Goal: Task Accomplishment & Management: Use online tool/utility

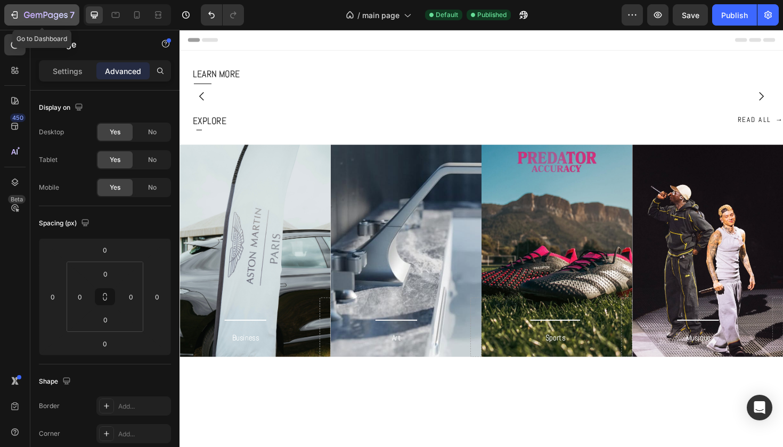
click at [33, 17] on icon "button" at bounding box center [46, 15] width 44 height 9
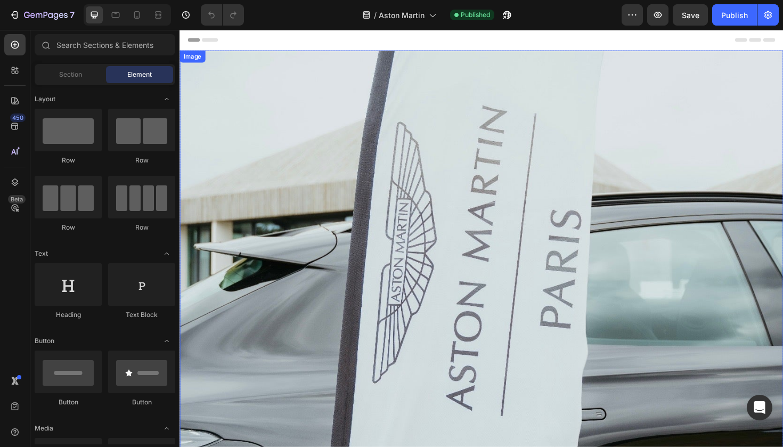
click at [364, 297] on img at bounding box center [499, 291] width 639 height 479
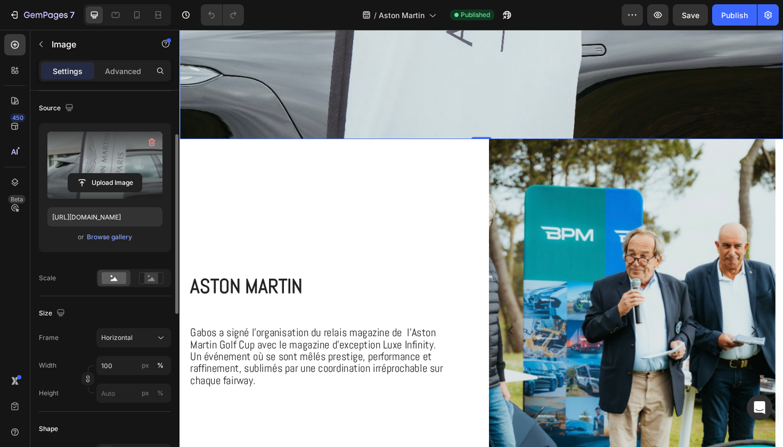
scroll to position [83, 0]
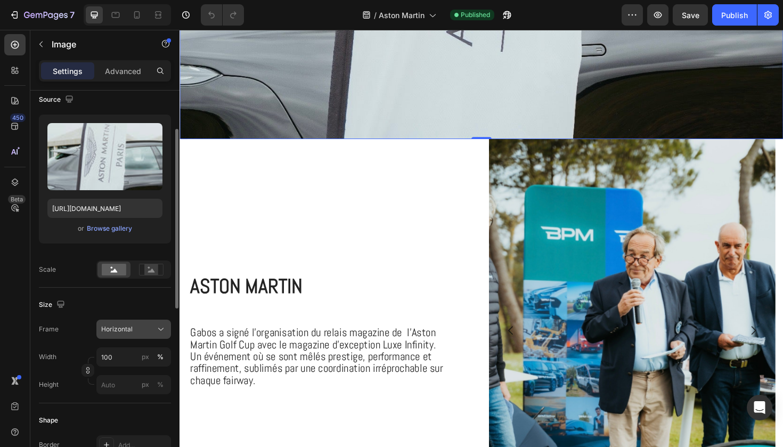
click at [133, 331] on div "Horizontal" at bounding box center [127, 329] width 52 height 10
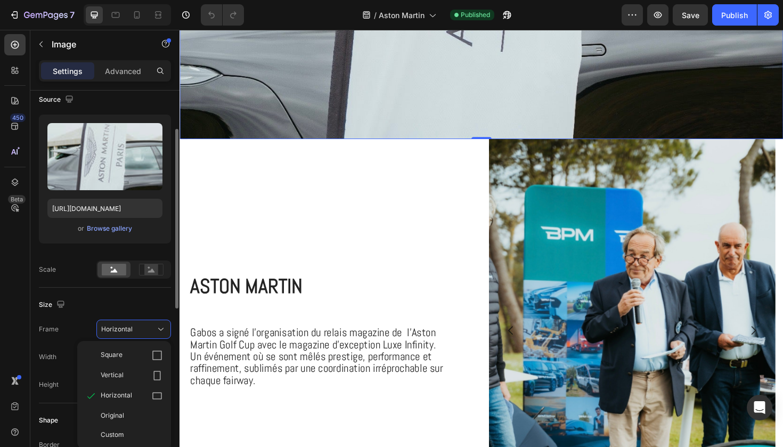
click at [136, 293] on div "Size Frame Horizontal Square Vertical Horizontal Original Custom Width 100 px %…" at bounding box center [105, 346] width 132 height 116
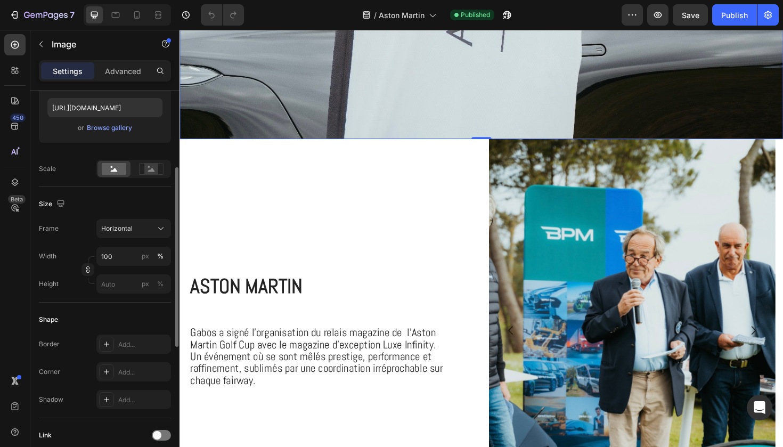
scroll to position [186, 0]
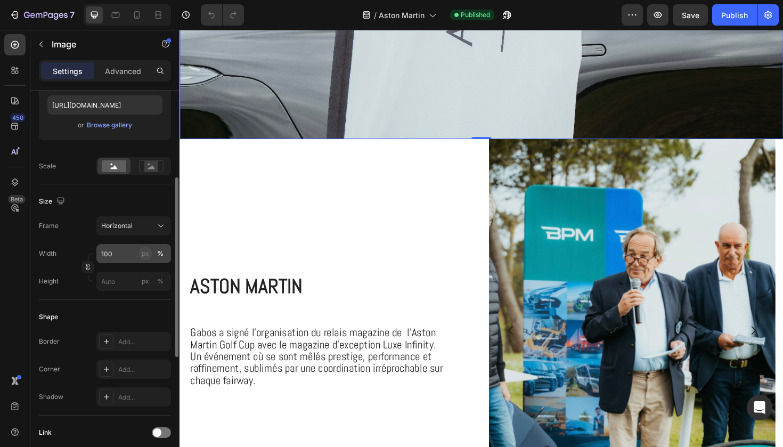
click at [143, 257] on div "px" at bounding box center [145, 254] width 7 height 10
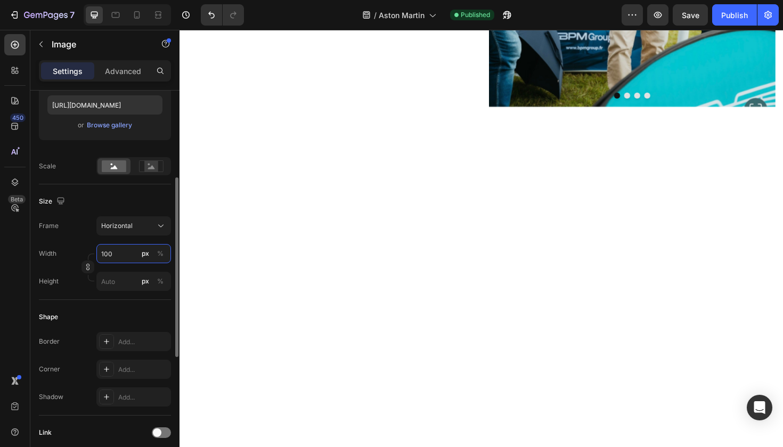
type input "75"
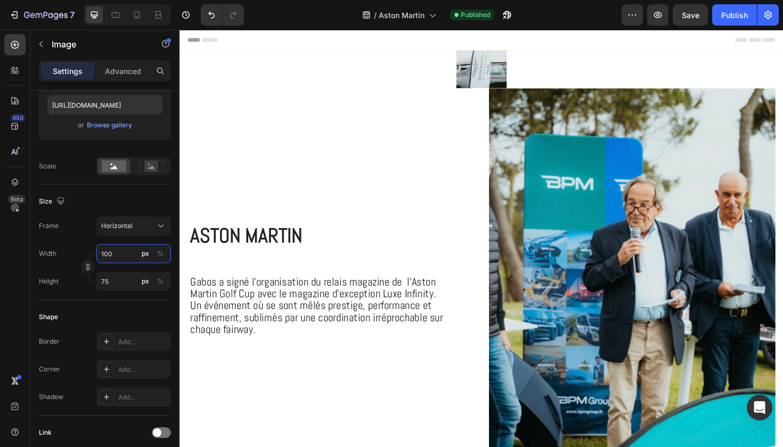
scroll to position [0, 0]
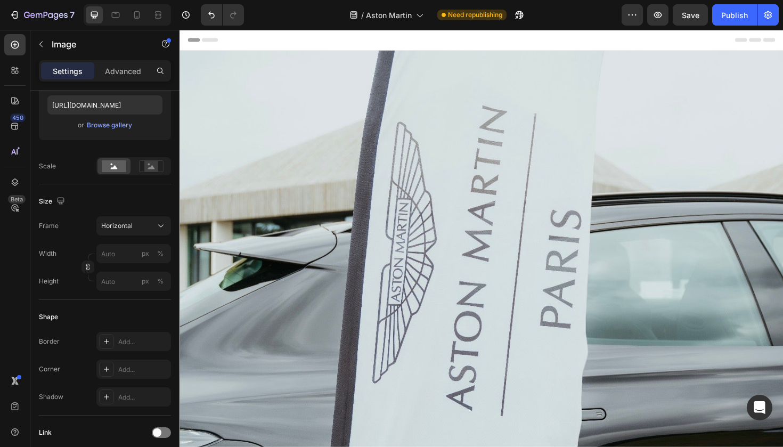
click at [209, 232] on img at bounding box center [499, 291] width 639 height 479
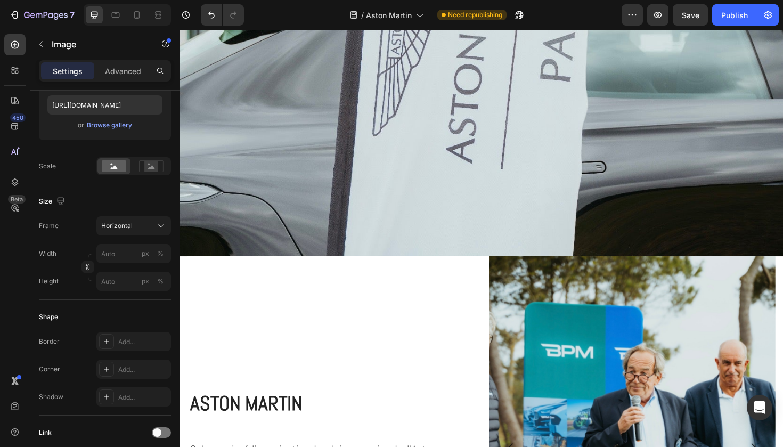
scroll to position [269, 0]
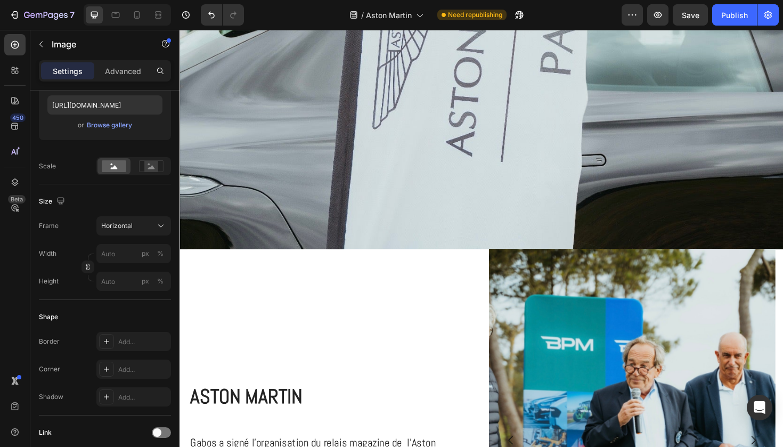
click at [293, 181] on img at bounding box center [499, 22] width 639 height 479
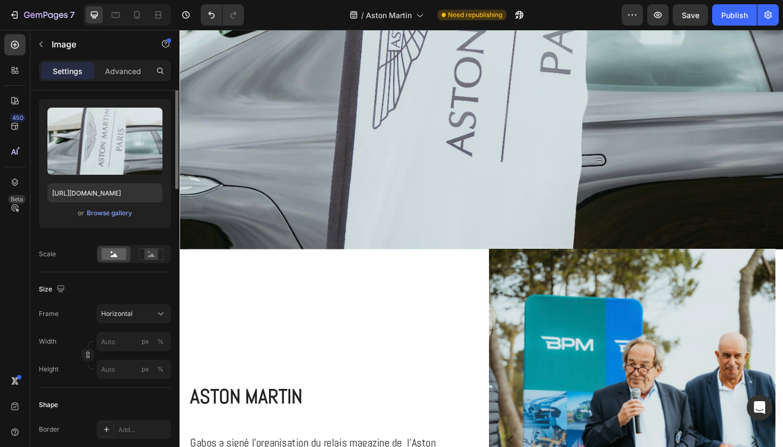
scroll to position [0, 0]
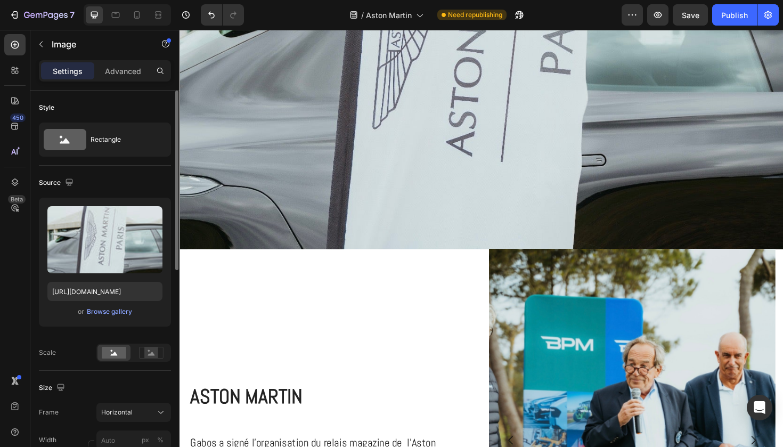
click at [270, 184] on img at bounding box center [499, 22] width 639 height 479
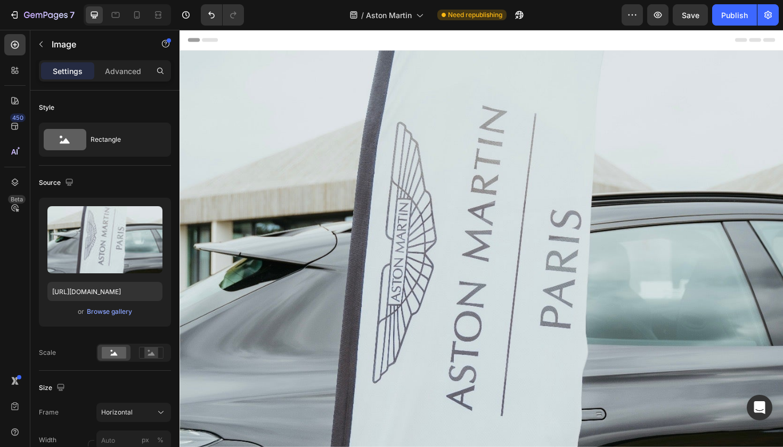
click at [255, 162] on img at bounding box center [499, 291] width 639 height 479
click at [250, 162] on img at bounding box center [499, 291] width 639 height 479
click at [434, 72] on img at bounding box center [499, 291] width 639 height 479
click at [432, 97] on img at bounding box center [499, 291] width 639 height 479
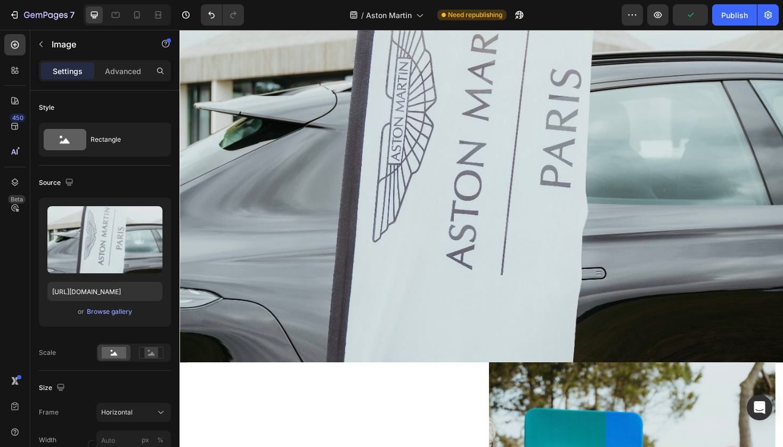
scroll to position [167, 0]
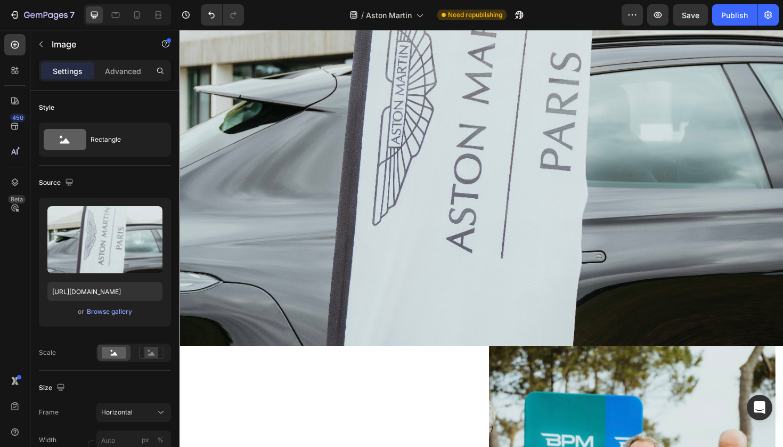
click at [366, 222] on img at bounding box center [499, 124] width 639 height 479
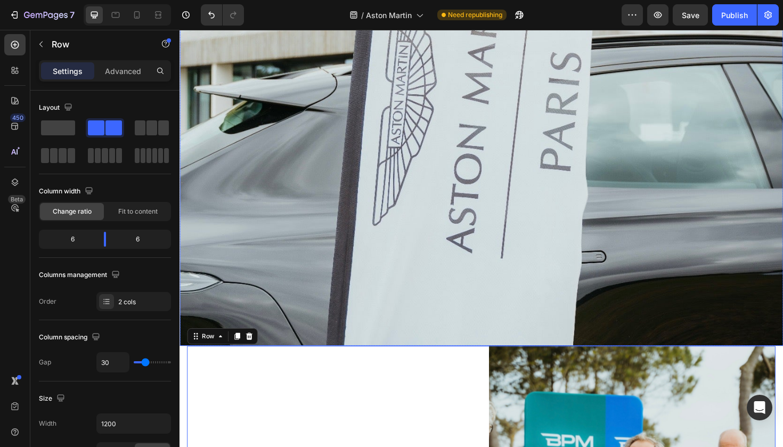
click at [316, 320] on img at bounding box center [499, 124] width 639 height 479
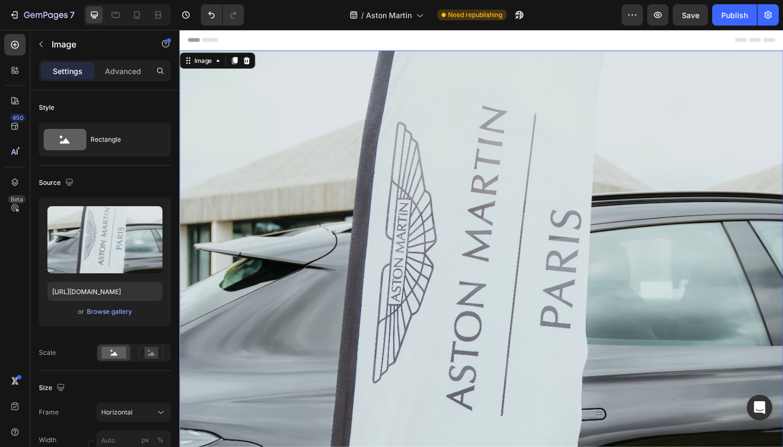
scroll to position [0, 0]
click at [250, 60] on icon at bounding box center [250, 62] width 7 height 7
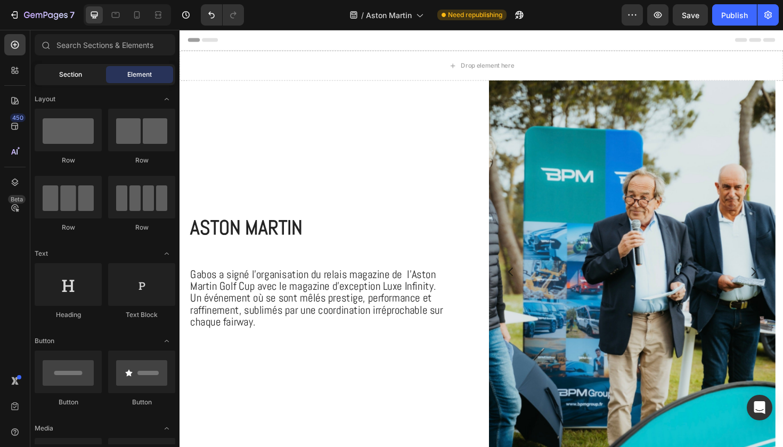
click at [62, 74] on span "Section" at bounding box center [70, 75] width 23 height 10
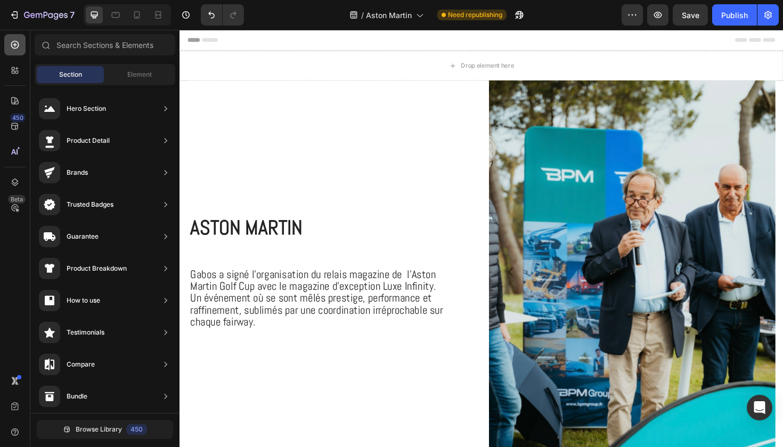
click at [19, 46] on icon at bounding box center [15, 45] width 8 height 8
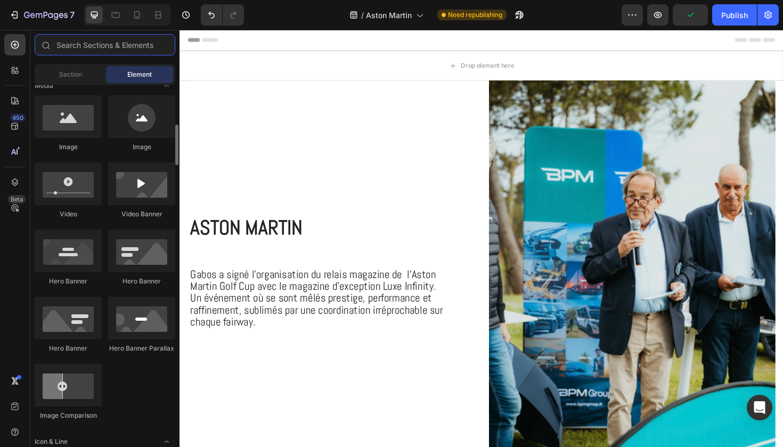
scroll to position [339, 0]
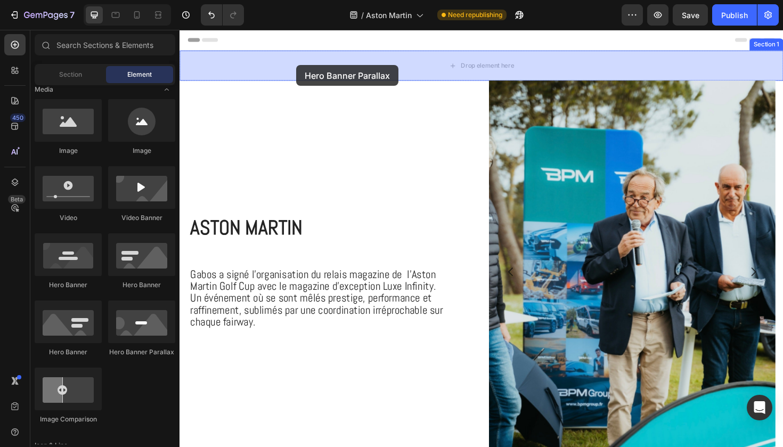
drag, startPoint x: 331, startPoint y: 363, endPoint x: 301, endPoint y: 66, distance: 299.2
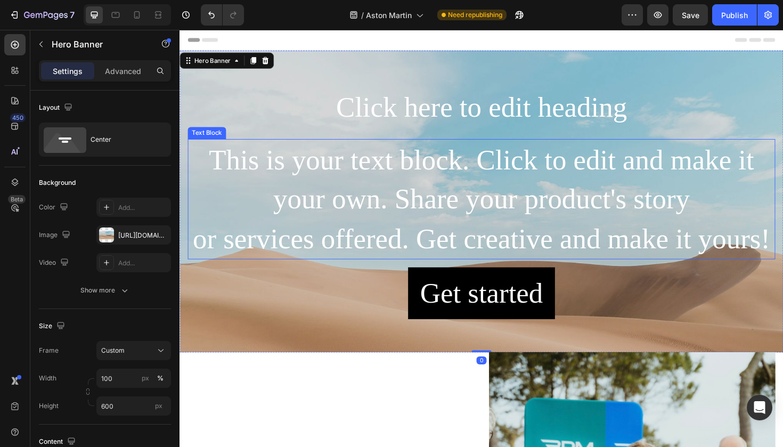
click at [397, 167] on div "This is your text block. Click to edit and make it your own. Share your product…" at bounding box center [499, 208] width 622 height 127
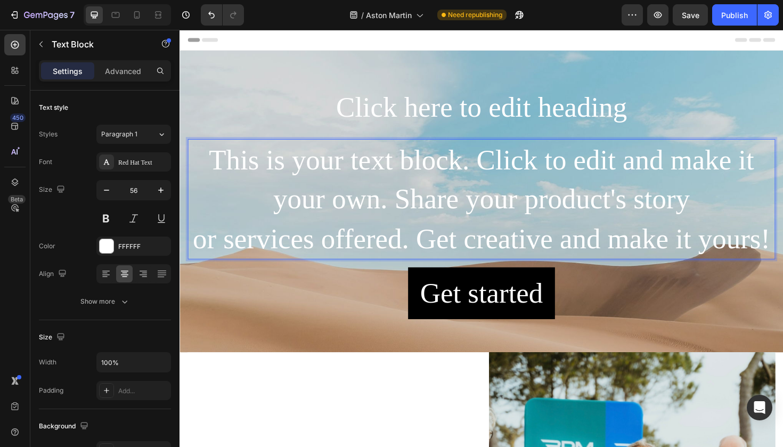
click at [397, 167] on p "This is your text block. Click to edit and make it your own. Share your product…" at bounding box center [499, 208] width 620 height 125
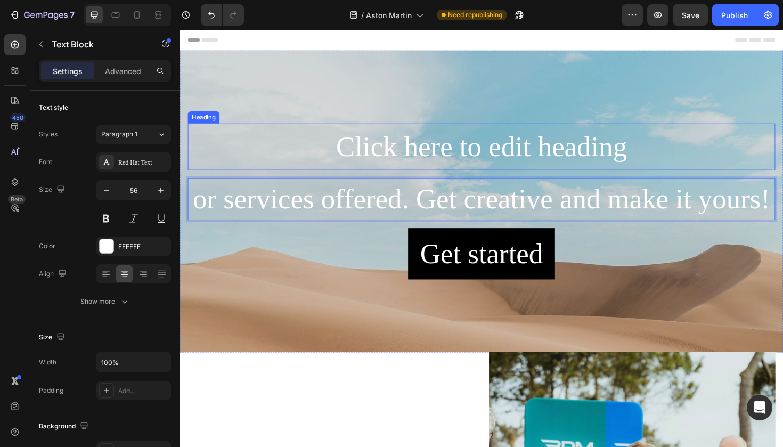
click at [372, 165] on h2 "Click here to edit heading" at bounding box center [499, 154] width 622 height 50
click at [357, 214] on p "or services offered. Get creative and make it yours!" at bounding box center [499, 209] width 620 height 42
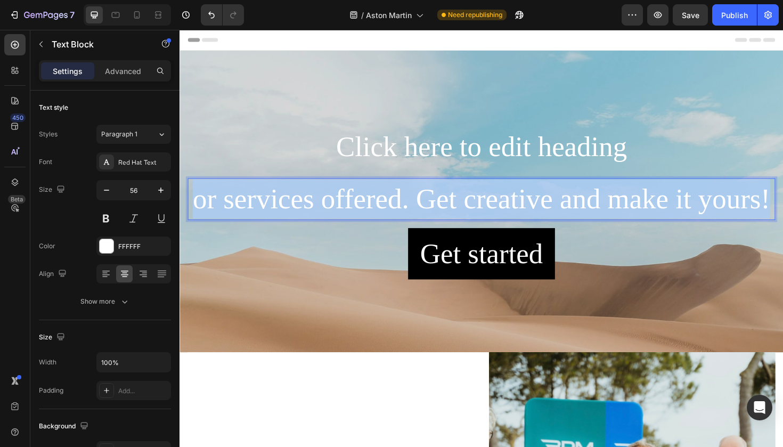
click at [357, 214] on p "or services offered. Get creative and make it yours!" at bounding box center [499, 209] width 620 height 42
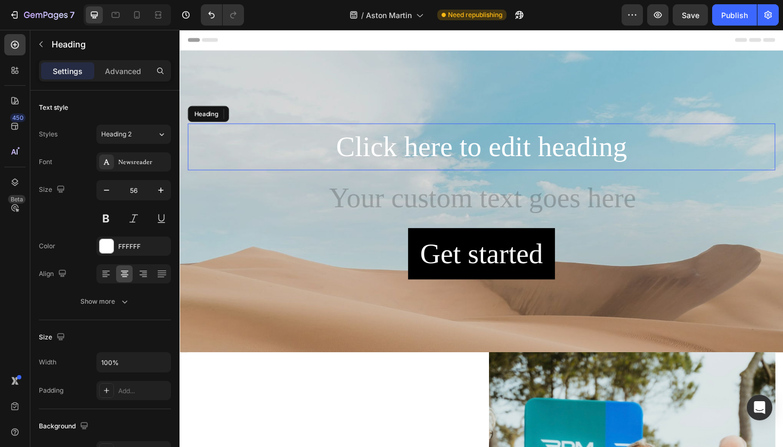
click at [401, 149] on h2 "Click here to edit heading" at bounding box center [499, 154] width 622 height 50
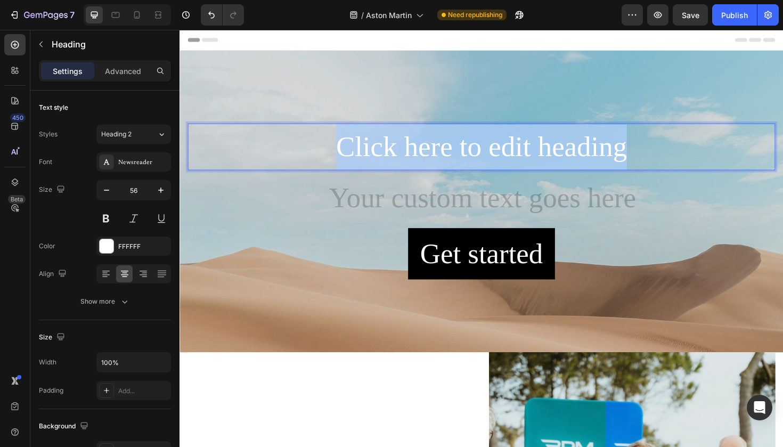
click at [401, 149] on p "Click here to edit heading" at bounding box center [499, 154] width 620 height 48
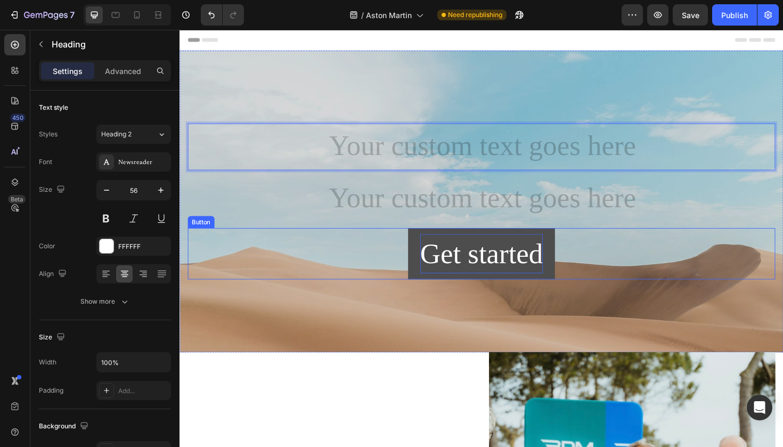
click at [454, 266] on div "Get started" at bounding box center [499, 267] width 130 height 42
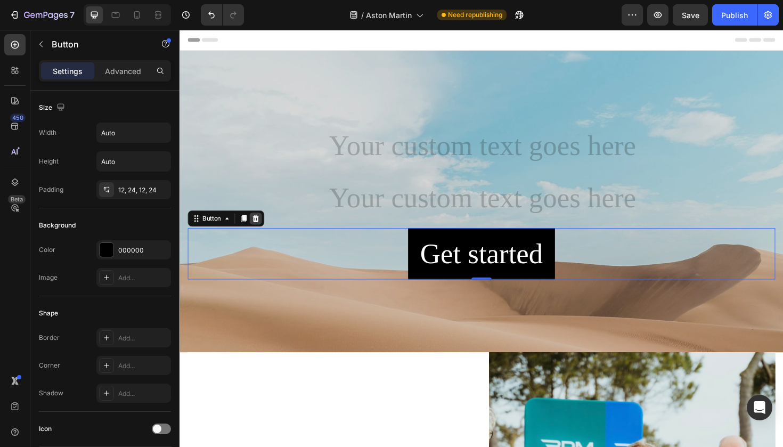
click at [261, 227] on icon at bounding box center [260, 229] width 7 height 7
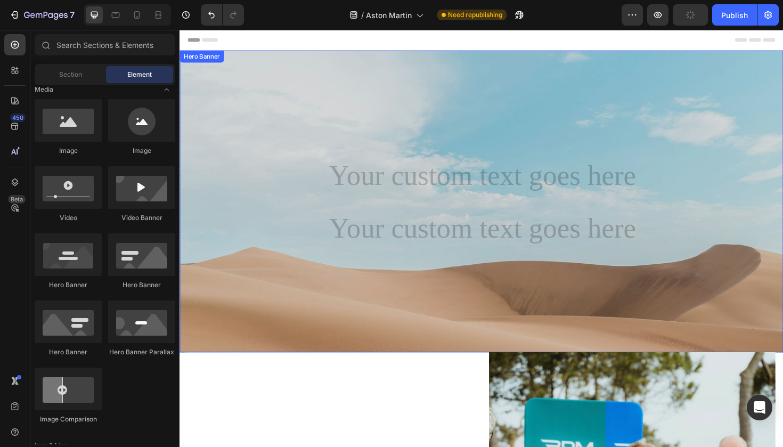
click at [283, 323] on div "Background Image" at bounding box center [499, 291] width 639 height 479
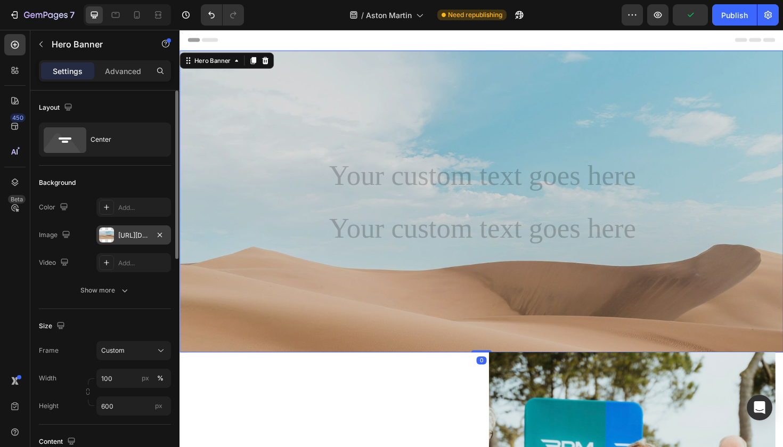
click at [133, 227] on div "[URL][DOMAIN_NAME]" at bounding box center [133, 234] width 75 height 19
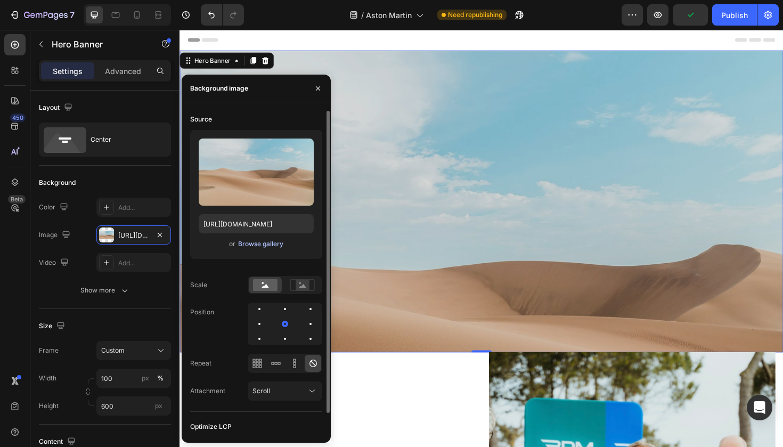
click at [258, 241] on div "Browse gallery" at bounding box center [260, 244] width 45 height 10
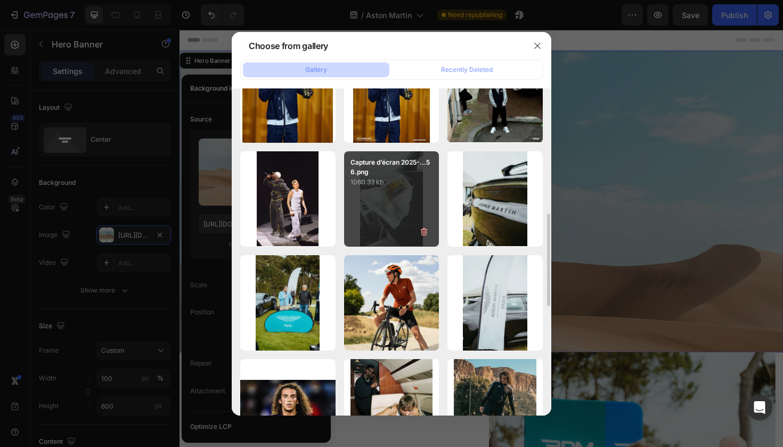
scroll to position [379, 0]
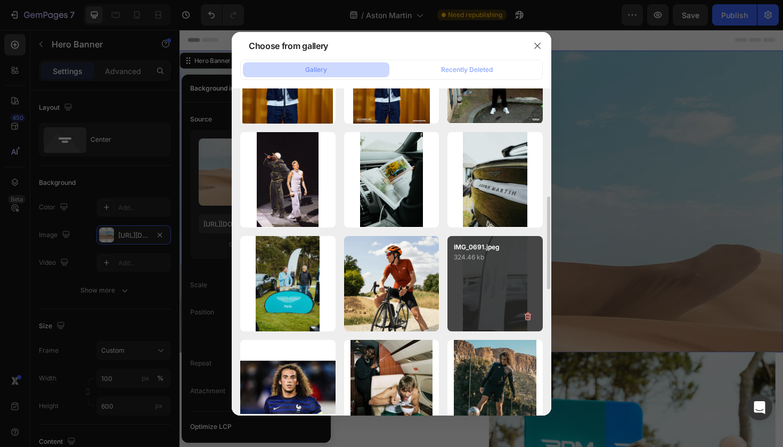
click at [466, 275] on div "IMG_0691.jpeg 324.46 kb" at bounding box center [494, 283] width 95 height 95
type input "https://cdn.shopify.com/s/files/1/0925/7831/6668/files/gempages_579536372528841…"
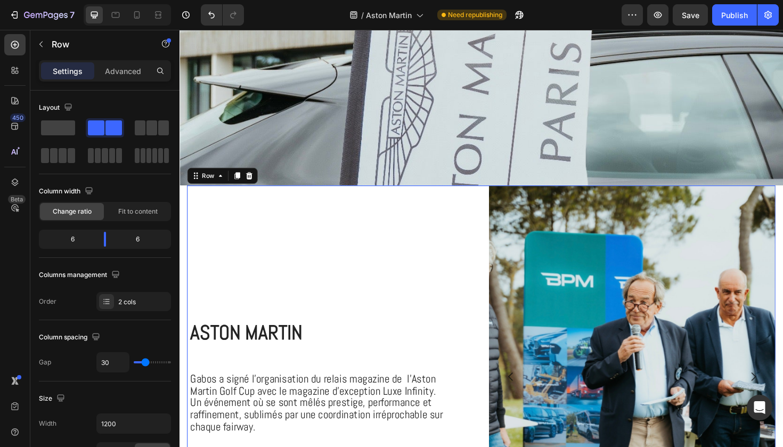
scroll to position [135, 0]
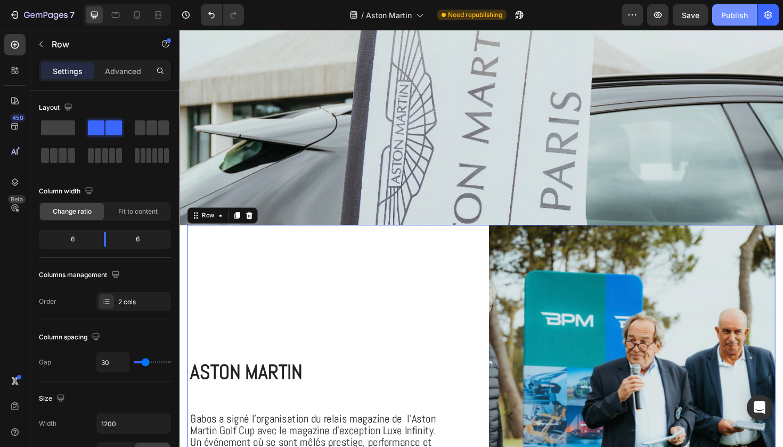
click at [735, 12] on div "Publish" at bounding box center [734, 15] width 27 height 11
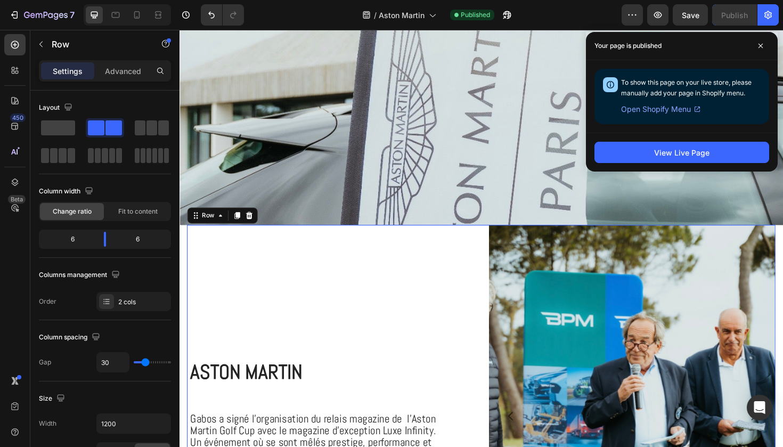
click at [673, 165] on div "View Live Page" at bounding box center [682, 152] width 192 height 39
click at [673, 156] on div "View Live Page" at bounding box center [681, 152] width 55 height 11
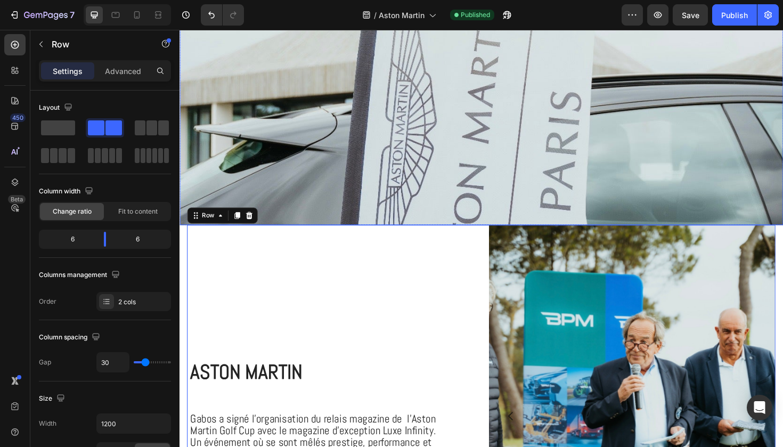
click at [437, 115] on div "Background Image" at bounding box center [499, 165] width 639 height 479
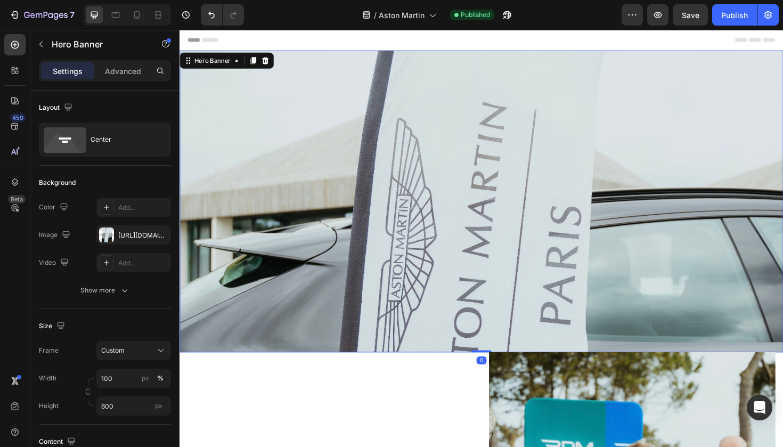
scroll to position [-1, 0]
click at [439, 201] on div "Background Image" at bounding box center [499, 287] width 639 height 479
click at [439, 200] on div "Background Image" at bounding box center [499, 287] width 639 height 479
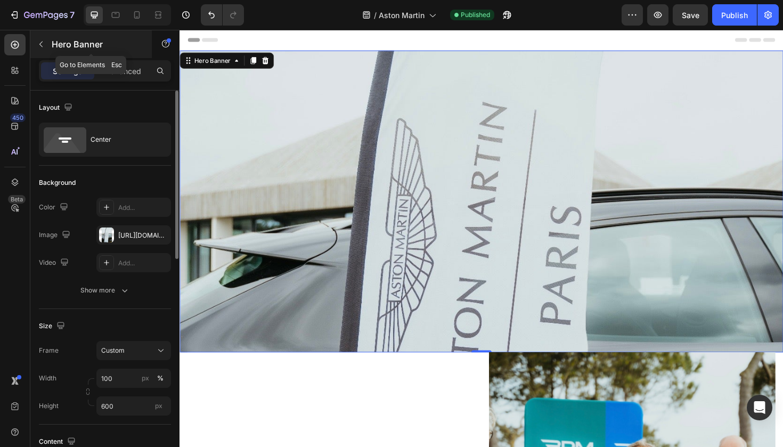
click at [42, 50] on button "button" at bounding box center [40, 44] width 17 height 17
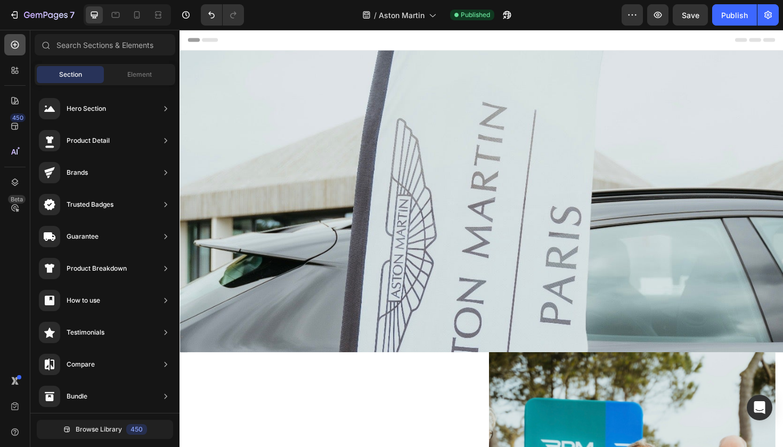
click at [17, 47] on icon at bounding box center [15, 44] width 11 height 11
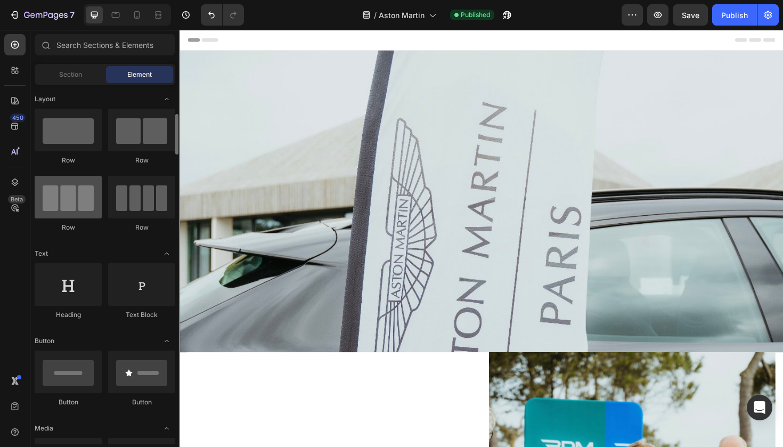
scroll to position [37, 0]
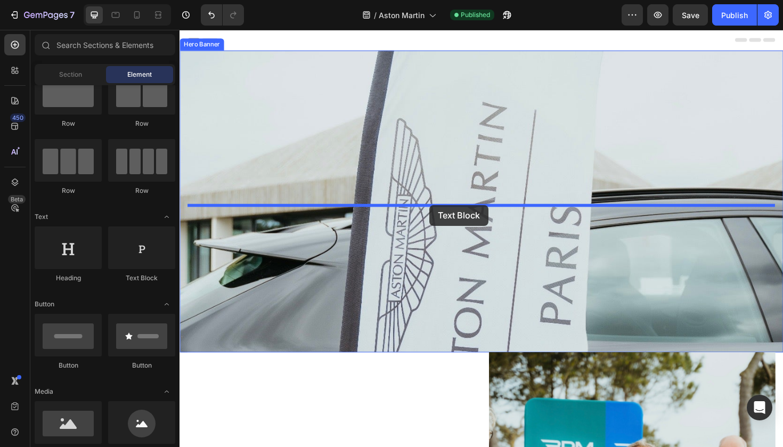
drag, startPoint x: 319, startPoint y: 287, endPoint x: 444, endPoint y: 215, distance: 144.6
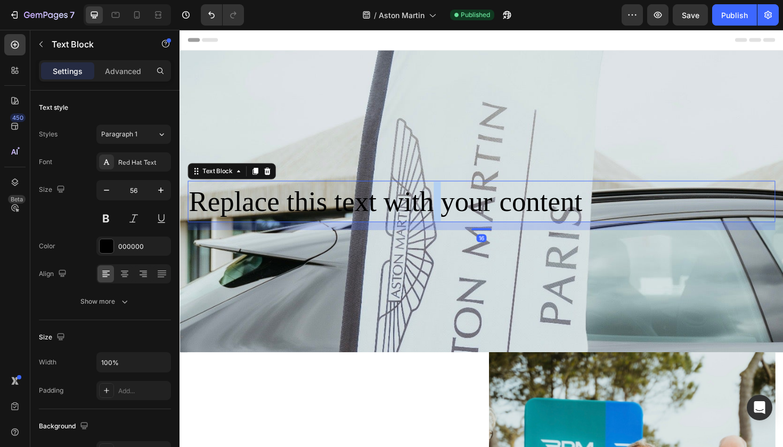
click at [446, 210] on p "Replace this text with your content" at bounding box center [499, 212] width 620 height 42
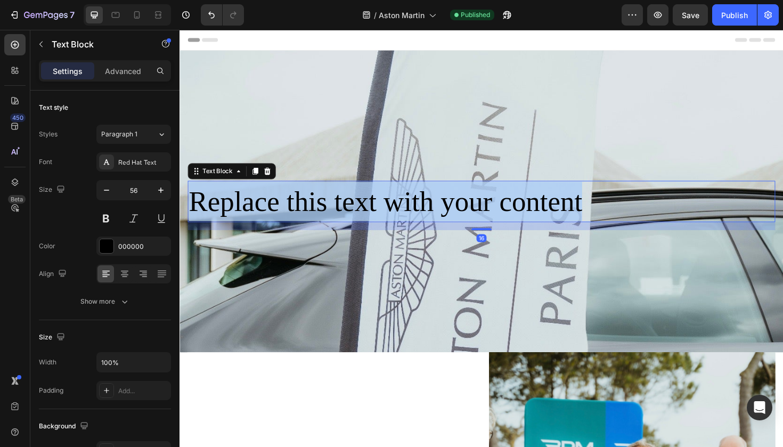
click at [446, 210] on p "Replace this text with your content" at bounding box center [499, 212] width 620 height 42
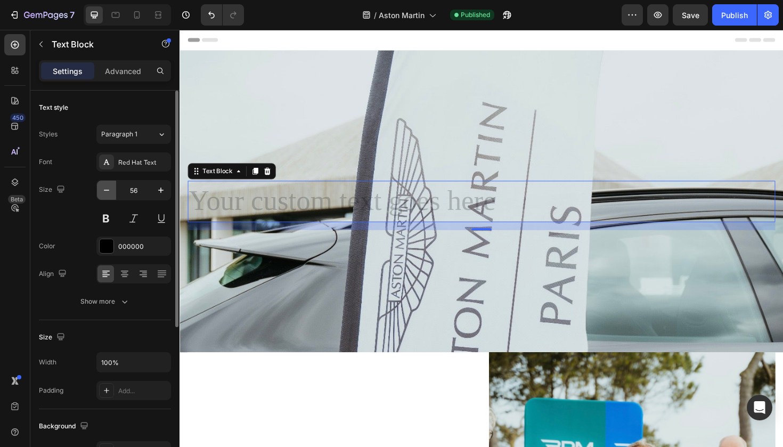
click at [110, 185] on icon "button" at bounding box center [106, 190] width 11 height 11
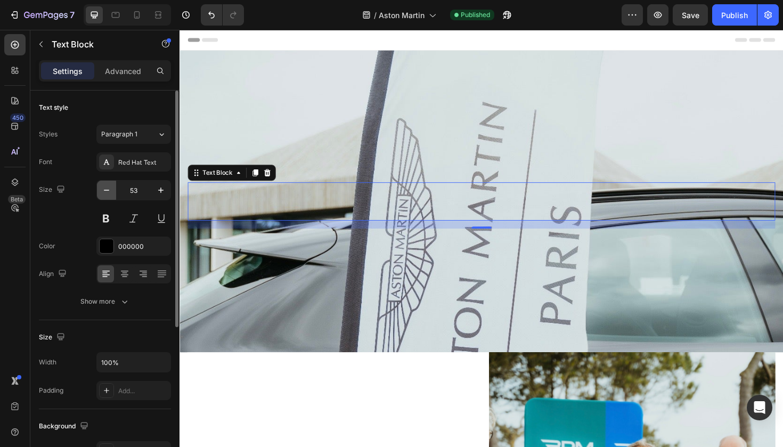
type input "52"
click at [239, 208] on div "Rich Text Editor. Editing area: main" at bounding box center [499, 211] width 622 height 41
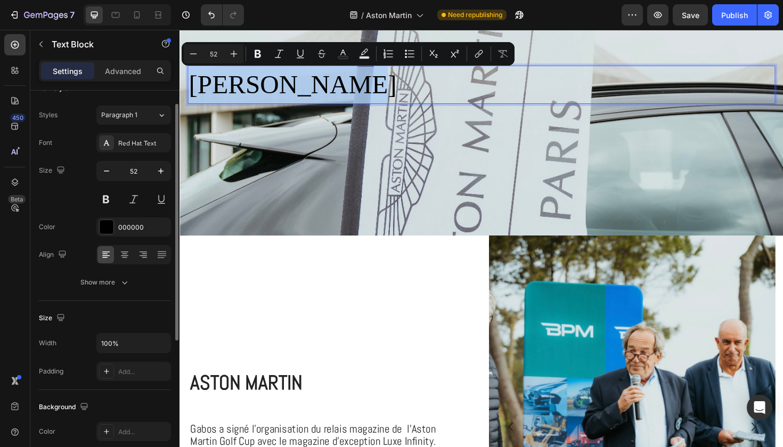
scroll to position [20, 0]
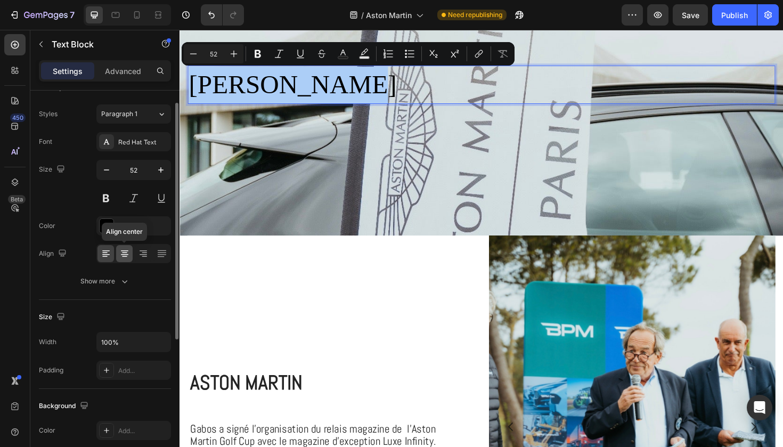
click at [124, 251] on icon at bounding box center [124, 250] width 7 height 1
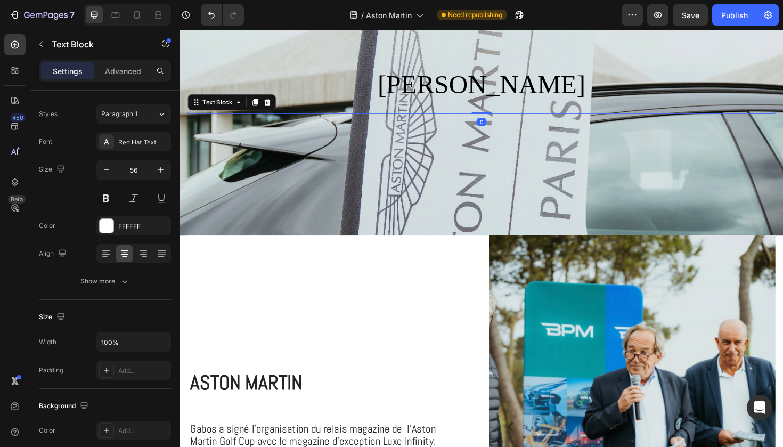
click at [479, 117] on div at bounding box center [499, 118] width 622 height 2
click at [271, 108] on icon at bounding box center [272, 106] width 7 height 7
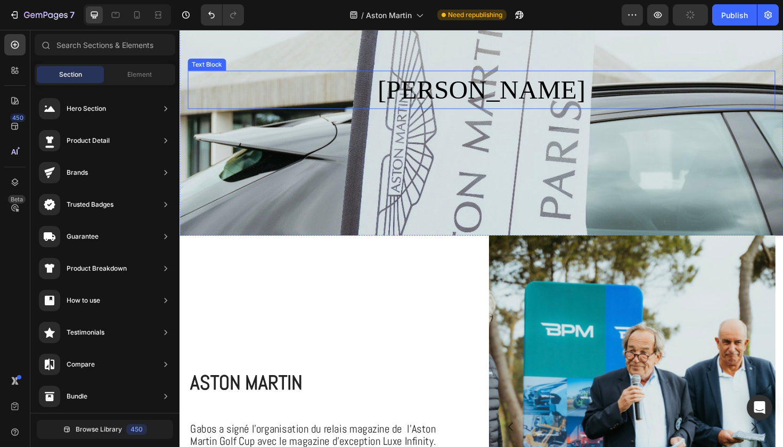
click at [493, 112] on div "Astom Martin Text Block" at bounding box center [499, 93] width 622 height 41
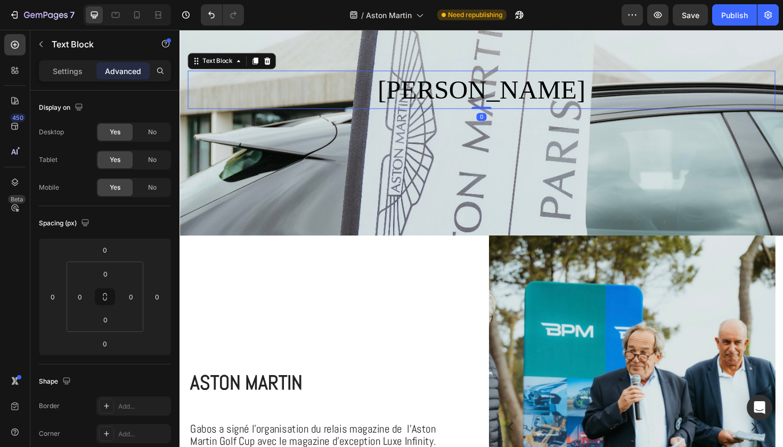
drag, startPoint x: 499, startPoint y: 113, endPoint x: 488, endPoint y: 97, distance: 18.8
click at [488, 97] on div "Astom Martin Text Block 0" at bounding box center [499, 93] width 622 height 41
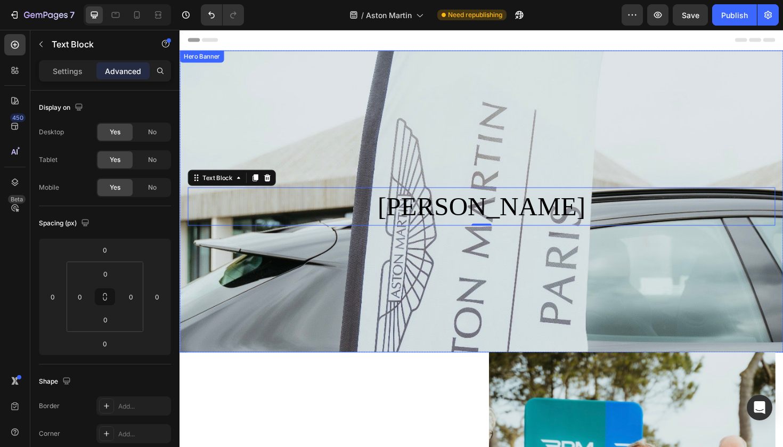
scroll to position [0, 0]
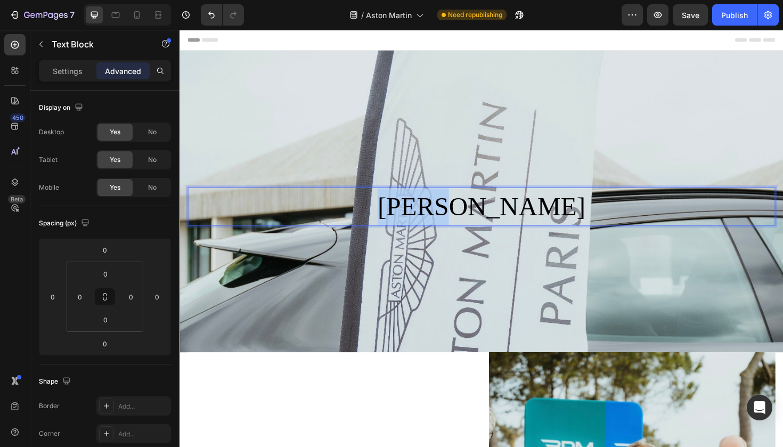
click at [450, 213] on p "Astom Martin" at bounding box center [499, 217] width 620 height 39
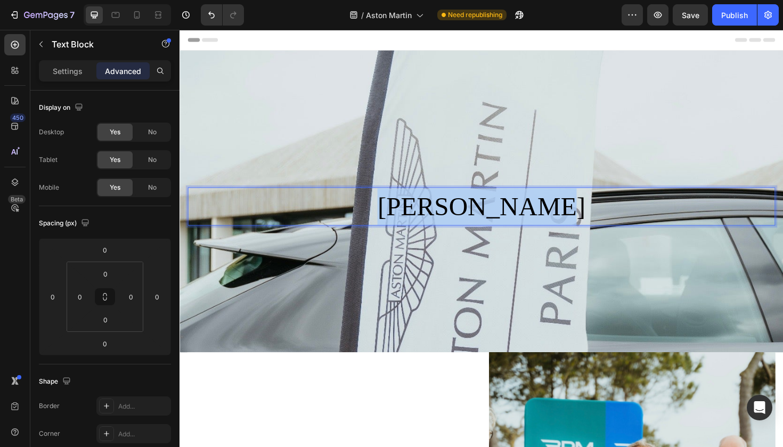
click at [450, 213] on p "Astom Martin" at bounding box center [499, 217] width 620 height 39
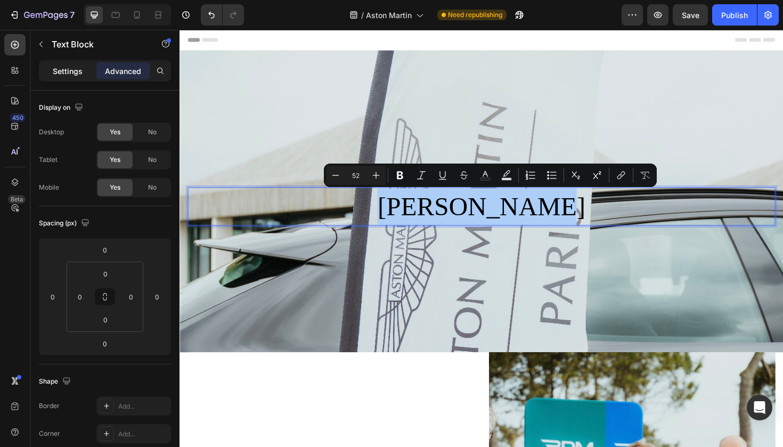
click at [72, 72] on p "Settings" at bounding box center [68, 71] width 30 height 11
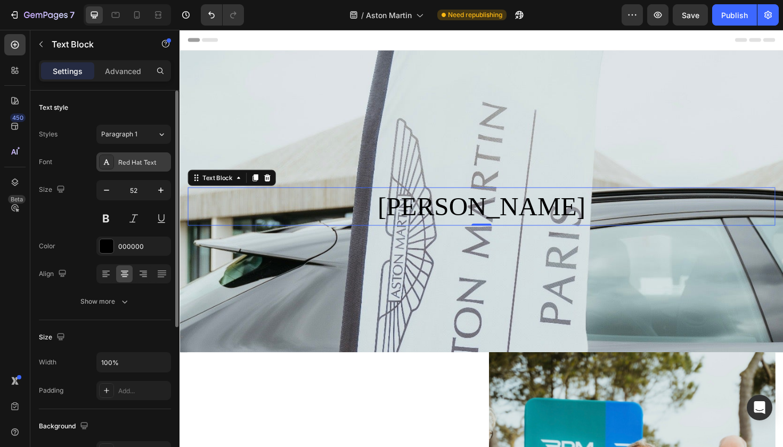
click at [136, 161] on div "Red Hat Text" at bounding box center [143, 163] width 50 height 10
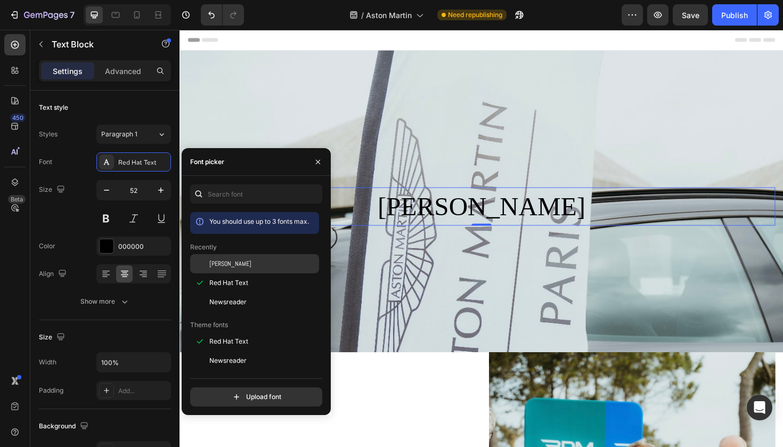
click at [239, 267] on div "Abel" at bounding box center [263, 264] width 108 height 10
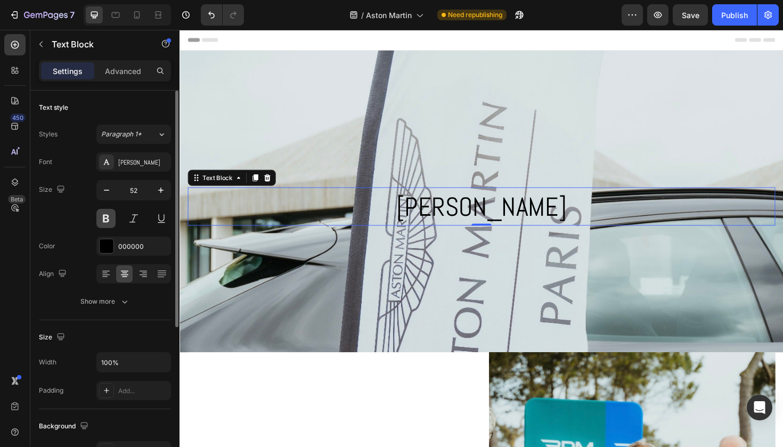
click at [106, 219] on button at bounding box center [105, 218] width 19 height 19
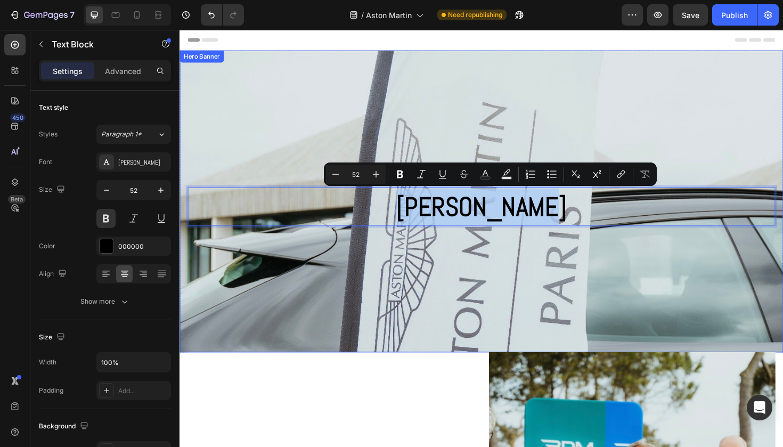
drag, startPoint x: 357, startPoint y: 221, endPoint x: 399, endPoint y: 293, distance: 83.5
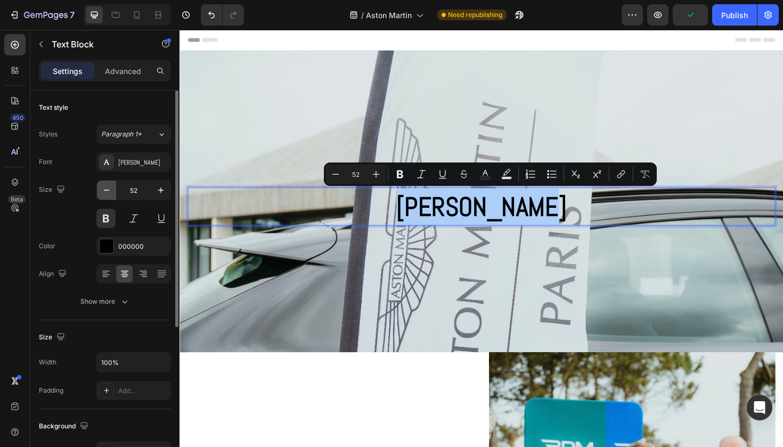
click at [108, 194] on icon "button" at bounding box center [106, 190] width 11 height 11
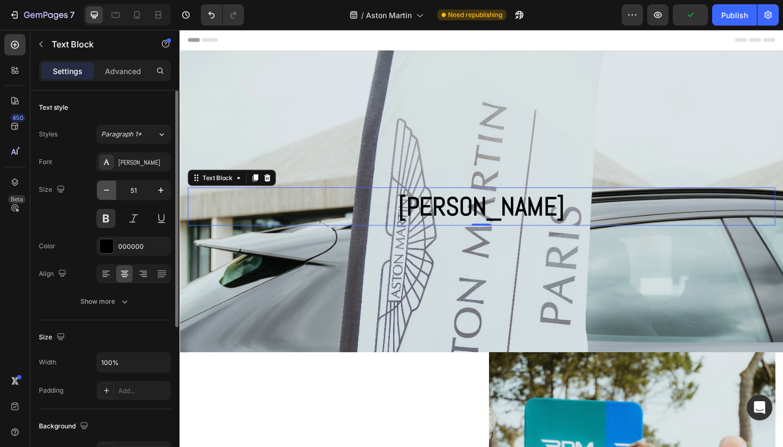
click at [108, 194] on icon "button" at bounding box center [106, 190] width 11 height 11
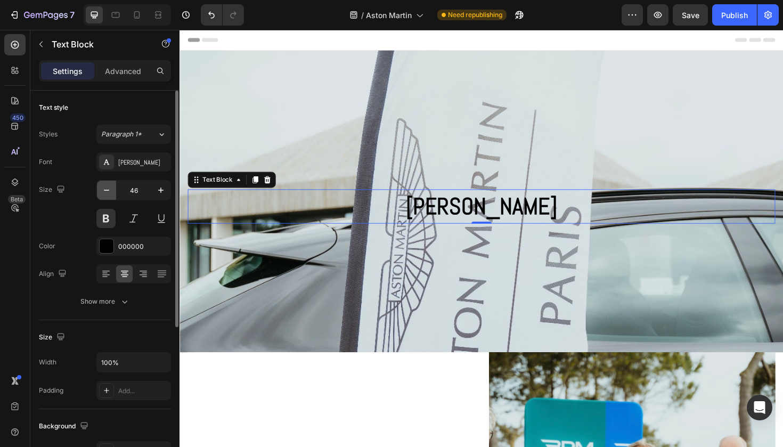
click at [108, 194] on icon "button" at bounding box center [106, 190] width 11 height 11
type input "44"
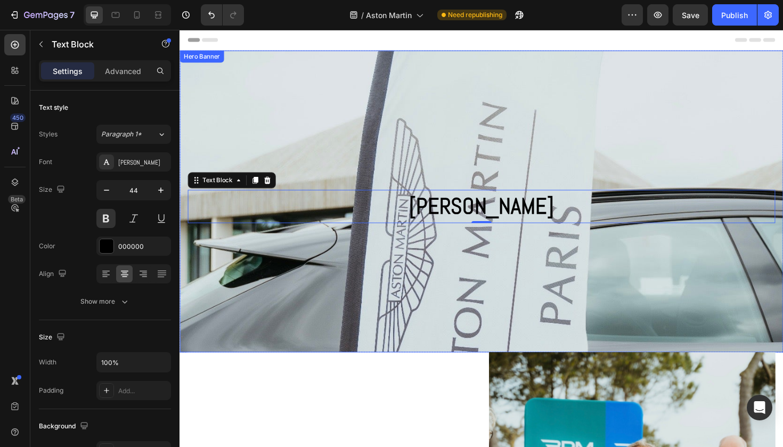
click at [491, 141] on div "Background Image" at bounding box center [499, 287] width 639 height 479
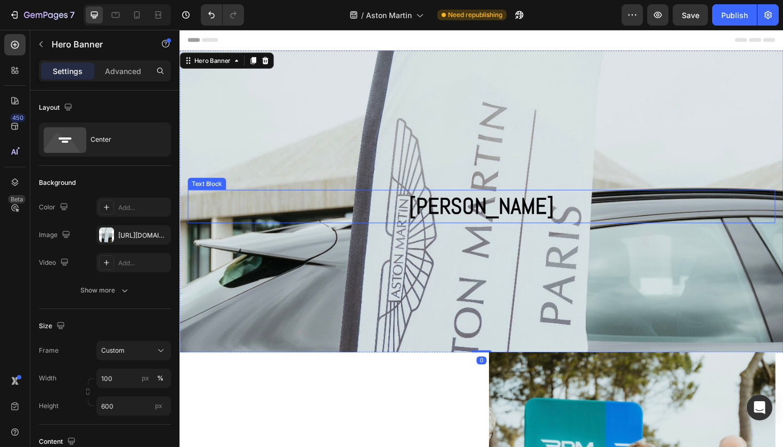
click at [464, 219] on p "Astom Martin" at bounding box center [499, 216] width 620 height 33
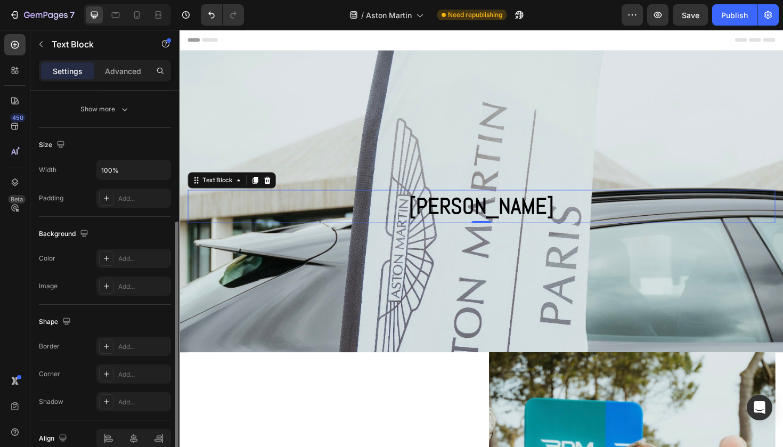
scroll to position [126, 0]
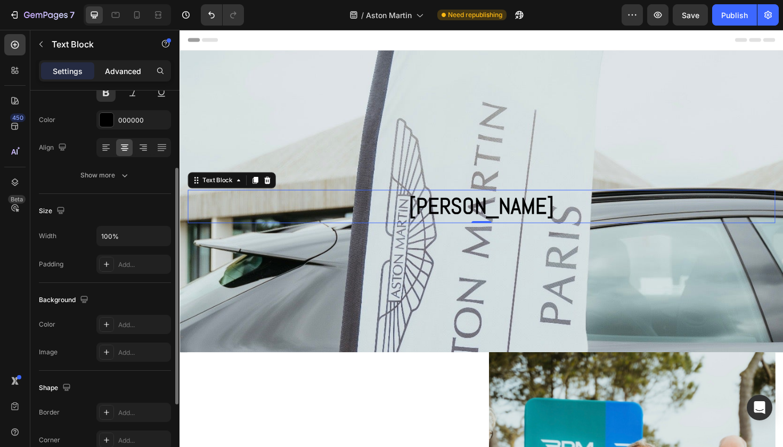
click at [127, 74] on p "Advanced" at bounding box center [123, 71] width 36 height 11
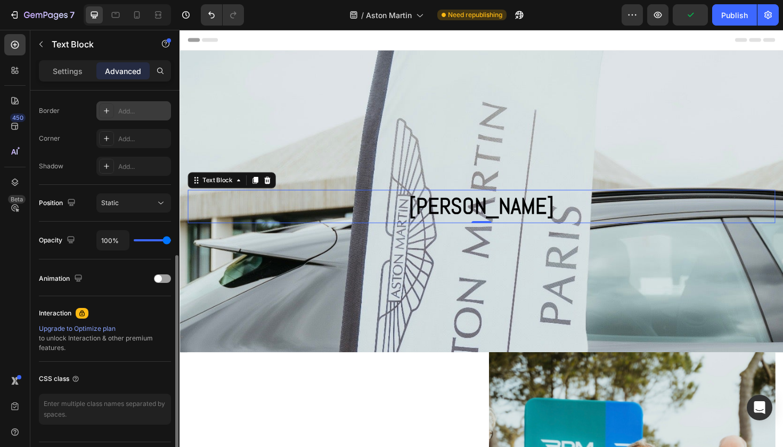
scroll to position [298, 0]
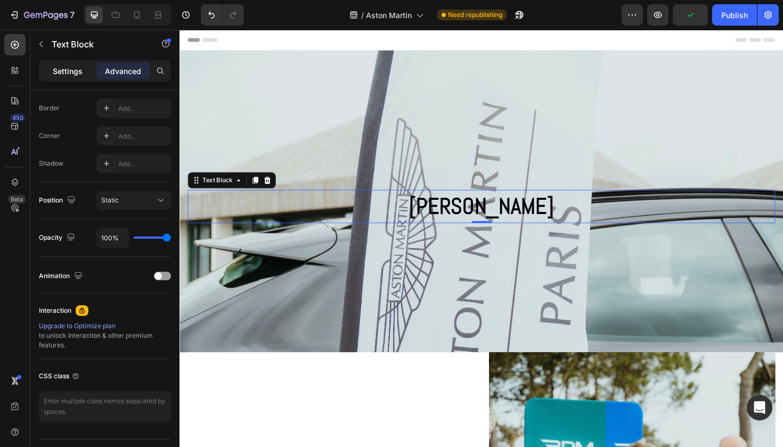
click at [73, 72] on p "Settings" at bounding box center [68, 71] width 30 height 11
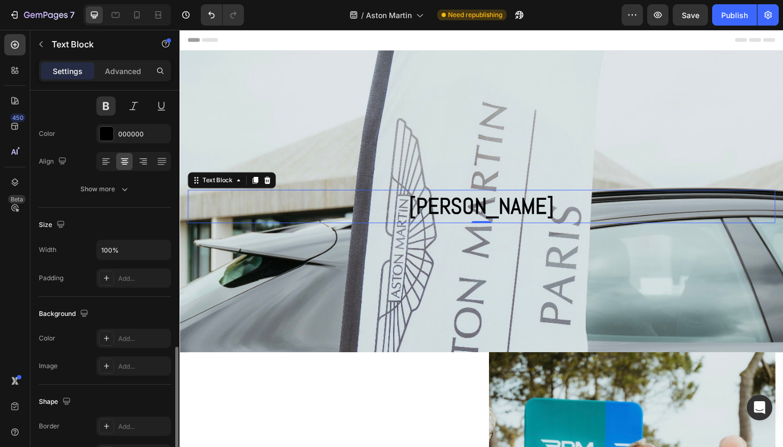
scroll to position [0, 0]
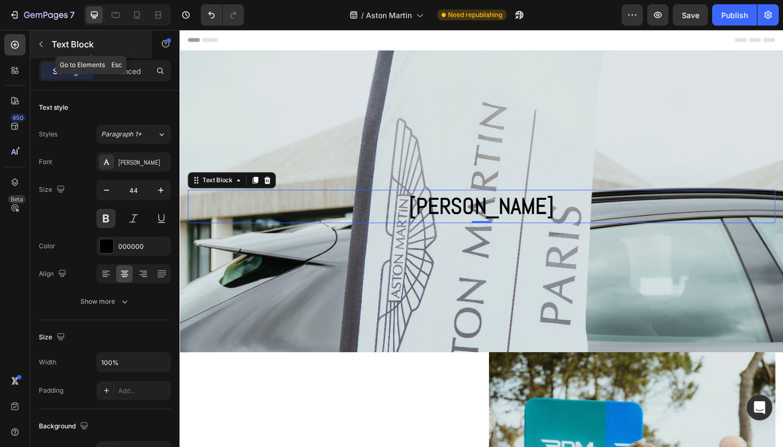
click at [63, 51] on div "Text Block" at bounding box center [90, 44] width 121 height 28
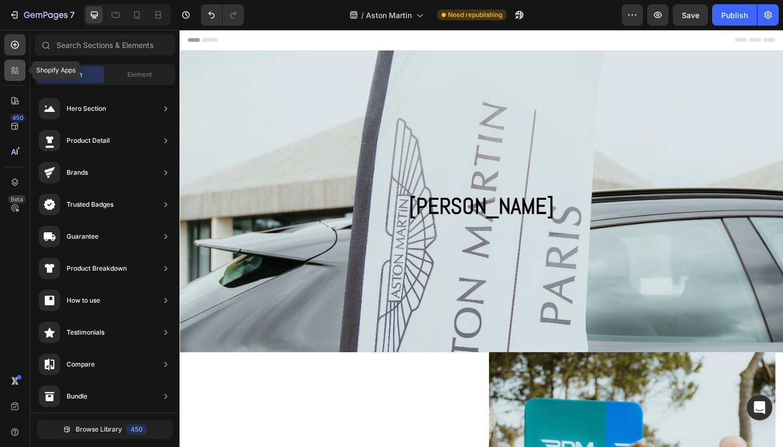
click at [19, 72] on icon at bounding box center [15, 70] width 11 height 11
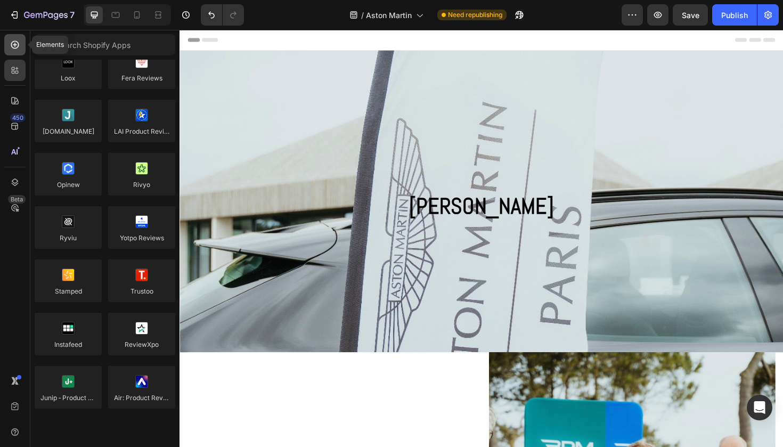
click at [13, 54] on div at bounding box center [14, 44] width 21 height 21
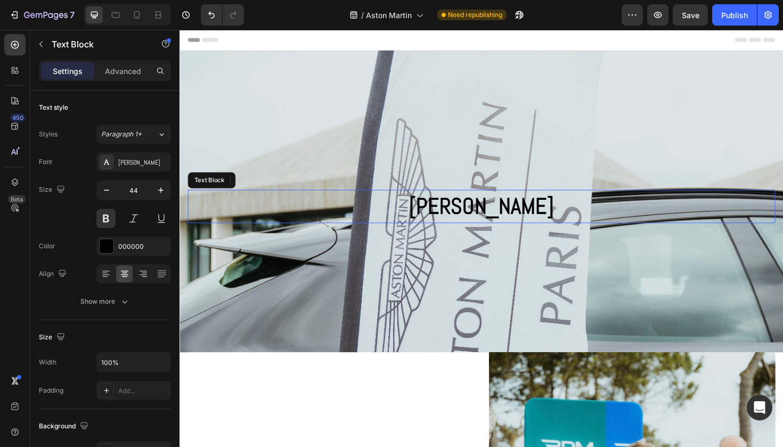
click at [467, 212] on p "Astom Martin" at bounding box center [499, 216] width 620 height 33
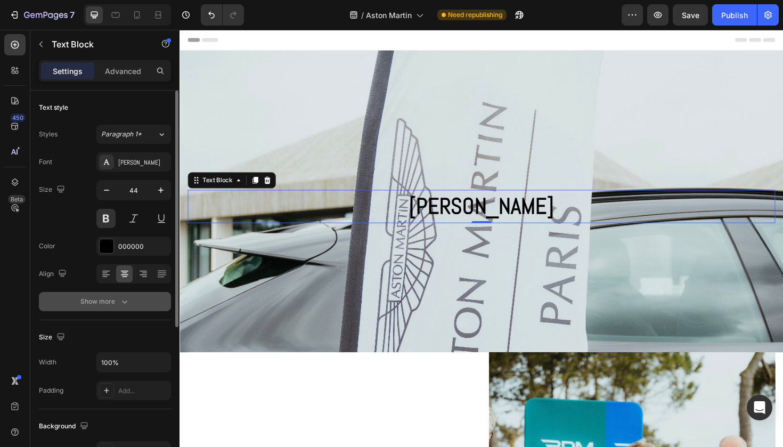
click at [90, 299] on div "Show more" at bounding box center [105, 301] width 50 height 11
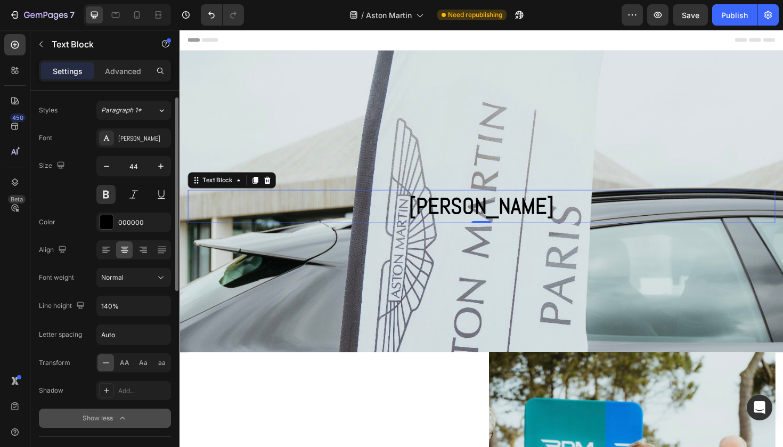
scroll to position [26, 0]
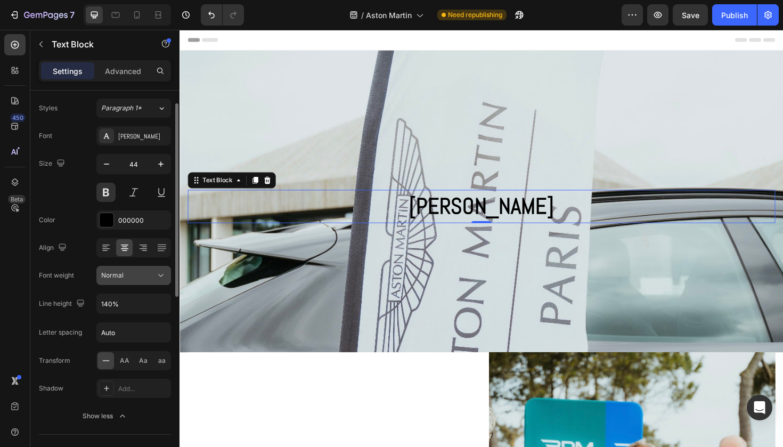
click at [149, 274] on div "Normal" at bounding box center [128, 276] width 54 height 10
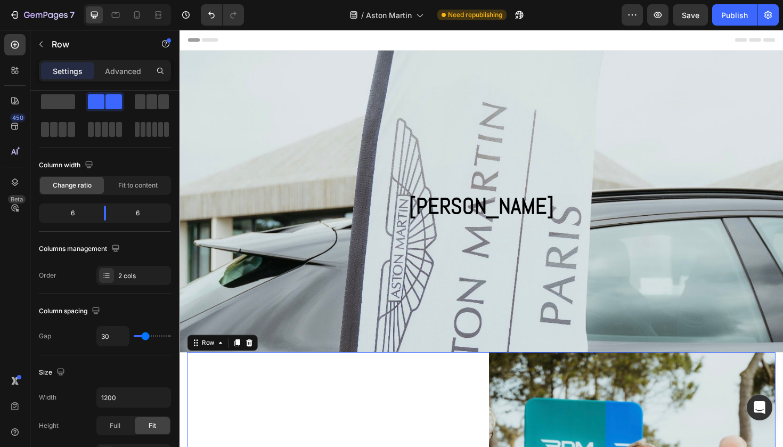
scroll to position [0, 0]
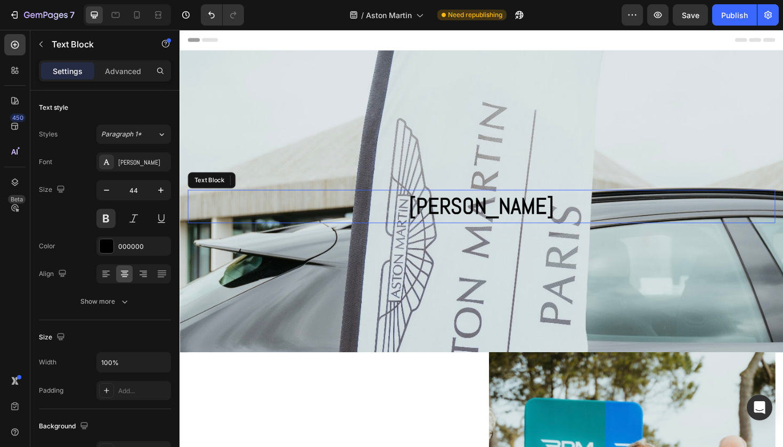
click at [510, 217] on p "Astom Martin" at bounding box center [499, 216] width 620 height 33
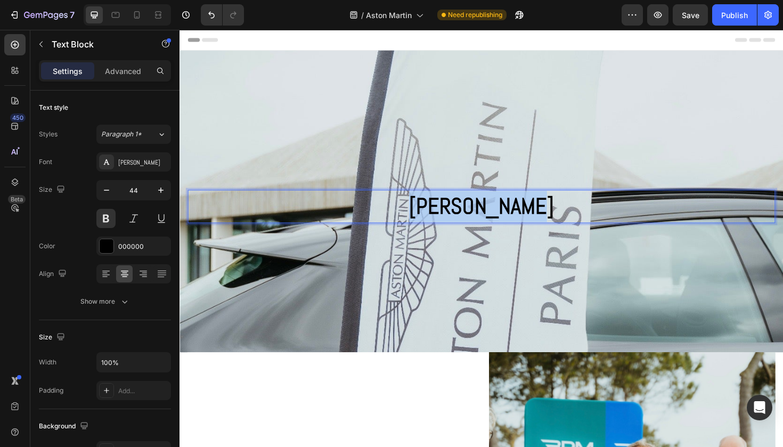
click at [510, 217] on p "Astom Martin" at bounding box center [499, 216] width 620 height 33
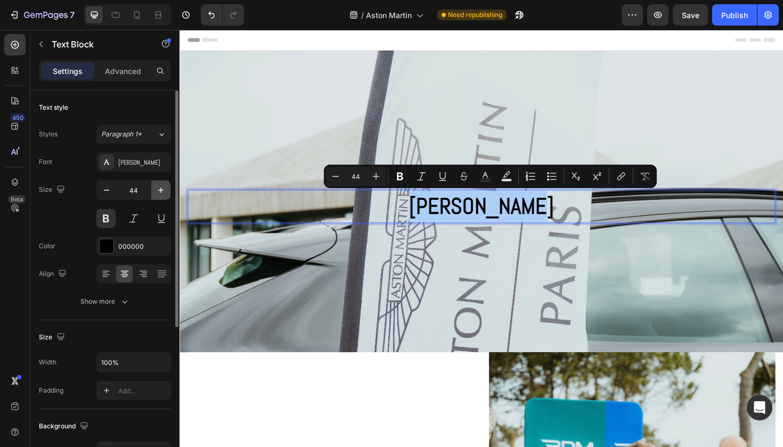
click at [162, 193] on icon "button" at bounding box center [161, 190] width 11 height 11
type input "45"
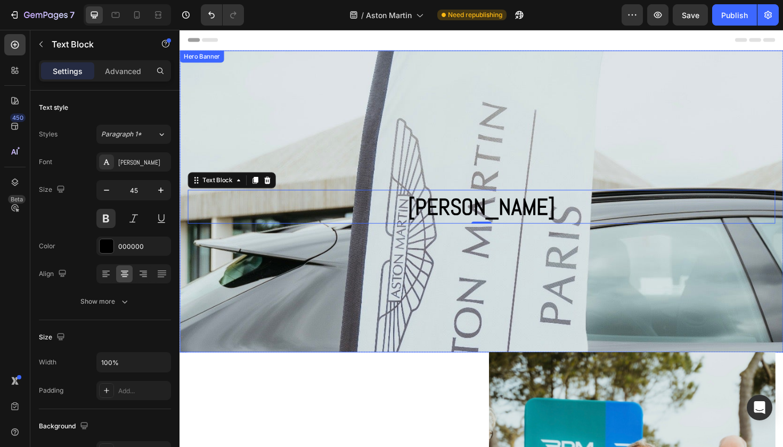
click at [446, 331] on div "Background Image" at bounding box center [499, 287] width 639 height 479
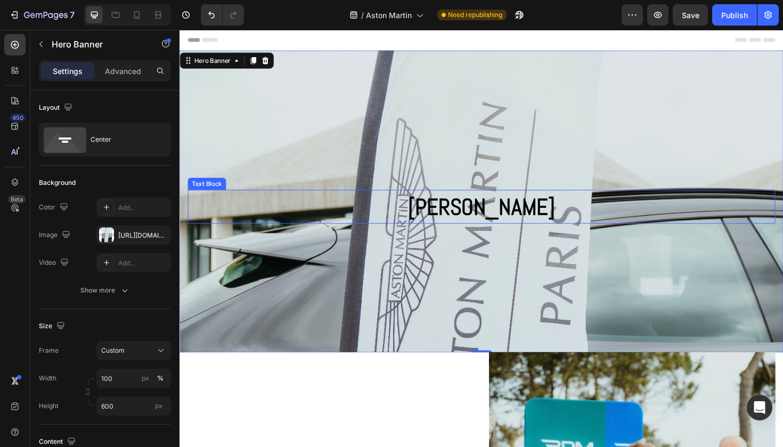
click at [453, 222] on p "Astom Martin" at bounding box center [499, 217] width 620 height 34
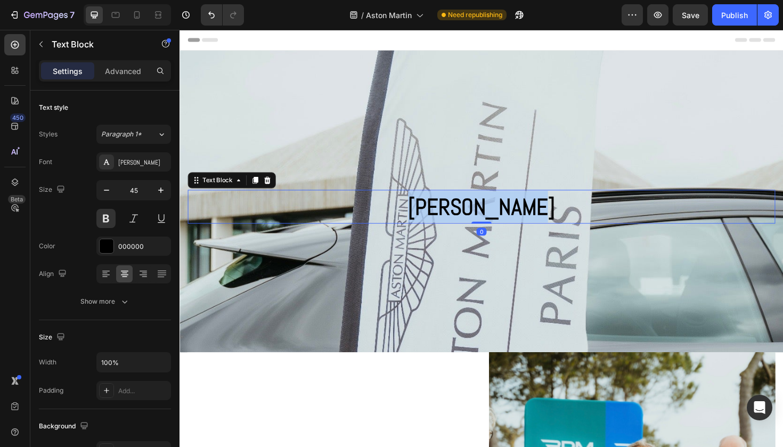
click at [453, 222] on p "Astom Martin" at bounding box center [499, 217] width 620 height 34
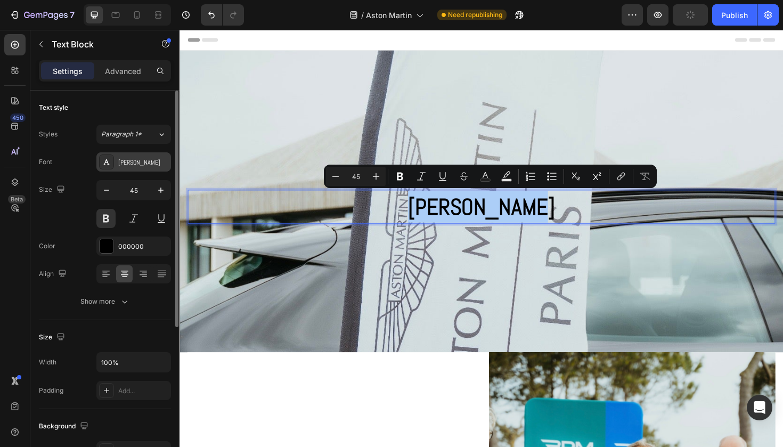
click at [137, 158] on div "Abel" at bounding box center [143, 163] width 50 height 10
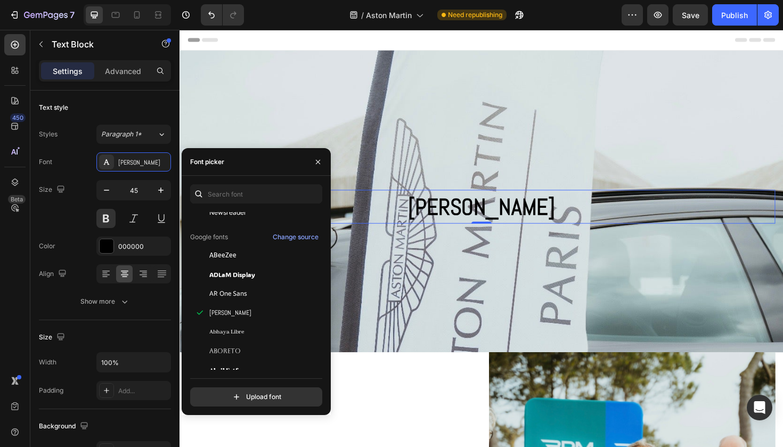
scroll to position [150, 0]
click at [243, 272] on span "ADLaM Display" at bounding box center [232, 273] width 46 height 10
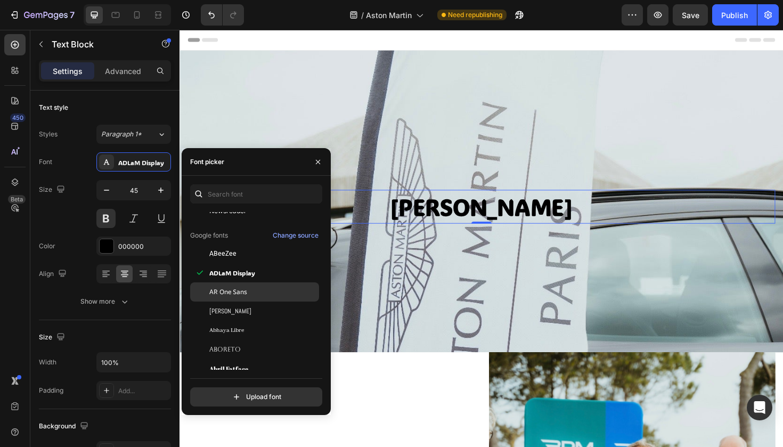
click at [238, 288] on span "AR One Sans" at bounding box center [228, 292] width 38 height 10
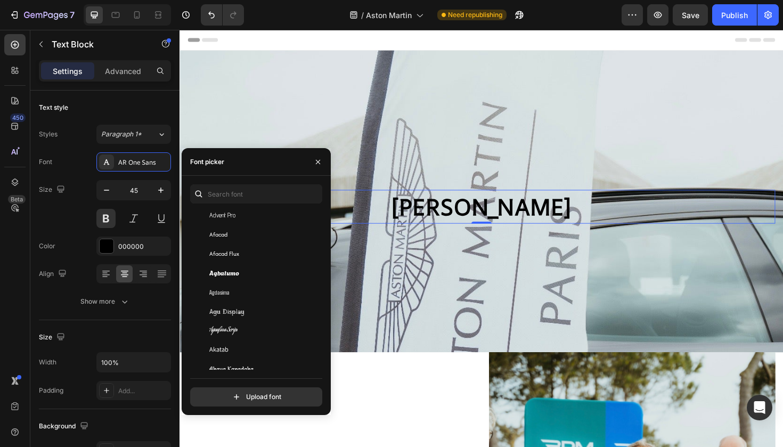
scroll to position [433, 0]
click at [241, 293] on span "Agu Display" at bounding box center [226, 291] width 35 height 10
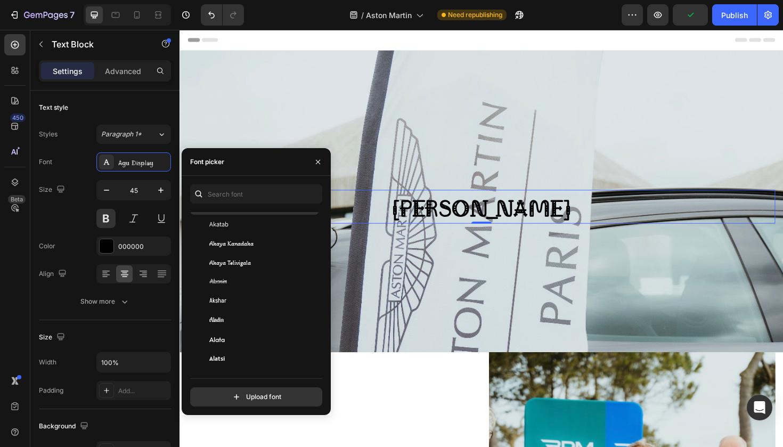
scroll to position [538, 0]
click at [225, 346] on div "Alata" at bounding box center [254, 338] width 129 height 19
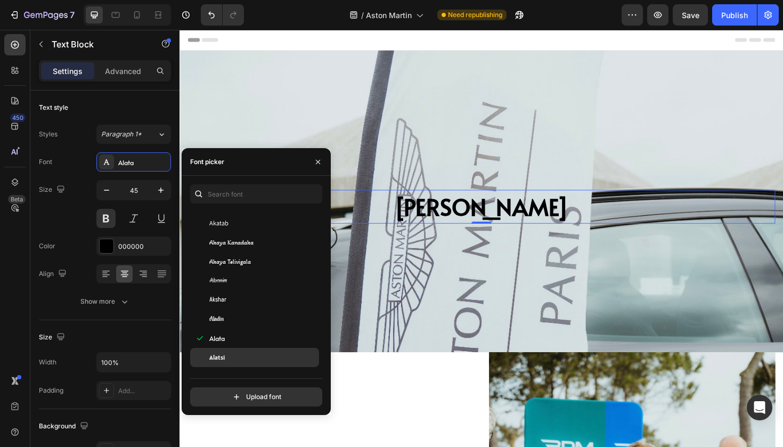
click at [221, 358] on span "Alatsi" at bounding box center [216, 358] width 15 height 10
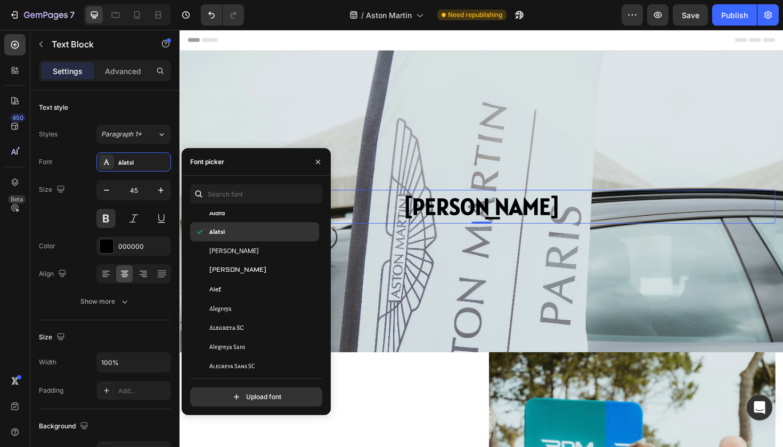
scroll to position [661, 0]
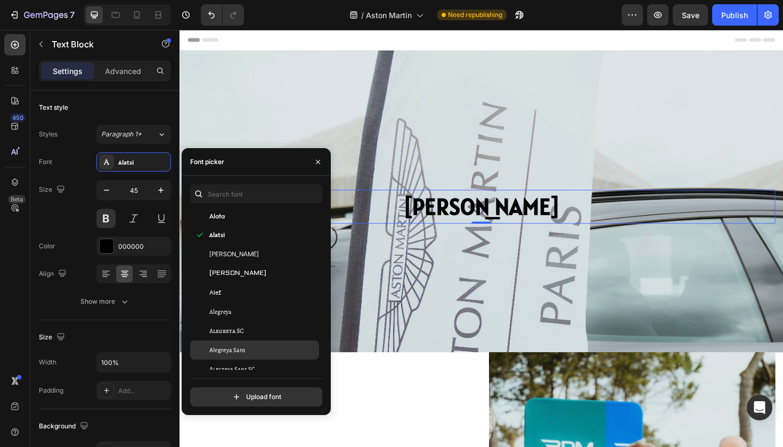
click at [224, 352] on span "Alegreya Sans" at bounding box center [227, 350] width 36 height 10
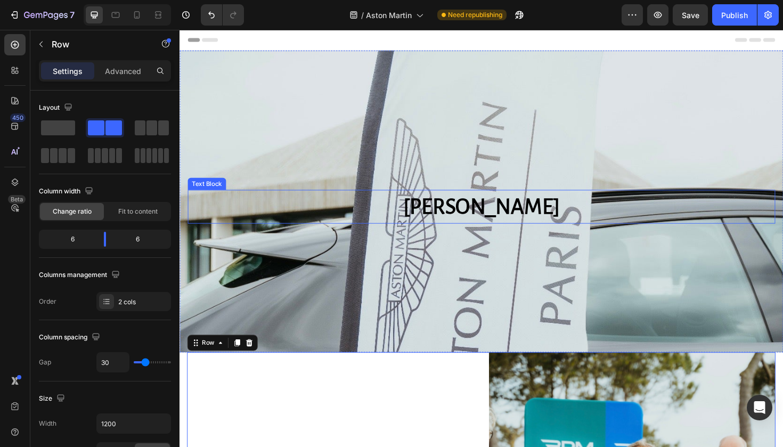
click at [496, 217] on p "Astom Martin" at bounding box center [499, 217] width 620 height 34
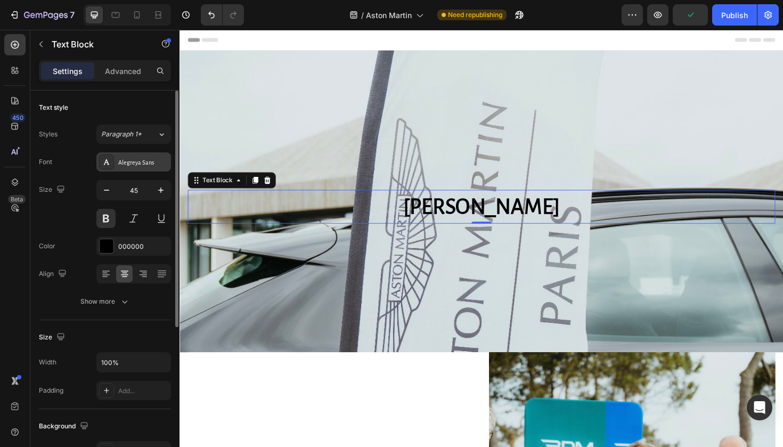
click at [143, 167] on div "Alegreya Sans" at bounding box center [143, 163] width 50 height 10
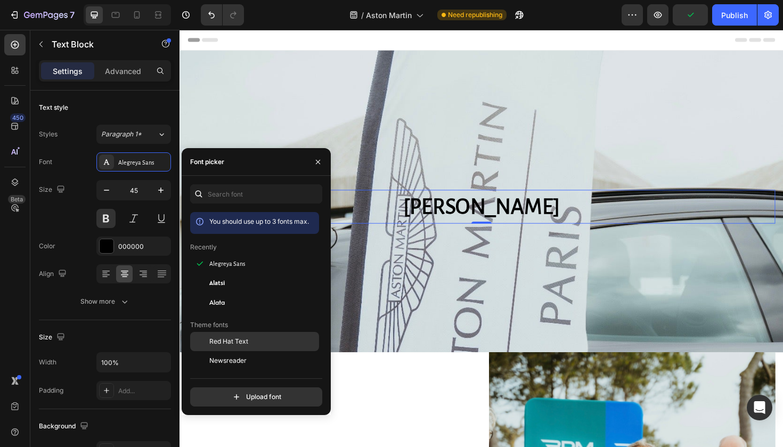
click at [222, 342] on span "Red Hat Text" at bounding box center [228, 342] width 39 height 10
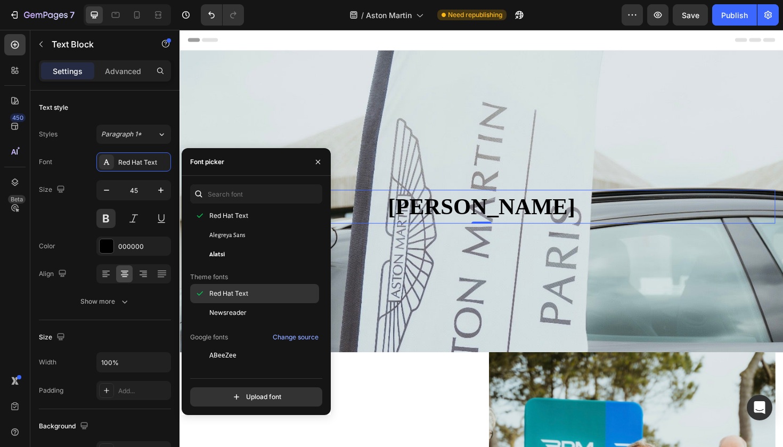
scroll to position [56, 0]
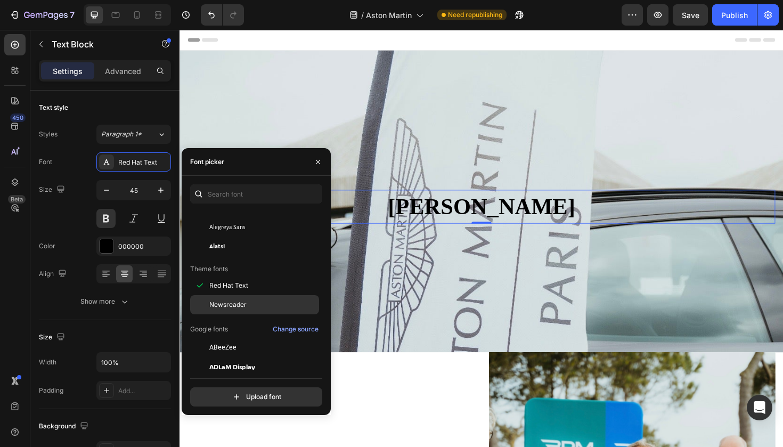
click at [244, 305] on span "Newsreader" at bounding box center [227, 305] width 37 height 10
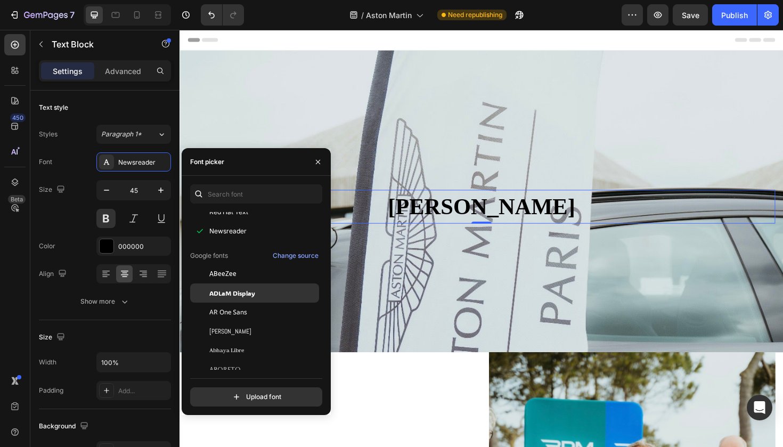
scroll to position [131, 0]
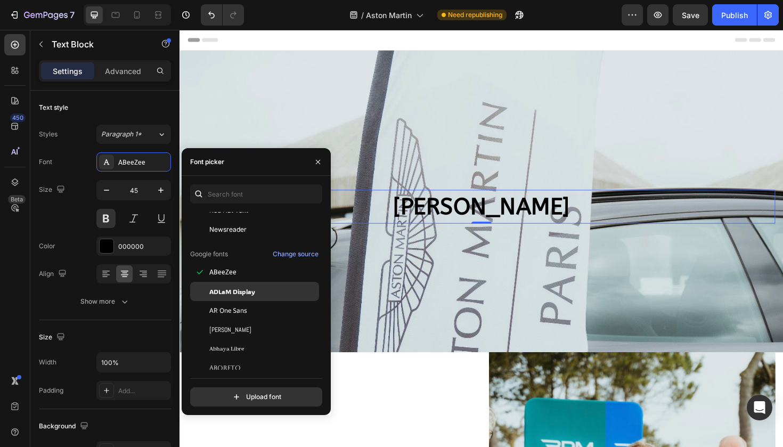
click at [241, 293] on span "ADLaM Display" at bounding box center [232, 292] width 46 height 10
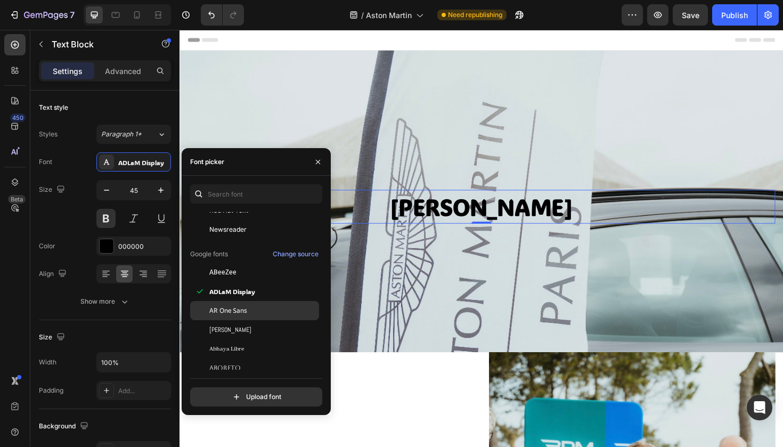
click at [237, 314] on span "AR One Sans" at bounding box center [228, 311] width 38 height 10
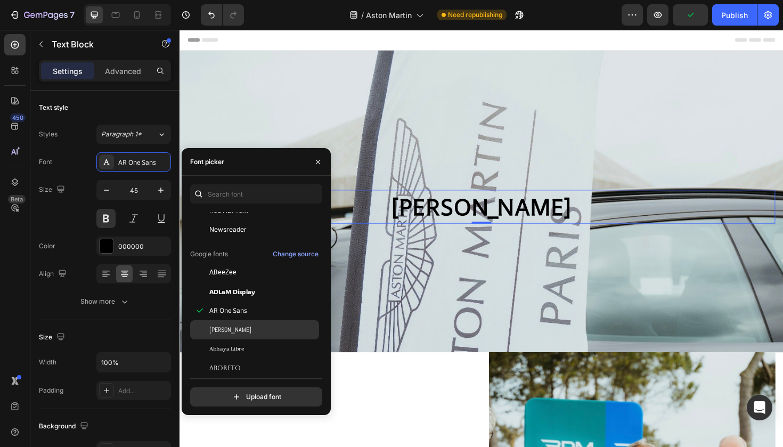
click at [228, 326] on div "Abel" at bounding box center [263, 330] width 108 height 10
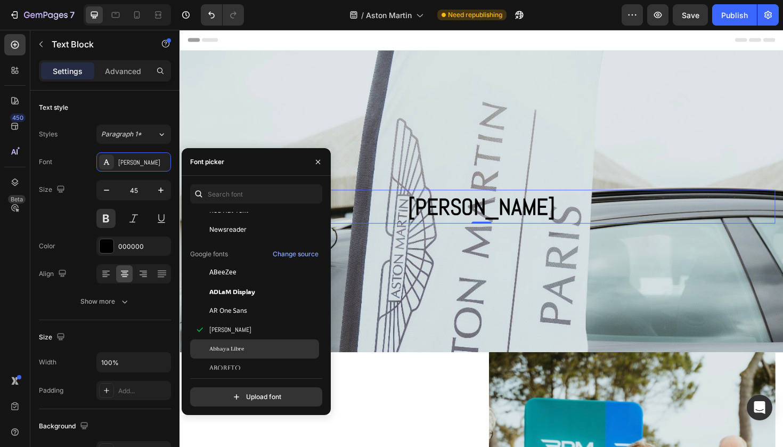
click at [257, 350] on div "Abhaya Libre" at bounding box center [263, 349] width 108 height 10
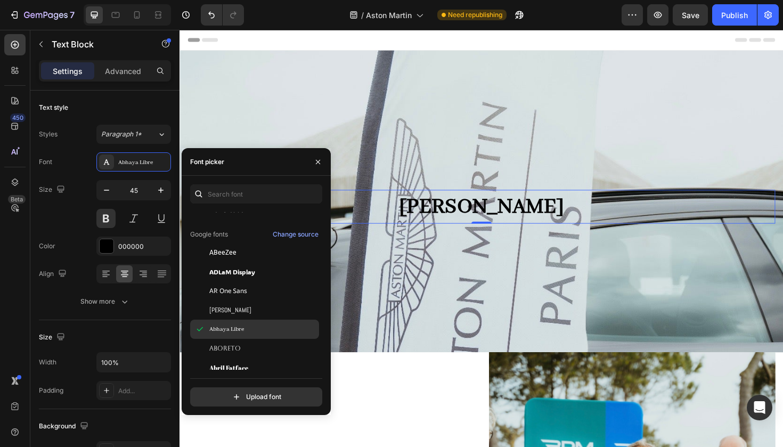
scroll to position [159, 0]
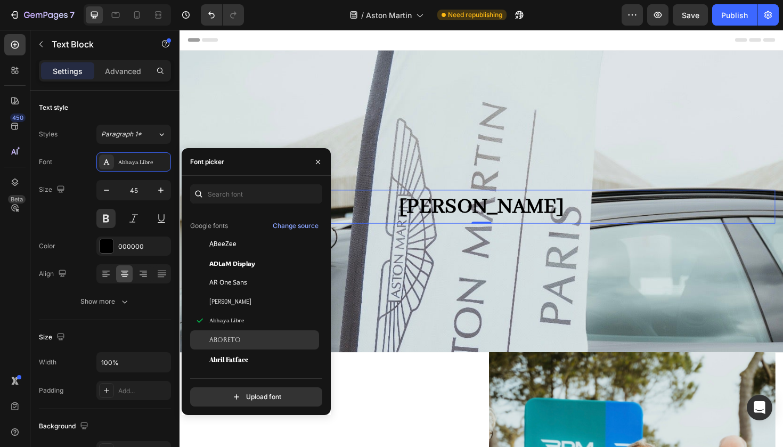
click at [241, 340] on div "Aboreto" at bounding box center [263, 340] width 108 height 10
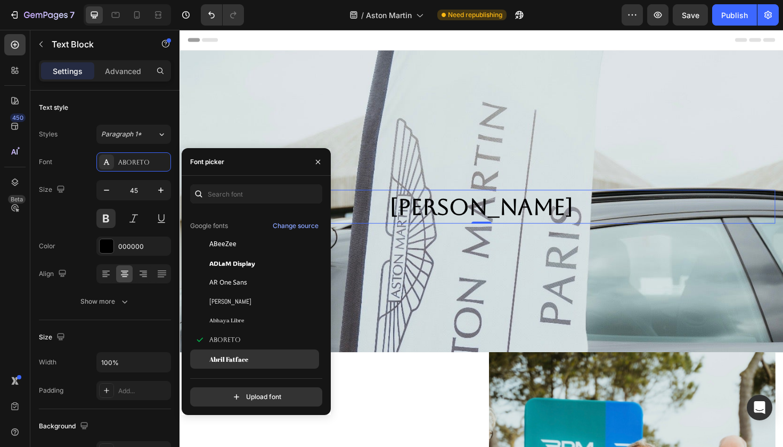
click at [229, 353] on div "Abril Fatface" at bounding box center [254, 358] width 129 height 19
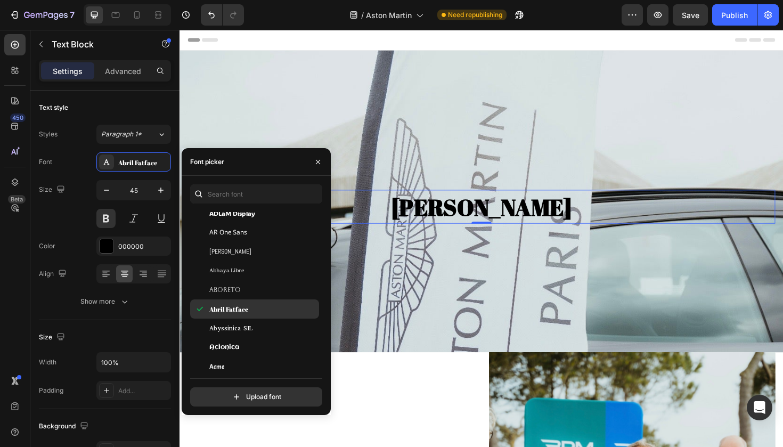
scroll to position [232, 0]
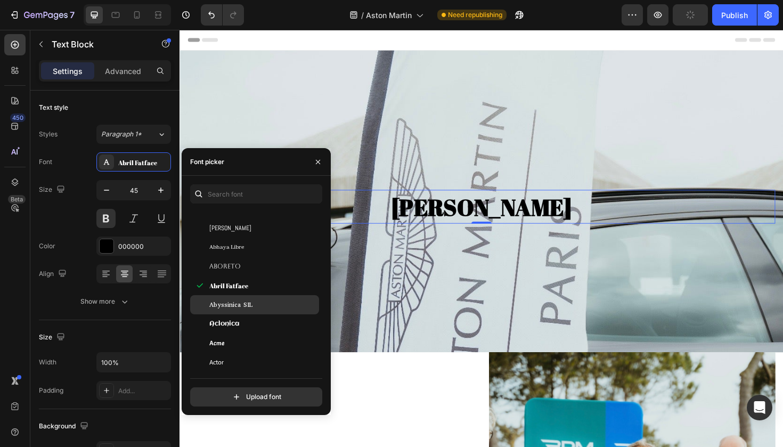
click at [230, 308] on span "Abyssinica SIL" at bounding box center [230, 305] width 43 height 10
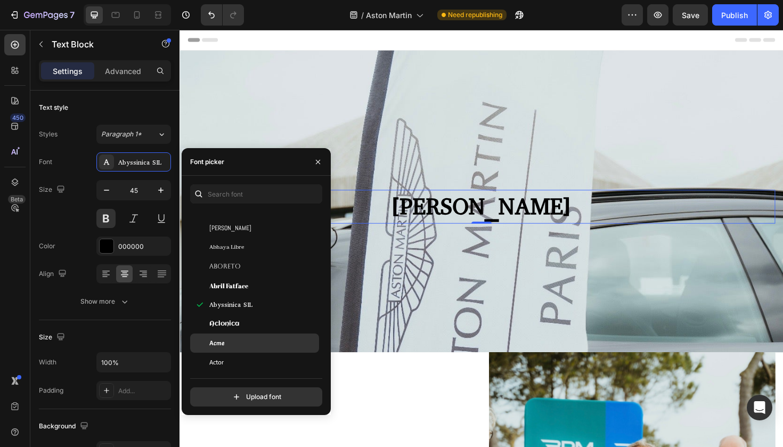
click at [228, 333] on div "Acme" at bounding box center [254, 342] width 129 height 19
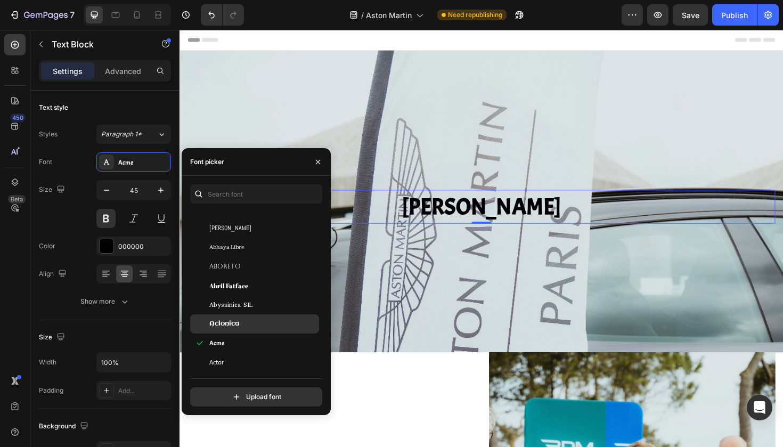
click at [234, 317] on div "Aclonica" at bounding box center [254, 323] width 129 height 19
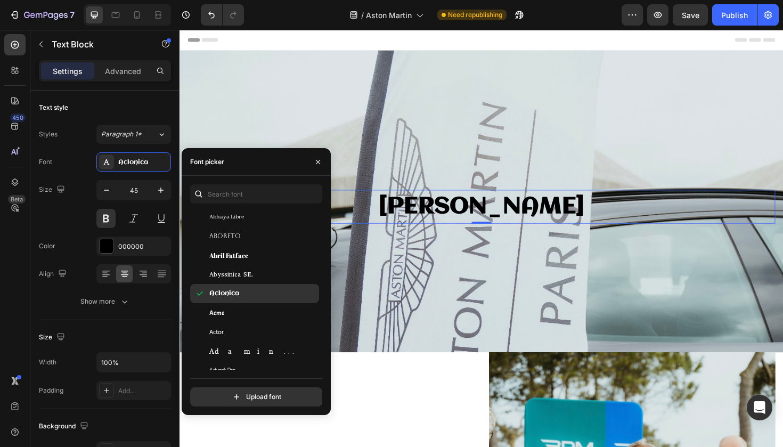
scroll to position [267, 0]
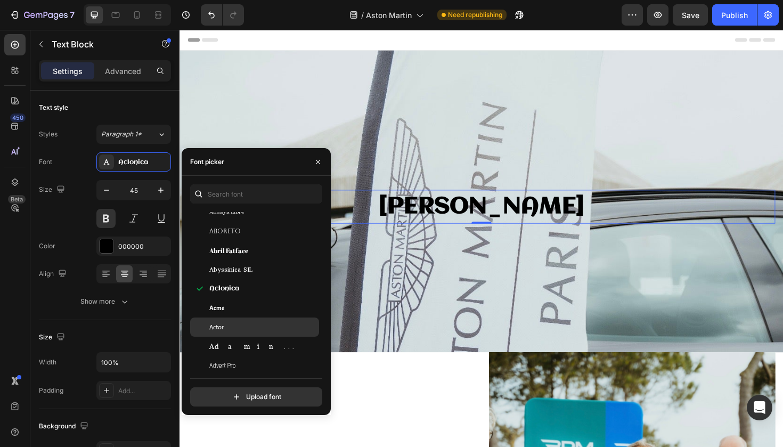
click at [221, 326] on span "Actor" at bounding box center [216, 327] width 14 height 10
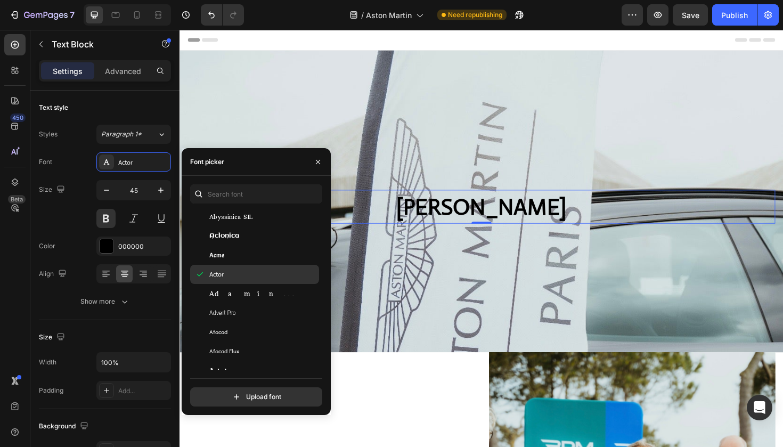
scroll to position [323, 0]
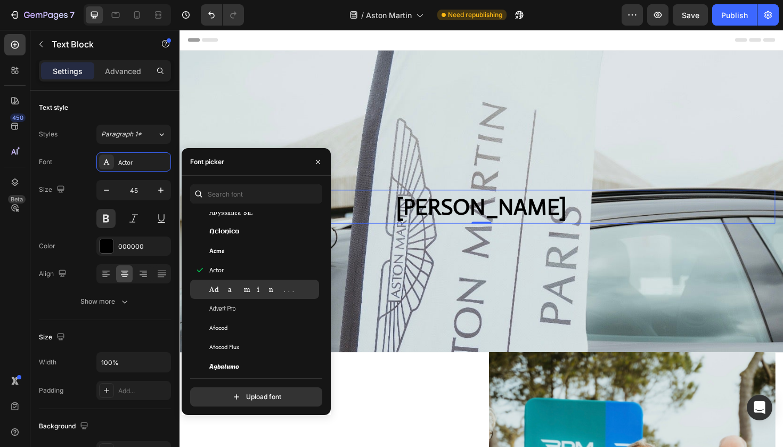
click at [234, 294] on span "Adamina" at bounding box center [253, 289] width 88 height 10
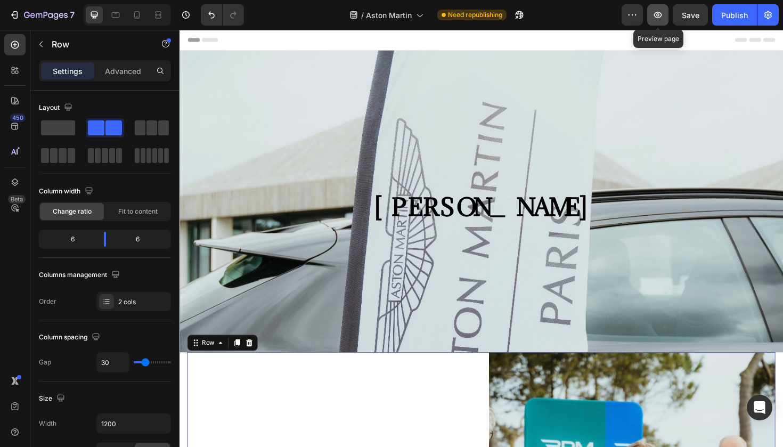
click at [663, 16] on icon "button" at bounding box center [658, 15] width 11 height 11
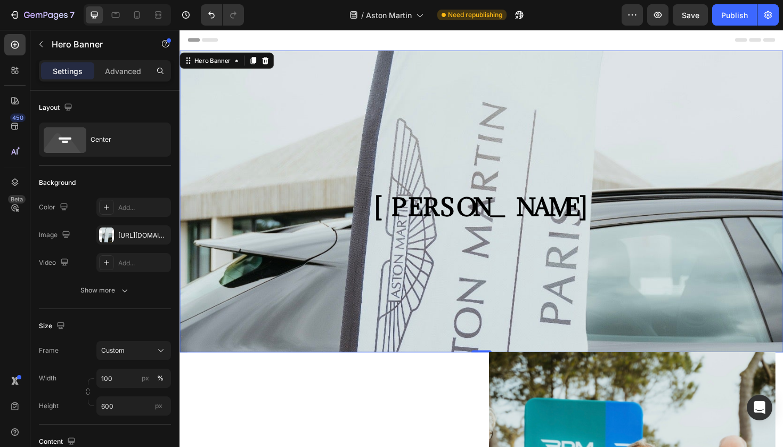
click at [285, 129] on div "Background Image" at bounding box center [499, 287] width 639 height 479
click at [120, 69] on p "Advanced" at bounding box center [123, 71] width 36 height 11
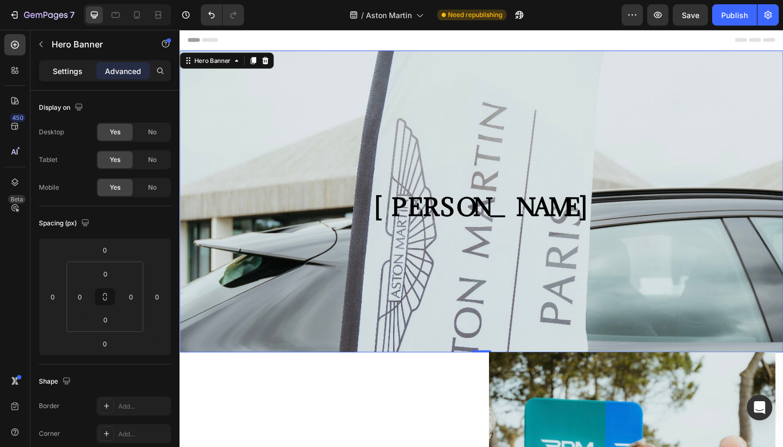
click at [85, 64] on div "Settings" at bounding box center [67, 70] width 53 height 17
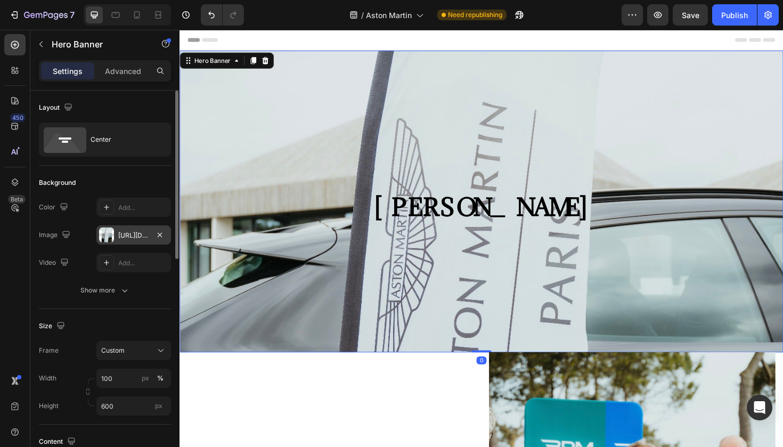
click at [119, 231] on div "https://cdn.shopify.com/s/files/1/0925/7831/6668/files/gempages_579536372528841…" at bounding box center [133, 236] width 31 height 10
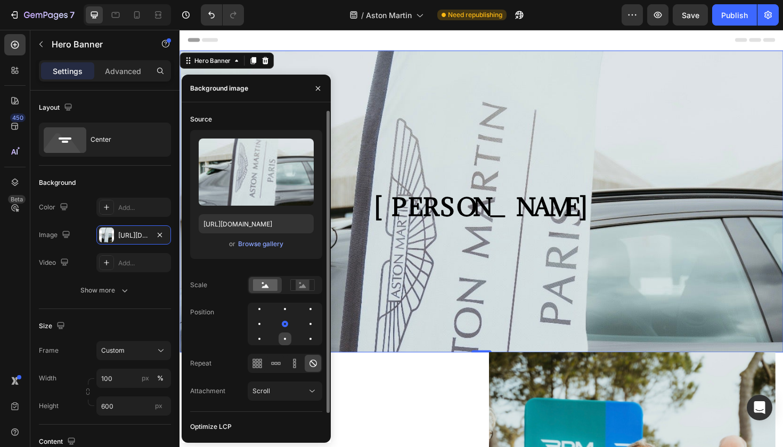
click at [304, 336] on div at bounding box center [310, 338] width 13 height 13
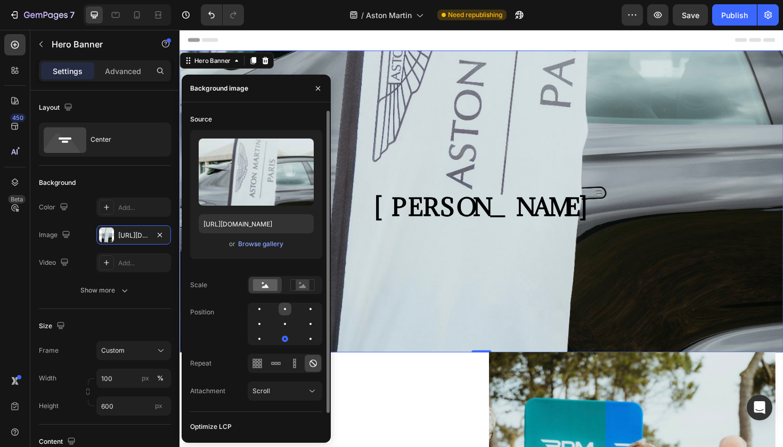
click at [304, 307] on div at bounding box center [310, 309] width 13 height 13
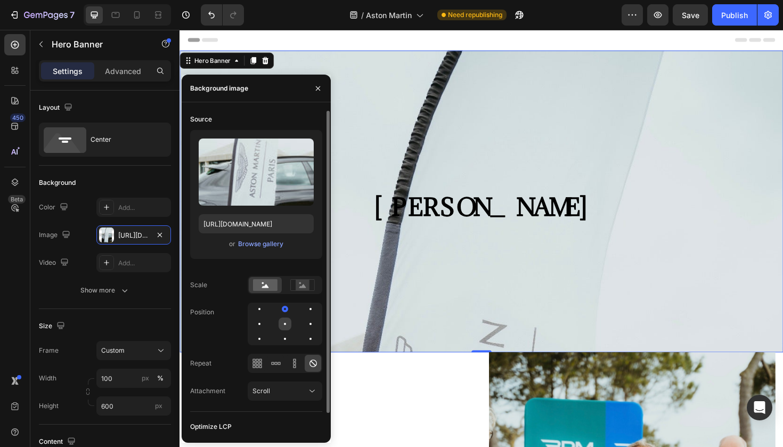
click at [304, 327] on div at bounding box center [310, 323] width 13 height 13
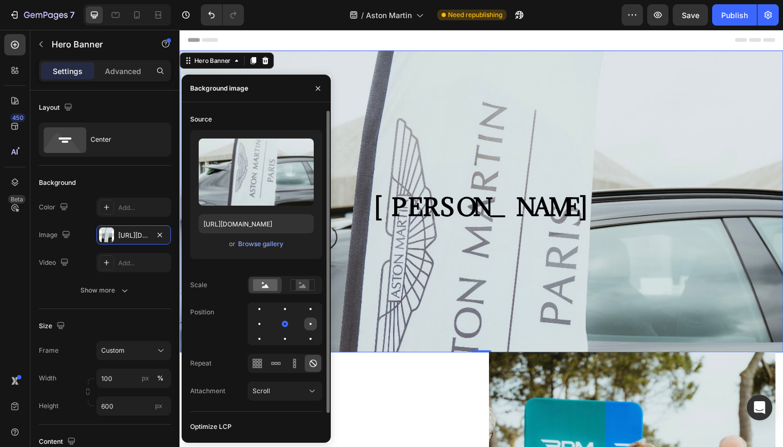
click at [266, 332] on div at bounding box center [259, 338] width 13 height 13
click at [279, 322] on div at bounding box center [285, 323] width 13 height 13
click at [259, 322] on div at bounding box center [259, 324] width 6 height 6
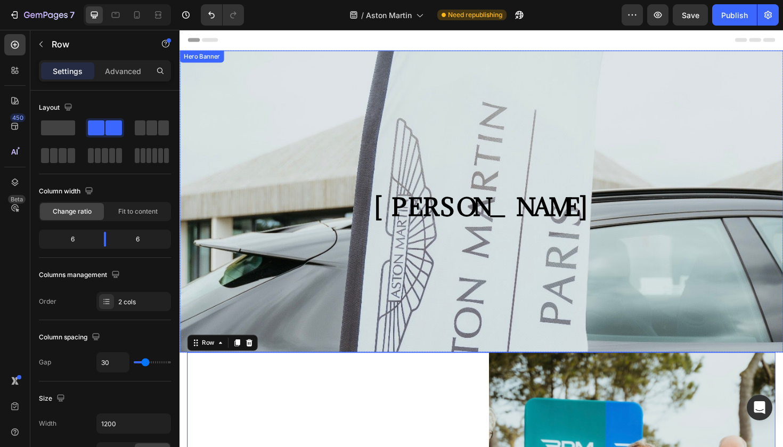
scroll to position [0, 0]
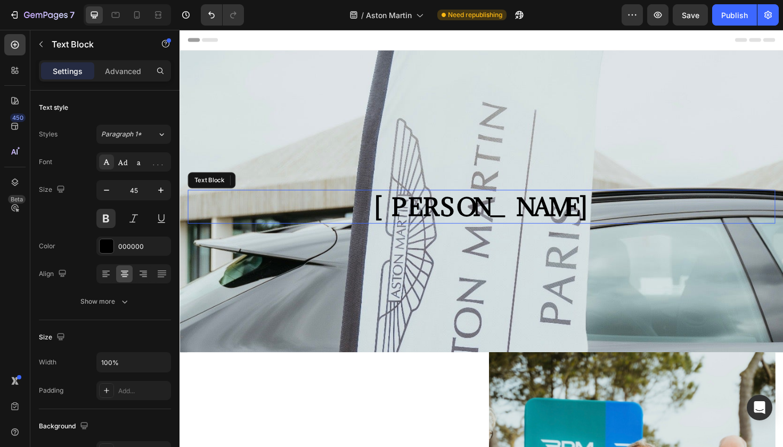
click at [459, 230] on p "Astom Martin" at bounding box center [499, 217] width 620 height 34
click at [736, 21] on button "Publish" at bounding box center [734, 14] width 45 height 21
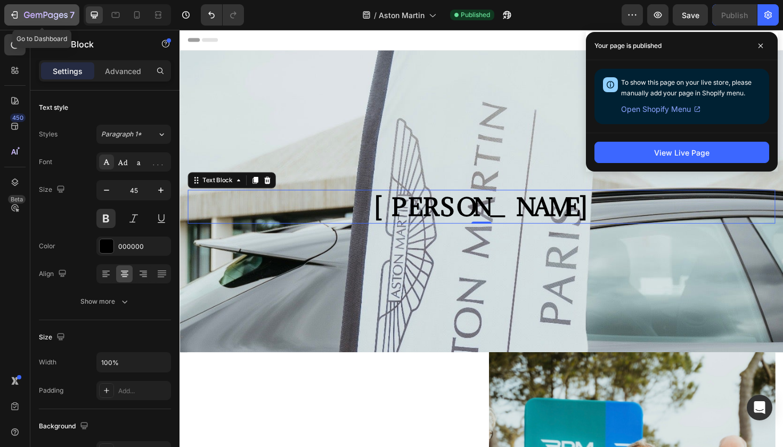
click at [25, 19] on icon "button" at bounding box center [46, 15] width 44 height 9
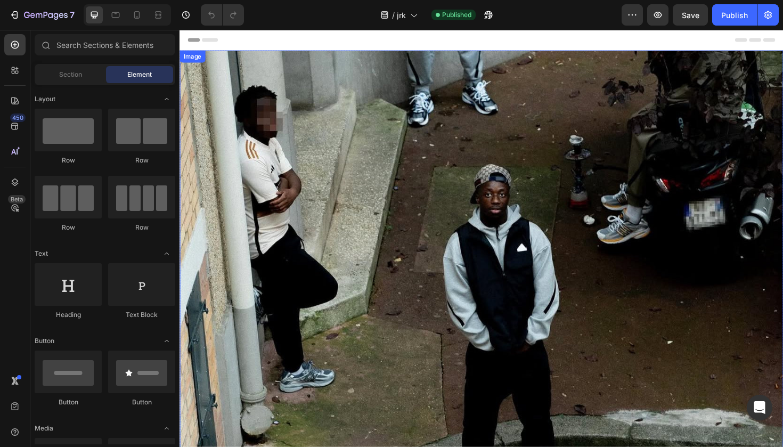
click at [289, 288] on img at bounding box center [499, 291] width 639 height 479
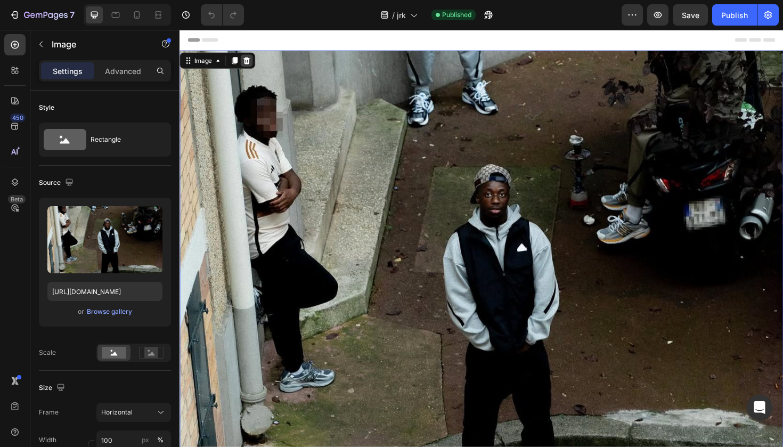
click at [252, 63] on icon at bounding box center [250, 62] width 7 height 7
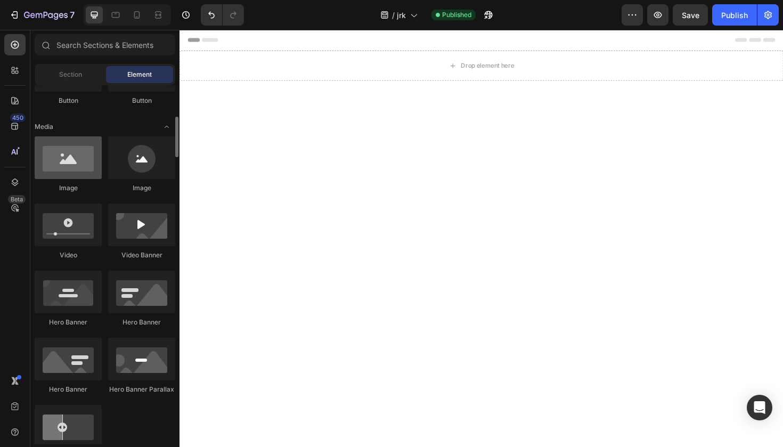
scroll to position [297, 0]
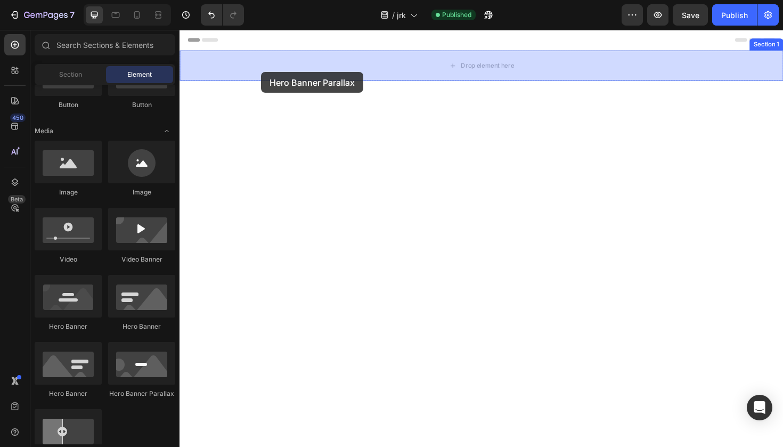
drag, startPoint x: 308, startPoint y: 384, endPoint x: 266, endPoint y: 75, distance: 312.4
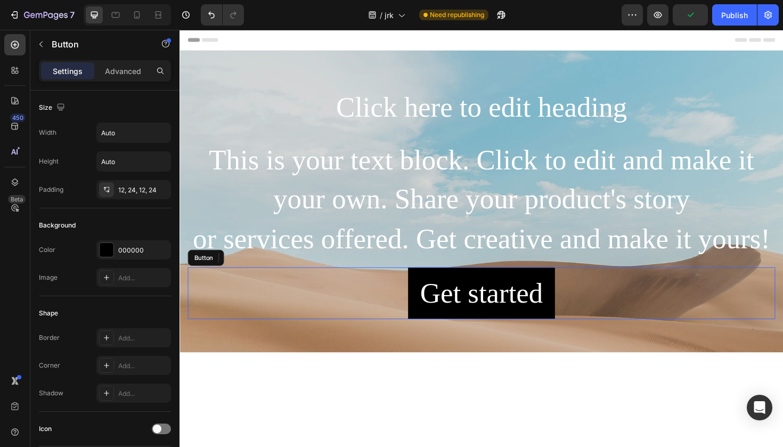
click at [411, 299] on div "Get started Button" at bounding box center [499, 308] width 622 height 54
click at [258, 268] on icon at bounding box center [260, 270] width 7 height 7
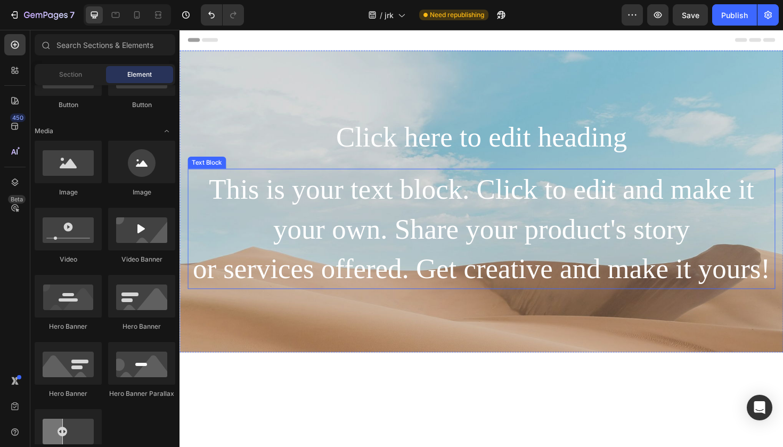
click at [384, 223] on div "This is your text block. Click to edit and make it your own. Share your product…" at bounding box center [499, 240] width 622 height 127
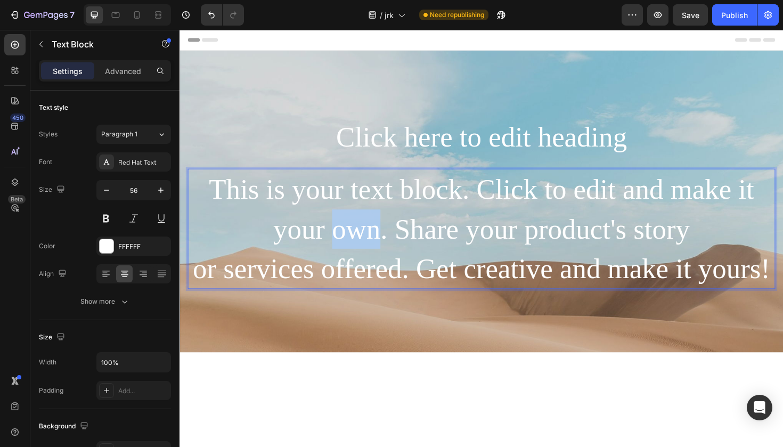
click at [383, 223] on p "This is your text block. Click to edit and make it your own. Share your product…" at bounding box center [499, 240] width 620 height 125
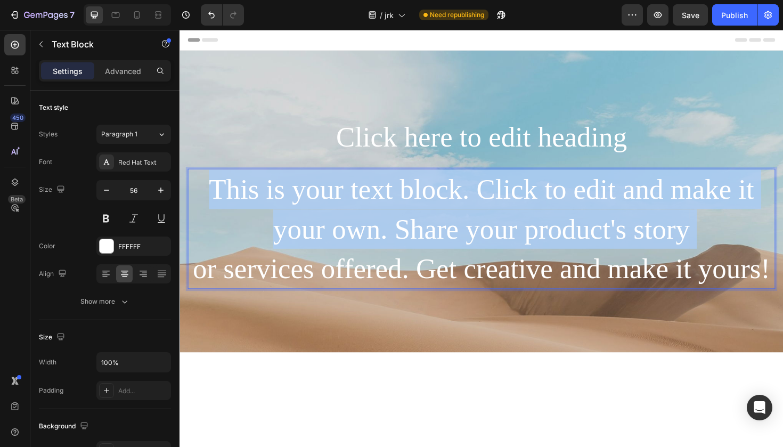
click at [383, 223] on p "This is your text block. Click to edit and make it your own. Share your product…" at bounding box center [499, 240] width 620 height 125
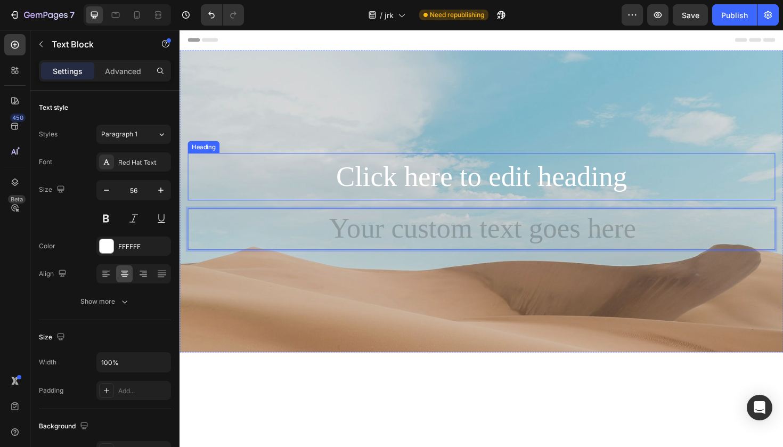
click at [388, 186] on h2 "Click here to edit heading" at bounding box center [499, 185] width 622 height 50
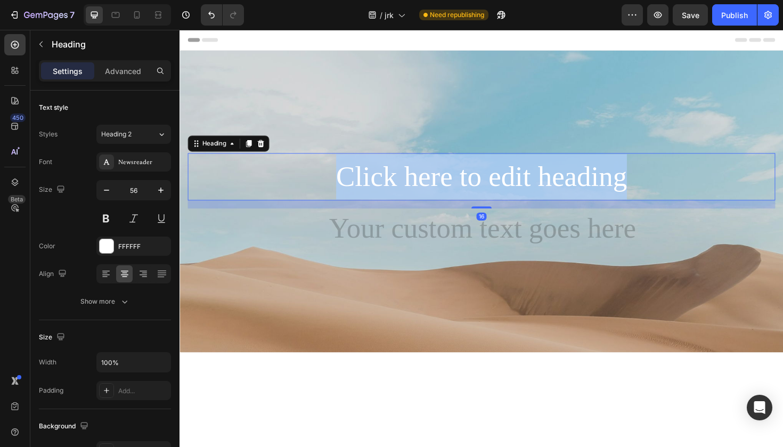
click at [388, 186] on p "Click here to edit heading" at bounding box center [499, 185] width 620 height 48
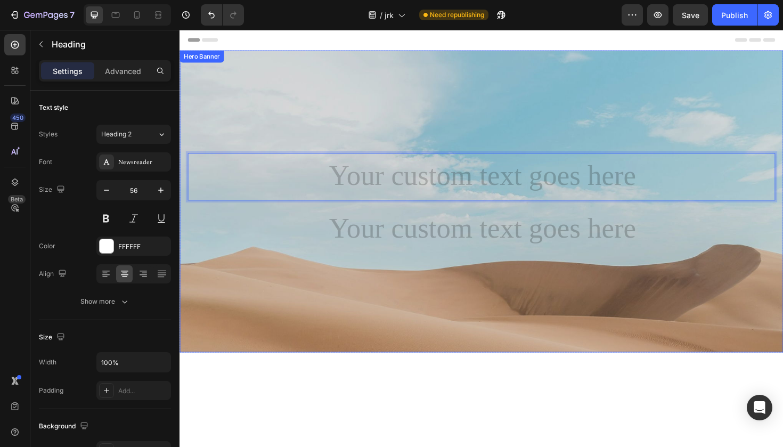
click at [397, 313] on div "Background Image" at bounding box center [499, 291] width 639 height 479
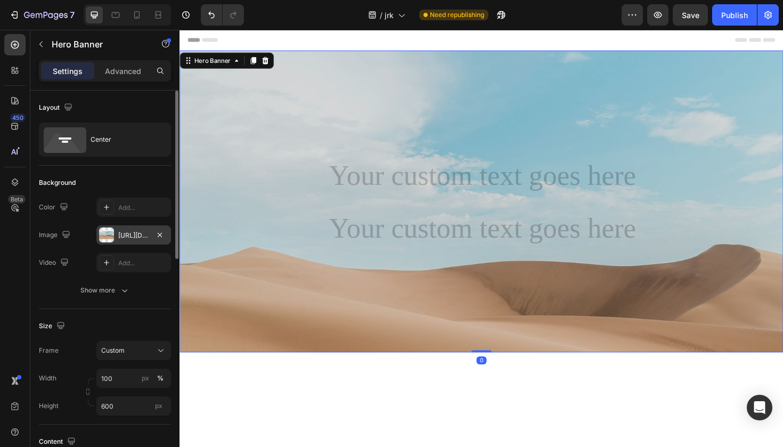
click at [106, 238] on div at bounding box center [106, 234] width 15 height 15
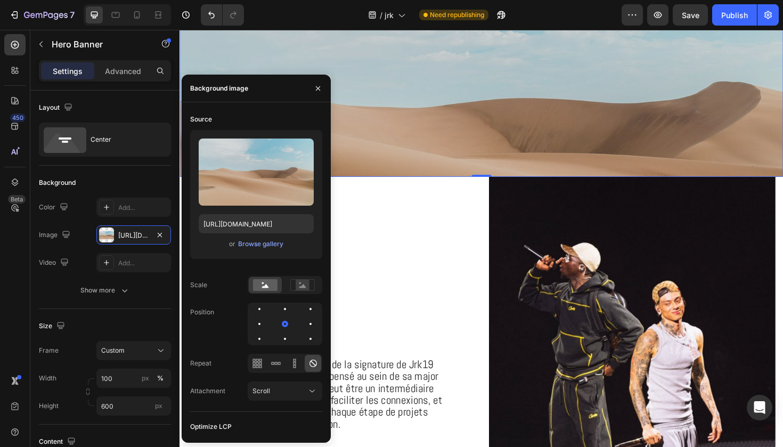
scroll to position [185, 0]
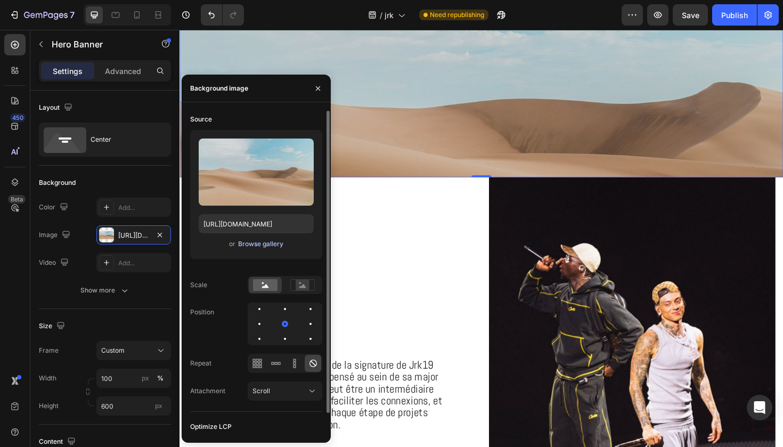
click at [269, 247] on div "Browse gallery" at bounding box center [260, 244] width 45 height 10
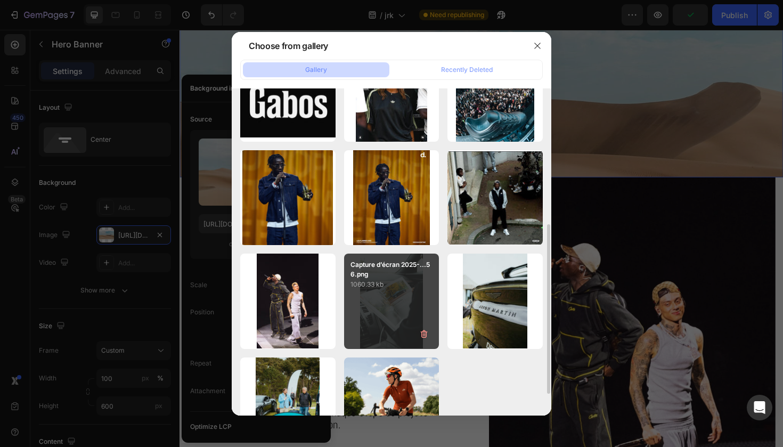
scroll to position [259, 0]
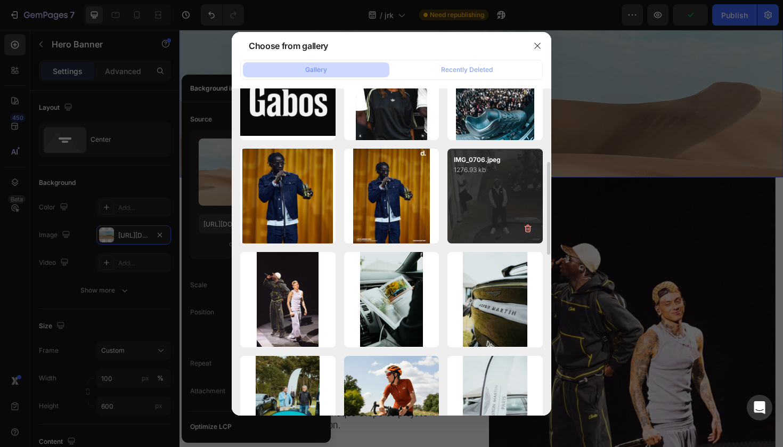
click at [515, 175] on p "1276.93 kb" at bounding box center [495, 170] width 83 height 11
type input "https://cdn.shopify.com/s/files/1/0925/7831/6668/files/gempages_579536372528841…"
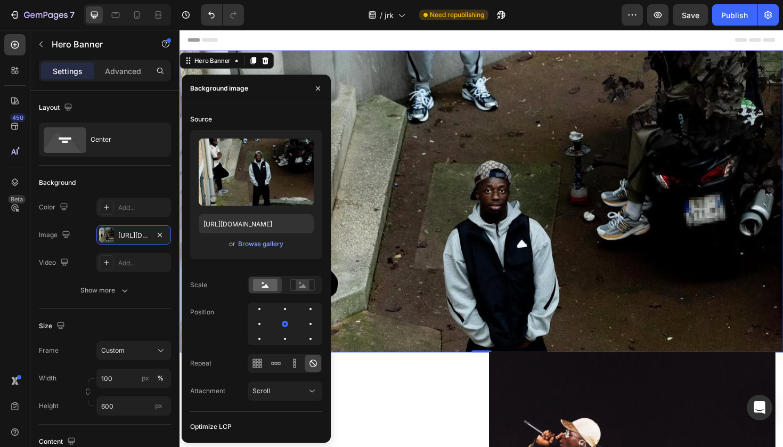
scroll to position [0, 0]
click at [436, 337] on div "Background Image" at bounding box center [499, 287] width 639 height 479
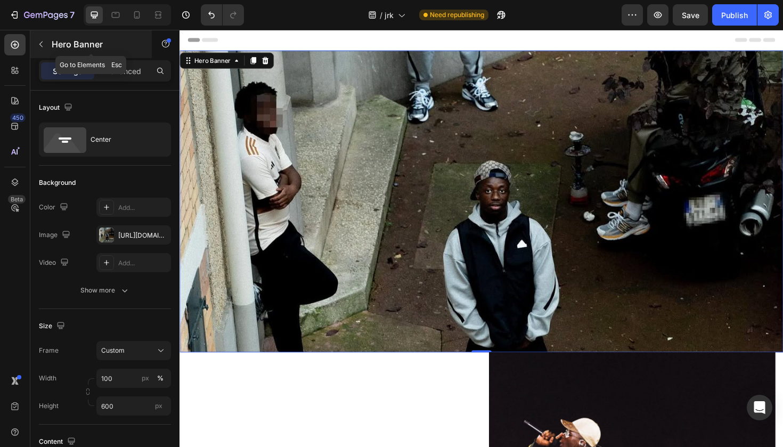
click at [45, 47] on icon "button" at bounding box center [41, 44] width 9 height 9
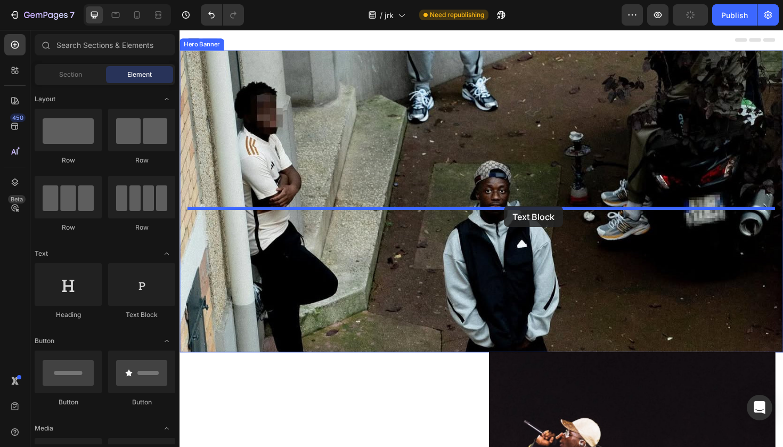
drag, startPoint x: 320, startPoint y: 315, endPoint x: 521, endPoint y: 215, distance: 224.6
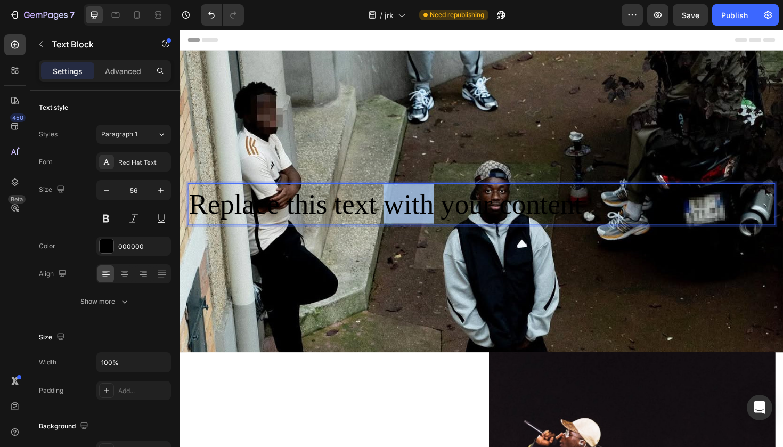
click at [441, 222] on p "Replace this text with your content" at bounding box center [499, 214] width 620 height 42
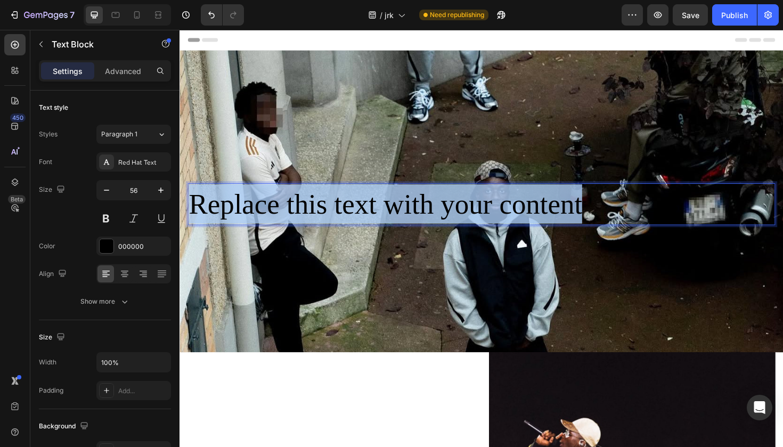
click at [441, 222] on p "Replace this text with your content" at bounding box center [499, 214] width 620 height 42
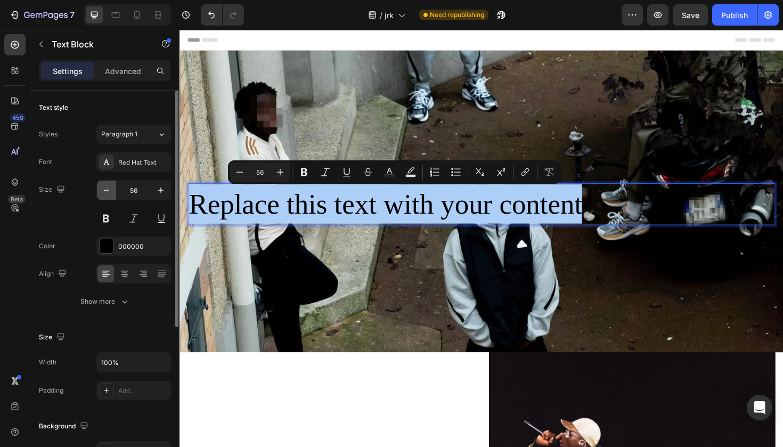
click at [112, 190] on button "button" at bounding box center [106, 190] width 19 height 19
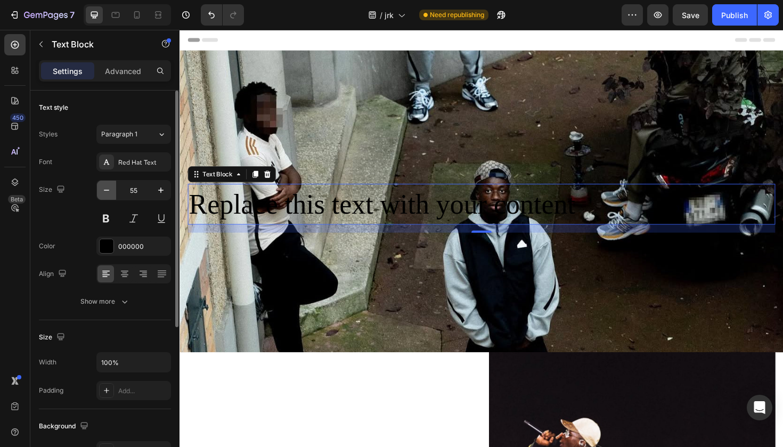
click at [112, 190] on button "button" at bounding box center [106, 190] width 19 height 19
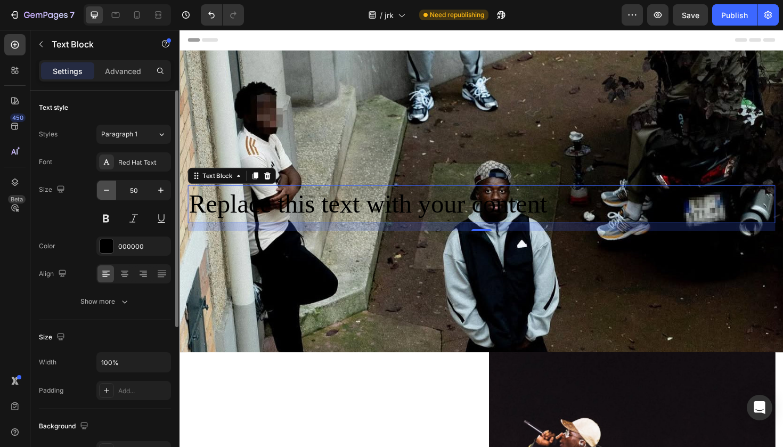
click at [112, 190] on button "button" at bounding box center [106, 190] width 19 height 19
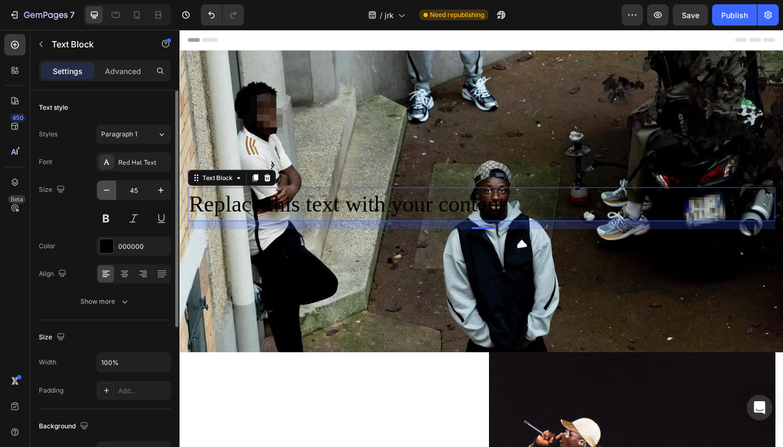
click at [112, 190] on button "button" at bounding box center [106, 190] width 19 height 19
type input "44"
click at [147, 165] on div "Red Hat Text" at bounding box center [143, 163] width 50 height 10
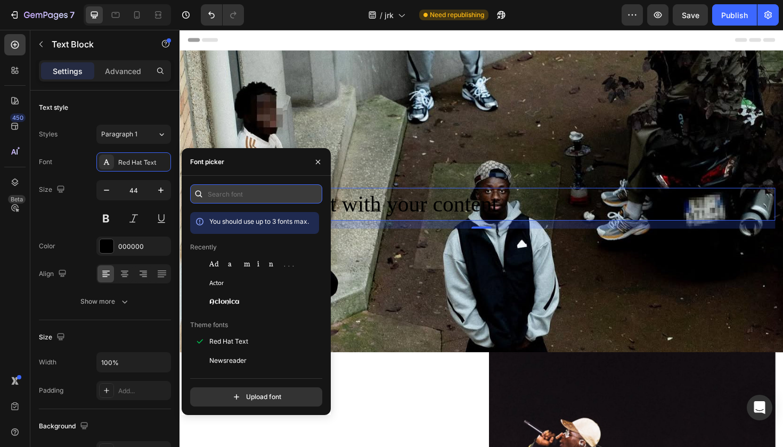
click at [237, 197] on input "text" at bounding box center [256, 193] width 132 height 19
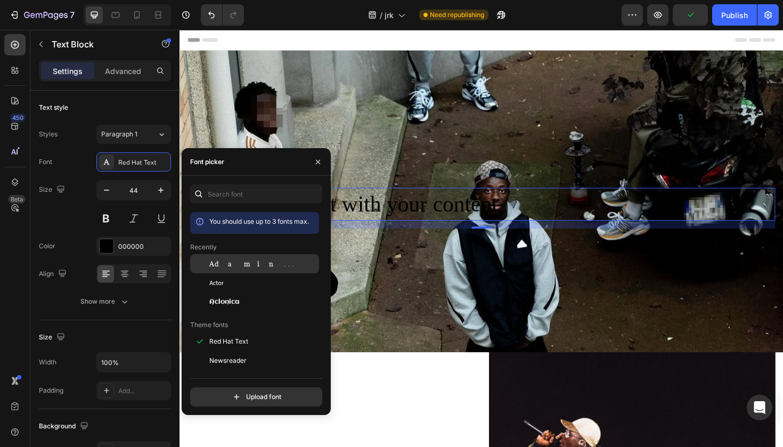
click at [240, 260] on div "Adamina" at bounding box center [263, 264] width 108 height 10
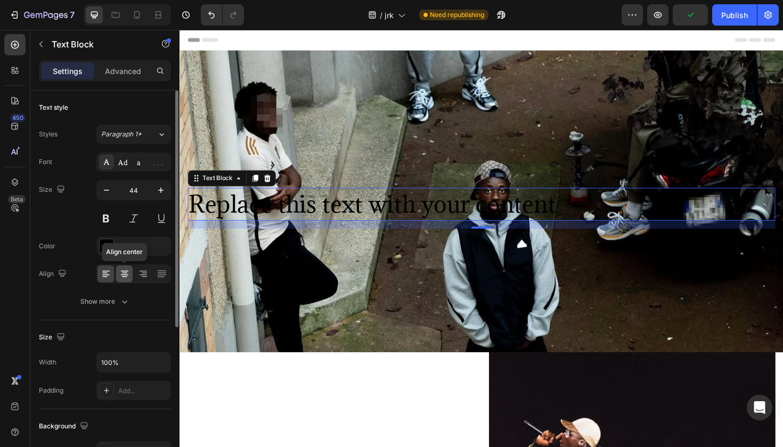
click at [121, 273] on icon at bounding box center [124, 273] width 11 height 11
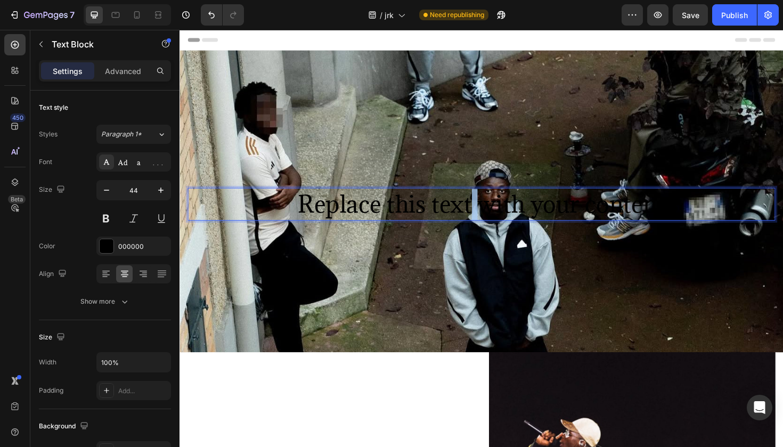
click at [486, 219] on p "Replace this text with your content" at bounding box center [499, 214] width 620 height 33
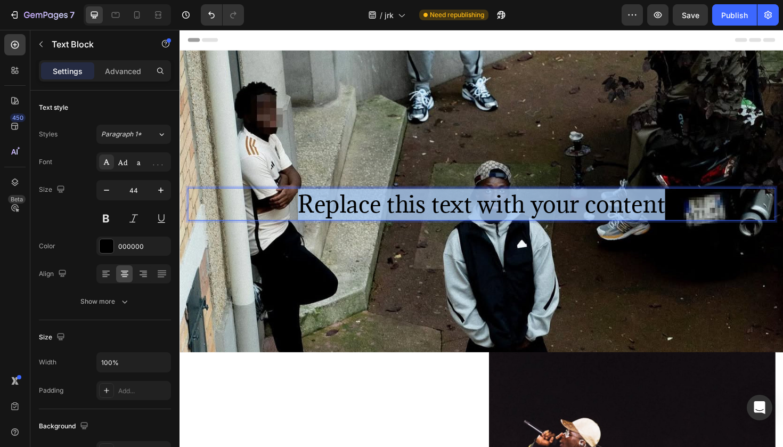
click at [486, 219] on p "Replace this text with your content" at bounding box center [499, 214] width 620 height 33
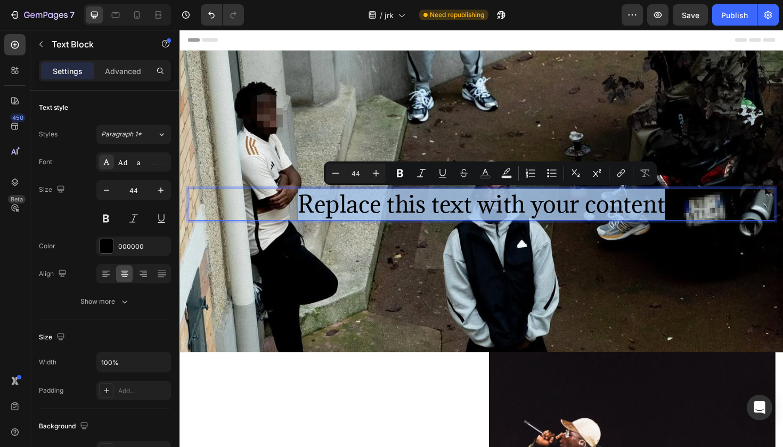
click at [486, 219] on p "Replace this text with your content" at bounding box center [499, 214] width 620 height 33
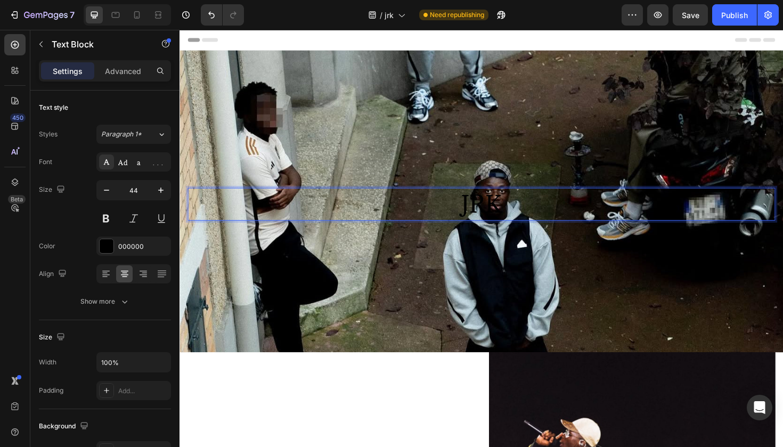
click at [496, 222] on p "JRK" at bounding box center [499, 214] width 620 height 33
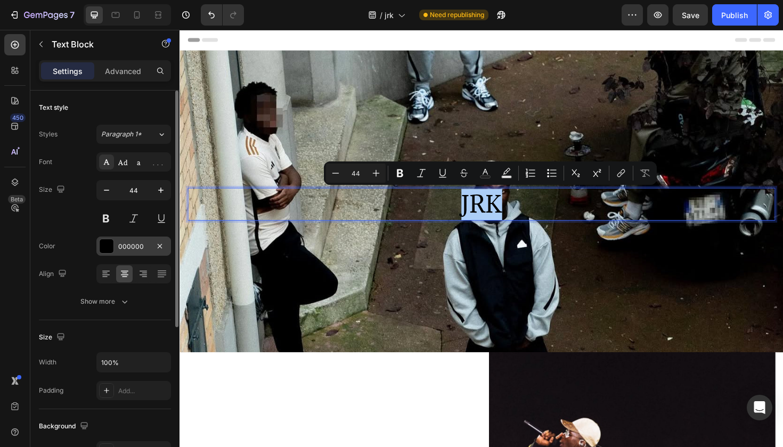
click at [102, 250] on div at bounding box center [107, 246] width 14 height 14
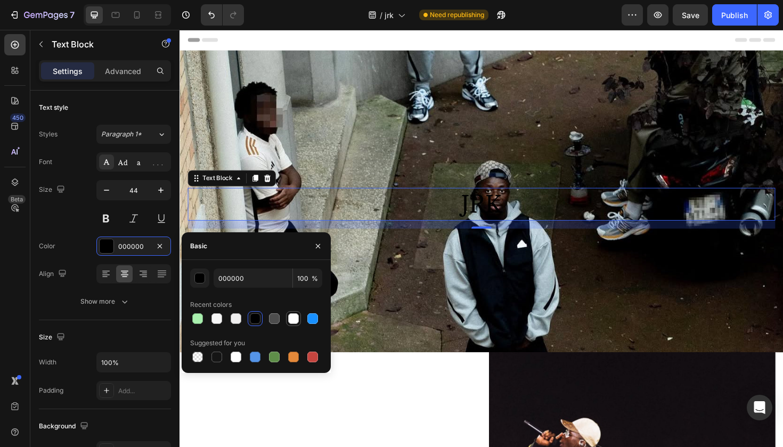
click at [299, 317] on div at bounding box center [293, 318] width 13 height 13
type input "FFFFFF"
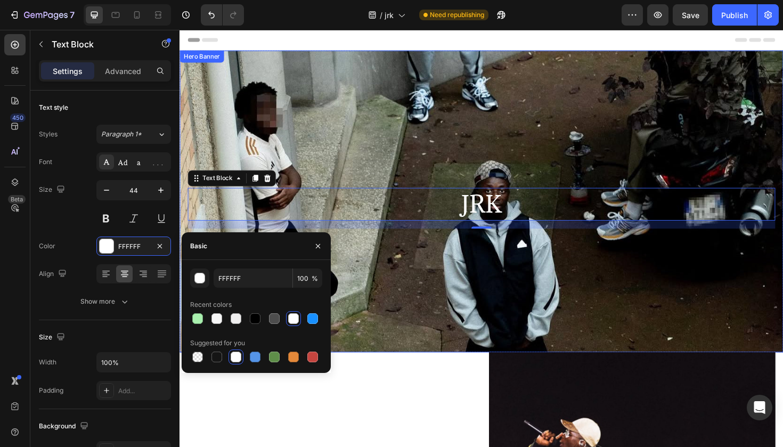
click at [445, 330] on div "Background Image" at bounding box center [499, 287] width 639 height 479
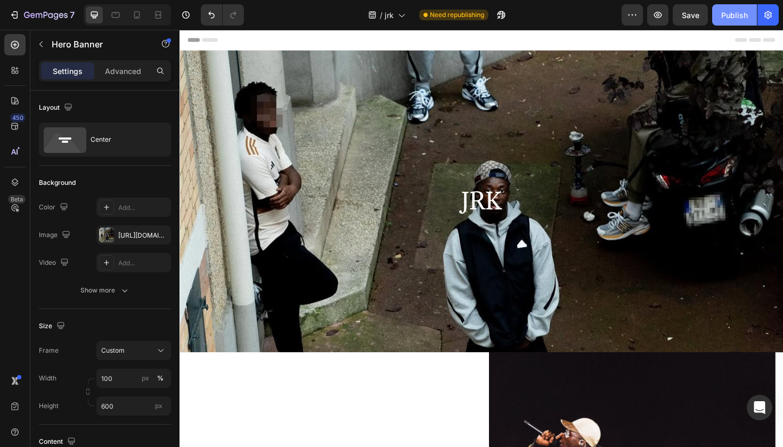
click at [731, 19] on div "Publish" at bounding box center [734, 15] width 27 height 11
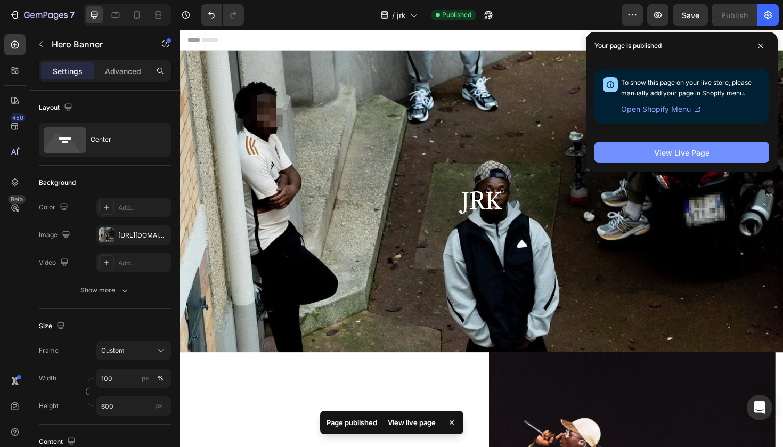
click at [688, 158] on button "View Live Page" at bounding box center [681, 152] width 175 height 21
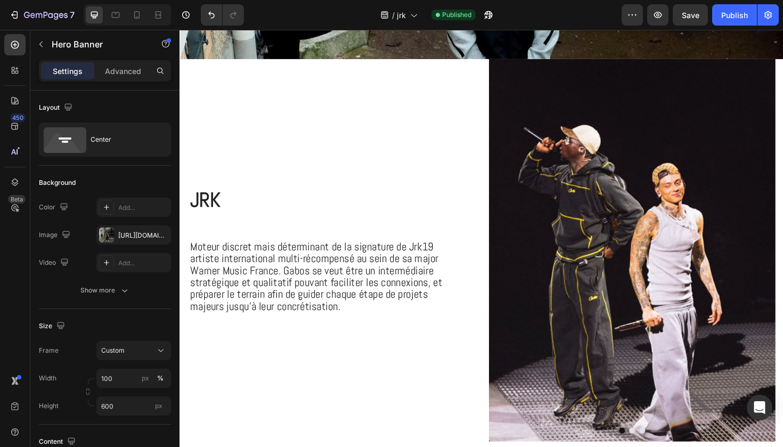
scroll to position [327, 0]
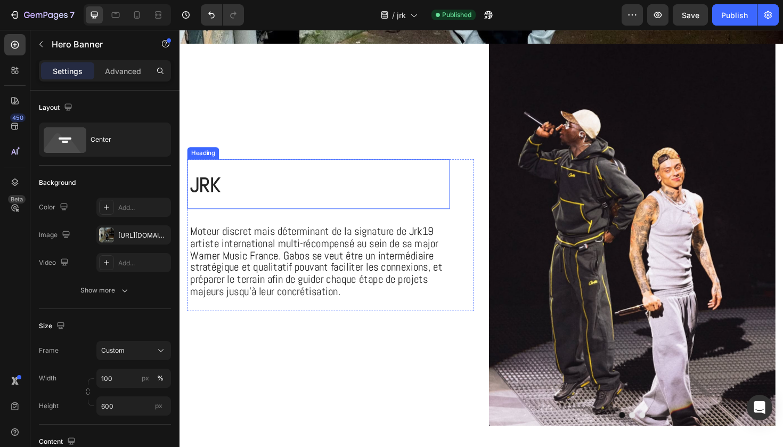
click at [262, 205] on h2 "JRK" at bounding box center [328, 193] width 276 height 53
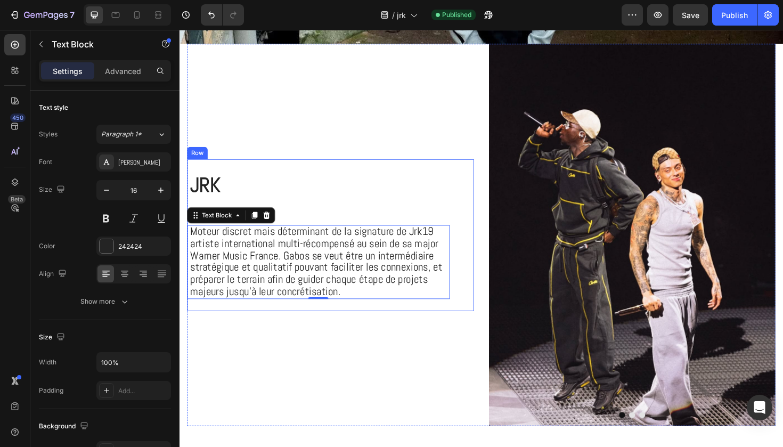
click at [327, 227] on div "JRK Heading Moteur discret mais déterminant de la signature de Jrk19 artiste in…" at bounding box center [327, 247] width 278 height 160
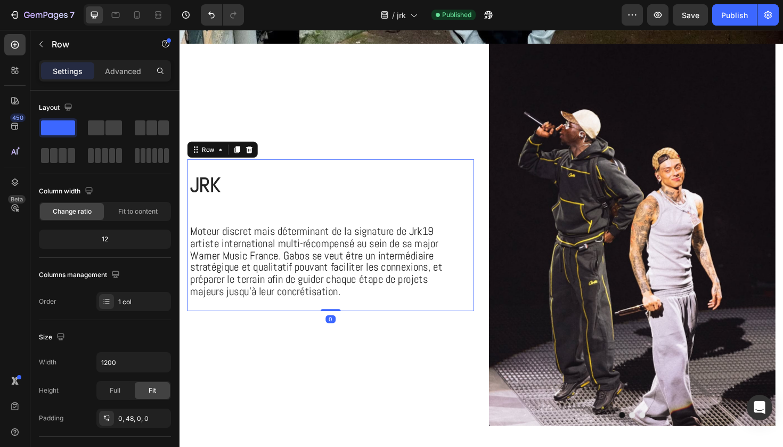
click at [327, 230] on div "JRK Heading Moteur discret mais déterminant de la signature de Jrk19 artiste in…" at bounding box center [327, 247] width 278 height 160
click at [328, 219] on h2 "JRK" at bounding box center [328, 193] width 276 height 53
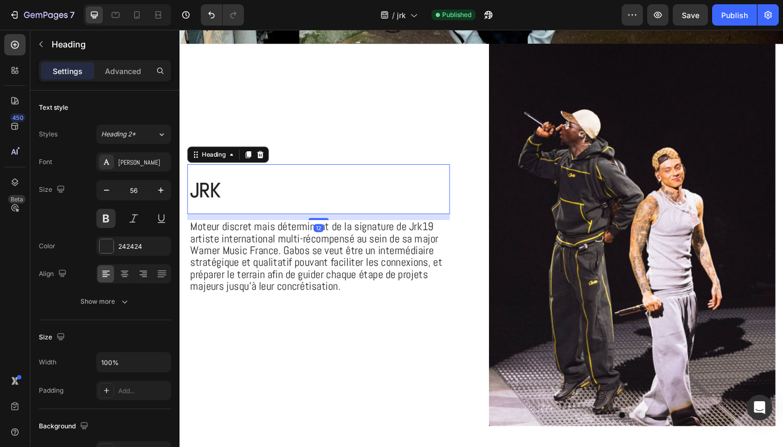
drag, startPoint x: 328, startPoint y: 235, endPoint x: 330, endPoint y: 225, distance: 10.8
click at [330, 225] on div "JRK Heading 12" at bounding box center [327, 198] width 278 height 53
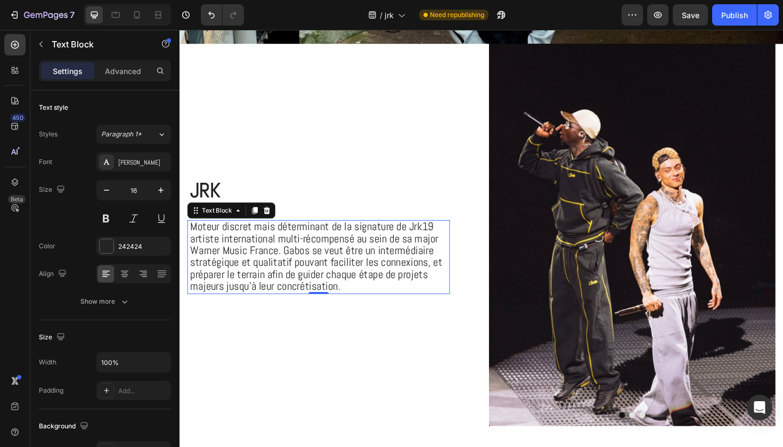
click at [357, 304] on p "Moteur discret mais déterminant de la signature de Jrk19 artiste international …" at bounding box center [328, 270] width 274 height 76
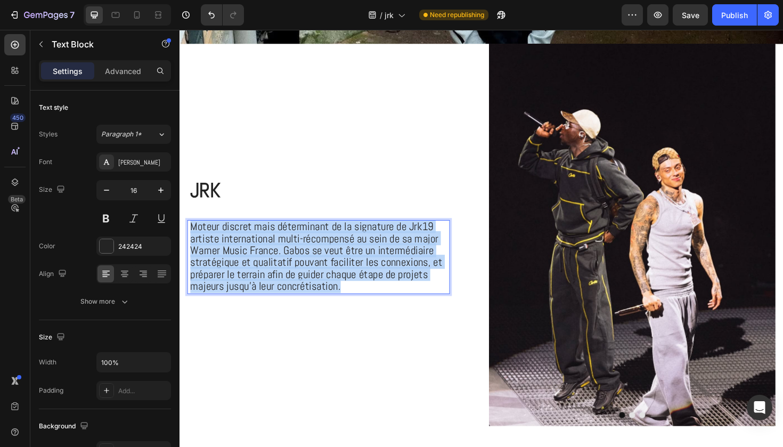
click at [357, 304] on p "Moteur discret mais déterminant de la signature de Jrk19 artiste international …" at bounding box center [328, 270] width 274 height 76
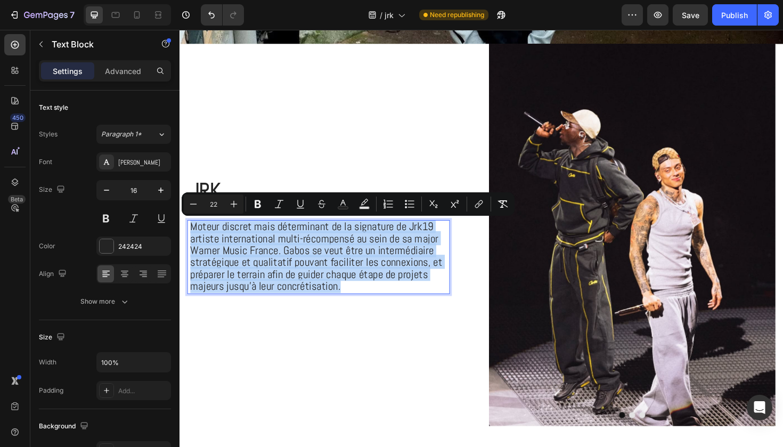
click at [357, 304] on p "Moteur discret mais déterminant de la signature de Jrk19 artiste international …" at bounding box center [328, 270] width 274 height 76
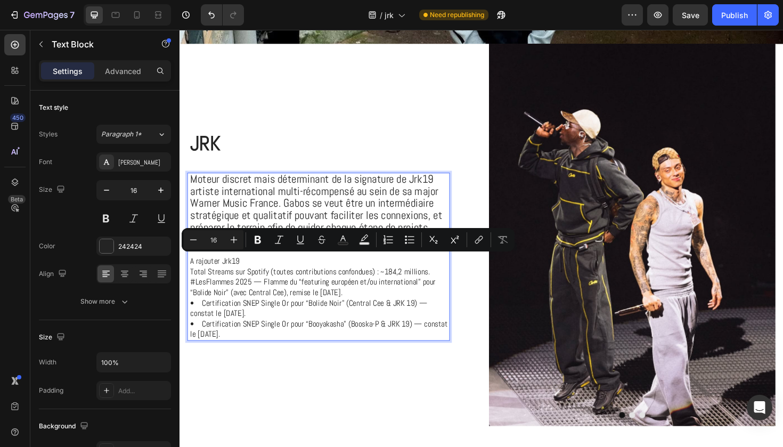
drag, startPoint x: 295, startPoint y: 354, endPoint x: 190, endPoint y: 276, distance: 130.6
click at [190, 276] on div "Moteur discret mais déterminant de la signature de Jrk19 artiste international …" at bounding box center [328, 270] width 276 height 178
click at [247, 277] on p "A rajouter Jrk19" at bounding box center [328, 275] width 274 height 11
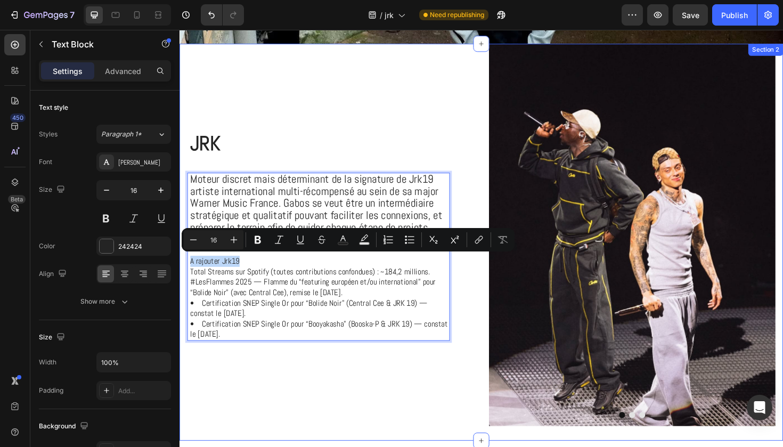
drag, startPoint x: 247, startPoint y: 275, endPoint x: 183, endPoint y: 274, distance: 63.4
click at [183, 274] on div "JRK Heading Moteur discret mais déterminant de la signature de Jrk19 artiste in…" at bounding box center [499, 255] width 639 height 420
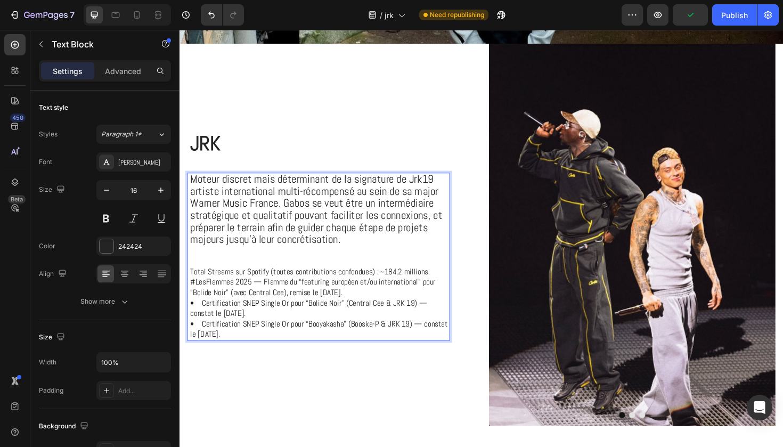
drag, startPoint x: 278, startPoint y: 347, endPoint x: 192, endPoint y: 286, distance: 105.0
click at [192, 286] on div "Moteur discret mais déterminant de la signature de Jrk19 artiste international …" at bounding box center [328, 270] width 276 height 178
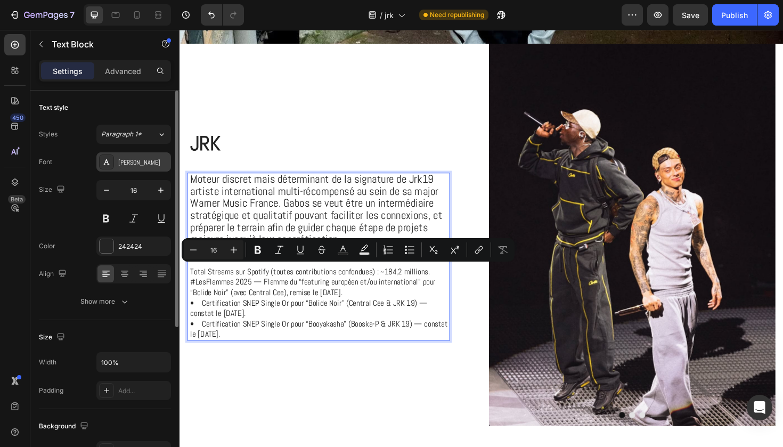
click at [138, 161] on div "Abel" at bounding box center [143, 163] width 50 height 10
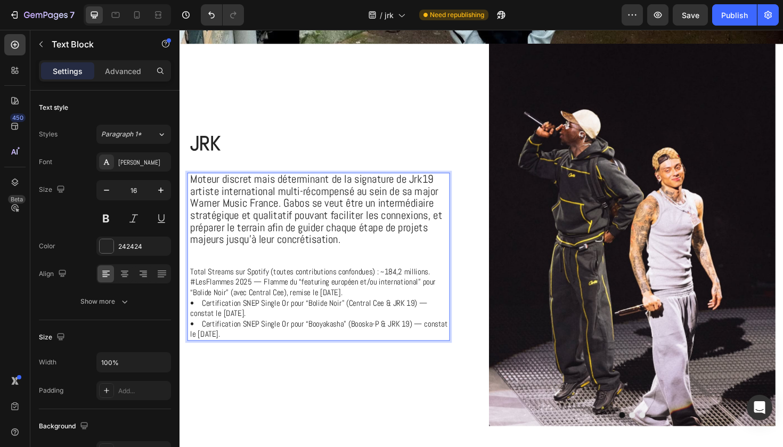
drag, startPoint x: 382, startPoint y: 253, endPoint x: 374, endPoint y: 233, distance: 21.8
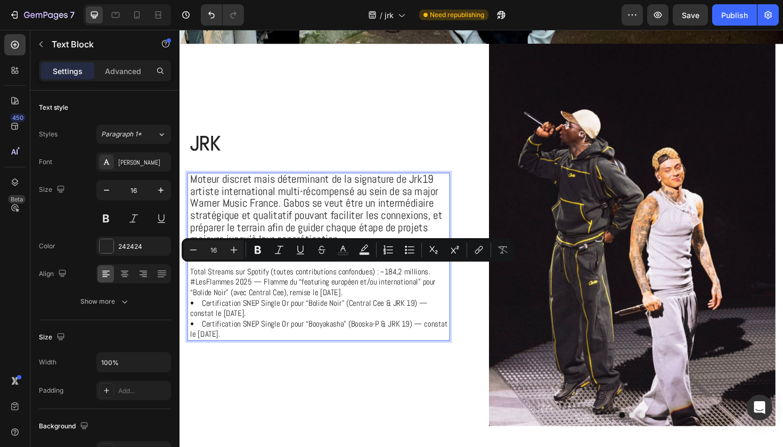
drag, startPoint x: 278, startPoint y: 349, endPoint x: 157, endPoint y: 286, distance: 136.8
click at [180, 286] on html "Header Heading JRK Text Block Text Block Hero Banner Section 1 JRK Heading Mote…" at bounding box center [499, 299] width 639 height 1193
click at [134, 167] on div "Abel" at bounding box center [133, 161] width 75 height 19
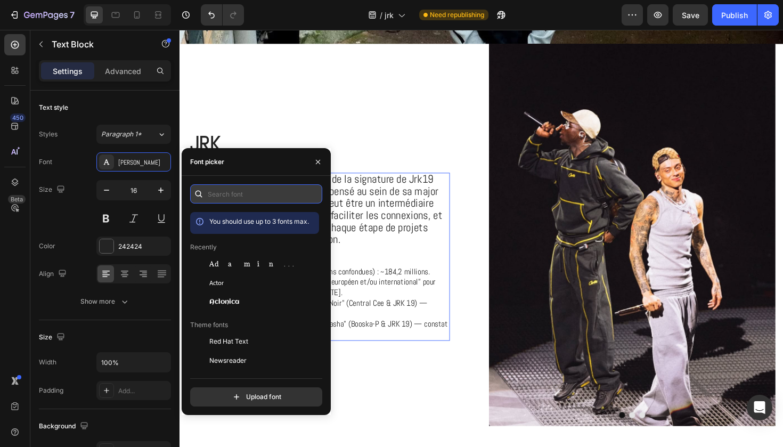
click at [233, 201] on input "text" at bounding box center [256, 193] width 132 height 19
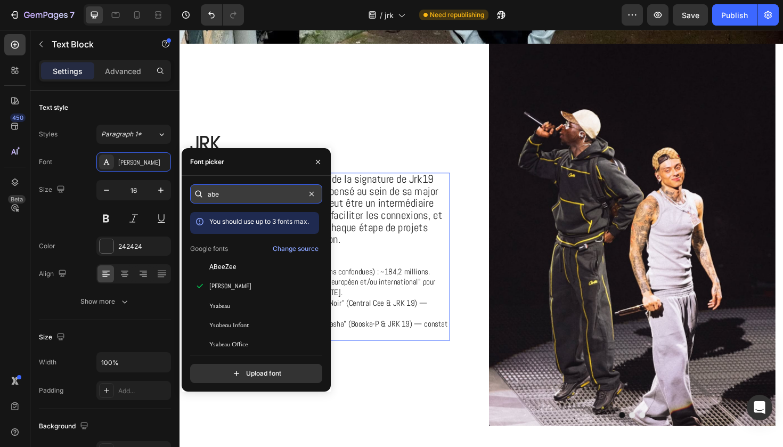
type input "abel"
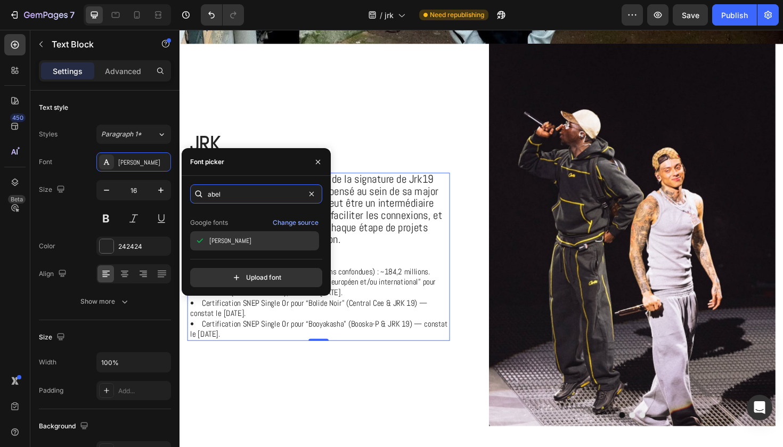
scroll to position [26, 0]
click at [241, 238] on div "Abel" at bounding box center [263, 241] width 108 height 10
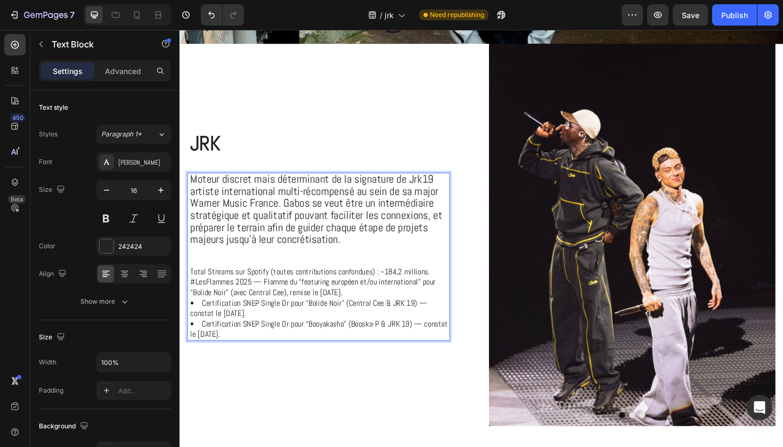
click at [351, 309] on p "#LesFlammes 2025 — Flamme du “featuring européen et/ou international” pour “Bol…" at bounding box center [328, 302] width 274 height 22
click at [286, 220] on span "Moteur discret mais déterminant de la signature de Jrk19 artiste international …" at bounding box center [324, 219] width 267 height 78
click at [283, 258] on span "Moteur discret mais déterminant de la signature de Jrk19 artiste international …" at bounding box center [324, 219] width 267 height 78
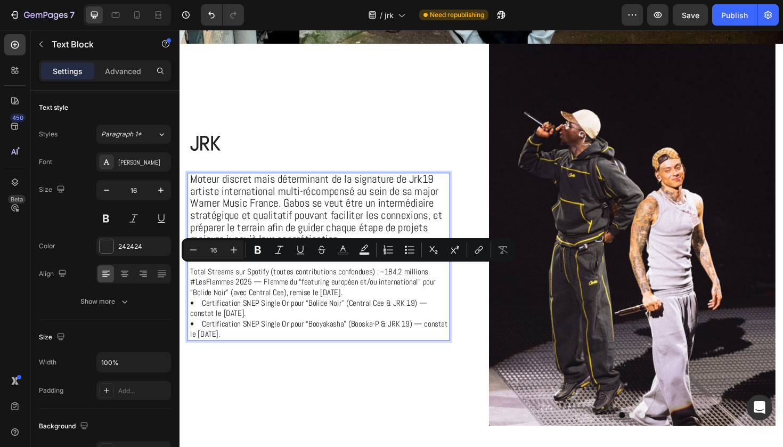
drag, startPoint x: 284, startPoint y: 350, endPoint x: 189, endPoint y: 288, distance: 113.2
click at [189, 288] on div "Moteur discret mais déterminant de la signature de Jrk19 artiste international …" at bounding box center [327, 270] width 278 height 178
click at [239, 252] on icon "Editor contextual toolbar" at bounding box center [234, 249] width 11 height 11
type input "17"
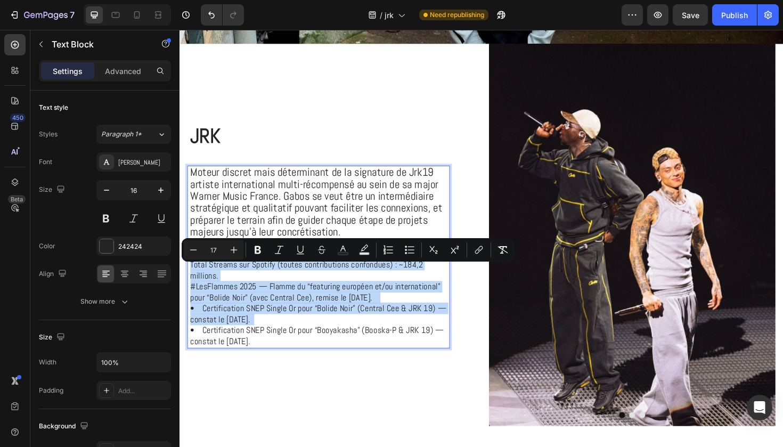
click at [273, 319] on span "• Certification SNEP Single Or pour “Bolide Noir” (Central Cee & JRK 19) — cons…" at bounding box center [326, 330] width 271 height 23
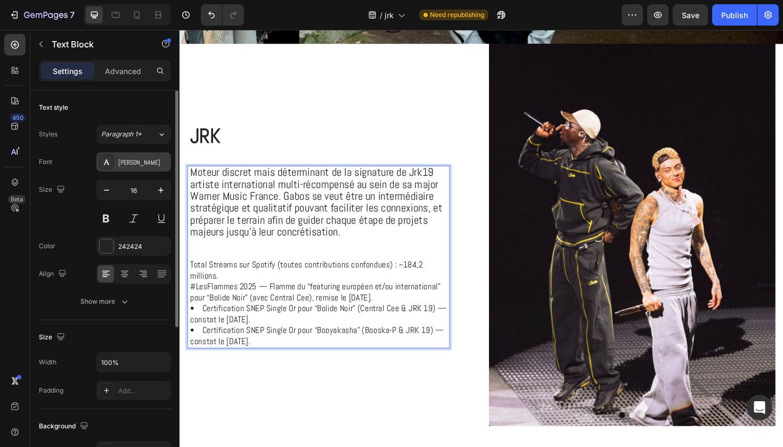
click at [143, 166] on div "Abel" at bounding box center [143, 163] width 50 height 10
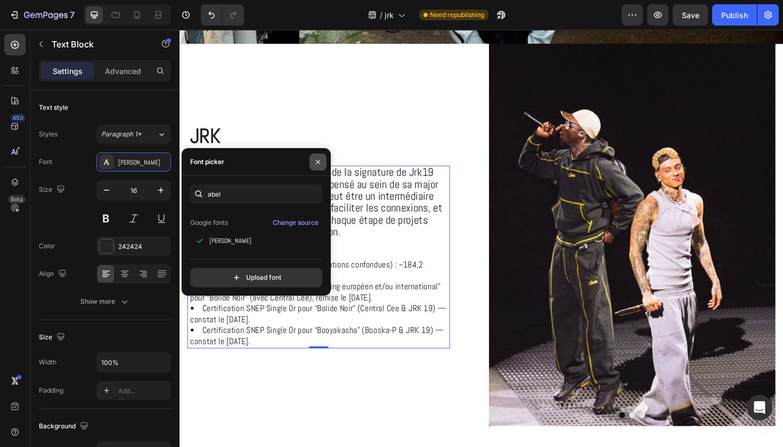
click at [323, 157] on button "button" at bounding box center [317, 161] width 17 height 17
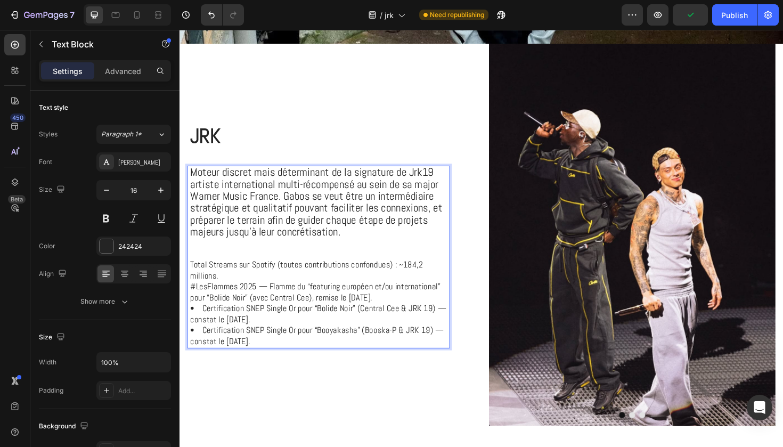
click at [273, 344] on span "• Certification SNEP Single Or pour “Booyakasha” (Booska-P & JRK 19) — constat …" at bounding box center [325, 353] width 268 height 23
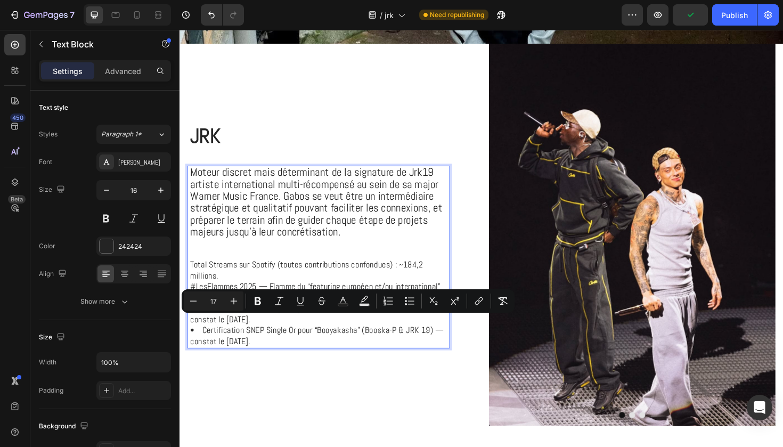
click at [290, 352] on span "• Certification SNEP Single Or pour “Booyakasha” (Booska-P & JRK 19) — constat …" at bounding box center [325, 353] width 268 height 23
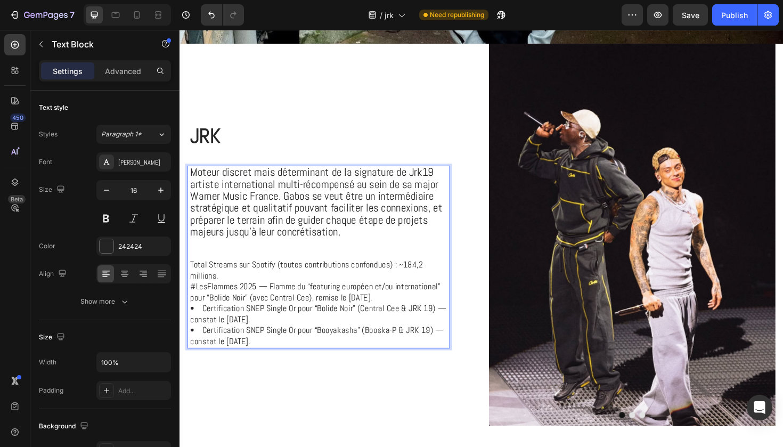
click at [284, 352] on span "• Certification SNEP Single Or pour “Booyakasha” (Booska-P & JRK 19) — constat …" at bounding box center [325, 353] width 268 height 23
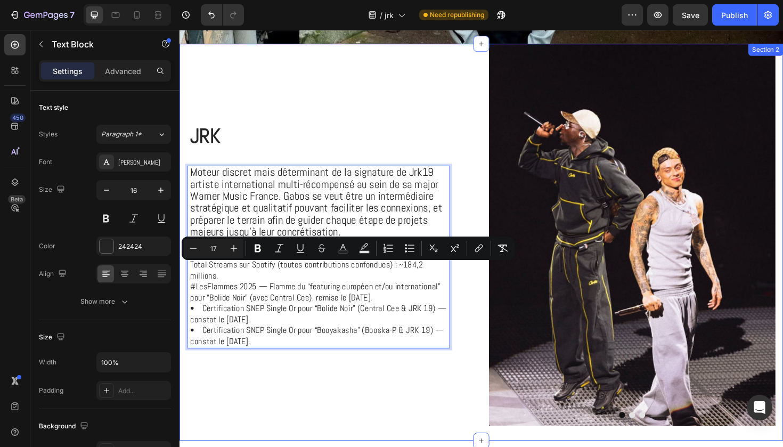
drag, startPoint x: 283, startPoint y: 352, endPoint x: 187, endPoint y: 280, distance: 120.0
click at [187, 280] on div "JRK Heading Moteur discret mais déterminant de la signature de Jrk19 artiste in…" at bounding box center [499, 255] width 639 height 420
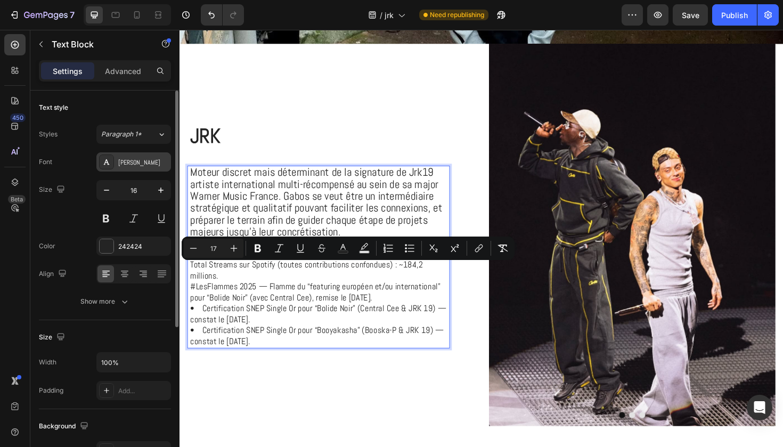
click at [134, 166] on div "Abel" at bounding box center [143, 163] width 50 height 10
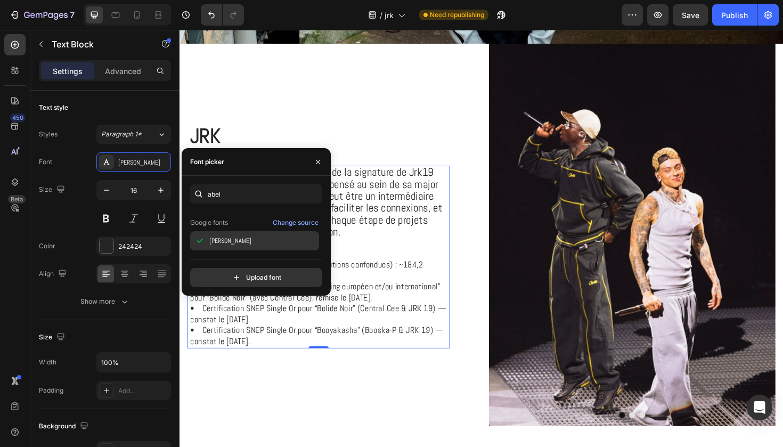
click at [253, 240] on div "Abel" at bounding box center [263, 241] width 108 height 10
click at [284, 220] on div "Change source" at bounding box center [296, 223] width 46 height 10
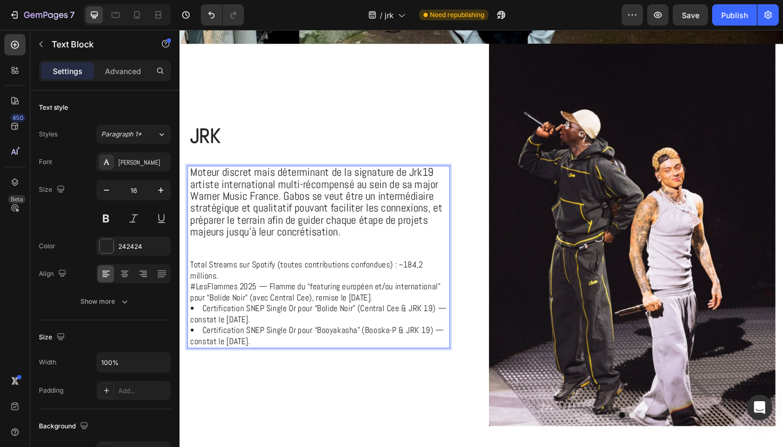
click at [309, 251] on span "Moteur discret mais déterminant de la signature de Jrk19 artiste international …" at bounding box center [324, 212] width 267 height 78
click at [291, 262] on p "Rich Text Editor. Editing area: main" at bounding box center [328, 256] width 274 height 11
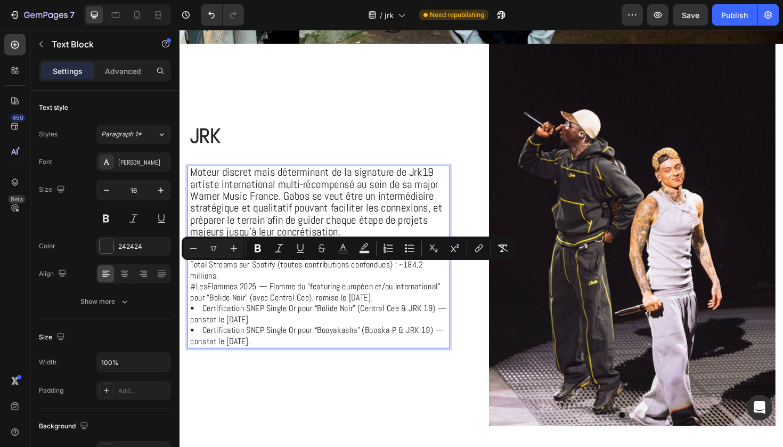
drag, startPoint x: 288, startPoint y: 350, endPoint x: 192, endPoint y: 278, distance: 119.7
click at [192, 278] on div "Moteur discret mais déterminant de la signature de Jrk19 artiste international …" at bounding box center [328, 270] width 276 height 193
click at [343, 247] on icon "Editor contextual toolbar" at bounding box center [342, 247] width 5 height 6
type input "242424"
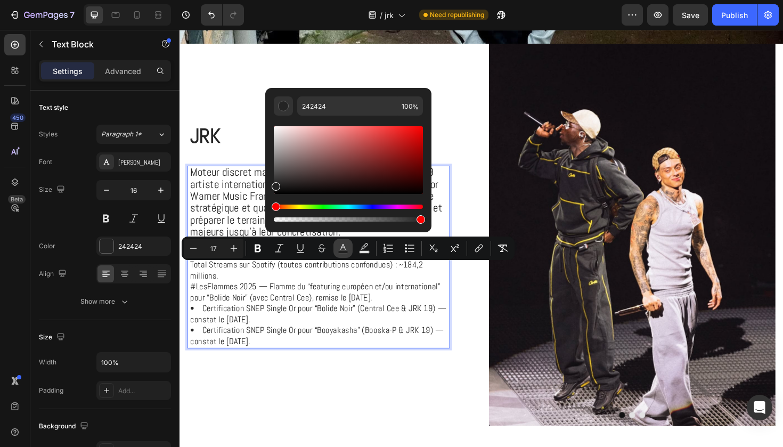
click at [343, 247] on icon "Editor contextual toolbar" at bounding box center [342, 247] width 5 height 6
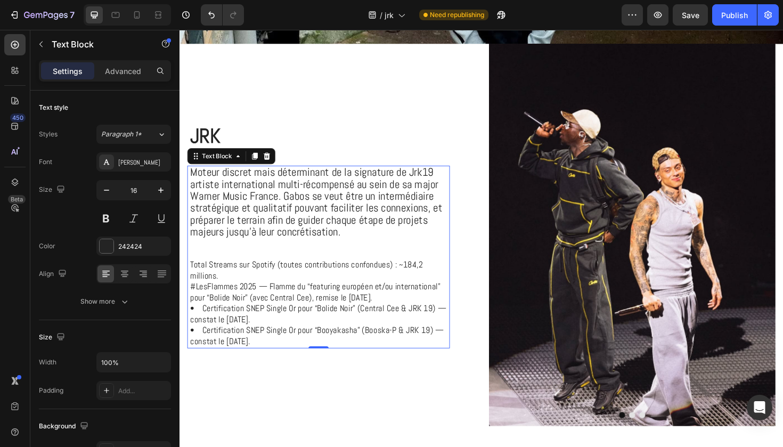
click at [235, 215] on span "Moteur discret mais déterminant de la signature de Jrk19 artiste international …" at bounding box center [324, 212] width 267 height 78
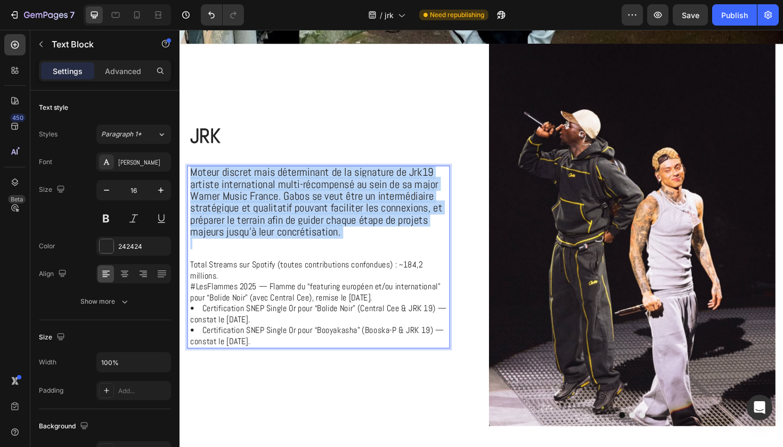
click at [235, 215] on span "Moteur discret mais déterminant de la signature de Jrk19 artiste international …" at bounding box center [324, 212] width 267 height 78
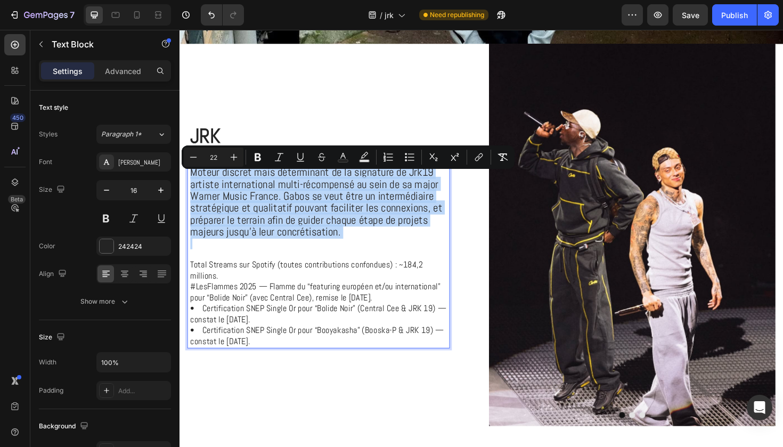
click at [235, 215] on span "Moteur discret mais déterminant de la signature de Jrk19 artiste international …" at bounding box center [324, 212] width 267 height 78
type input "17"
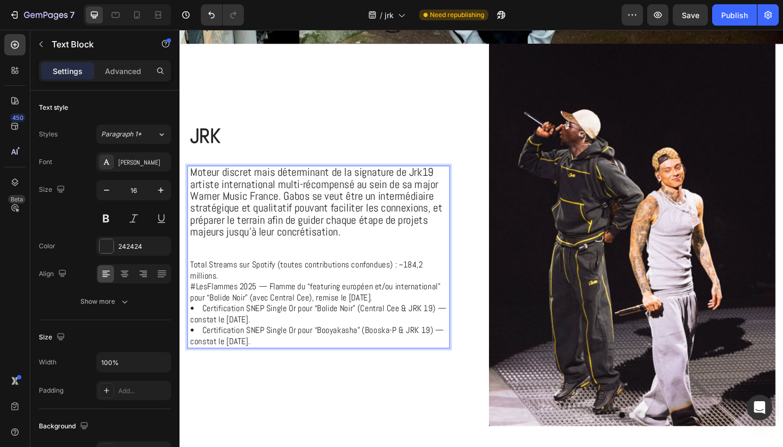
click at [249, 296] on span "#LesFlammes 2025 — Flamme du “featuring européen et/ou international” pour “Bol…" at bounding box center [323, 307] width 265 height 23
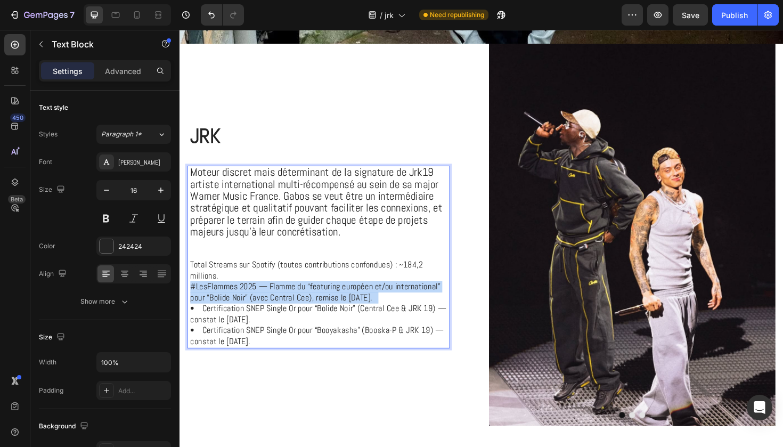
click at [249, 296] on span "#LesFlammes 2025 — Flamme du “featuring européen et/ou international” pour “Bol…" at bounding box center [323, 307] width 265 height 23
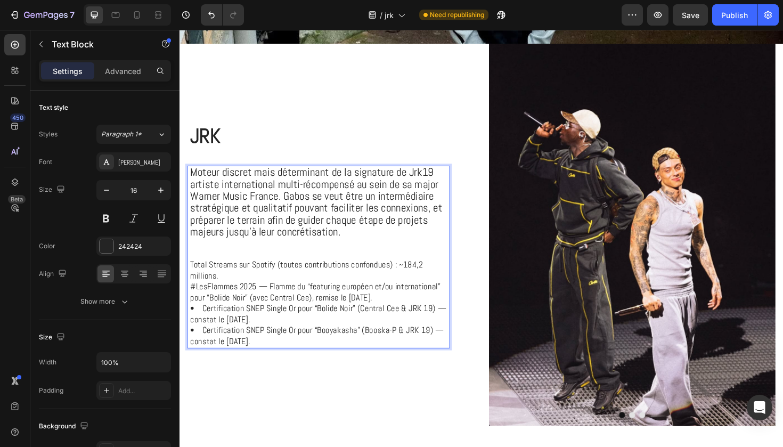
click at [273, 319] on span "• Certification SNEP Single Or pour “Bolide Noir” (Central Cee & JRK 19) — cons…" at bounding box center [326, 330] width 271 height 23
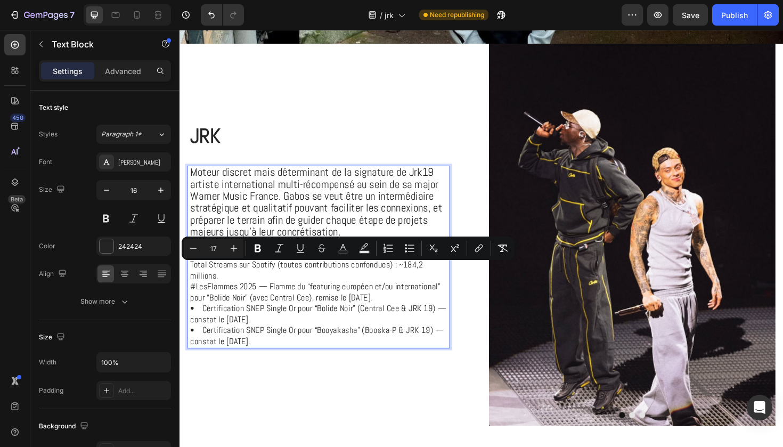
drag, startPoint x: 278, startPoint y: 350, endPoint x: 191, endPoint y: 284, distance: 108.7
click at [191, 284] on div "Moteur discret mais déterminant de la signature de Jrk19 artiste international …" at bounding box center [328, 270] width 276 height 193
click at [237, 250] on icon "Editor contextual toolbar" at bounding box center [234, 248] width 11 height 11
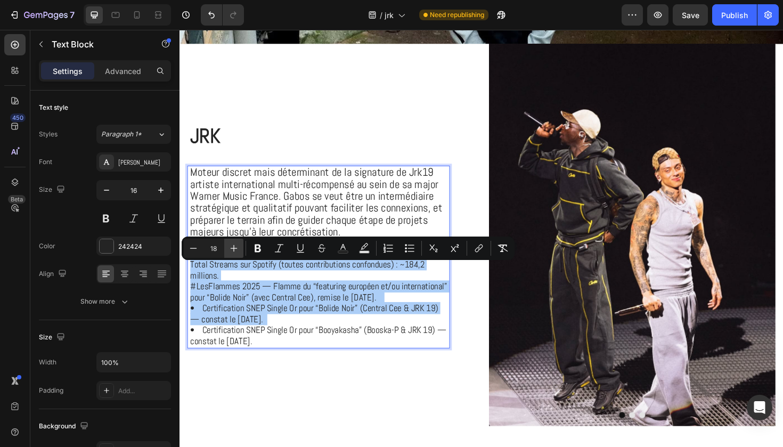
click at [237, 250] on icon "Editor contextual toolbar" at bounding box center [234, 248] width 11 height 11
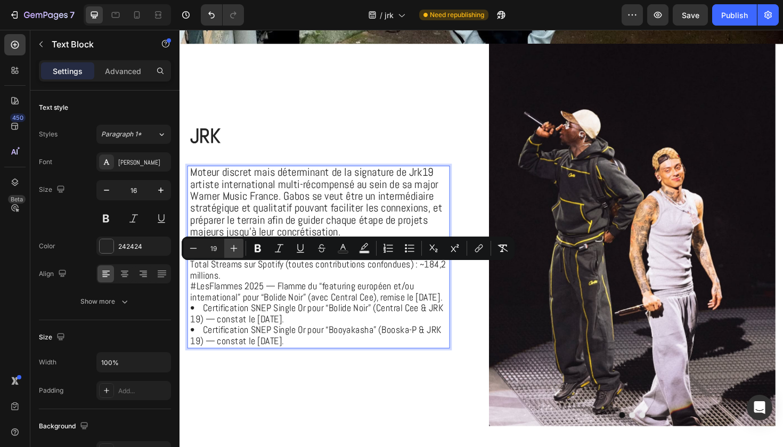
click at [237, 250] on icon "Editor contextual toolbar" at bounding box center [234, 248] width 11 height 11
type input "20"
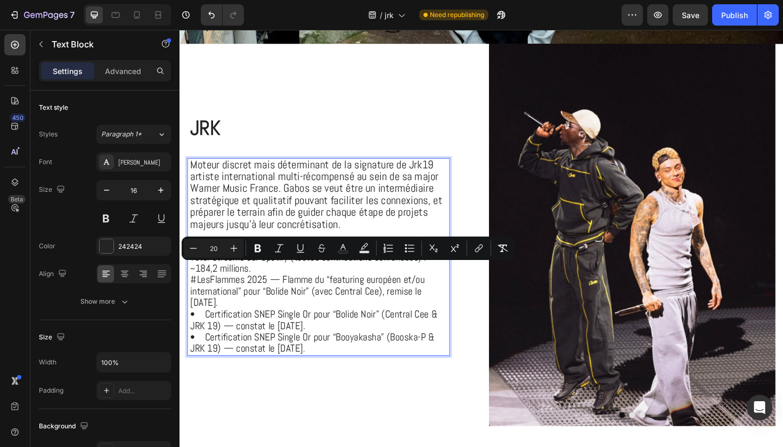
click at [305, 355] on span "• Certification SNEP Single Or pour “Booyakasha” (Booska-P & JRK 19) — constat …" at bounding box center [320, 361] width 258 height 26
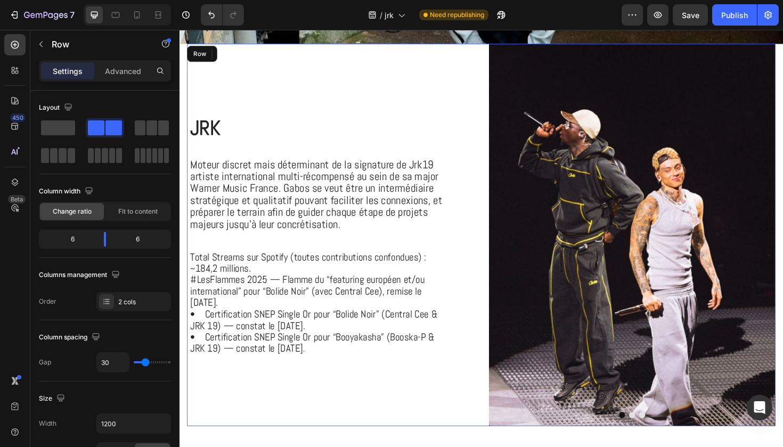
click at [369, 410] on div "JRK Heading Moteur discret mais déterminant de la signature de Jrk19 artiste in…" at bounding box center [340, 247] width 304 height 405
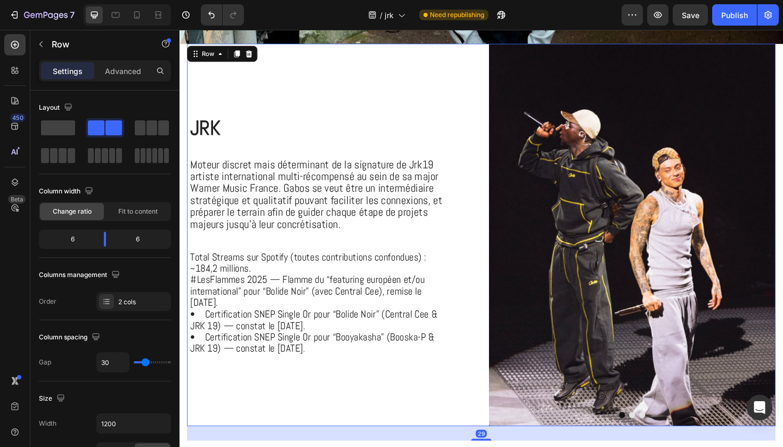
click at [445, 427] on div "JRK Heading Moteur discret mais déterminant de la signature de Jrk19 artiste in…" at bounding box center [340, 247] width 304 height 405
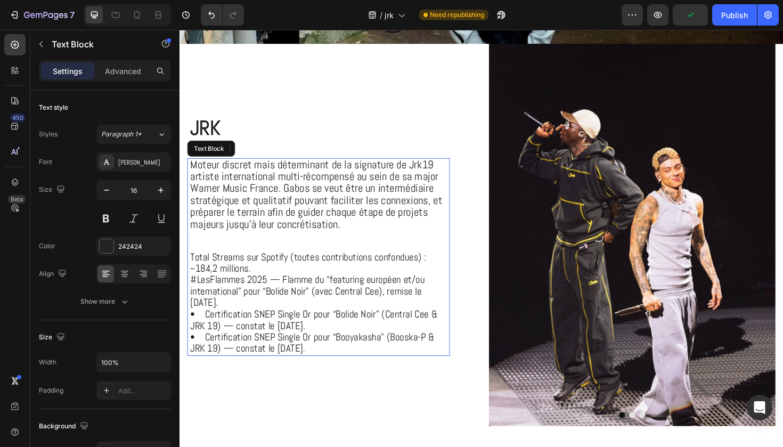
click at [459, 305] on p "#LesFlammes 2025 — Flamme du “featuring européen et/ou international” pour “Bol…" at bounding box center [328, 307] width 274 height 36
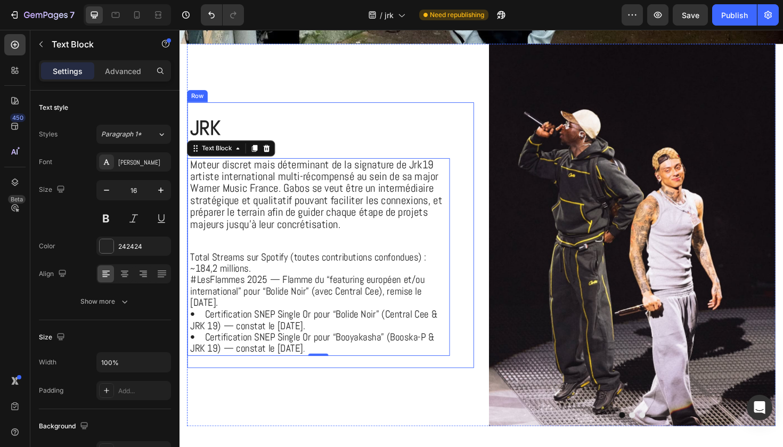
click at [477, 299] on div "JRK Heading Moteur discret mais déterminant de la signature de Jrk19 artiste in…" at bounding box center [340, 247] width 304 height 281
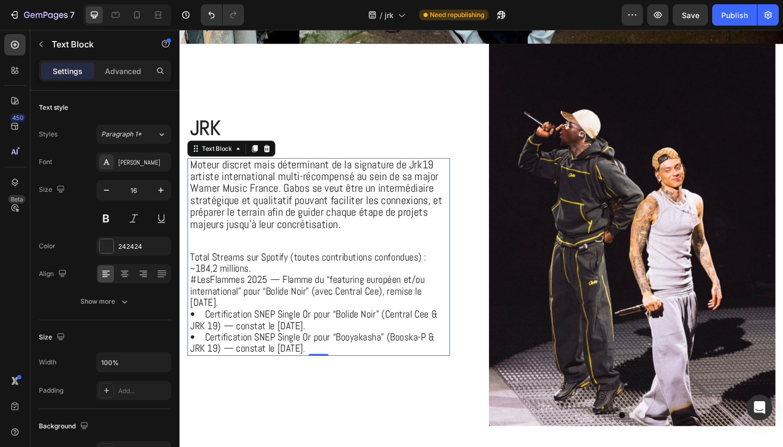
click at [460, 301] on p "#LesFlammes 2025 — Flamme du “featuring européen et/ou international” pour “Bol…" at bounding box center [328, 307] width 274 height 36
click at [160, 273] on icon at bounding box center [161, 272] width 9 height 1
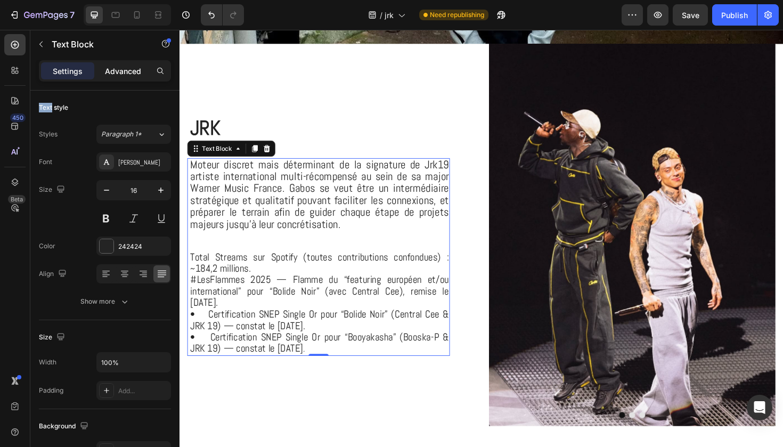
click at [126, 66] on p "Advanced" at bounding box center [123, 71] width 36 height 11
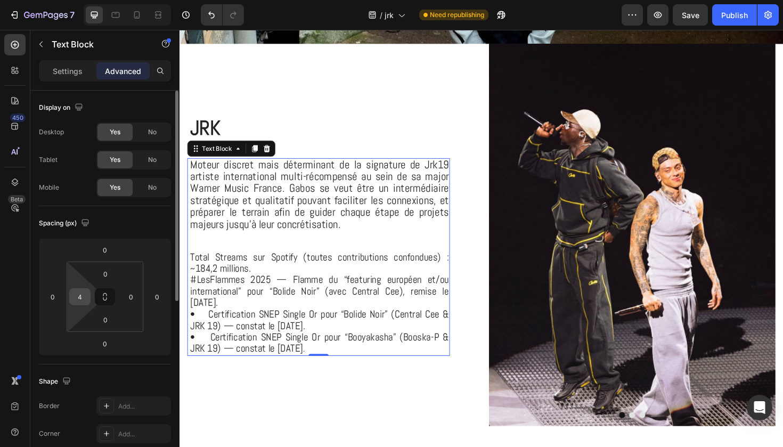
click at [80, 291] on input "4" at bounding box center [80, 297] width 16 height 16
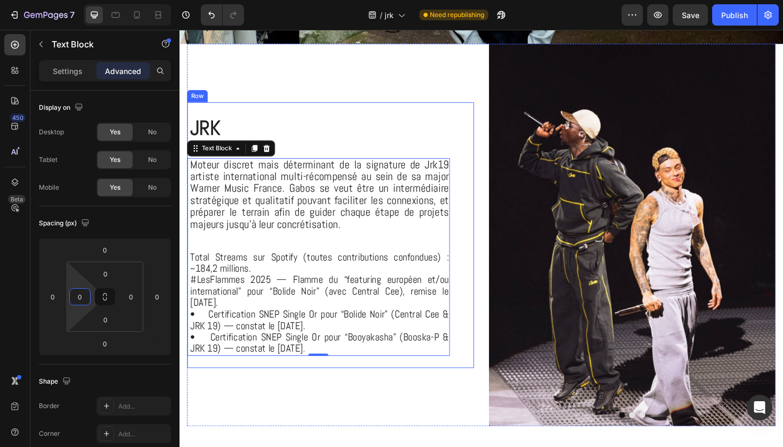
click at [272, 379] on div "JRK Heading Moteur discret mais déterminant de la signature de Jrk19 artiste in…" at bounding box center [327, 247] width 278 height 281
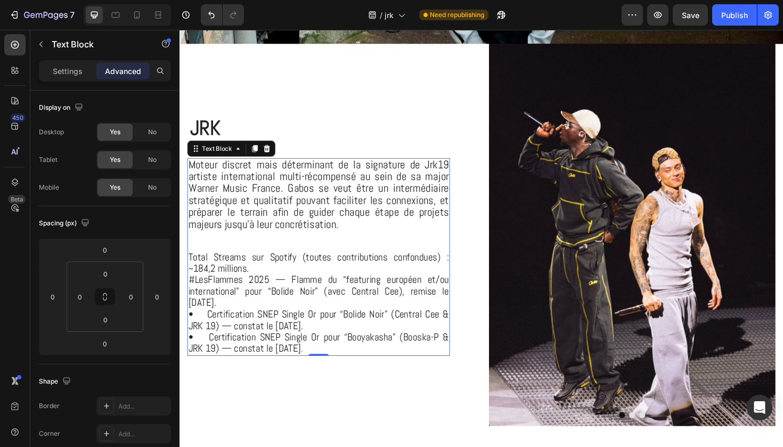
click at [276, 337] on span "• Certification SNEP Single Or pour “Bolide Noir” (Central Cee & JRK 19) — cons…" at bounding box center [327, 337] width 276 height 26
click at [72, 74] on p "Settings" at bounding box center [68, 71] width 30 height 11
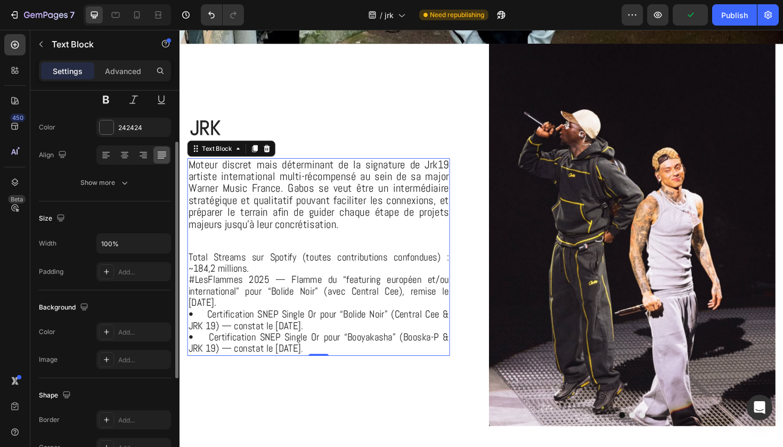
scroll to position [143, 0]
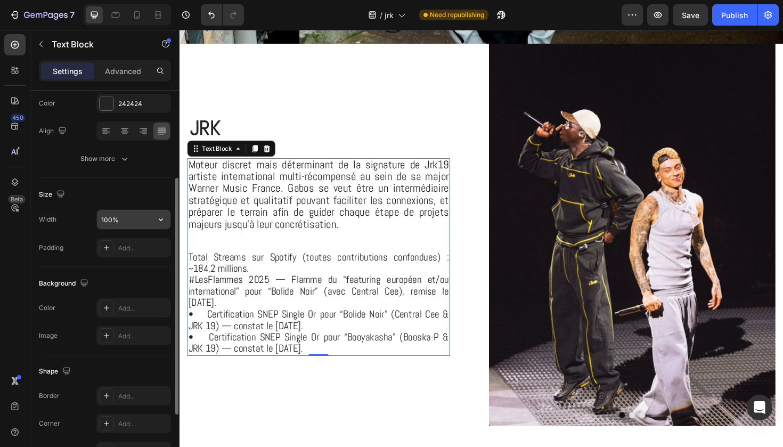
click at [122, 224] on input "100%" at bounding box center [134, 219] width 74 height 19
click at [162, 221] on icon "button" at bounding box center [161, 219] width 11 height 11
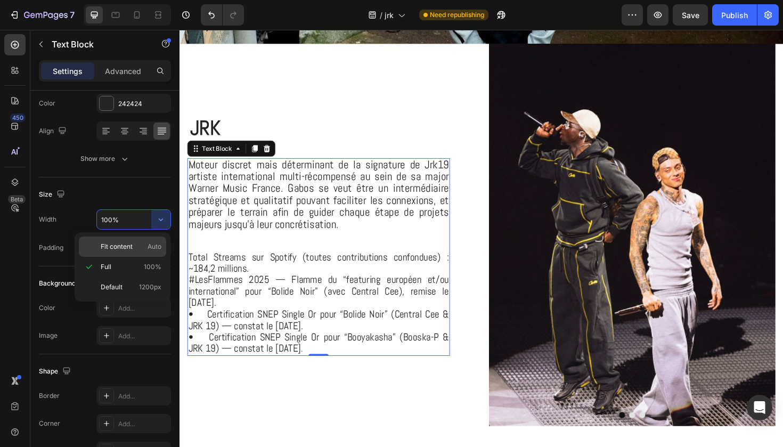
click at [149, 245] on span "Auto" at bounding box center [155, 247] width 14 height 10
type input "Auto"
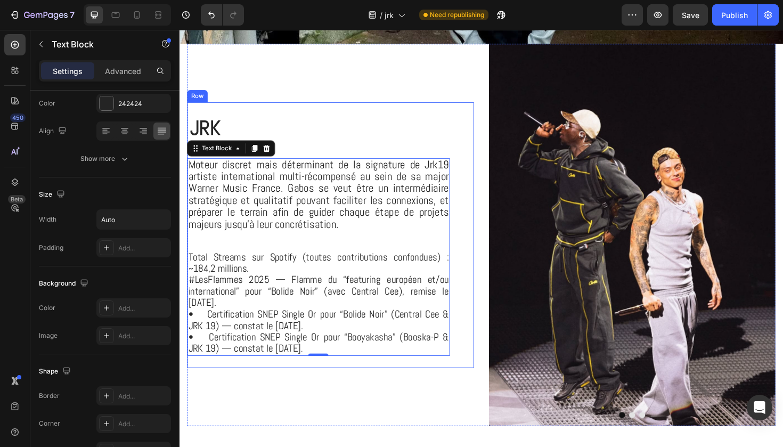
click at [466, 259] on div "JRK Heading Moteur discret mais déterminant de la signature de Jrk19 artiste in…" at bounding box center [340, 247] width 304 height 281
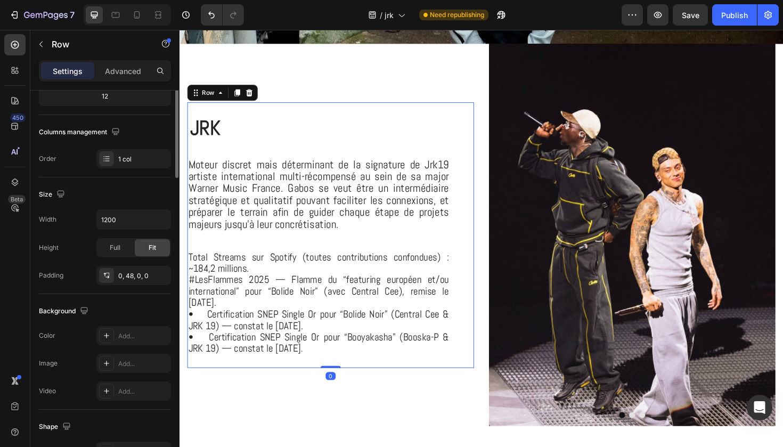
scroll to position [0, 0]
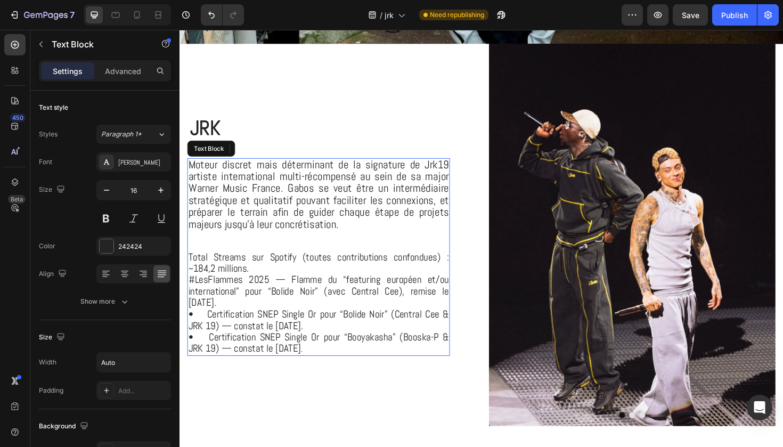
click at [299, 281] on p "Total Streams sur Spotify (toutes contributions confondues) : ~184,2 millions." at bounding box center [327, 277] width 276 height 25
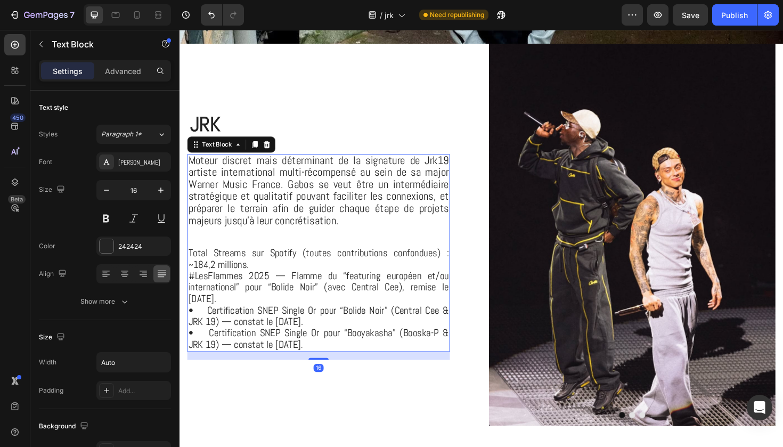
drag, startPoint x: 327, startPoint y: 370, endPoint x: 322, endPoint y: 379, distance: 9.5
click at [322, 379] on div "JRK Heading Moteur discret mais déterminant de la signature de Jrk19 artiste in…" at bounding box center [327, 247] width 278 height 290
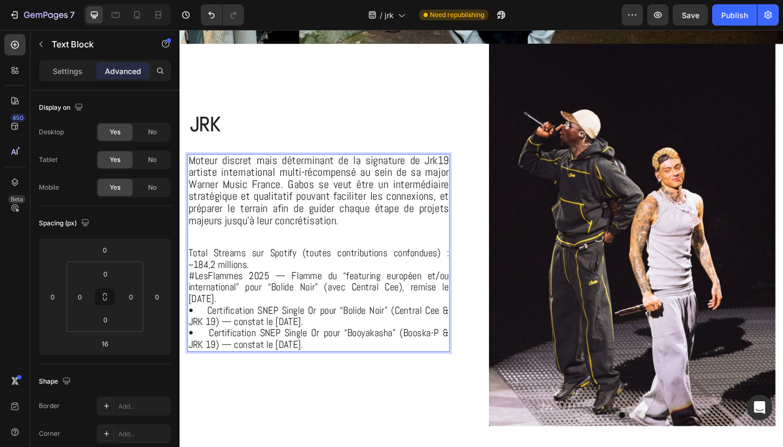
click at [447, 320] on span "• Certification SNEP Single Or pour “Bolide Noir” (Central Cee & JRK 19) — cons…" at bounding box center [327, 333] width 276 height 26
click at [226, 307] on span "#LesFlammes 2025 — Flamme du “featuring européen et/ou international” pour “Bol…" at bounding box center [327, 302] width 276 height 38
click at [412, 239] on p "Rich Text Editor. Editing area: main" at bounding box center [327, 243] width 276 height 11
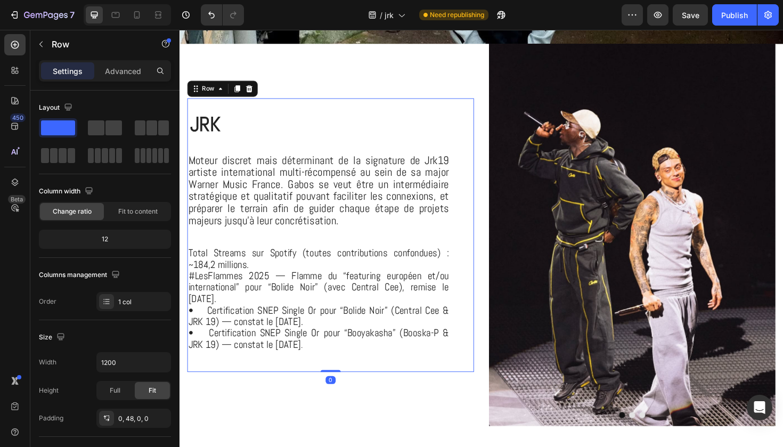
click at [476, 249] on div "JRK Heading Moteur discret mais déterminant de la signature de Jrk19 artiste in…" at bounding box center [340, 247] width 304 height 290
click at [160, 363] on icon "button" at bounding box center [161, 362] width 4 height 3
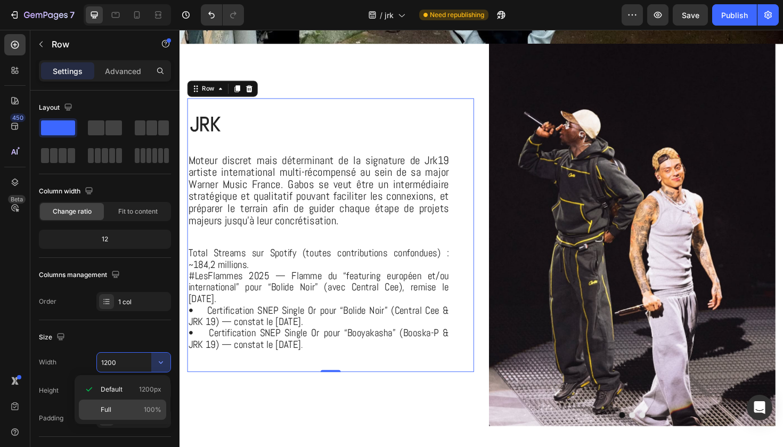
click at [127, 406] on p "Full 100%" at bounding box center [131, 410] width 61 height 10
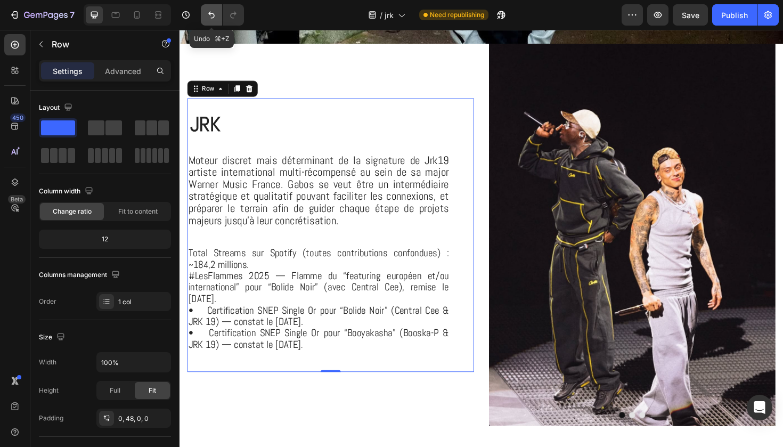
click at [213, 18] on icon "Undo/Redo" at bounding box center [211, 15] width 6 height 7
type input "1200"
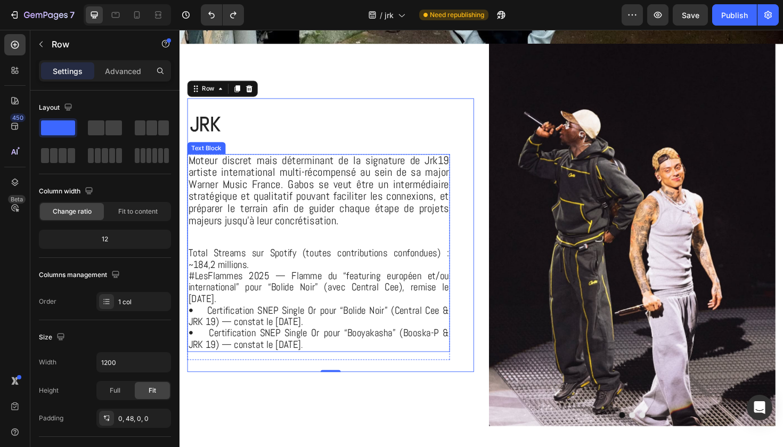
click at [393, 202] on span "Moteur discret mais déterminant de la signature de Jrk19 artiste international …" at bounding box center [327, 199] width 276 height 78
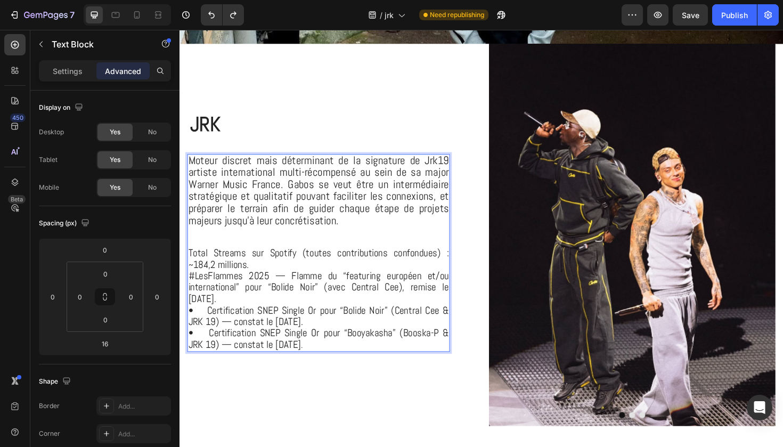
click at [259, 278] on p "Total Streams sur Spotify (toutes contributions confondues) : ~184,2 millions." at bounding box center [327, 272] width 276 height 25
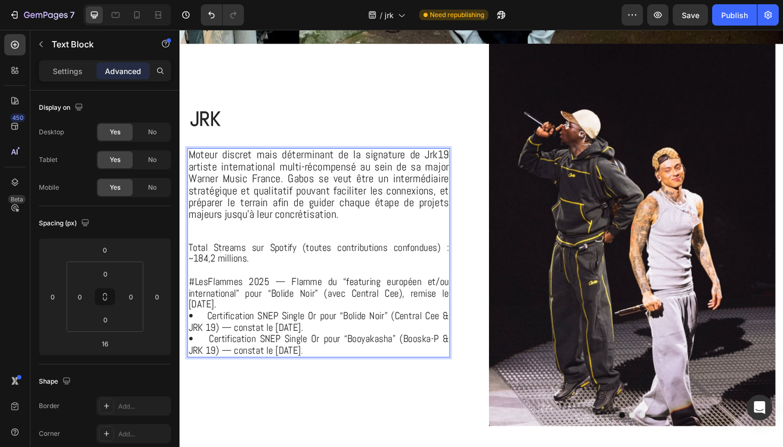
click at [195, 294] on span "#LesFlammes 2025 — Flamme du “featuring européen et/ou international” pour “Bol…" at bounding box center [327, 308] width 276 height 38
click at [239, 319] on span "LesFlammes 2025 — Flamme du “featuring européen et/ou international” pour “Boli…" at bounding box center [327, 308] width 276 height 38
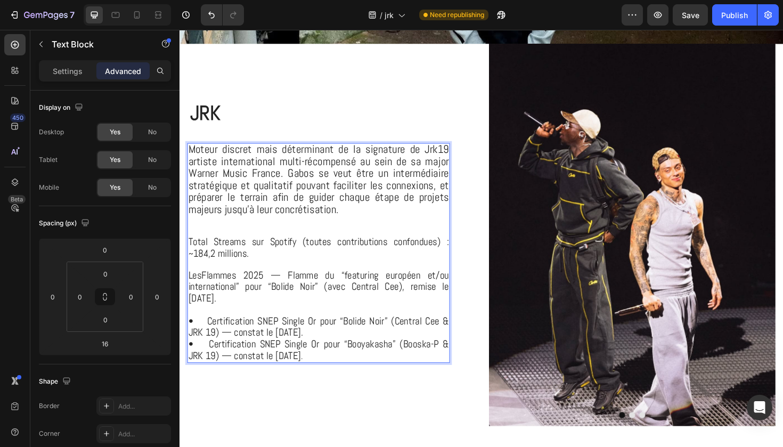
click at [353, 350] on p "• Certification SNEP Single Or pour “Bolide Noir” (Central Cee & JRK 19) — cons…" at bounding box center [327, 345] width 276 height 25
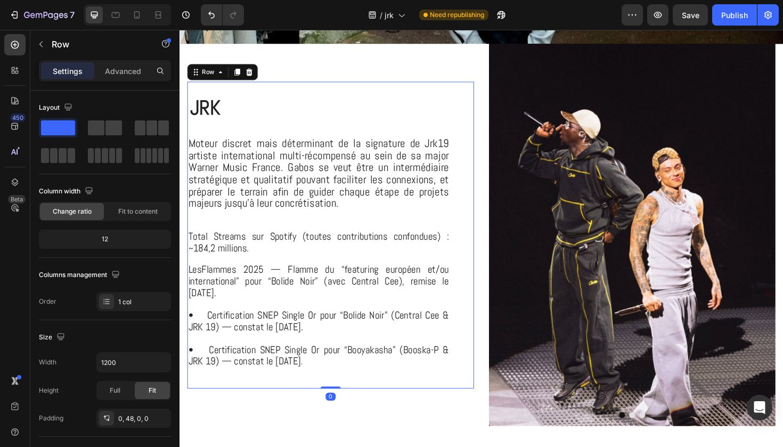
click at [354, 398] on div "JRK Heading Moteur discret mais déterminant de la signature de Jrk19 artiste in…" at bounding box center [327, 247] width 278 height 325
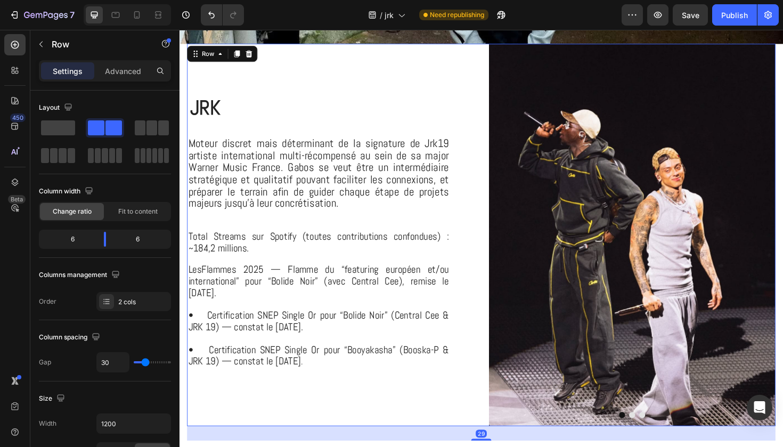
click at [430, 446] on div "JRK Heading Moteur discret mais déterminant de la signature de Jrk19 artiste in…" at bounding box center [340, 247] width 304 height 405
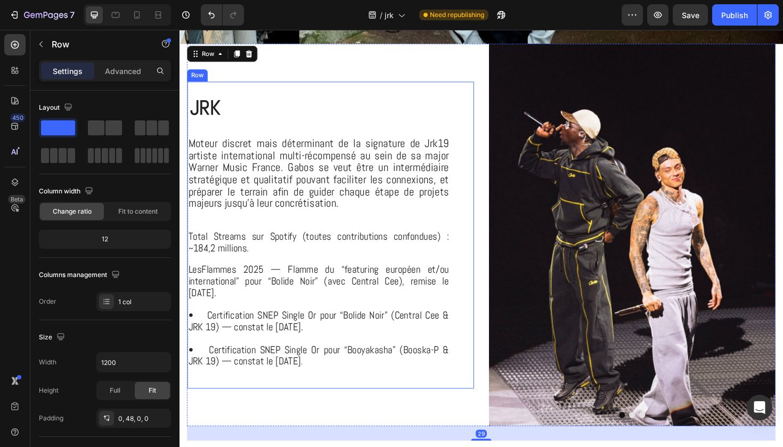
click at [470, 401] on div "JRK Heading Moteur discret mais déterminant de la signature de Jrk19 artiste in…" at bounding box center [340, 247] width 304 height 325
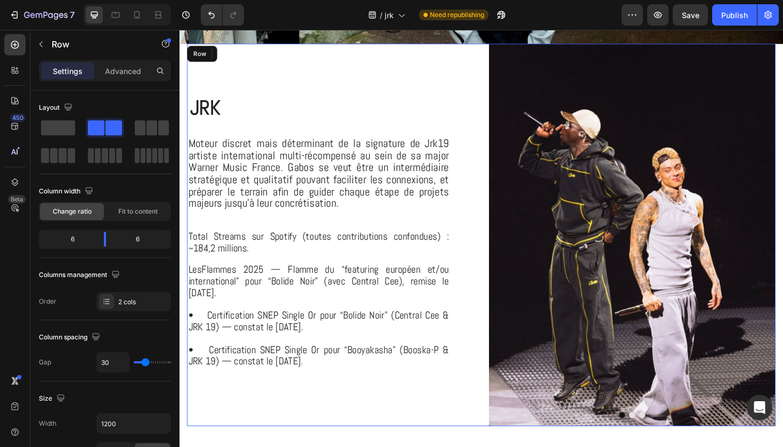
click at [471, 438] on div "JRK Heading Moteur discret mais déterminant de la signature de Jrk19 artiste in…" at bounding box center [340, 247] width 304 height 405
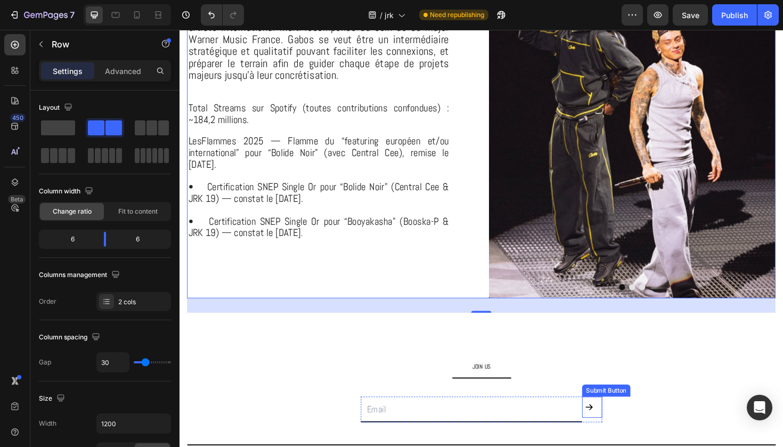
scroll to position [461, 0]
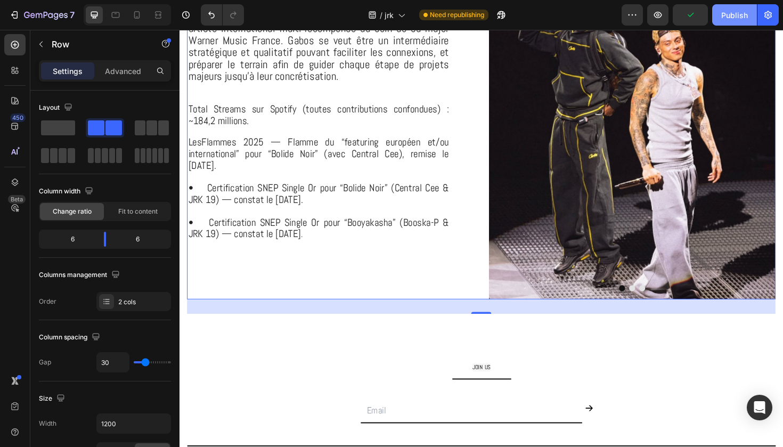
click at [727, 24] on button "Publish" at bounding box center [734, 14] width 45 height 21
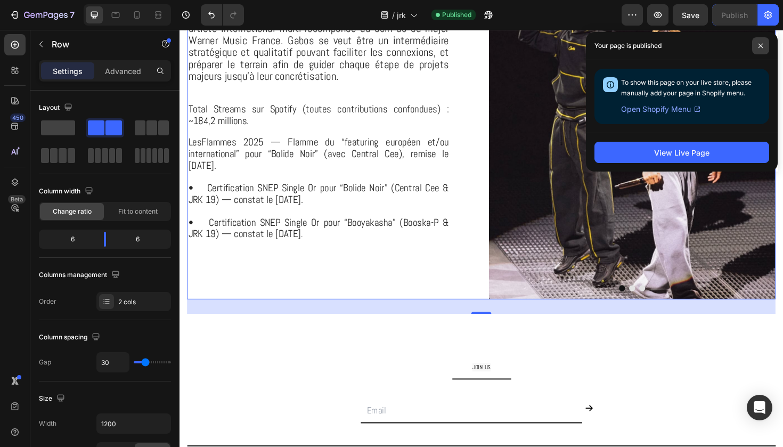
click at [760, 45] on icon at bounding box center [761, 46] width 4 height 4
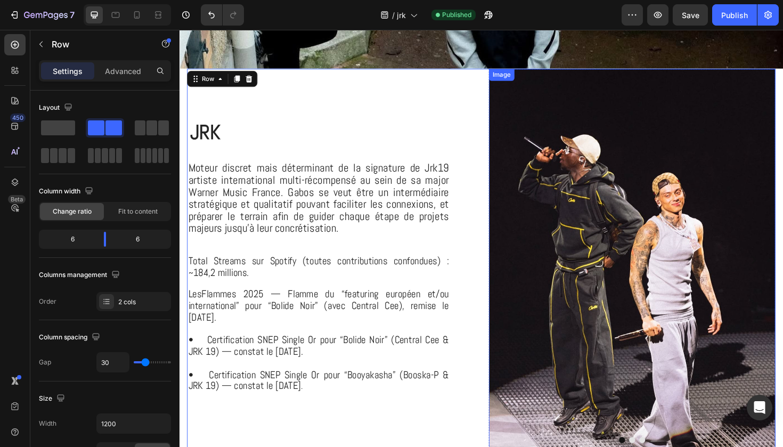
scroll to position [299, 0]
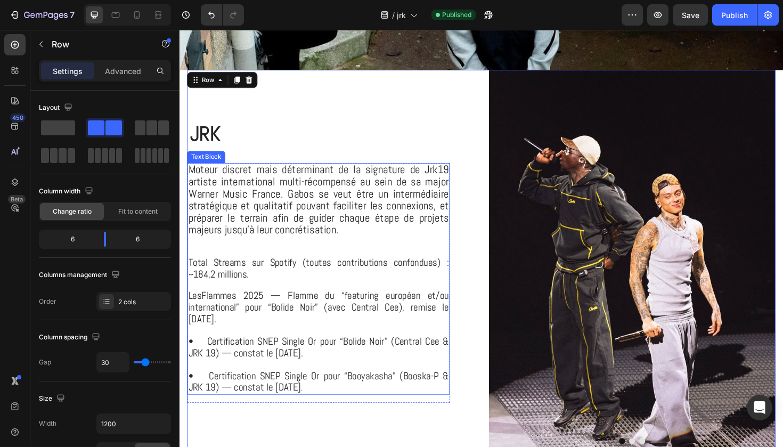
click at [462, 208] on span "Moteur discret mais déterminant de la signature de Jrk19 artiste international …" at bounding box center [327, 209] width 276 height 78
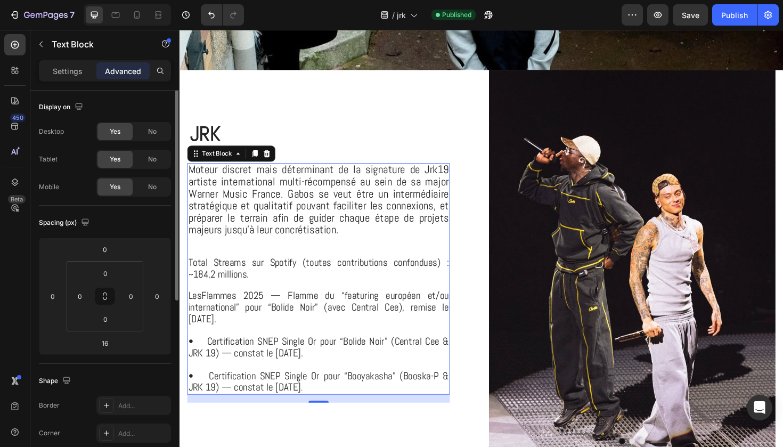
scroll to position [0, 0]
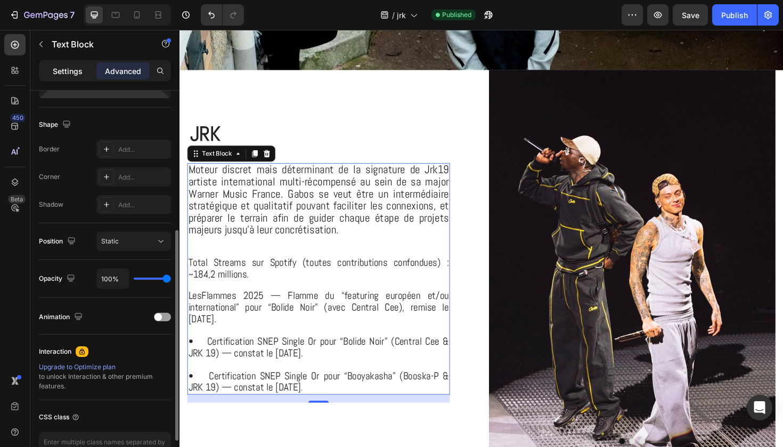
click at [81, 77] on div "Settings" at bounding box center [67, 70] width 53 height 17
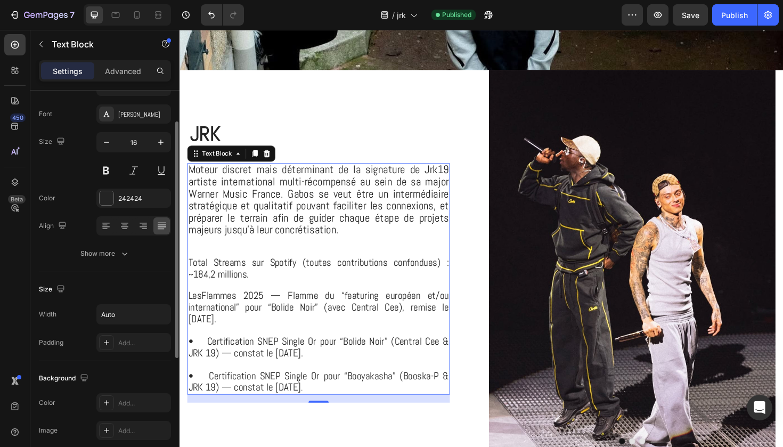
scroll to position [43, 0]
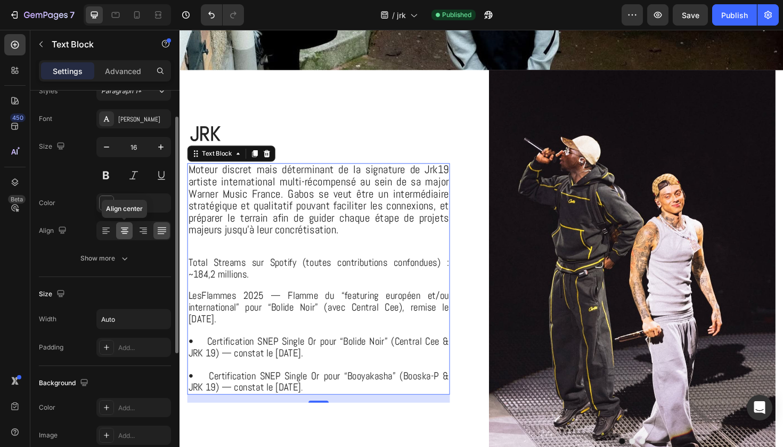
click at [123, 234] on icon at bounding box center [124, 233] width 5 height 1
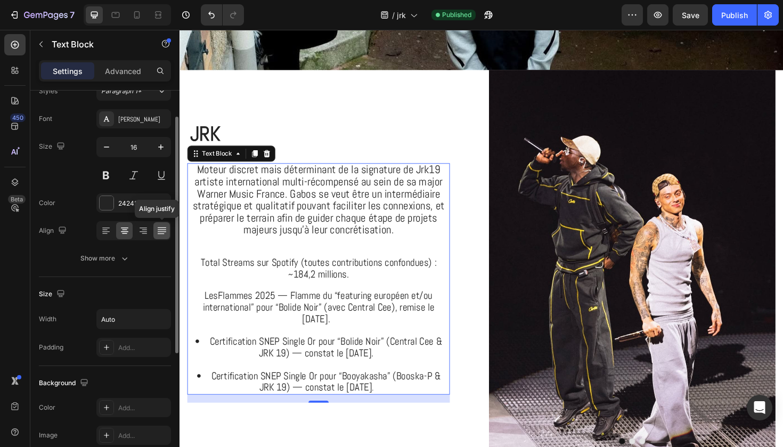
click at [164, 229] on icon at bounding box center [162, 230] width 11 height 11
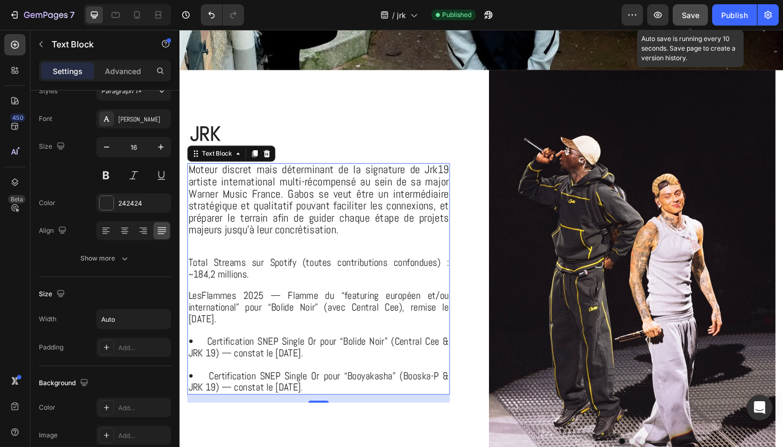
click at [699, 16] on span "Save" at bounding box center [691, 15] width 18 height 9
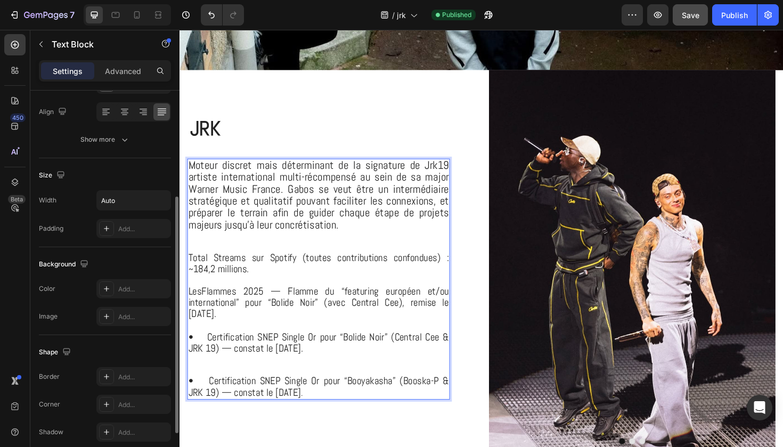
scroll to position [166, 0]
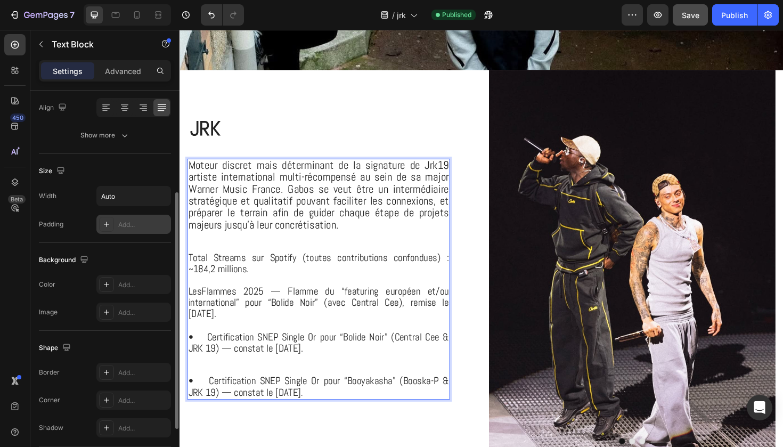
click at [109, 222] on icon at bounding box center [106, 224] width 9 height 9
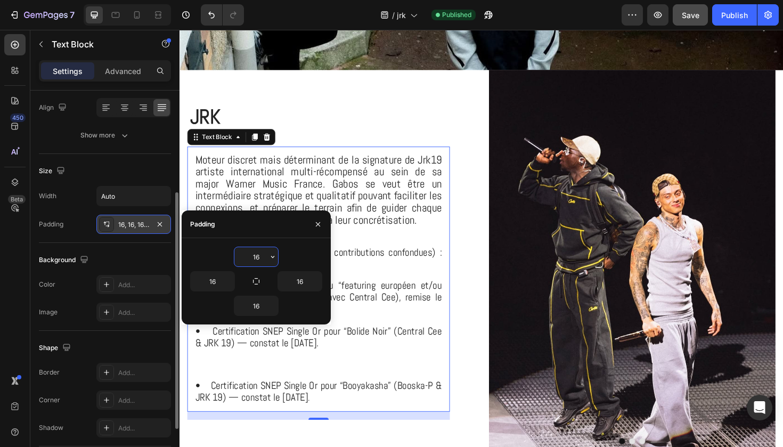
click at [434, 271] on span "Total Streams sur Spotify (toutes contributions confondues) : ~184,2 millions." at bounding box center [326, 271] width 261 height 26
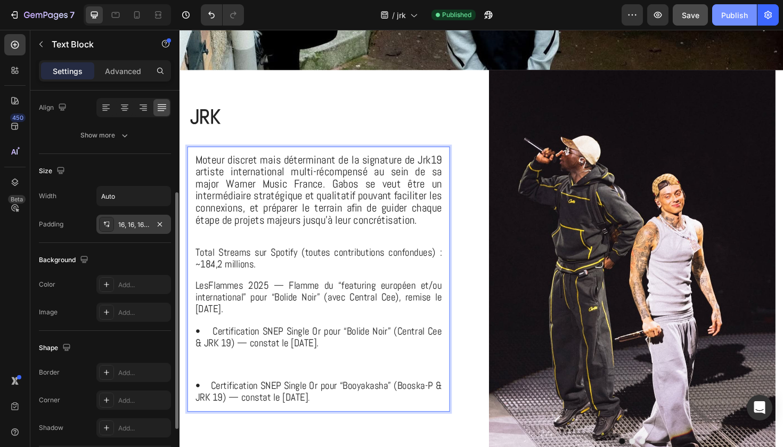
click at [741, 14] on div "Publish" at bounding box center [734, 15] width 27 height 11
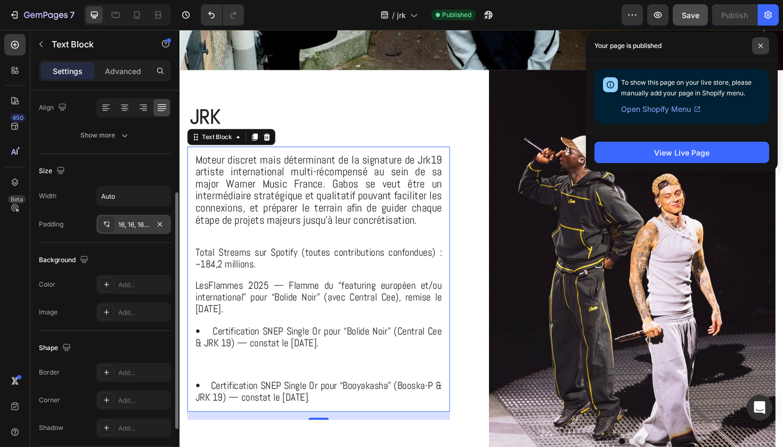
click at [756, 49] on span at bounding box center [760, 45] width 17 height 17
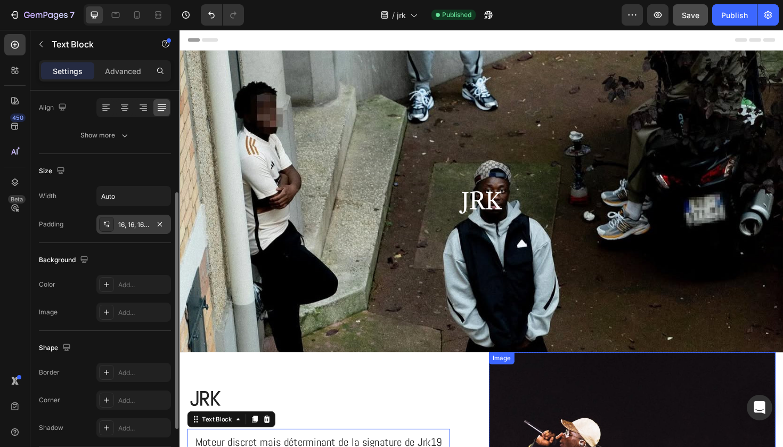
scroll to position [0, 0]
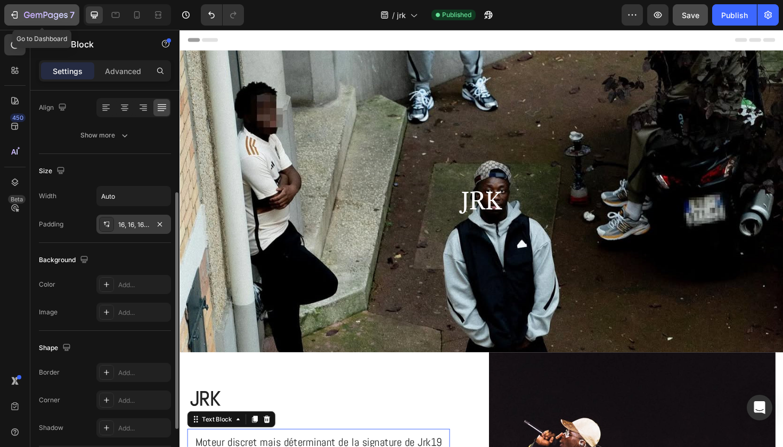
click at [15, 11] on icon "button" at bounding box center [15, 14] width 5 height 7
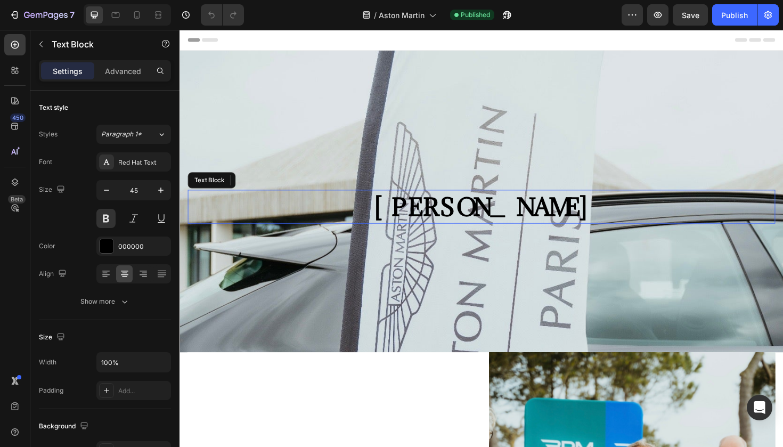
click at [459, 222] on p "[PERSON_NAME]" at bounding box center [499, 217] width 620 height 34
click at [459, 222] on p "Astom Martin" at bounding box center [499, 217] width 620 height 34
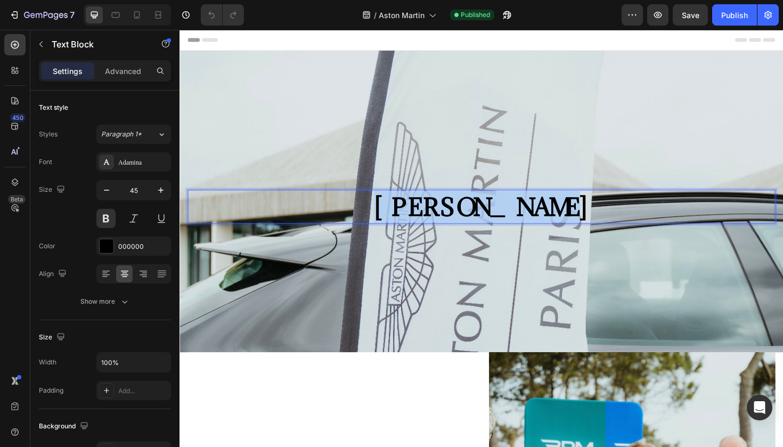
click at [459, 222] on p "Astom Martin" at bounding box center [499, 217] width 620 height 34
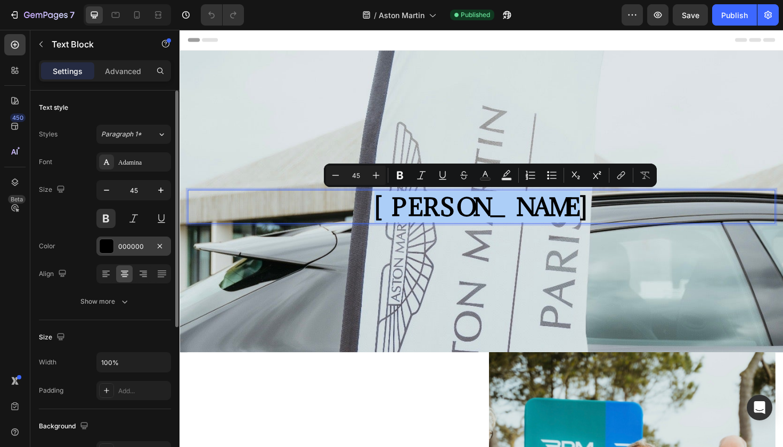
click at [130, 242] on div "000000" at bounding box center [133, 247] width 31 height 10
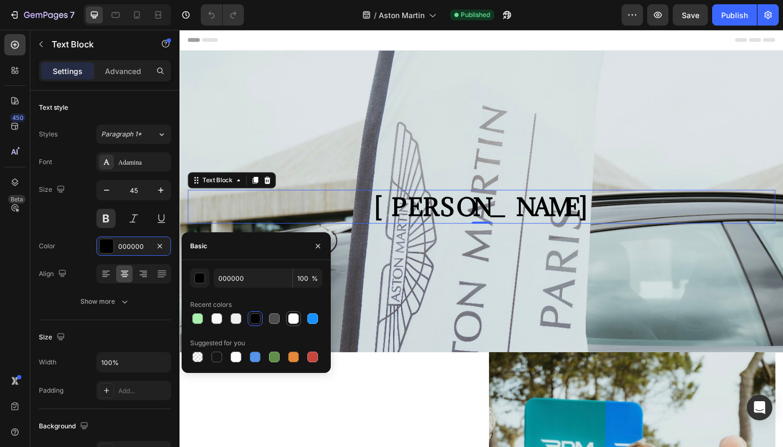
click at [290, 321] on div at bounding box center [293, 318] width 11 height 11
type input "FFFFFF"
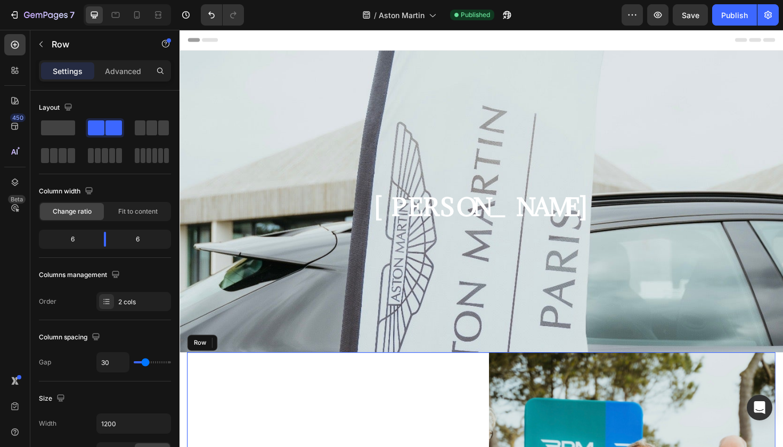
click at [657, 21] on button "button" at bounding box center [657, 14] width 21 height 21
click at [733, 16] on div "Publish" at bounding box center [734, 15] width 27 height 11
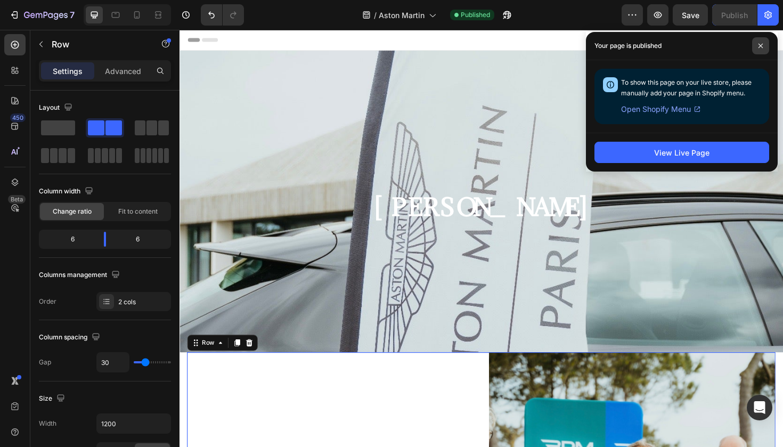
click at [757, 48] on span at bounding box center [760, 45] width 17 height 17
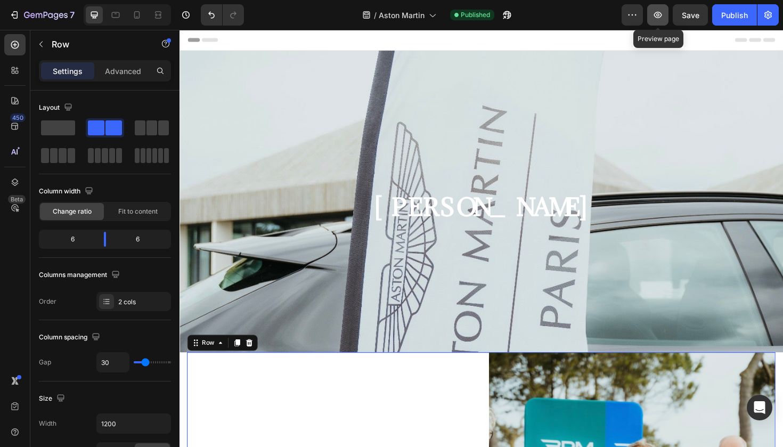
click at [663, 15] on icon "button" at bounding box center [658, 15] width 11 height 11
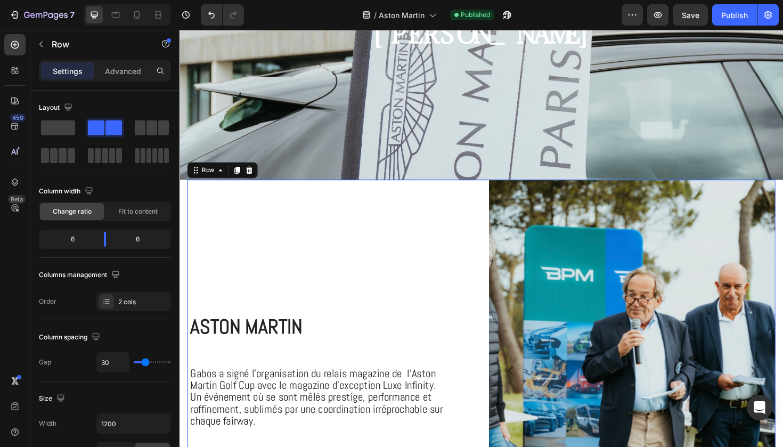
scroll to position [208, 0]
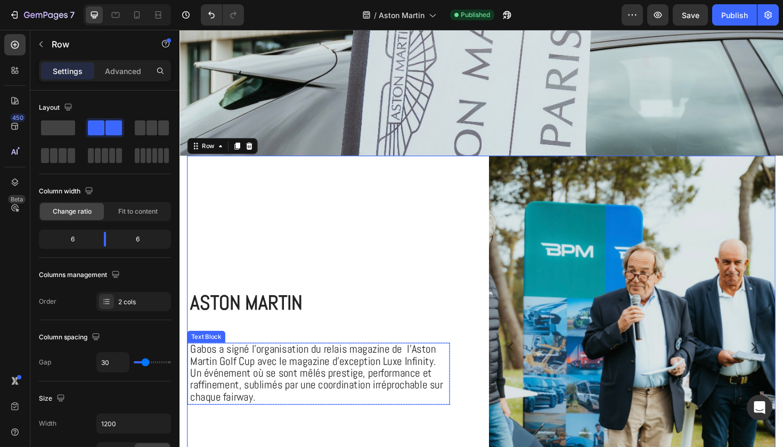
click at [290, 399] on span "Gabos a signé l’organisation du relais magazine de l’Aston Martin Golf Cup avec…" at bounding box center [324, 393] width 267 height 66
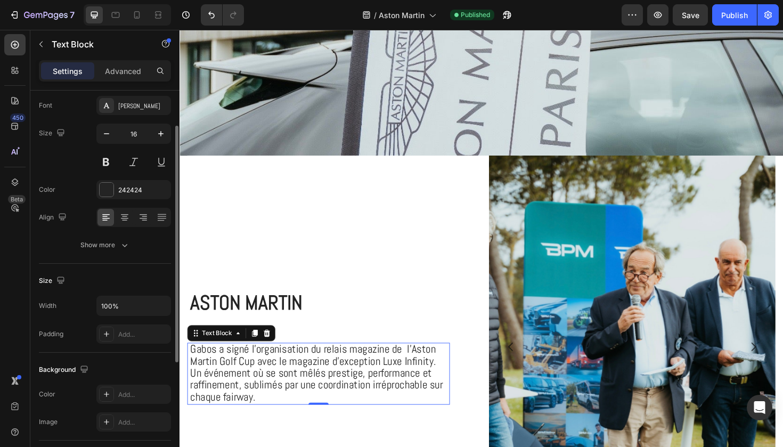
scroll to position [57, 0]
click at [105, 332] on icon at bounding box center [106, 333] width 9 height 9
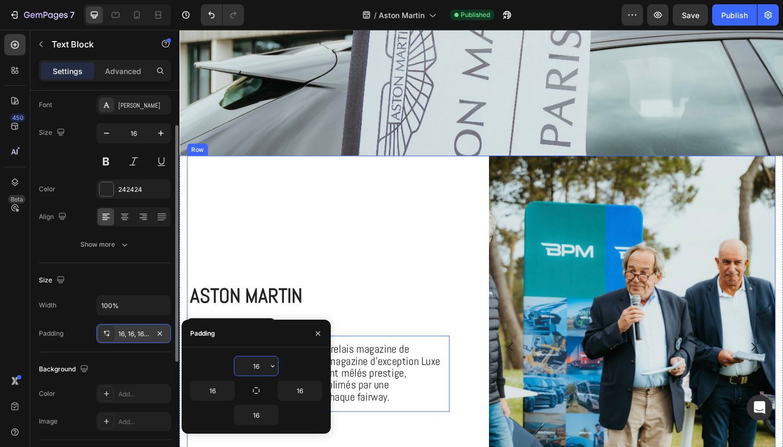
click at [421, 234] on div "Aston Martin Heading Gabos a signé l’organisation du relais magazine de l’Aston…" at bounding box center [340, 365] width 304 height 405
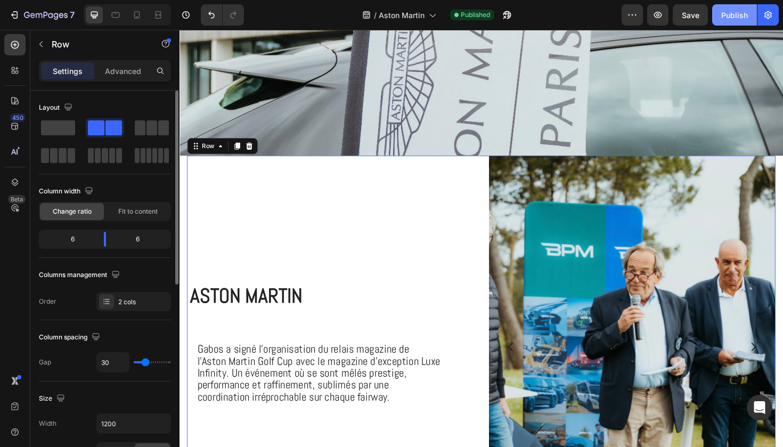
click at [741, 17] on div "Publish" at bounding box center [734, 15] width 27 height 11
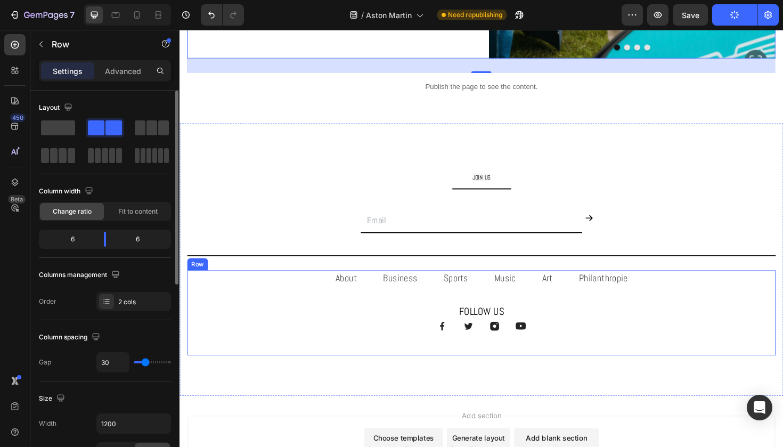
scroll to position [691, 0]
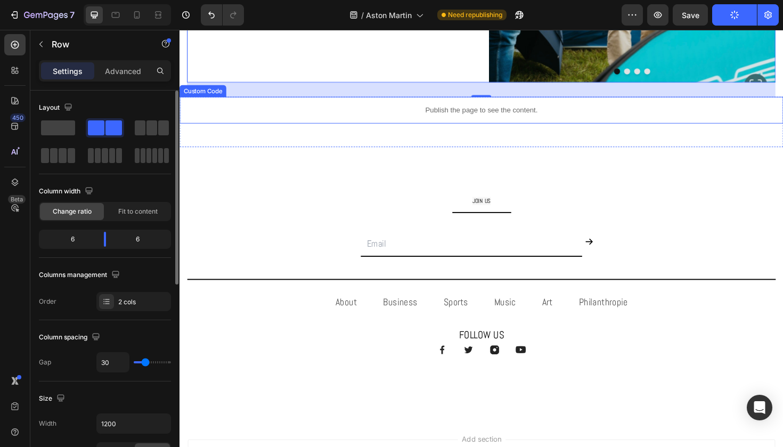
click at [472, 117] on p "Publish the page to see the content." at bounding box center [499, 114] width 639 height 11
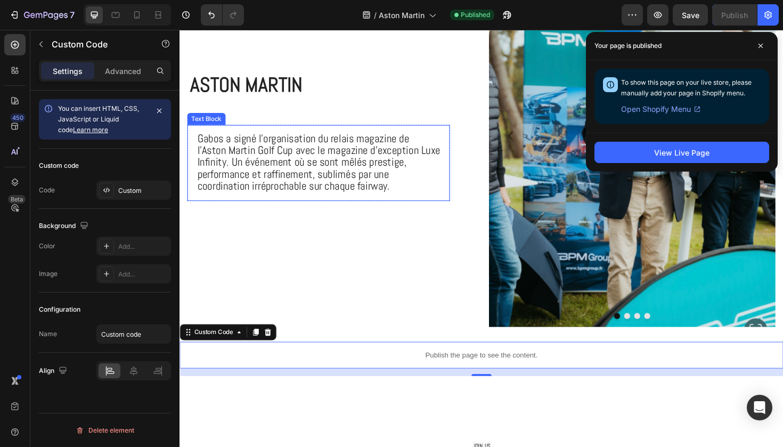
scroll to position [408, 0]
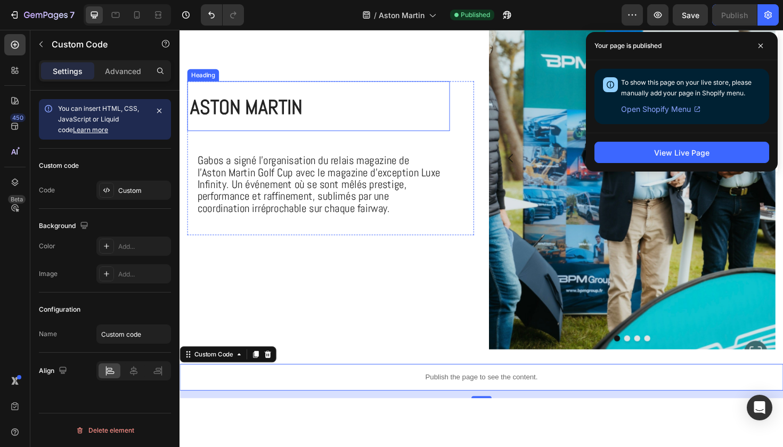
click at [309, 109] on span "Aston Martin" at bounding box center [250, 111] width 119 height 27
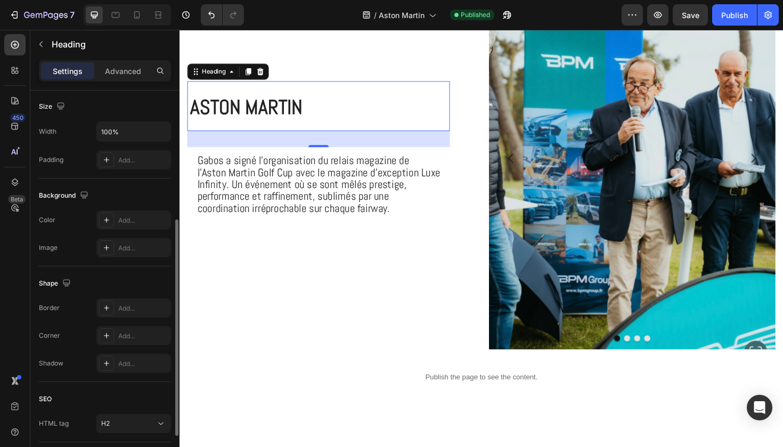
scroll to position [231, 0]
click at [109, 158] on icon at bounding box center [106, 160] width 9 height 9
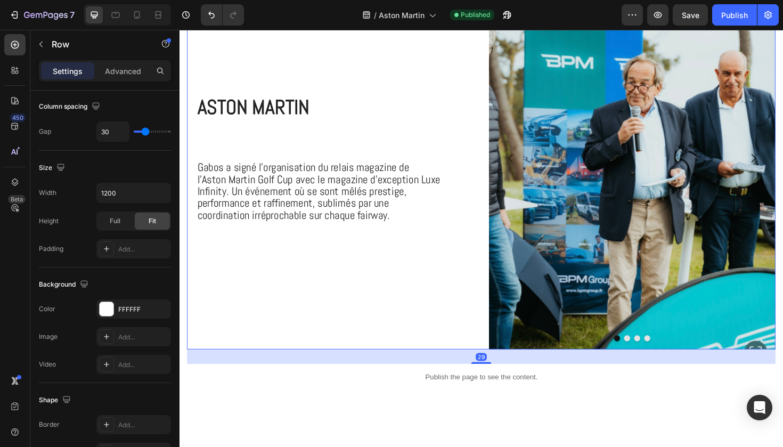
click at [329, 355] on div "Aston Martin Heading Gabos a signé l’organisation du relais magazine de l’Aston…" at bounding box center [340, 165] width 304 height 405
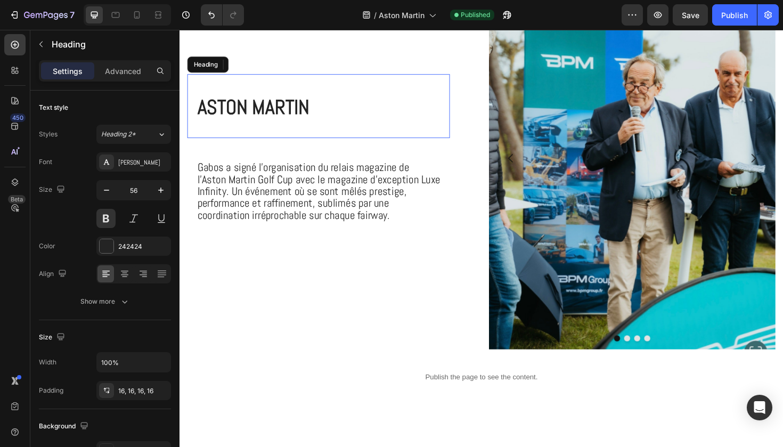
click at [251, 105] on span "Aston Martin" at bounding box center [257, 111] width 119 height 27
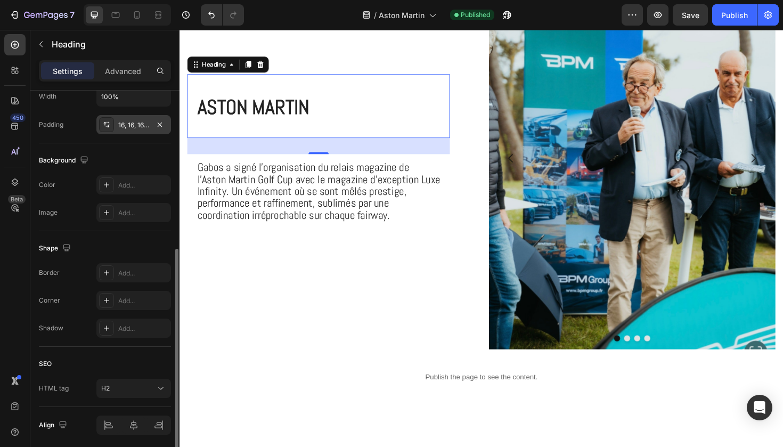
scroll to position [260, 0]
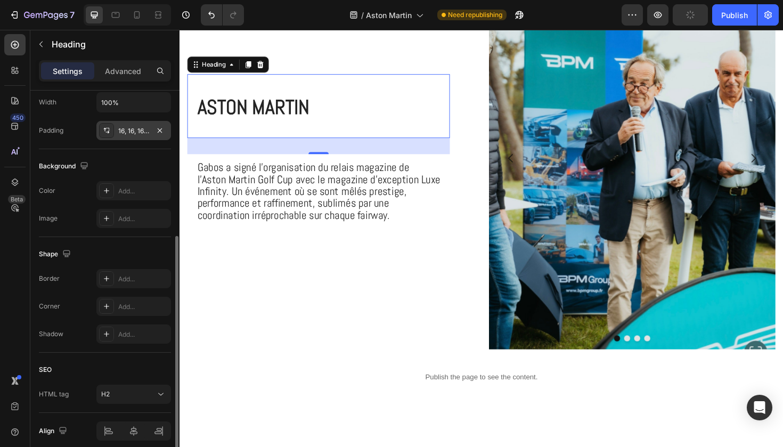
click at [141, 126] on div "16, 16, 16, 16" at bounding box center [133, 131] width 31 height 10
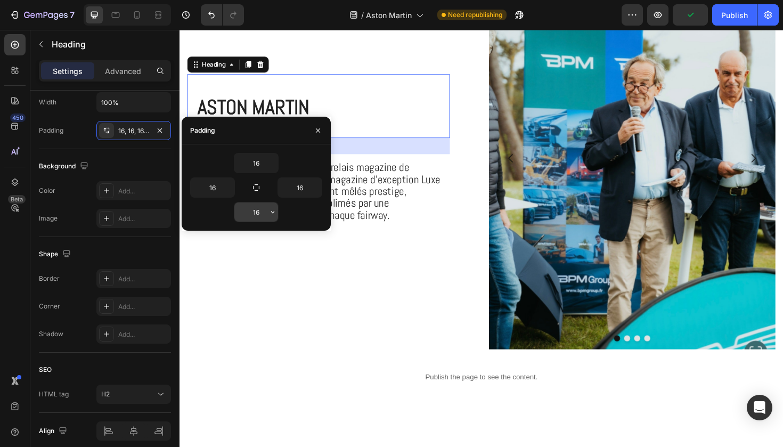
click at [251, 208] on input "16" at bounding box center [256, 211] width 44 height 19
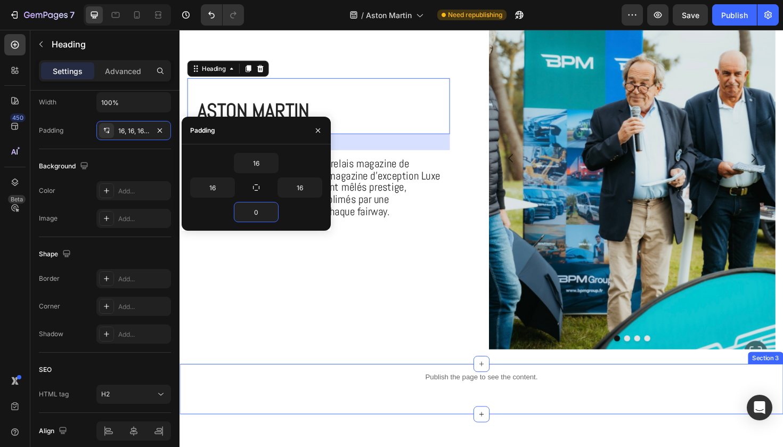
click at [419, 427] on div "Publish the page to see the content. Custom Code Section 3" at bounding box center [499, 410] width 639 height 53
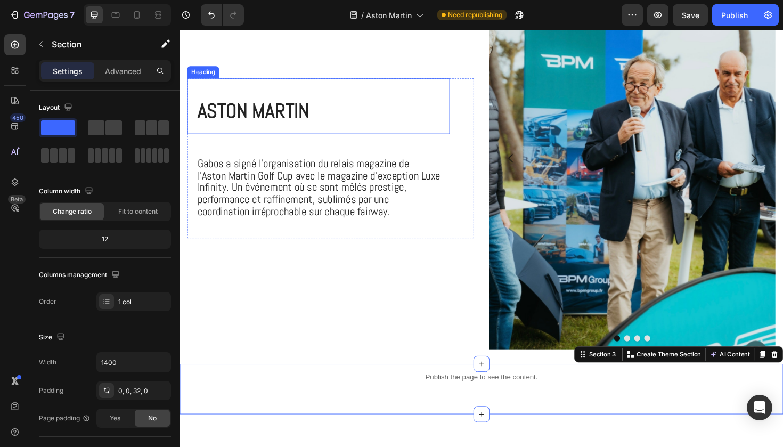
click at [358, 134] on h2 "Aston Martin" at bounding box center [328, 110] width 276 height 59
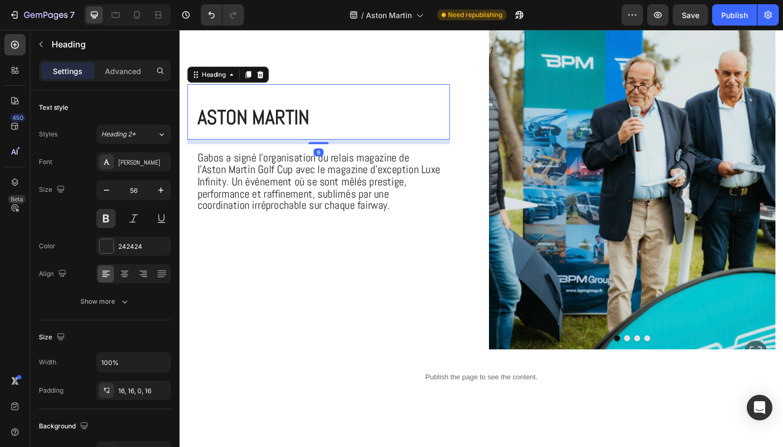
drag, startPoint x: 329, startPoint y: 157, endPoint x: 332, endPoint y: 145, distance: 12.7
click at [332, 145] on div "Aston Martin Heading 9" at bounding box center [327, 116] width 278 height 59
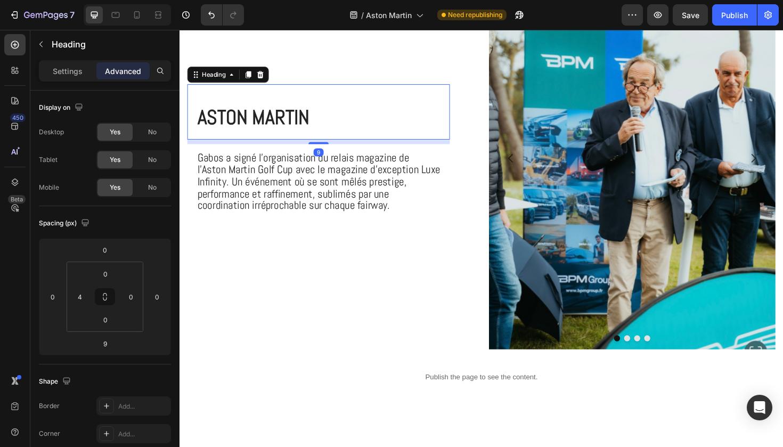
click at [366, 134] on h2 "Aston Martin" at bounding box center [328, 116] width 276 height 59
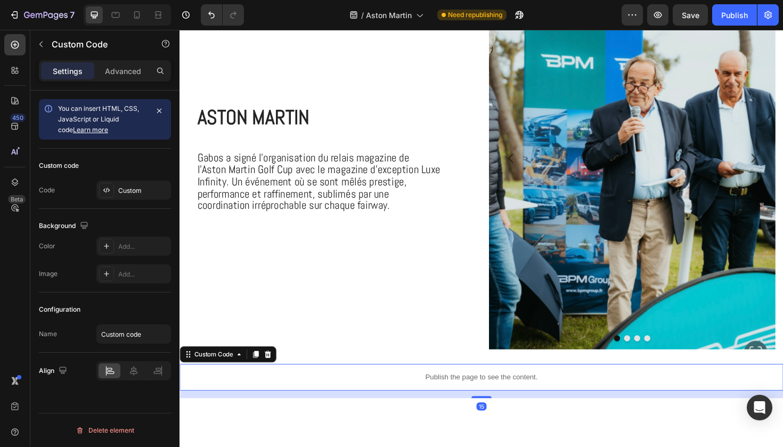
click at [327, 393] on p "Publish the page to see the content." at bounding box center [499, 397] width 639 height 11
click at [730, 19] on div "Publish" at bounding box center [734, 15] width 27 height 11
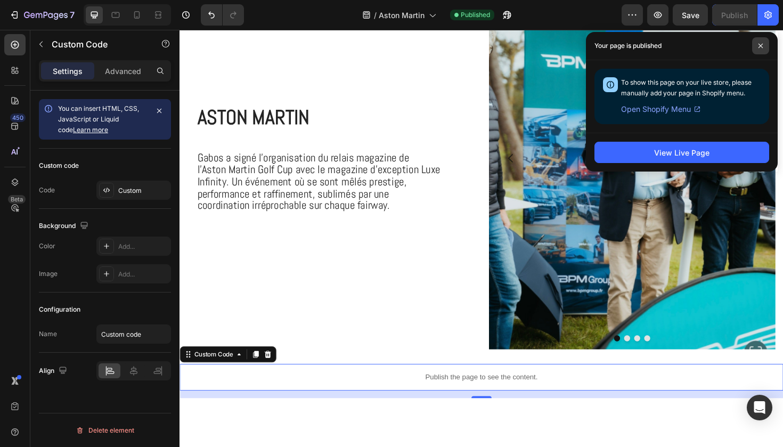
click at [762, 51] on span at bounding box center [760, 45] width 17 height 17
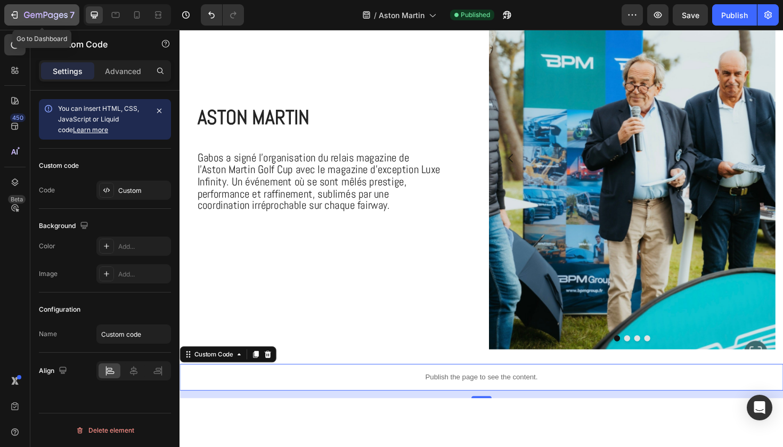
click at [56, 16] on icon "button" at bounding box center [46, 15] width 44 height 9
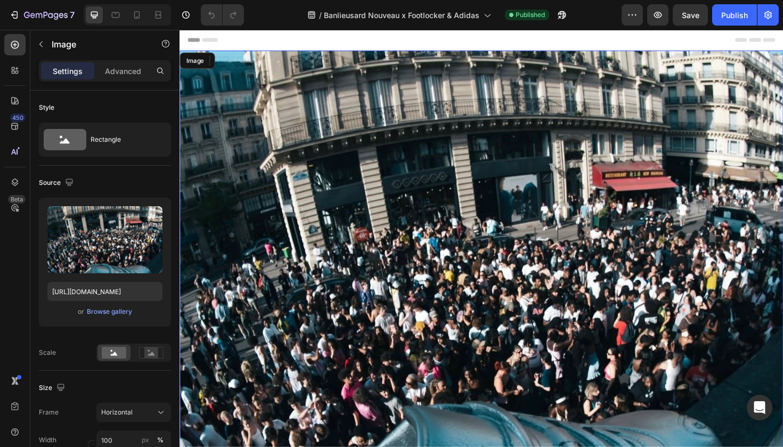
click at [455, 252] on img at bounding box center [499, 291] width 639 height 479
click at [445, 252] on img at bounding box center [499, 291] width 639 height 479
click at [254, 59] on icon at bounding box center [250, 62] width 9 height 9
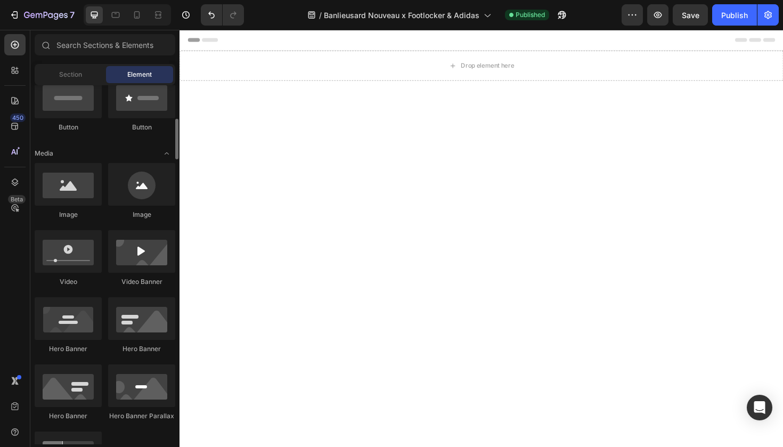
scroll to position [277, 0]
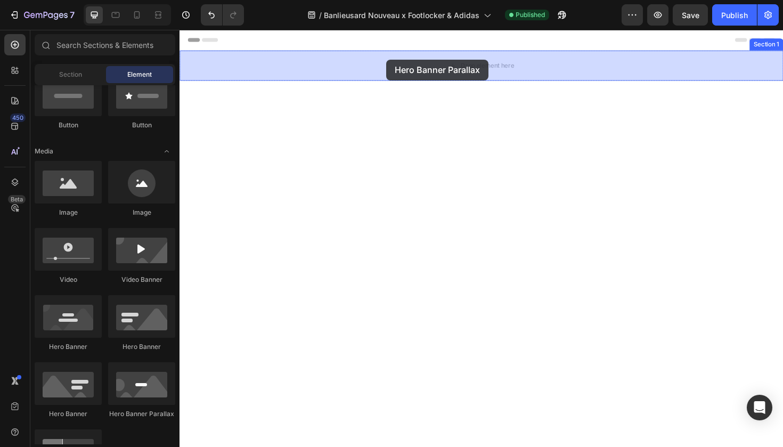
drag, startPoint x: 310, startPoint y: 403, endPoint x: 384, endPoint y: 76, distance: 335.7
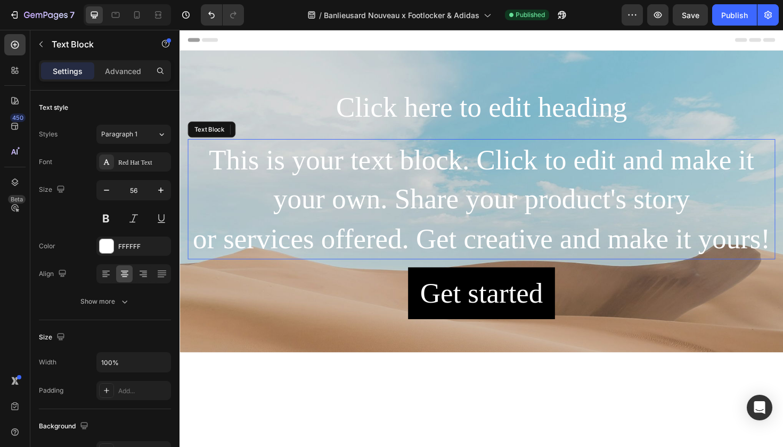
click at [434, 222] on div "This is your text block. Click to edit and make it your own. Share your product…" at bounding box center [499, 208] width 622 height 127
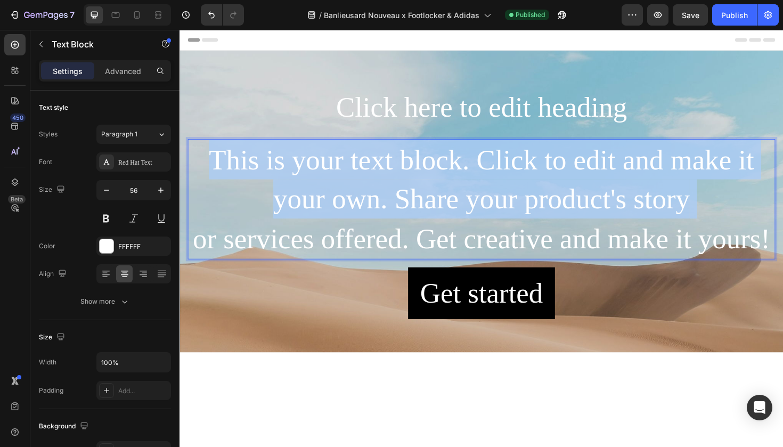
click at [434, 222] on p "This is your text block. Click to edit and make it your own. Share your product…" at bounding box center [499, 208] width 620 height 125
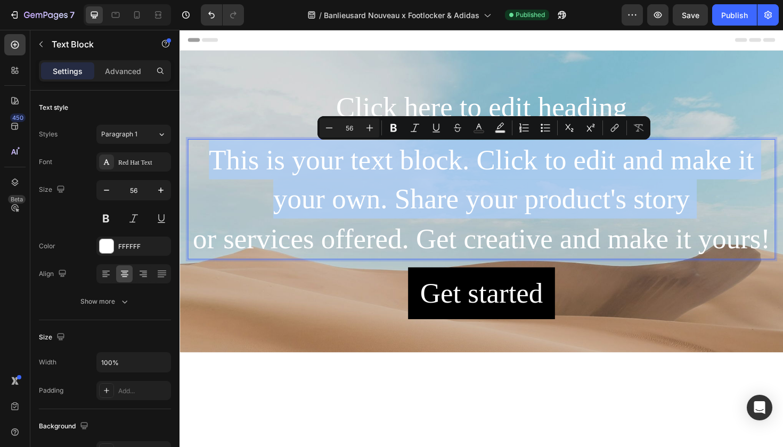
click at [434, 222] on p "This is your text block. Click to edit and make it your own. Share your product…" at bounding box center [499, 208] width 620 height 125
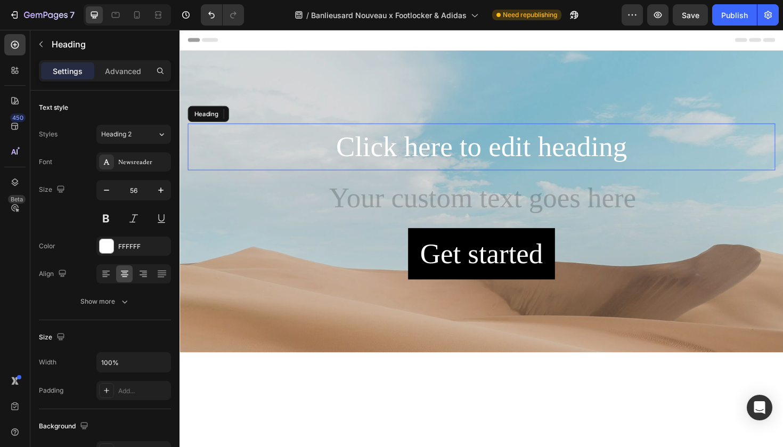
click at [501, 149] on h2 "Click here to edit heading" at bounding box center [499, 154] width 622 height 50
click at [501, 149] on p "Click here to edit heading" at bounding box center [499, 154] width 620 height 48
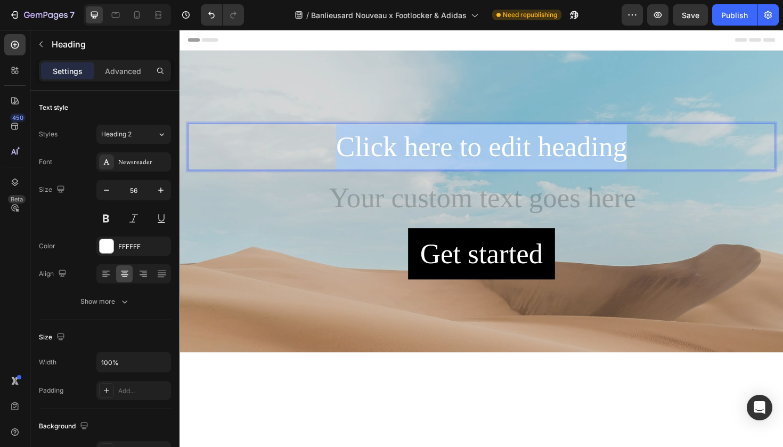
click at [501, 149] on p "Click here to edit heading" at bounding box center [499, 154] width 620 height 48
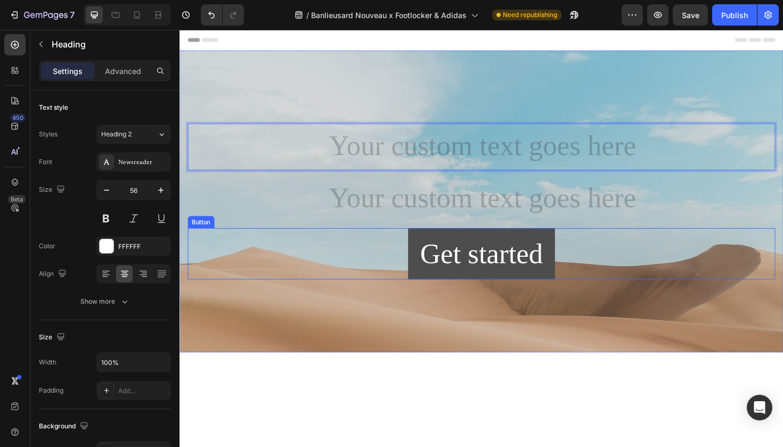
click at [501, 244] on button "Get started" at bounding box center [499, 267] width 156 height 54
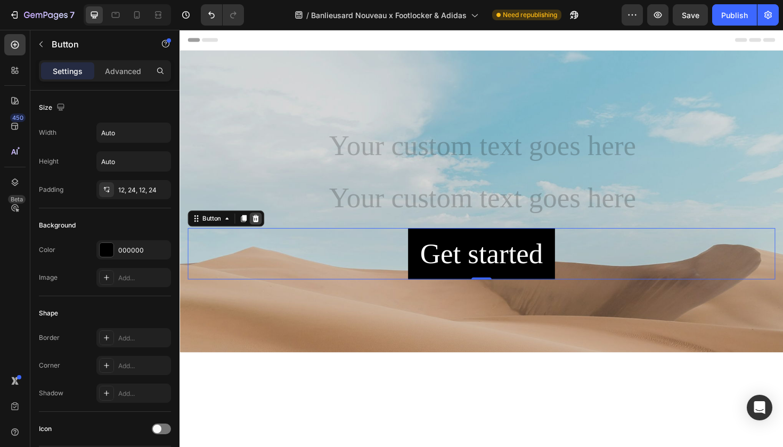
click at [257, 232] on icon at bounding box center [260, 229] width 9 height 9
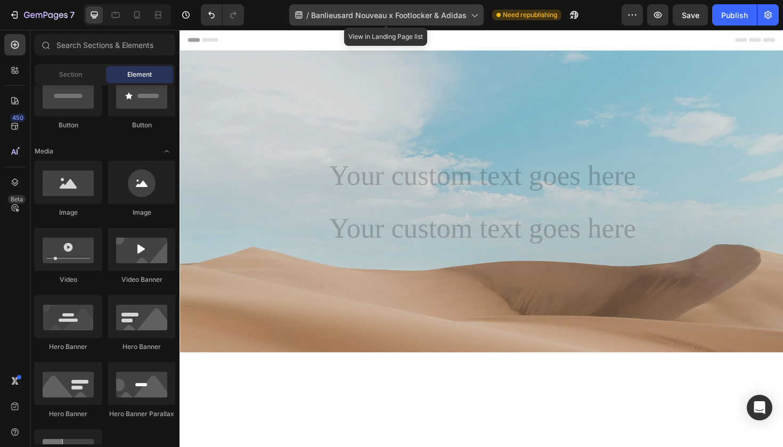
click at [405, 12] on span "Banlieusard Nouveau x Footlocker & Adidas" at bounding box center [389, 15] width 156 height 11
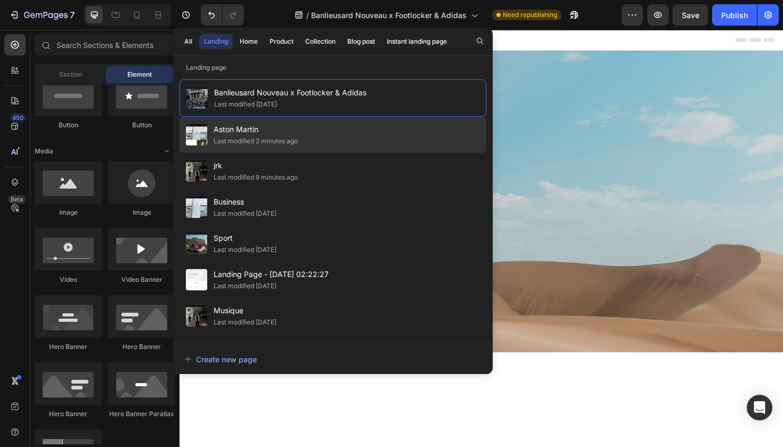
click at [256, 146] on div "Last modified 2 minutes ago" at bounding box center [256, 141] width 84 height 11
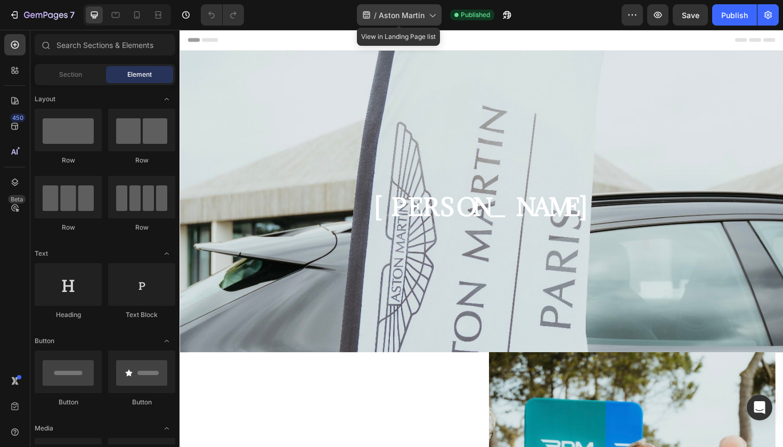
click at [377, 14] on div "/ Aston Martin" at bounding box center [399, 14] width 85 height 21
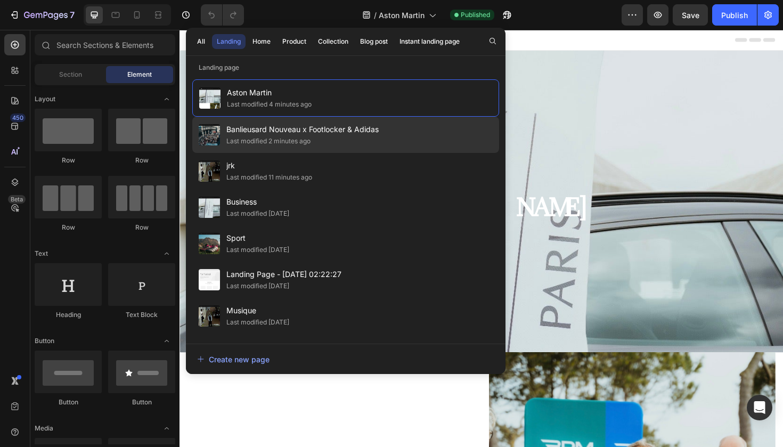
click at [282, 128] on span "Banlieusard Nouveau x Footlocker & Adidas" at bounding box center [302, 129] width 152 height 13
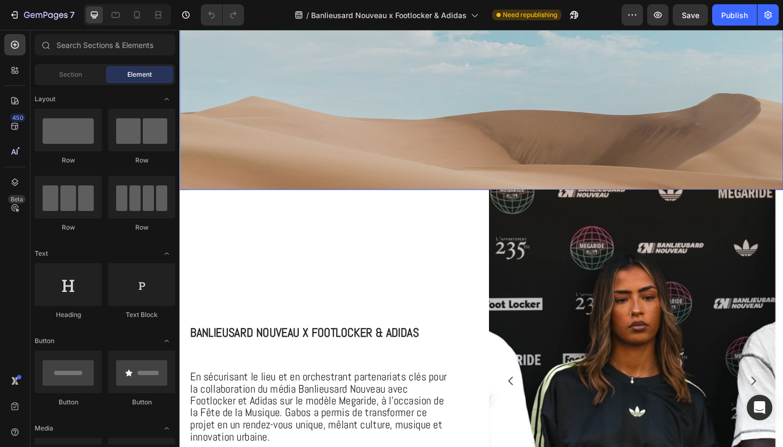
scroll to position [175, 0]
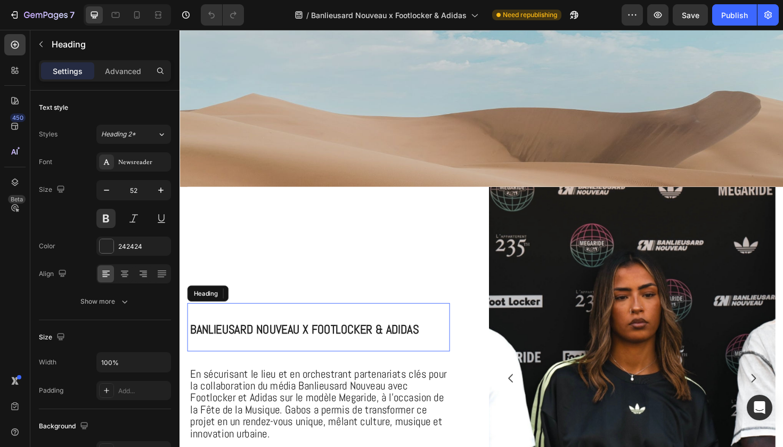
click at [329, 345] on span "Banlieusard Nouveau x Footlocker & Adidas" at bounding box center [312, 347] width 242 height 17
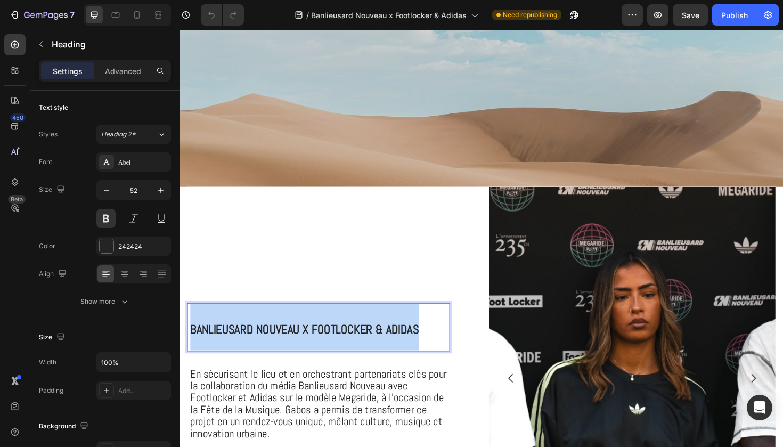
click at [329, 345] on span "Banlieusard Nouveau x Footlocker & Adidas" at bounding box center [312, 347] width 242 height 17
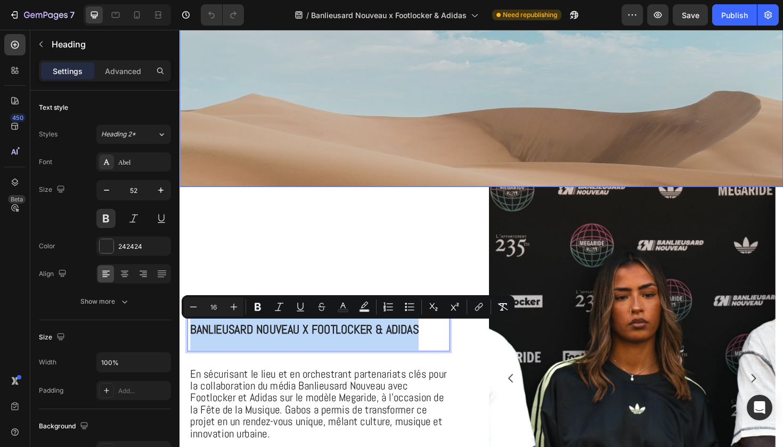
click at [254, 68] on div "Background Image" at bounding box center [499, 128] width 639 height 479
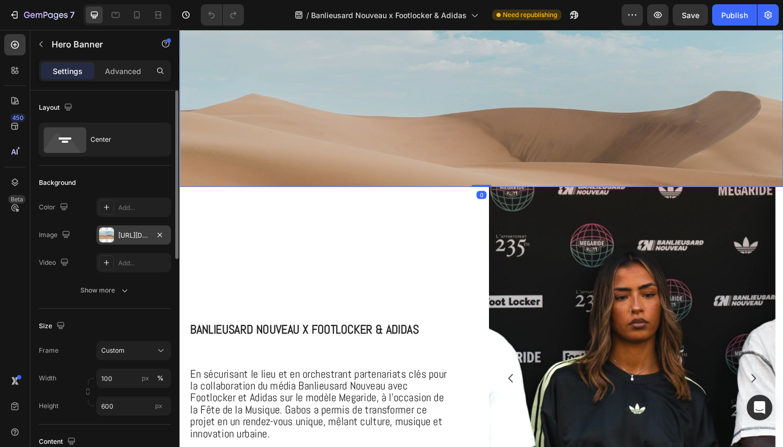
click at [125, 229] on div "[URL][DOMAIN_NAME]" at bounding box center [133, 234] width 75 height 19
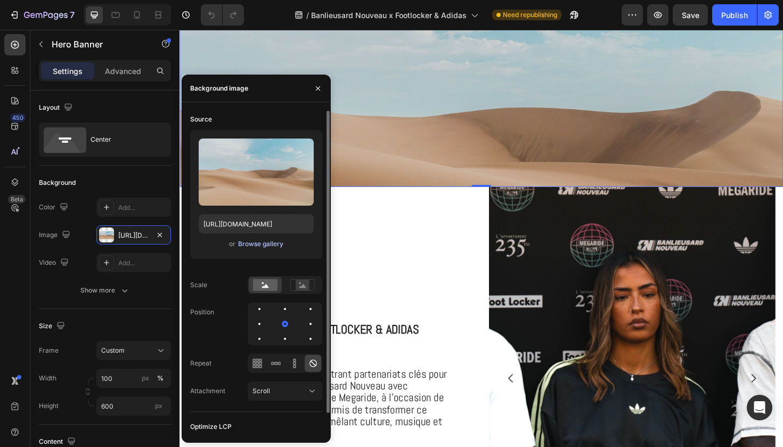
click at [257, 239] on div "Browse gallery" at bounding box center [260, 244] width 45 height 10
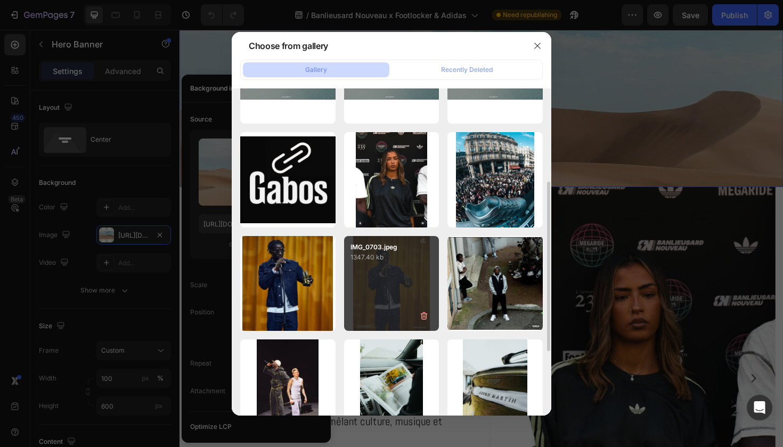
scroll to position [168, 0]
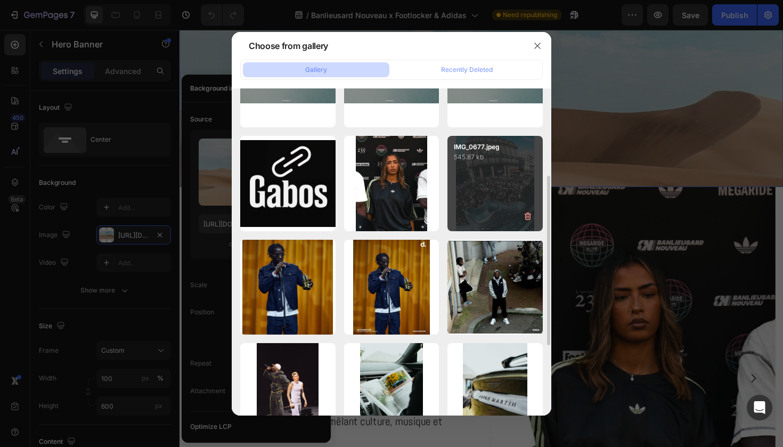
click at [486, 165] on div "IMG_0677.jpeg 545.87 kb" at bounding box center [494, 183] width 95 height 95
type input "[URL][DOMAIN_NAME]"
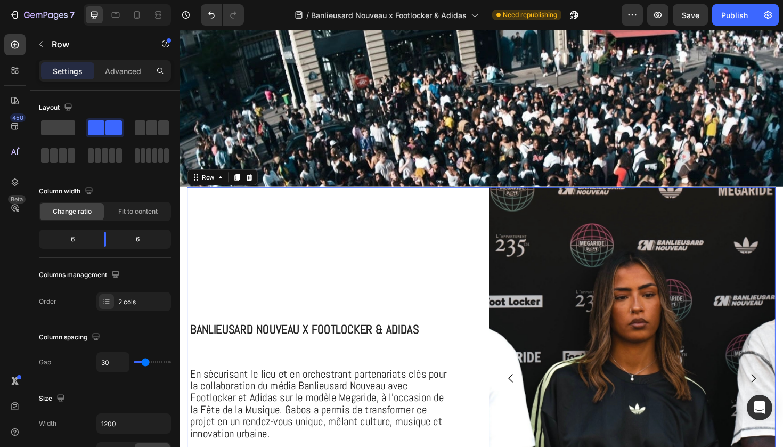
click at [443, 233] on div "⁠⁠⁠⁠⁠⁠⁠ Banlieusard Nouveau x Footlocker & Adidas Heading En sécurisant le lieu…" at bounding box center [340, 398] width 304 height 405
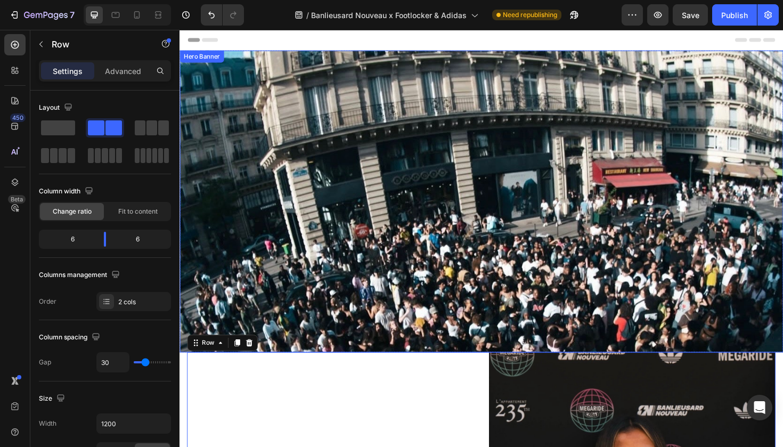
scroll to position [0, 0]
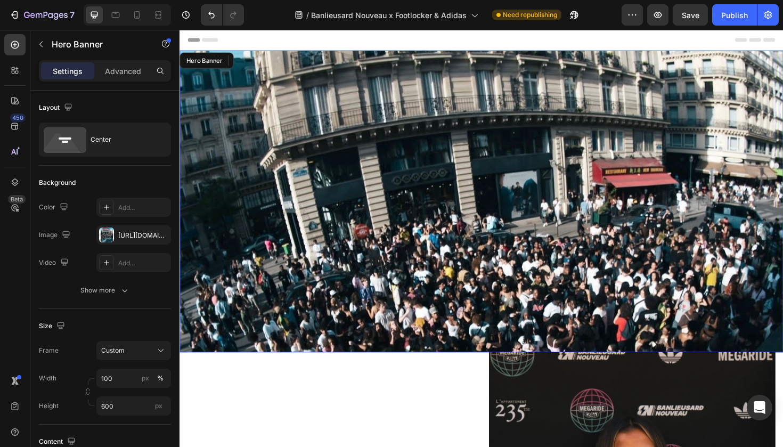
click at [442, 226] on div "Background Image" at bounding box center [499, 287] width 639 height 479
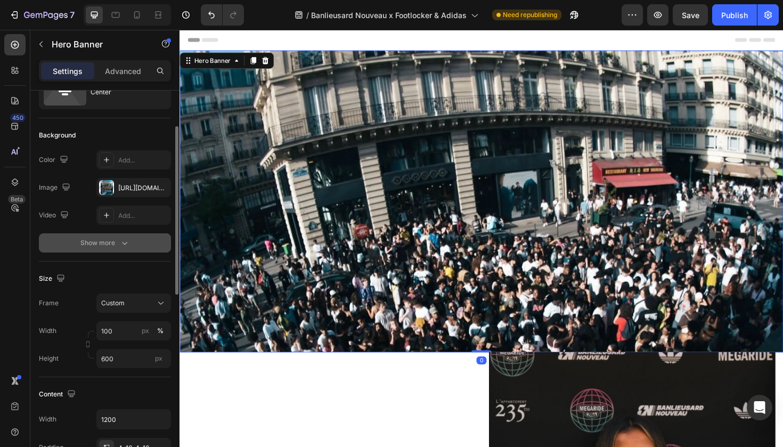
scroll to position [60, 0]
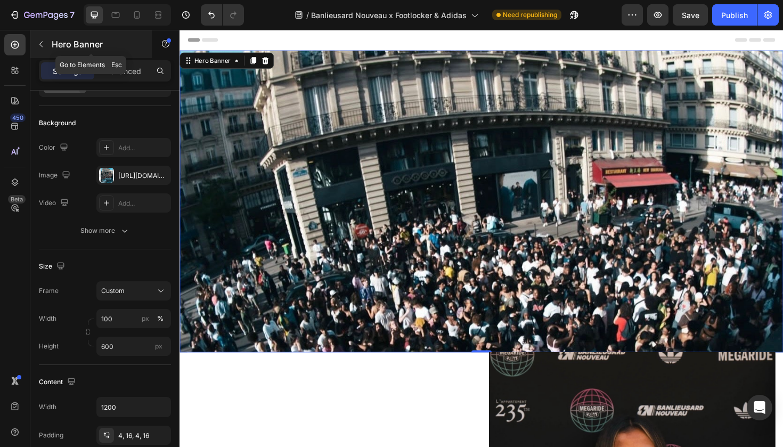
click at [43, 43] on icon "button" at bounding box center [41, 44] width 9 height 9
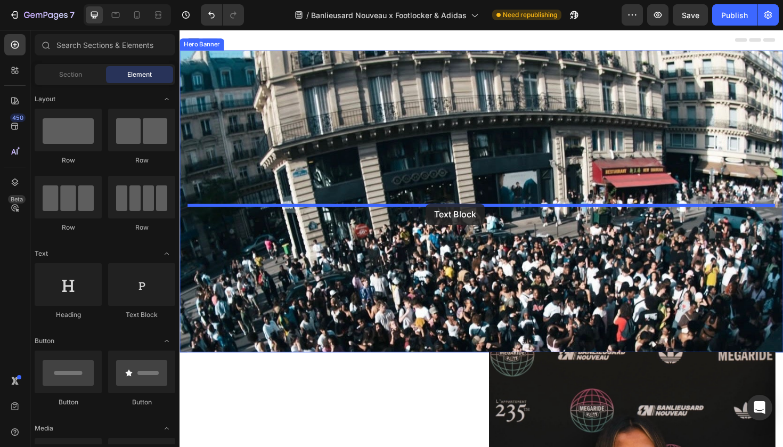
drag, startPoint x: 312, startPoint y: 319, endPoint x: 439, endPoint y: 212, distance: 166.4
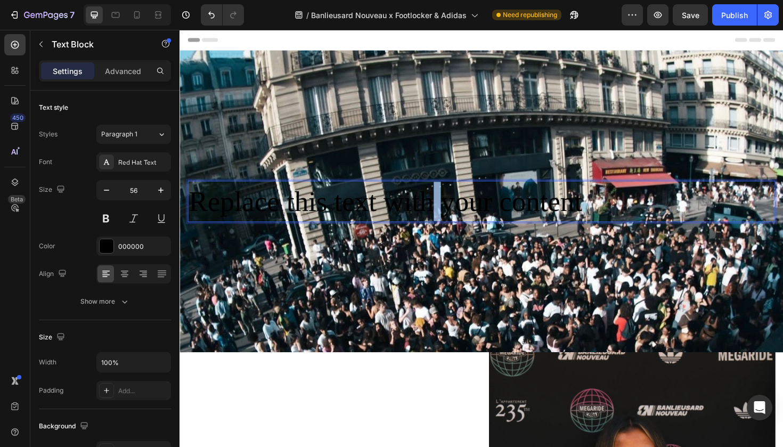
click at [443, 214] on p "Replace this text with your content" at bounding box center [499, 212] width 620 height 42
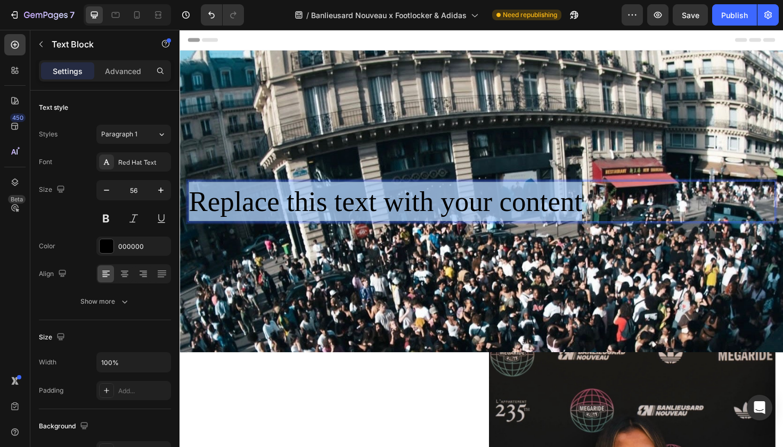
click at [443, 214] on p "Replace this text with your content" at bounding box center [499, 212] width 620 height 42
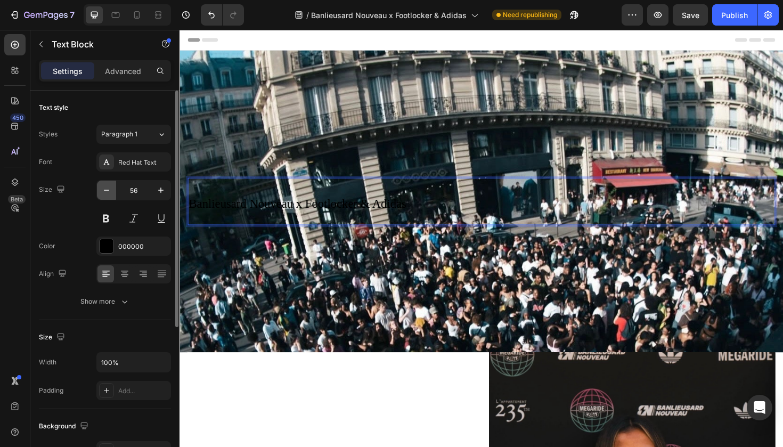
click at [110, 194] on icon "button" at bounding box center [106, 190] width 11 height 11
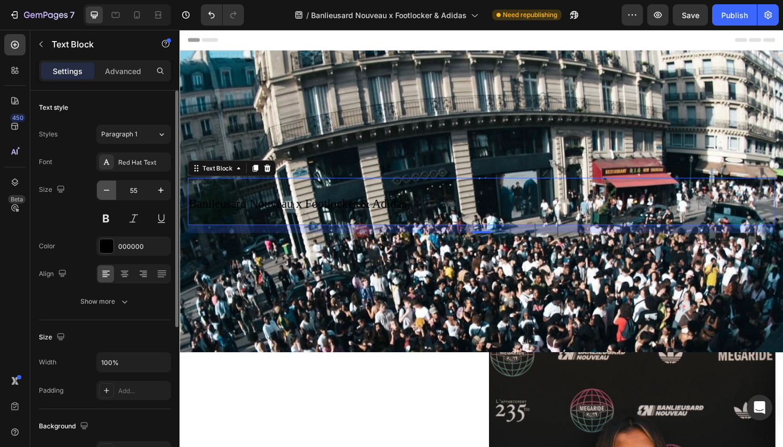
click at [110, 194] on icon "button" at bounding box center [106, 190] width 11 height 11
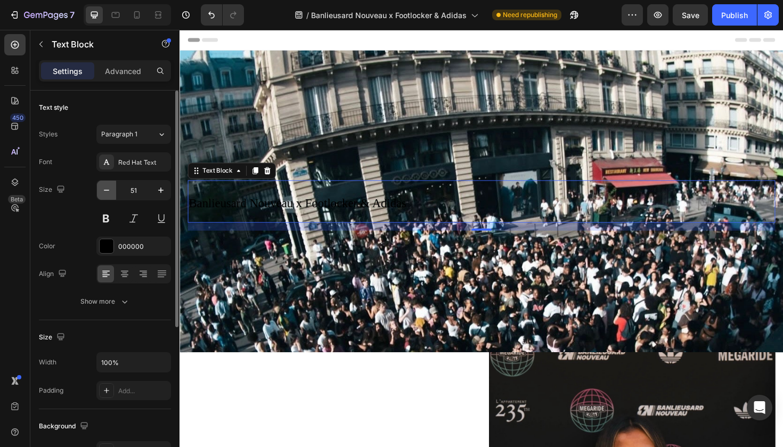
click at [110, 194] on icon "button" at bounding box center [106, 190] width 11 height 11
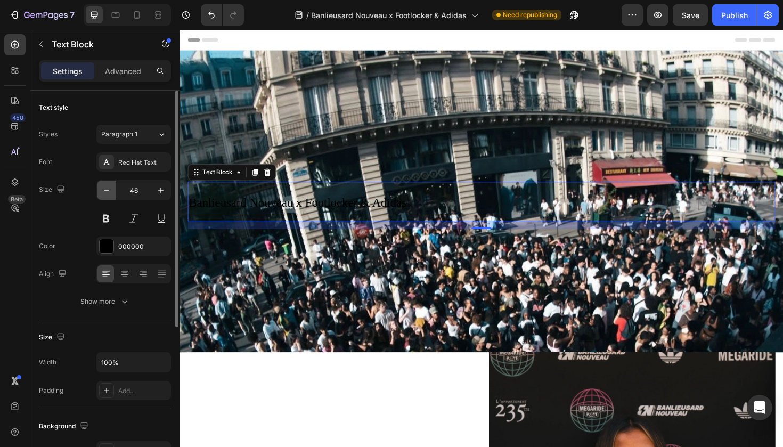
click at [110, 194] on icon "button" at bounding box center [106, 190] width 11 height 11
type input "44"
click at [144, 160] on div "Red Hat Text" at bounding box center [143, 163] width 50 height 10
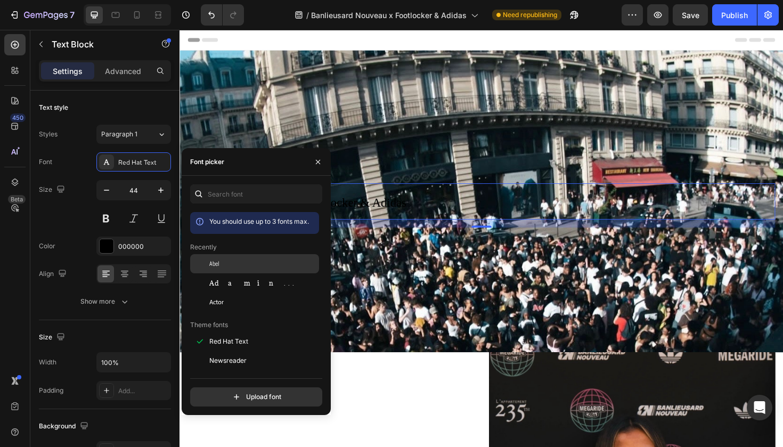
click at [223, 268] on div "Abel" at bounding box center [263, 264] width 108 height 10
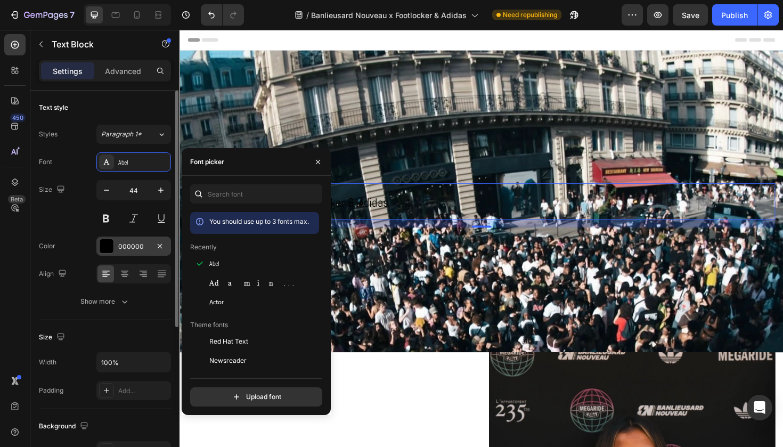
click at [116, 240] on div "000000" at bounding box center [133, 246] width 75 height 19
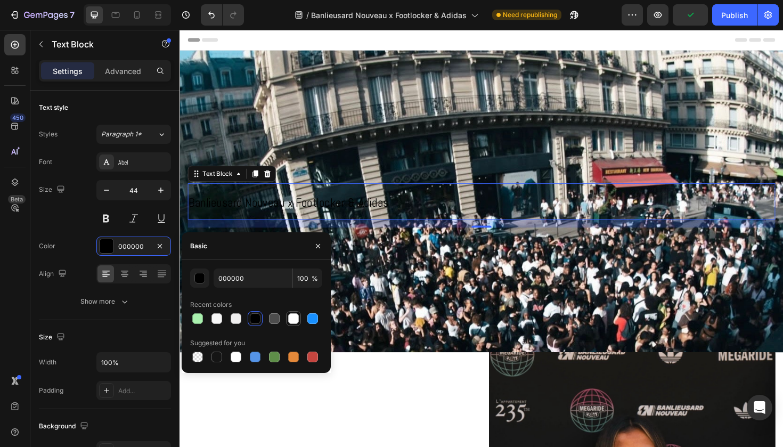
click at [293, 320] on div at bounding box center [293, 318] width 11 height 11
type input "FFFFFF"
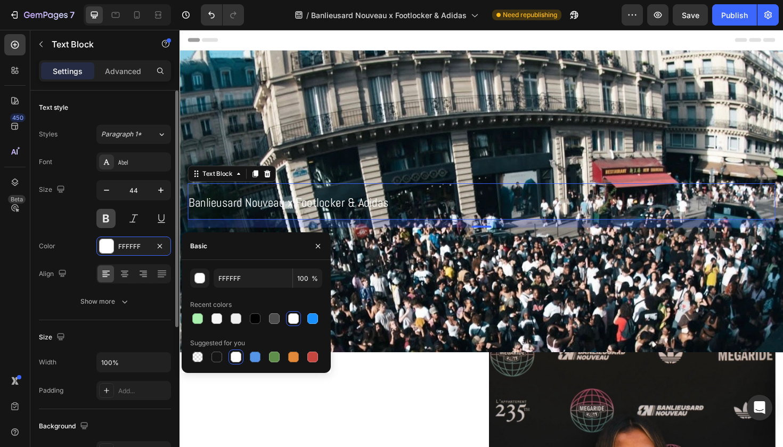
click at [107, 219] on button at bounding box center [105, 218] width 19 height 19
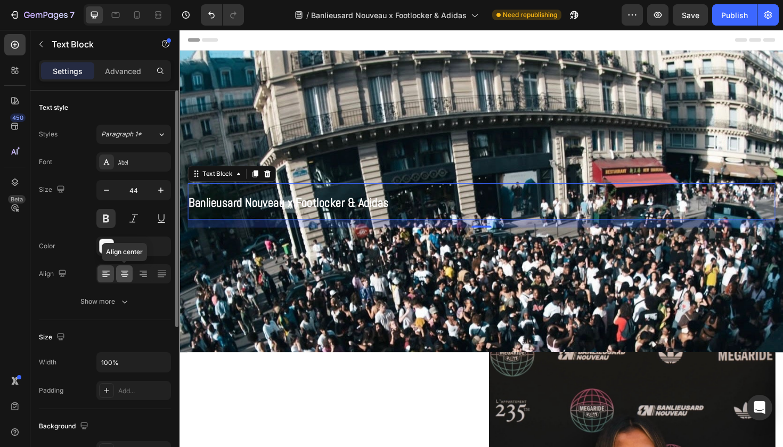
click at [128, 271] on icon at bounding box center [124, 273] width 11 height 11
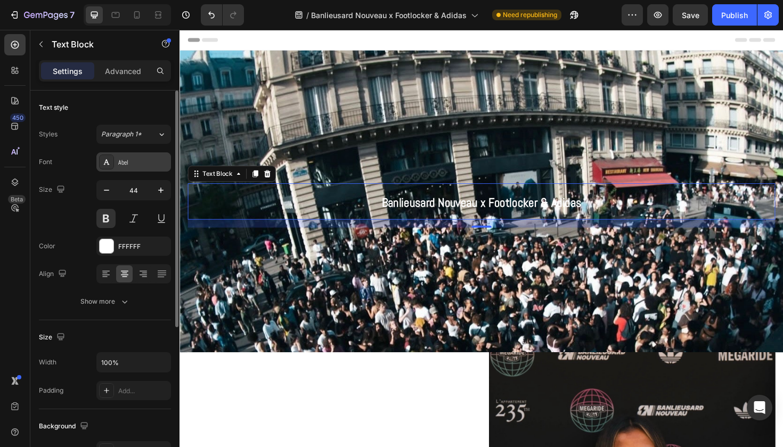
click at [137, 166] on div "Abel" at bounding box center [143, 163] width 50 height 10
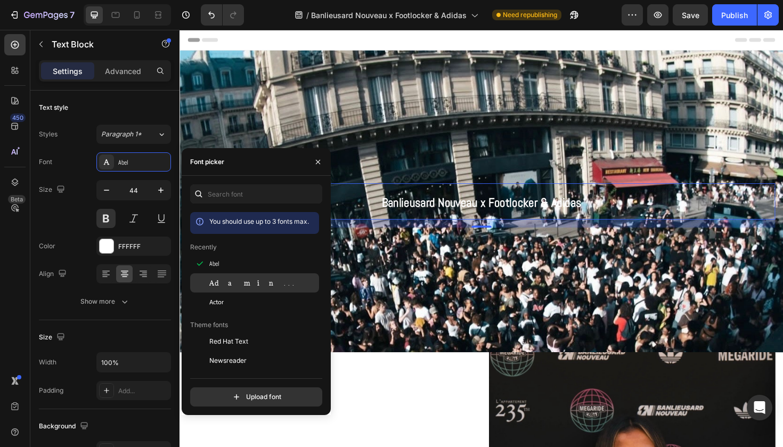
click at [228, 287] on span "Adamina" at bounding box center [253, 283] width 88 height 10
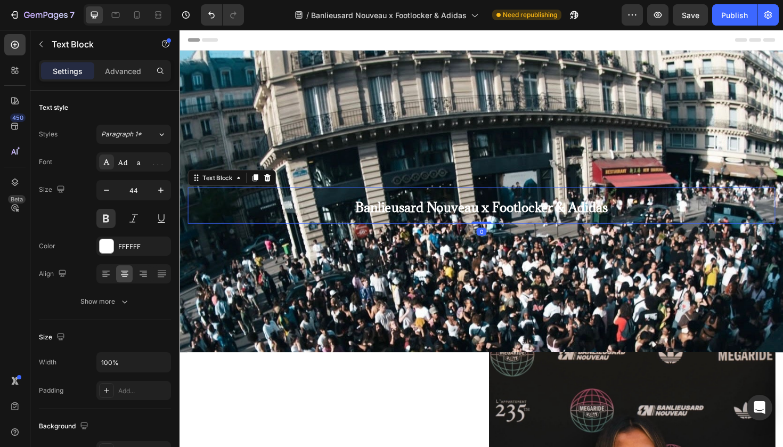
drag, startPoint x: 501, startPoint y: 238, endPoint x: 503, endPoint y: 209, distance: 28.8
click at [503, 209] on div "Banlieusard Nouveau x Footlocker & Adidas Text Block 0" at bounding box center [499, 216] width 622 height 39
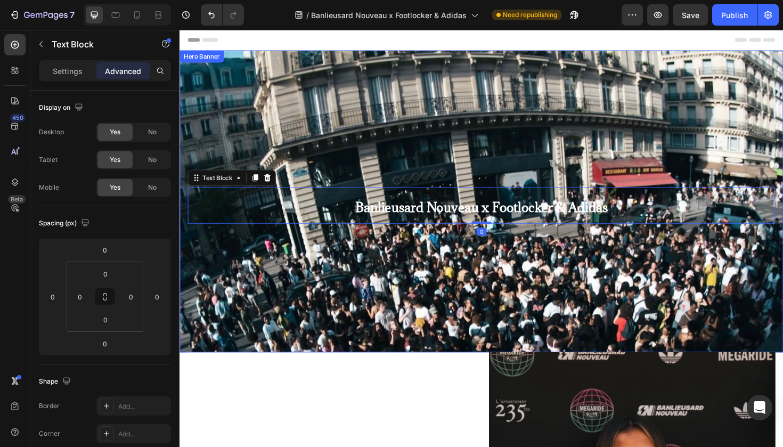
click at [515, 281] on div "Background Image" at bounding box center [499, 287] width 639 height 479
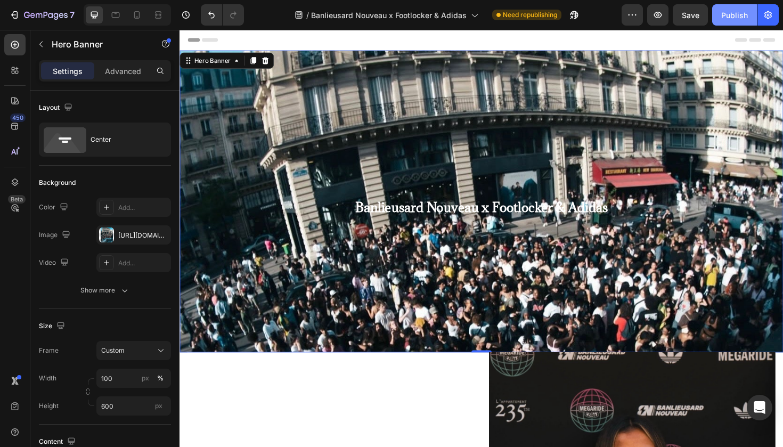
click at [741, 11] on div "Publish" at bounding box center [734, 15] width 27 height 11
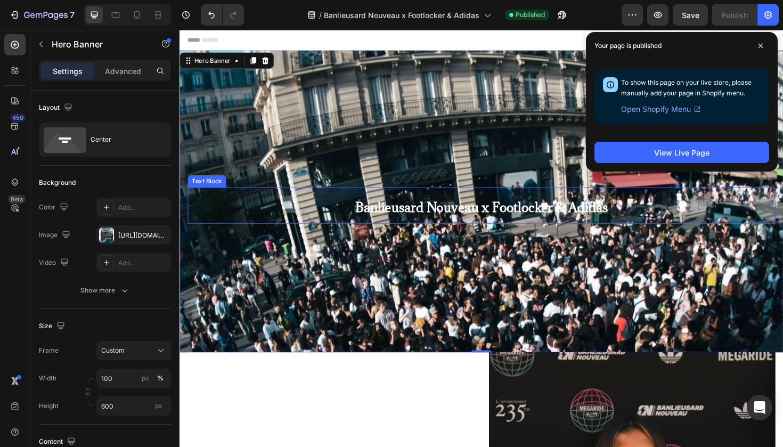
click at [345, 210] on p "Banlieusard Nouveau x Footlocker & Adidas" at bounding box center [499, 216] width 620 height 37
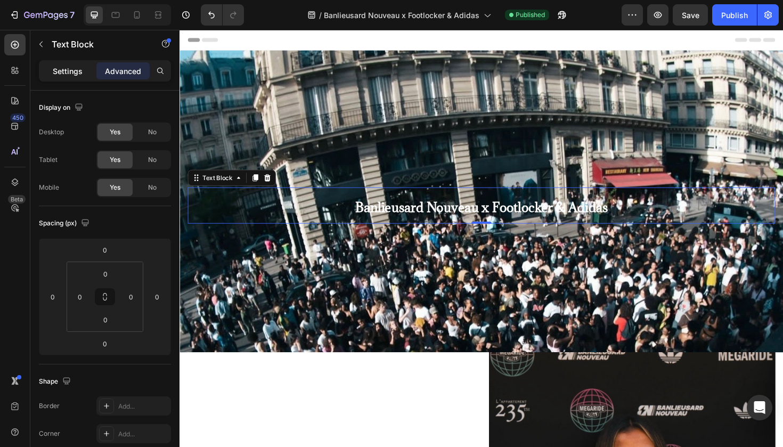
click at [66, 78] on div "Settings" at bounding box center [67, 70] width 53 height 17
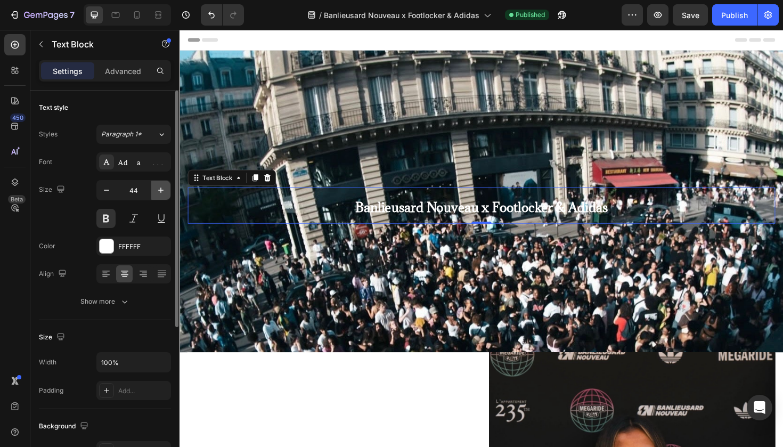
click at [158, 191] on icon "button" at bounding box center [161, 190] width 11 height 11
type input "47"
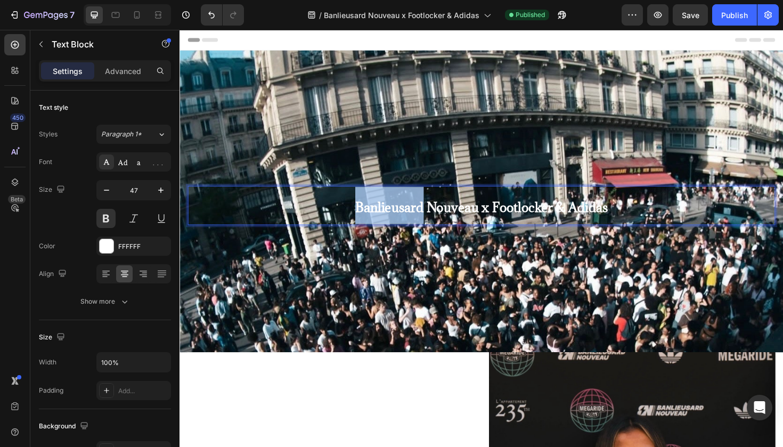
click at [365, 210] on span "Banlieusard Nouveau x Footlocker & Adidas" at bounding box center [499, 218] width 268 height 18
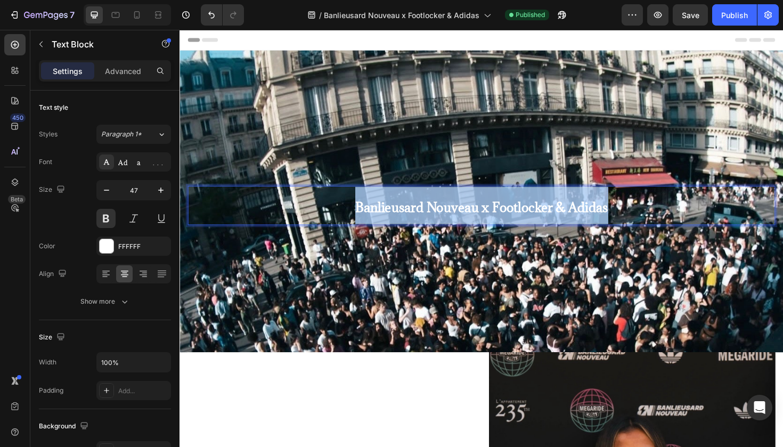
click at [365, 210] on span "Banlieusard Nouveau x Footlocker & Adidas" at bounding box center [499, 218] width 268 height 18
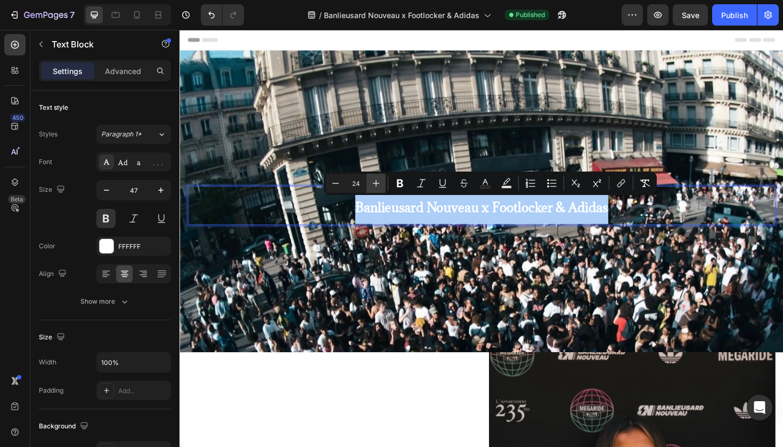
click at [377, 184] on icon "Editor contextual toolbar" at bounding box center [376, 183] width 11 height 11
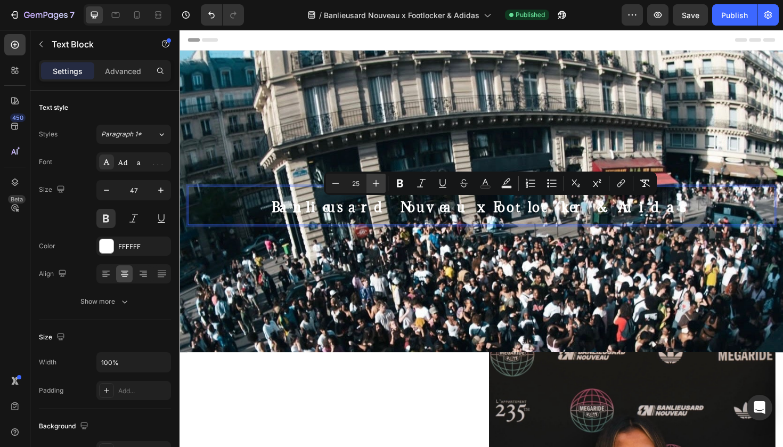
click at [377, 184] on icon "Editor contextual toolbar" at bounding box center [376, 183] width 11 height 11
type input "26"
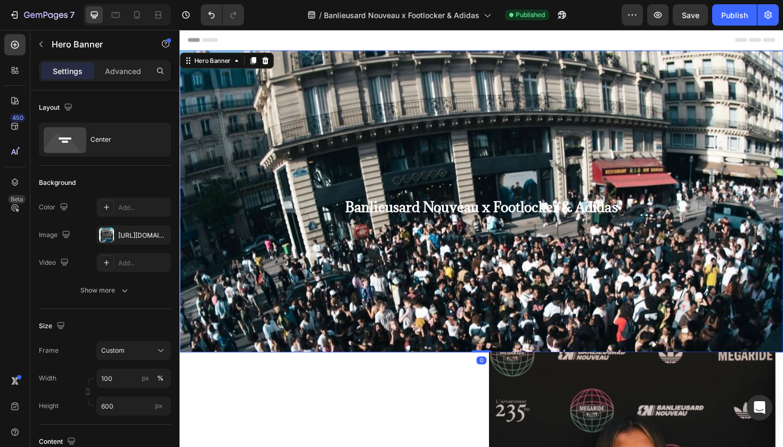
click at [387, 291] on div "Background Image" at bounding box center [499, 287] width 639 height 479
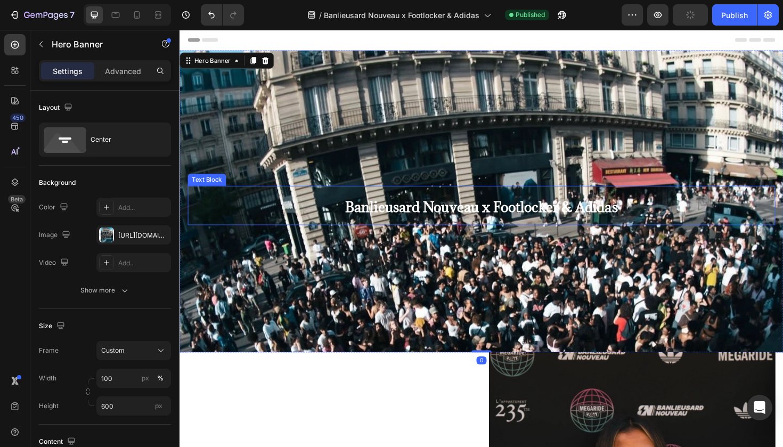
click at [419, 214] on span "Banlieusard Nouveau x Footlocker & Adidas" at bounding box center [499, 217] width 289 height 19
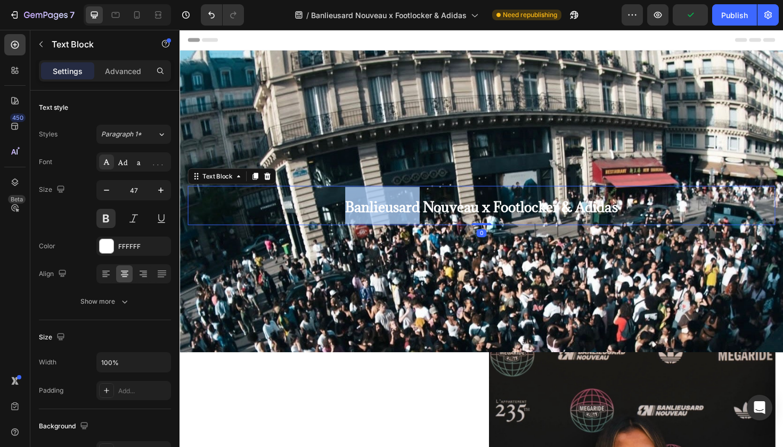
click at [418, 221] on span "Banlieusard Nouveau x Footlocker & Adidas" at bounding box center [499, 217] width 289 height 19
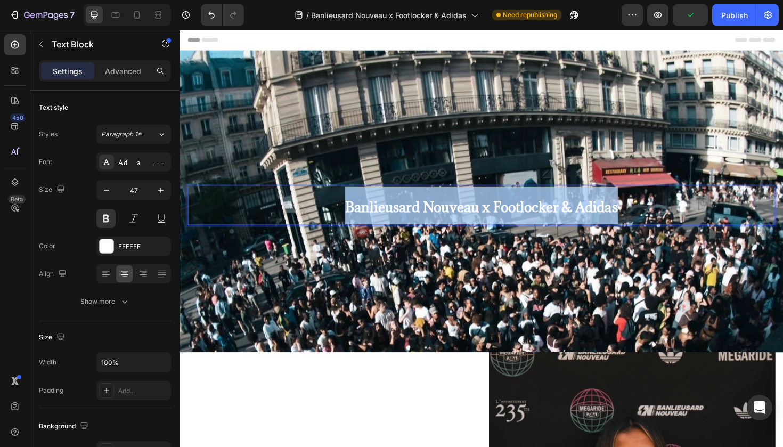
click at [418, 221] on span "Banlieusard Nouveau x Footlocker & Adidas" at bounding box center [499, 217] width 289 height 19
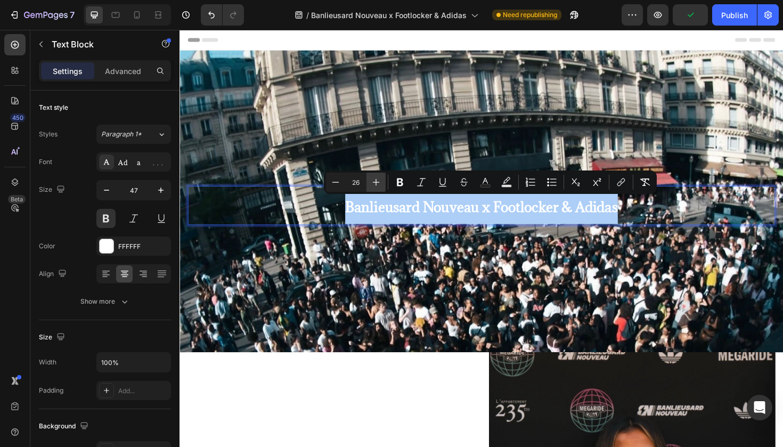
click at [374, 185] on icon "Editor contextual toolbar" at bounding box center [376, 182] width 11 height 11
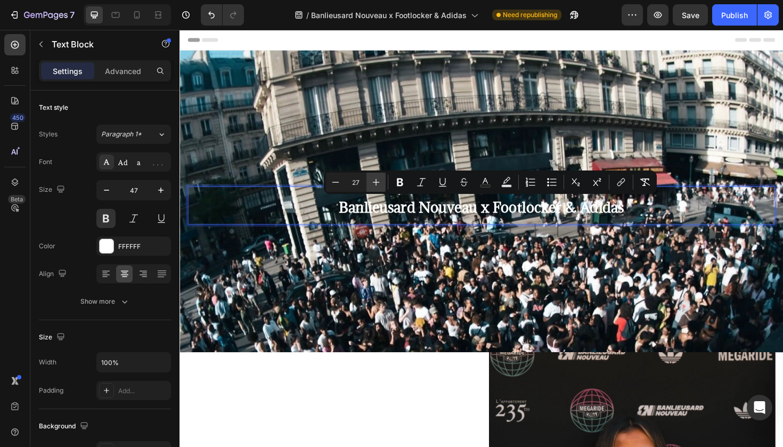
click at [374, 185] on icon "Editor contextual toolbar" at bounding box center [376, 182] width 11 height 11
type input "29"
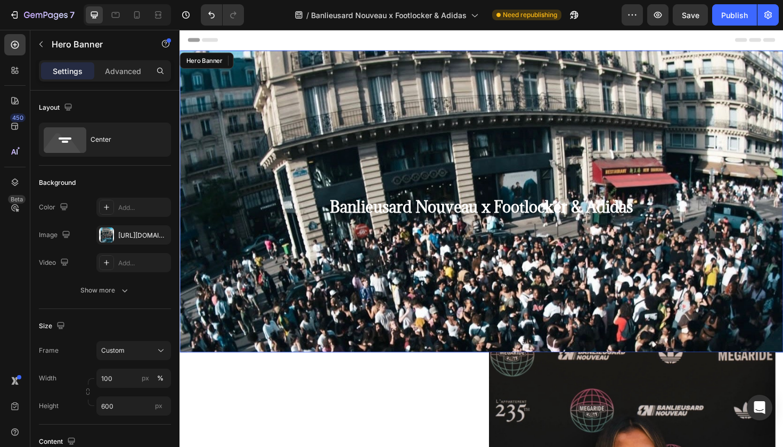
click at [398, 263] on div "Background Image" at bounding box center [499, 287] width 639 height 479
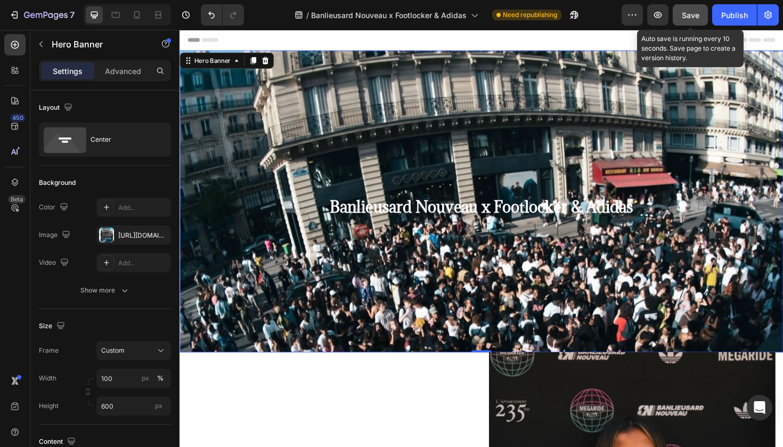
click at [696, 14] on span "Save" at bounding box center [691, 15] width 18 height 9
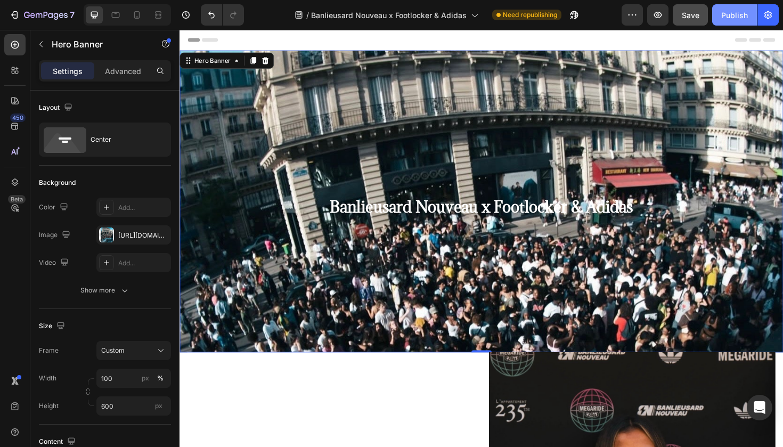
click at [731, 17] on div "Publish" at bounding box center [734, 15] width 27 height 11
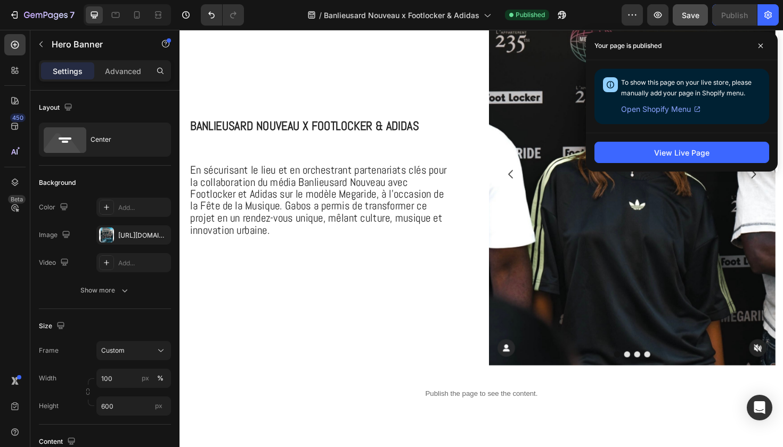
scroll to position [395, 0]
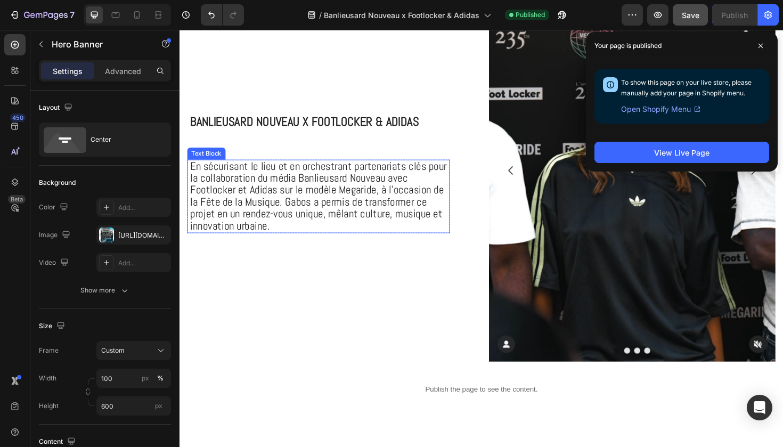
click at [303, 218] on span "En sécurisant le lieu et en orchestrant partenariats clés pour la collaboration…" at bounding box center [327, 205] width 272 height 78
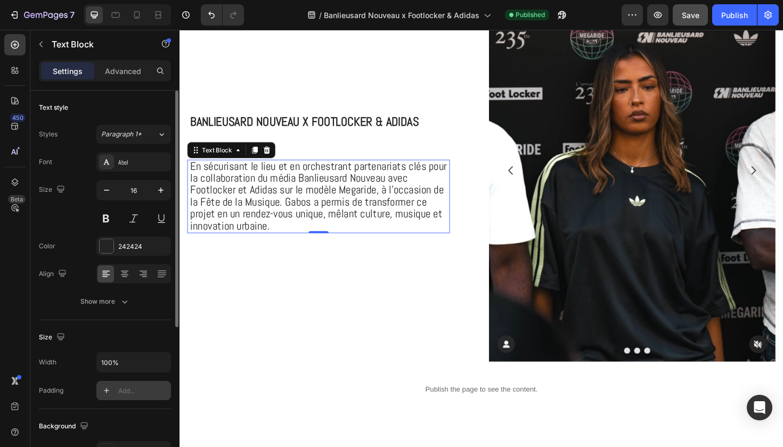
click at [104, 388] on icon at bounding box center [106, 390] width 9 height 9
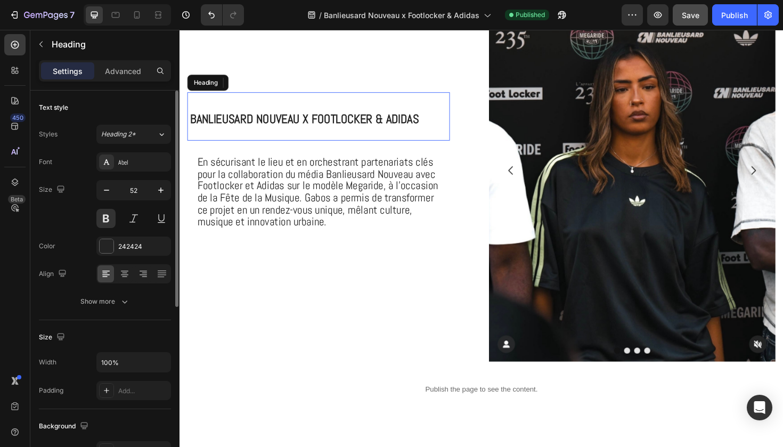
click at [336, 125] on span "Banlieusard Nouveau x Footlocker & Adidas" at bounding box center [312, 124] width 242 height 17
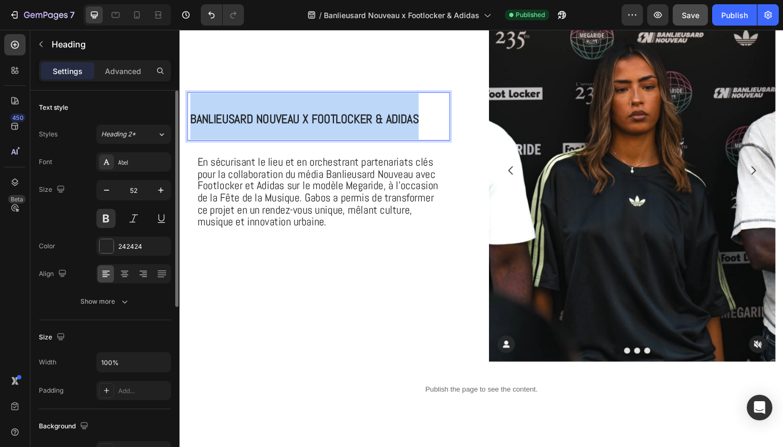
click at [336, 125] on span "Banlieusard Nouveau x Footlocker & Adidas" at bounding box center [312, 124] width 242 height 17
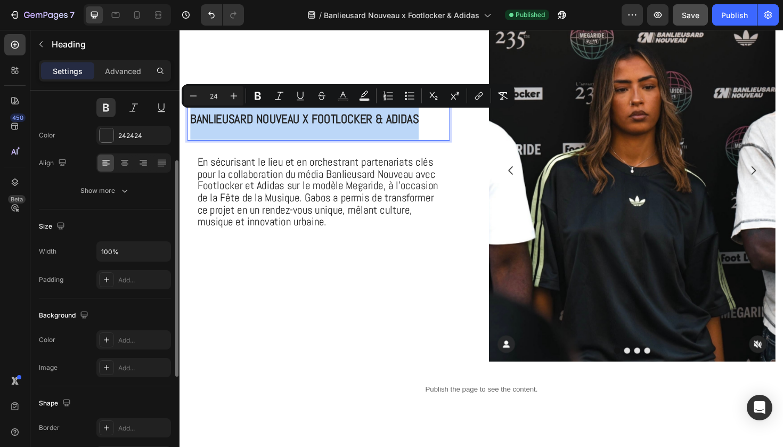
scroll to position [124, 0]
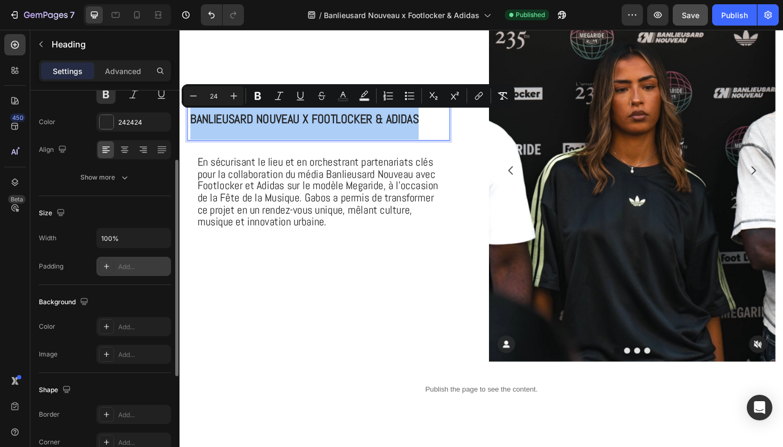
click at [108, 267] on icon at bounding box center [106, 266] width 9 height 9
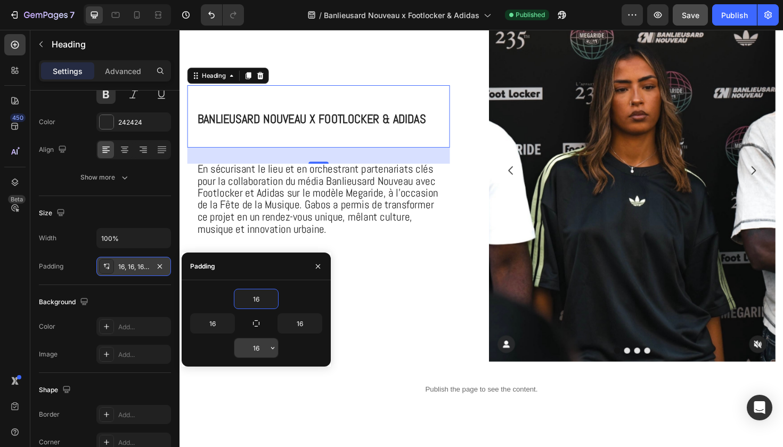
click at [256, 346] on input "16" at bounding box center [256, 347] width 44 height 19
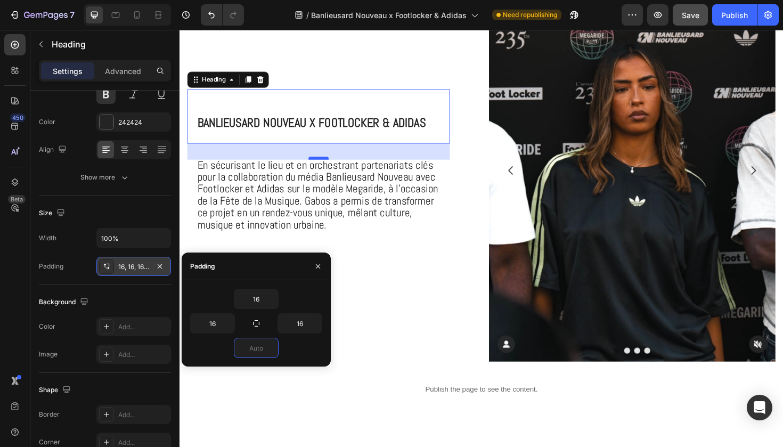
type input "0"
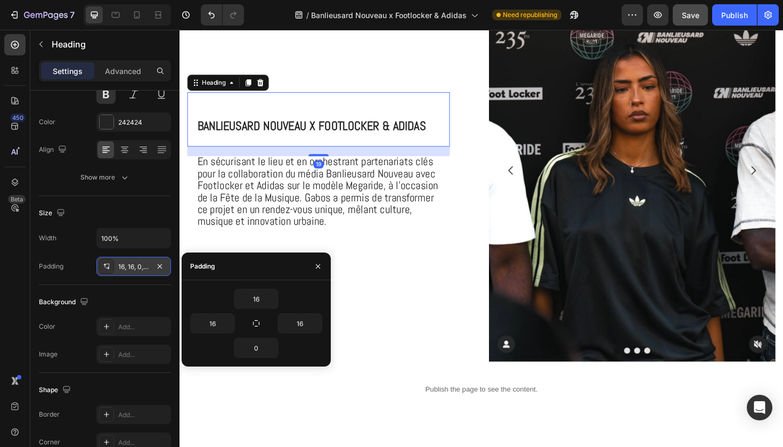
drag, startPoint x: 329, startPoint y: 167, endPoint x: 330, endPoint y: 160, distance: 6.5
click at [329, 153] on div "19" at bounding box center [329, 153] width 278 height 0
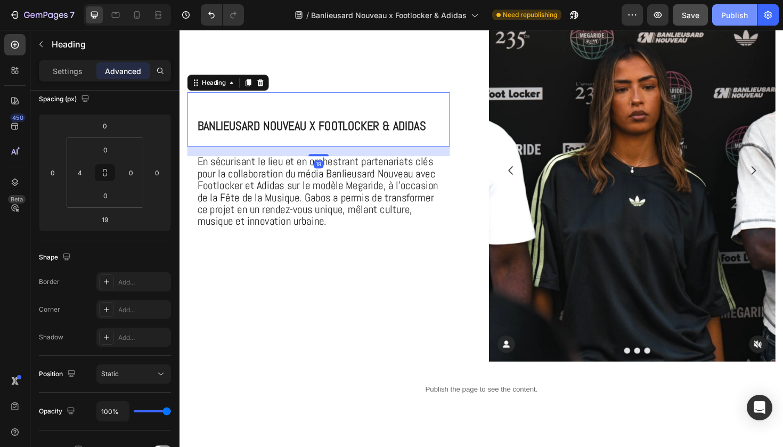
click at [738, 10] on div "Publish" at bounding box center [734, 15] width 27 height 11
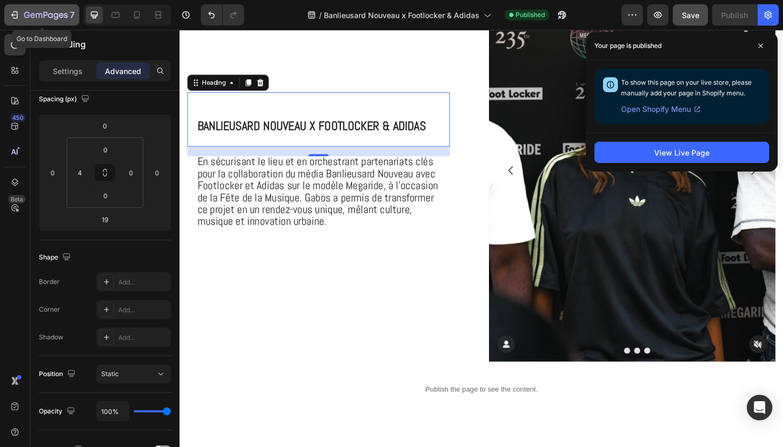
click at [62, 21] on button "7" at bounding box center [41, 14] width 75 height 21
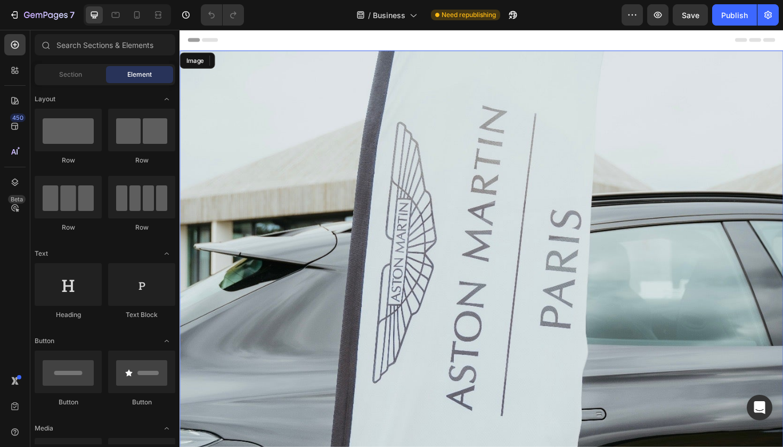
click at [275, 275] on img at bounding box center [499, 291] width 639 height 479
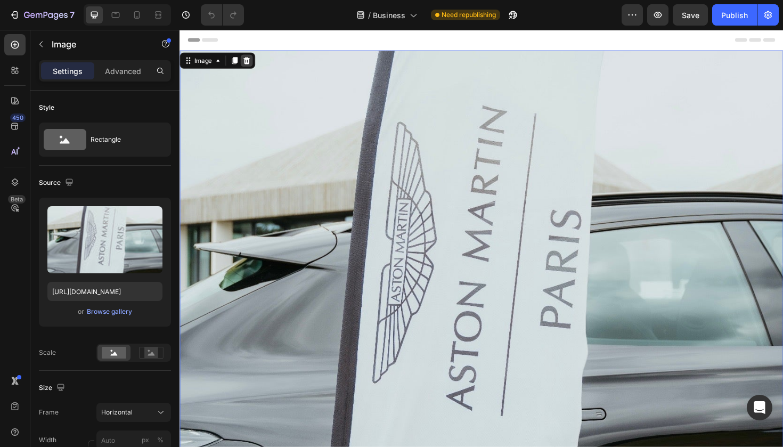
click at [250, 64] on icon at bounding box center [250, 62] width 9 height 9
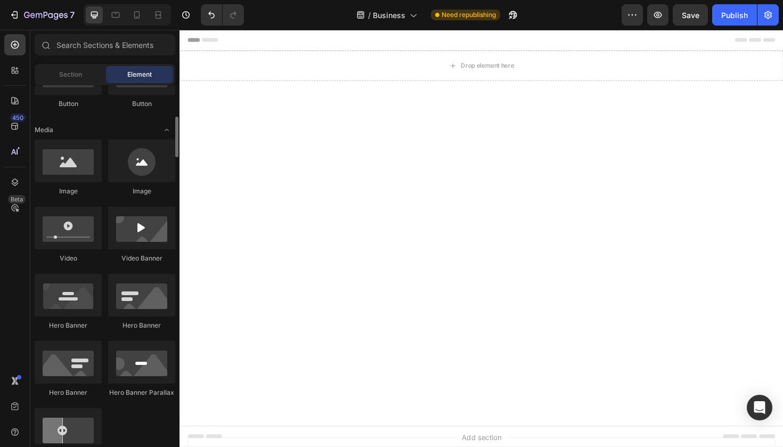
scroll to position [295, 0]
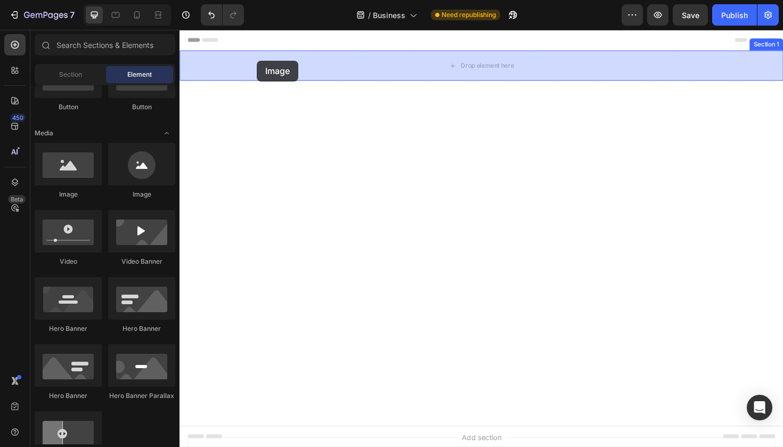
drag, startPoint x: 258, startPoint y: 214, endPoint x: 262, endPoint y: 62, distance: 151.3
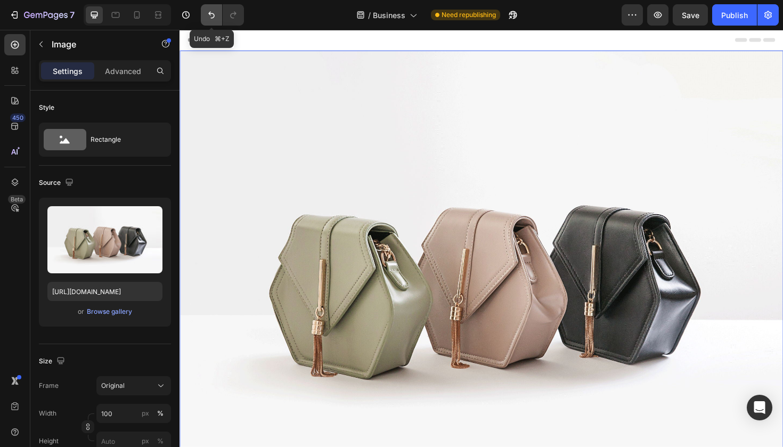
click at [209, 13] on icon "Undo/Redo" at bounding box center [211, 15] width 6 height 7
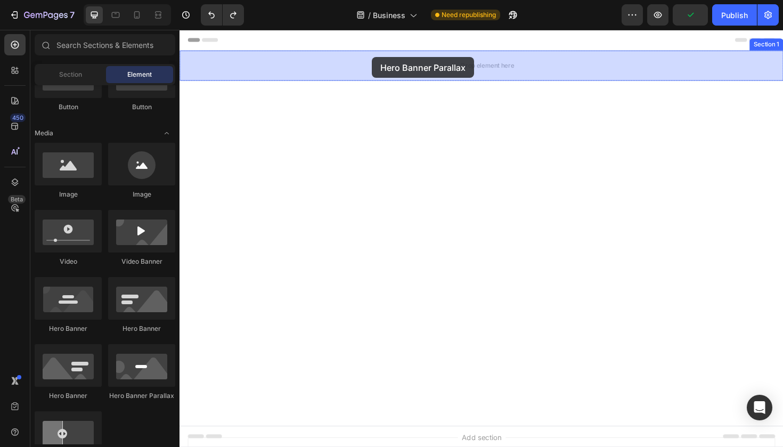
drag, startPoint x: 337, startPoint y: 387, endPoint x: 381, endPoint y: 55, distance: 334.9
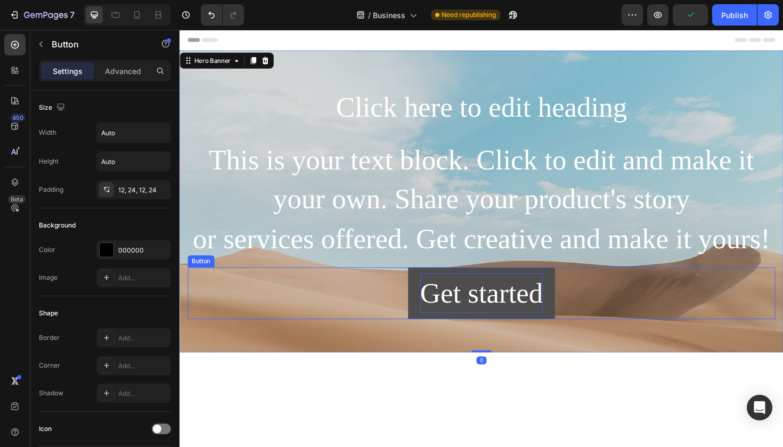
click at [459, 294] on div "Get started" at bounding box center [499, 309] width 130 height 42
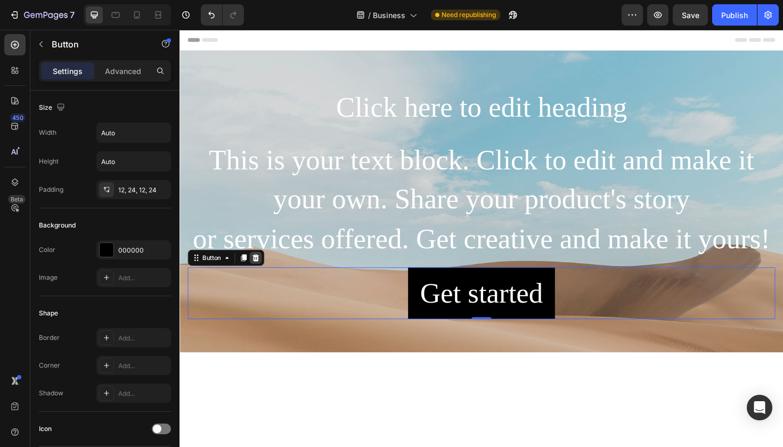
click at [264, 271] on icon at bounding box center [260, 271] width 9 height 9
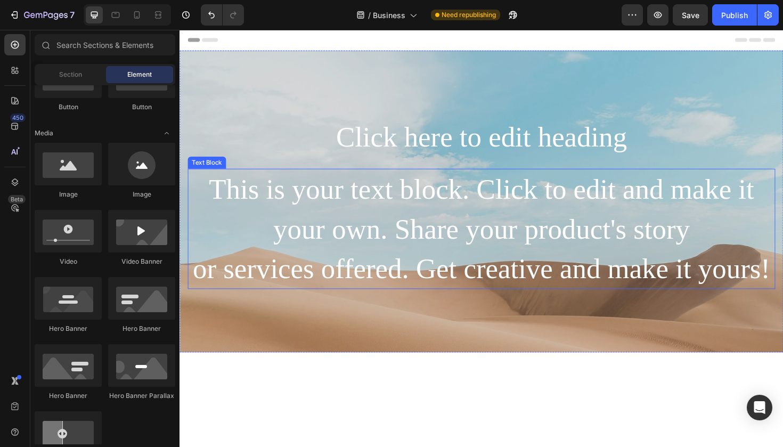
click at [298, 248] on div "This is your text block. Click to edit and make it your own. Share your product…" at bounding box center [499, 240] width 622 height 127
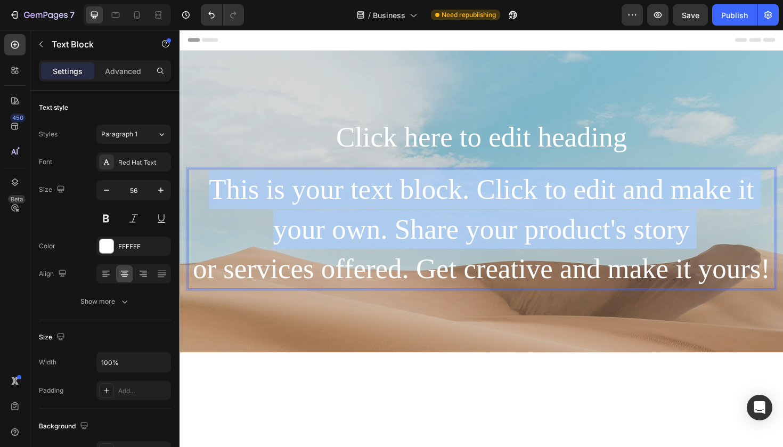
click at [298, 248] on p "This is your text block. Click to edit and make it your own. Share your product…" at bounding box center [499, 240] width 620 height 125
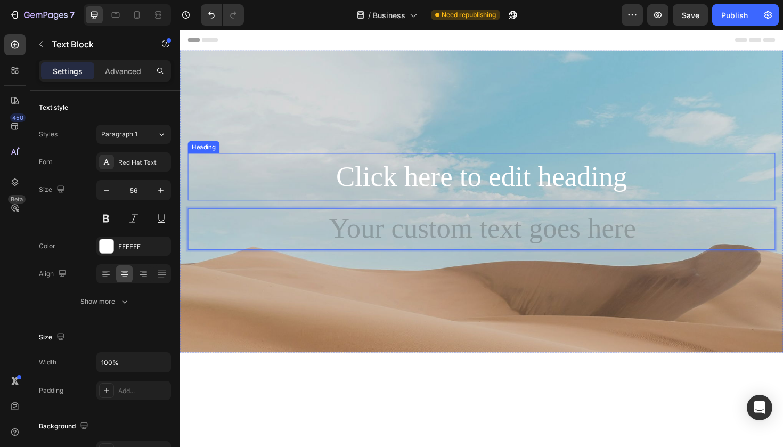
click at [398, 180] on h2 "Click here to edit heading" at bounding box center [499, 185] width 622 height 50
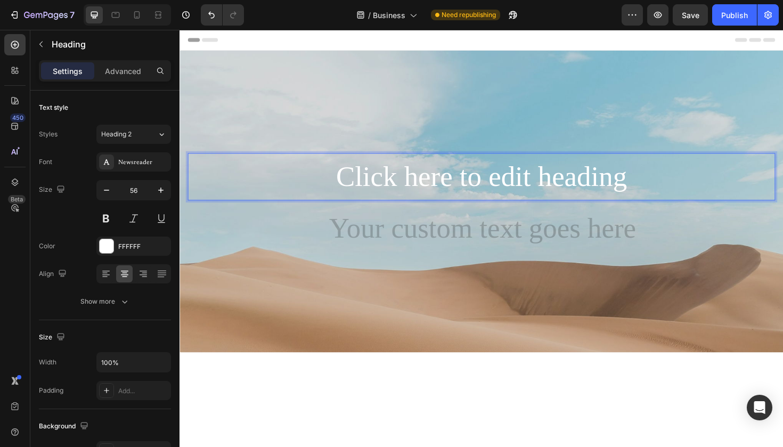
click at [398, 180] on p "Click here to edit heading" at bounding box center [499, 185] width 620 height 48
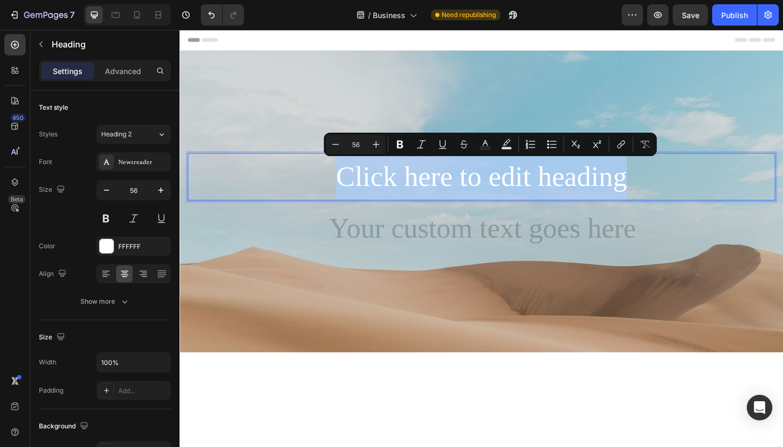
click at [398, 180] on p "Click here to edit heading" at bounding box center [499, 185] width 620 height 48
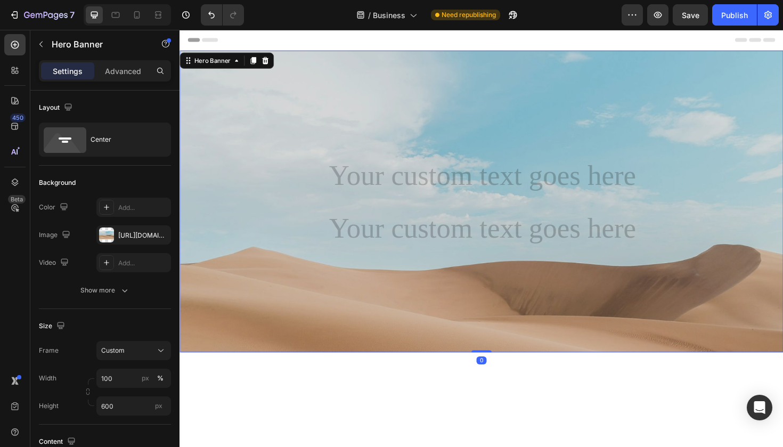
click at [314, 310] on div "Background Image" at bounding box center [499, 291] width 639 height 479
click at [126, 238] on div "[URL][DOMAIN_NAME]" at bounding box center [133, 236] width 31 height 10
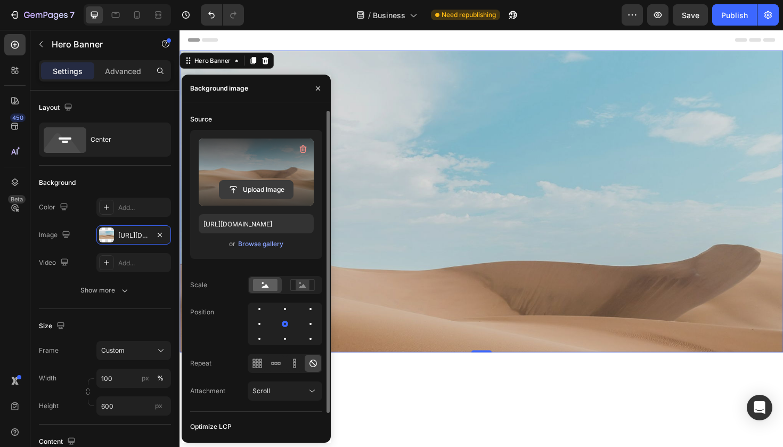
click at [264, 193] on input "file" at bounding box center [256, 190] width 74 height 18
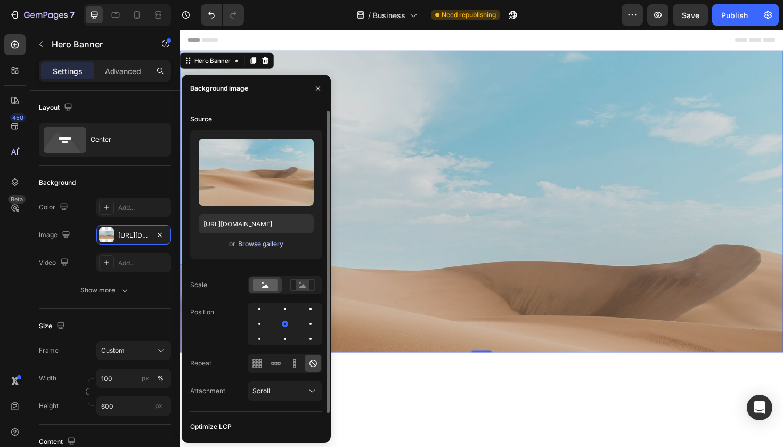
click at [257, 245] on div "Browse gallery" at bounding box center [260, 244] width 45 height 10
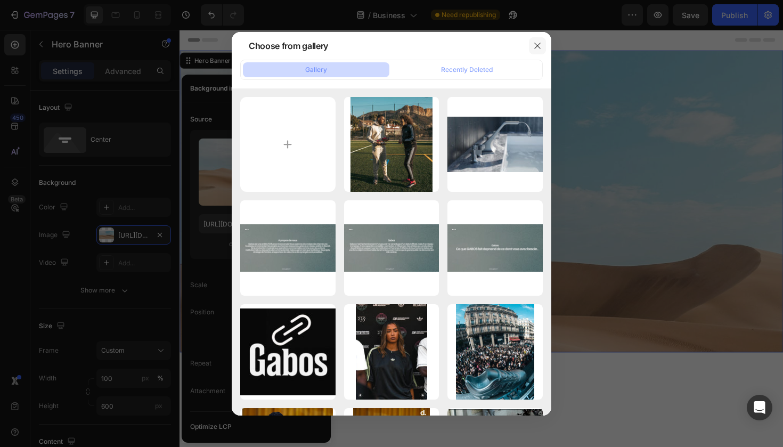
click at [542, 45] on button "button" at bounding box center [537, 45] width 17 height 17
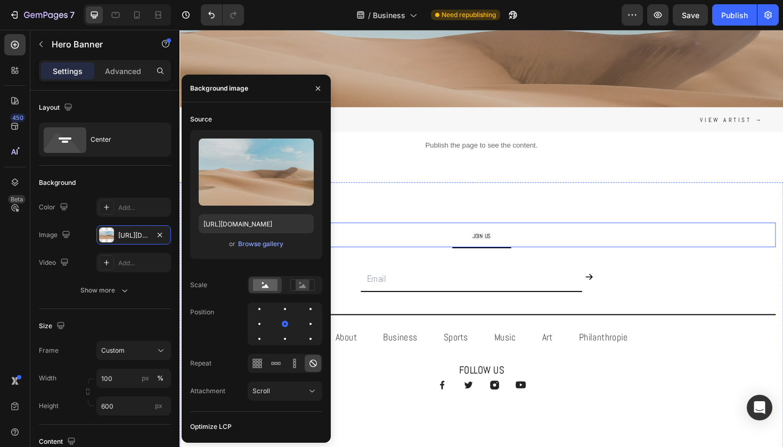
scroll to position [145, 0]
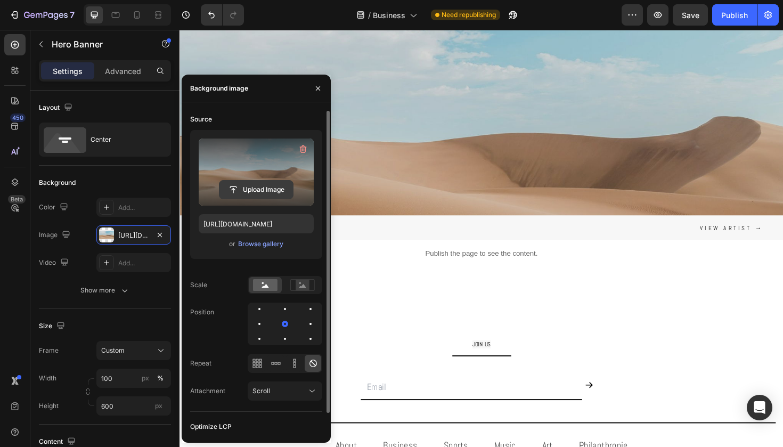
click at [264, 183] on input "file" at bounding box center [256, 190] width 74 height 18
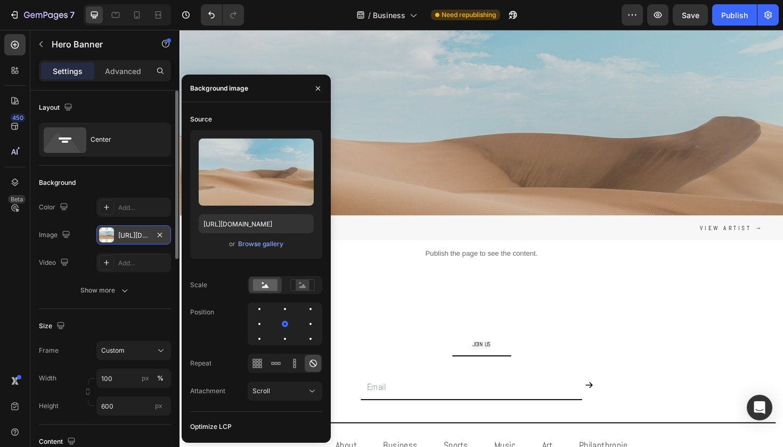
click at [113, 234] on div at bounding box center [106, 234] width 15 height 15
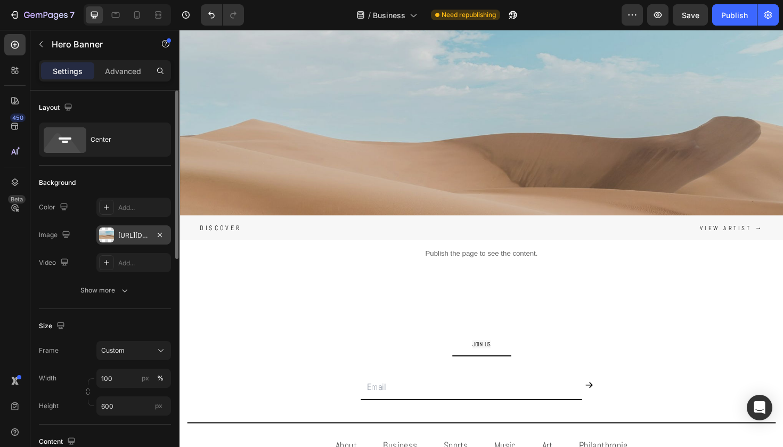
click at [129, 231] on div "[URL][DOMAIN_NAME]" at bounding box center [133, 236] width 31 height 10
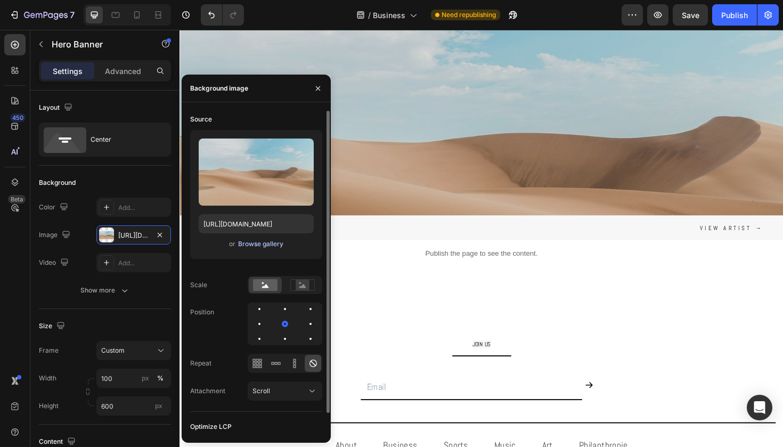
click at [257, 244] on div "Browse gallery" at bounding box center [260, 244] width 45 height 10
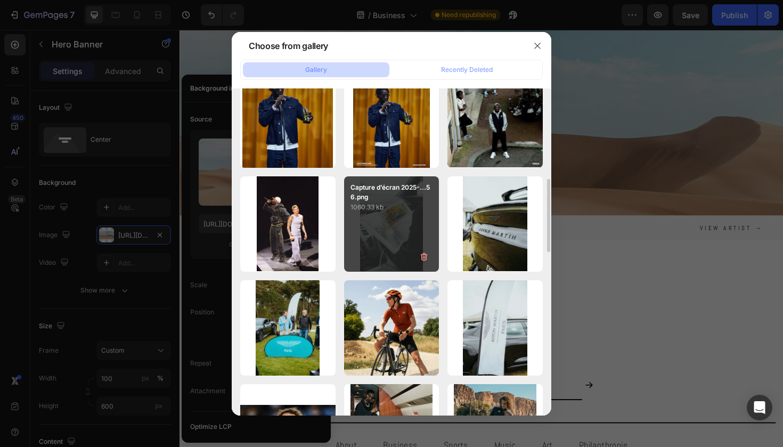
scroll to position [334, 0]
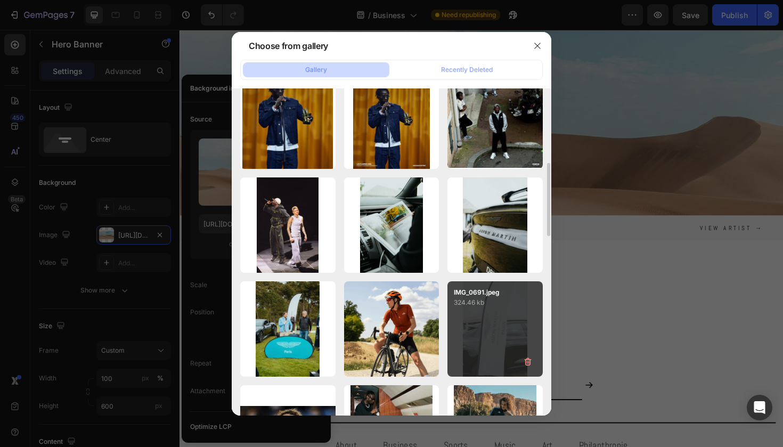
click at [477, 304] on p "324.46 kb" at bounding box center [495, 302] width 83 height 11
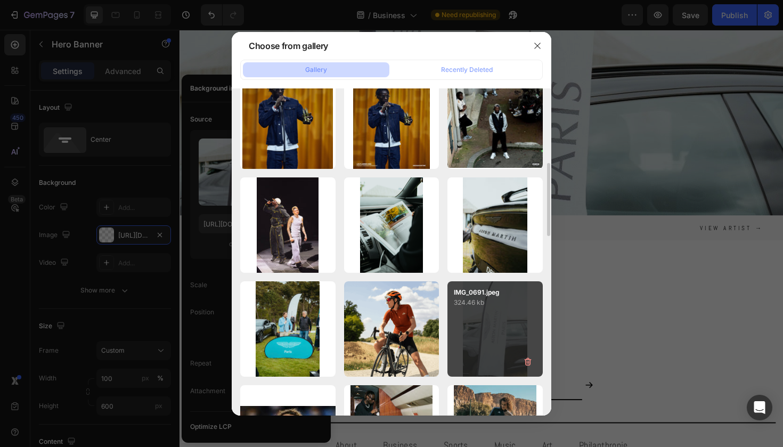
type input "[URL][DOMAIN_NAME]"
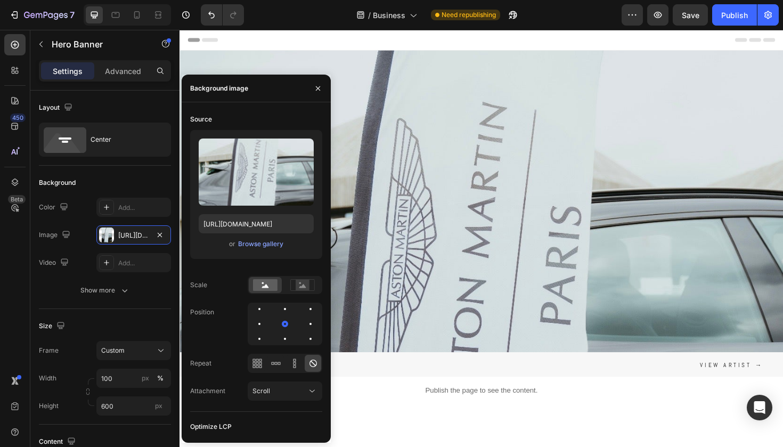
scroll to position [0, 0]
click at [318, 92] on icon "button" at bounding box center [318, 88] width 9 height 9
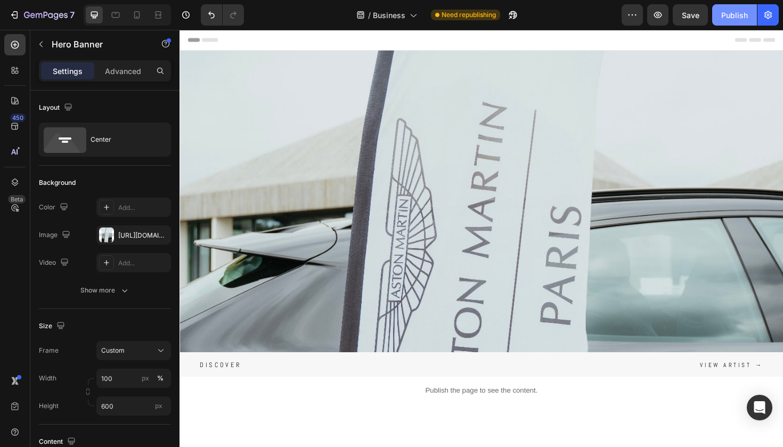
click at [738, 17] on div "Publish" at bounding box center [734, 15] width 27 height 11
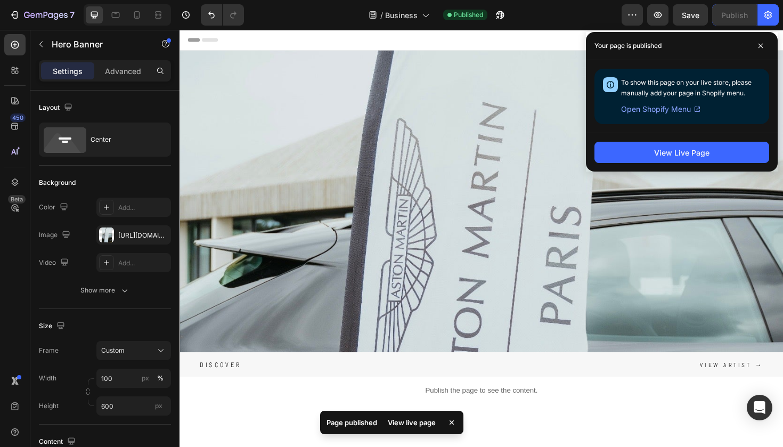
click at [763, 43] on icon at bounding box center [760, 45] width 5 height 5
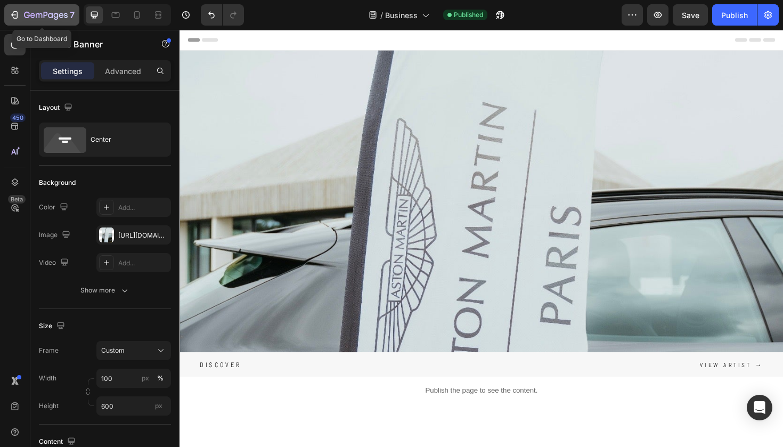
click at [46, 15] on icon "button" at bounding box center [46, 15] width 4 height 6
click at [43, 14] on icon "button" at bounding box center [46, 15] width 44 height 9
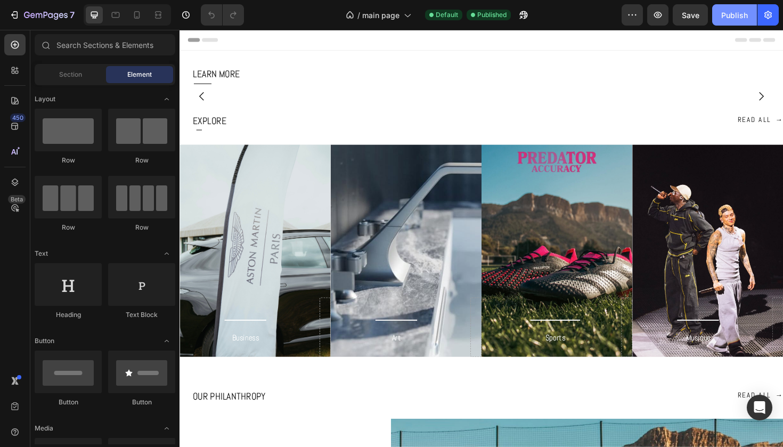
click at [733, 19] on div "Publish" at bounding box center [734, 15] width 27 height 11
